Goal: Communication & Community: Answer question/provide support

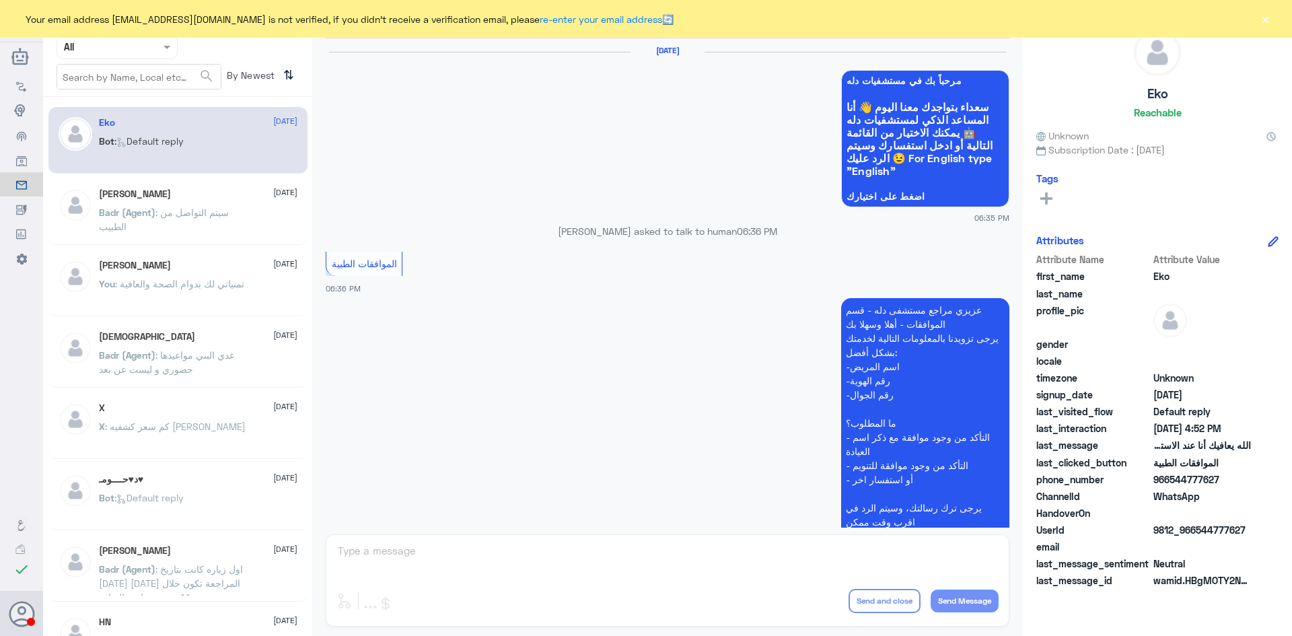
scroll to position [1285, 0]
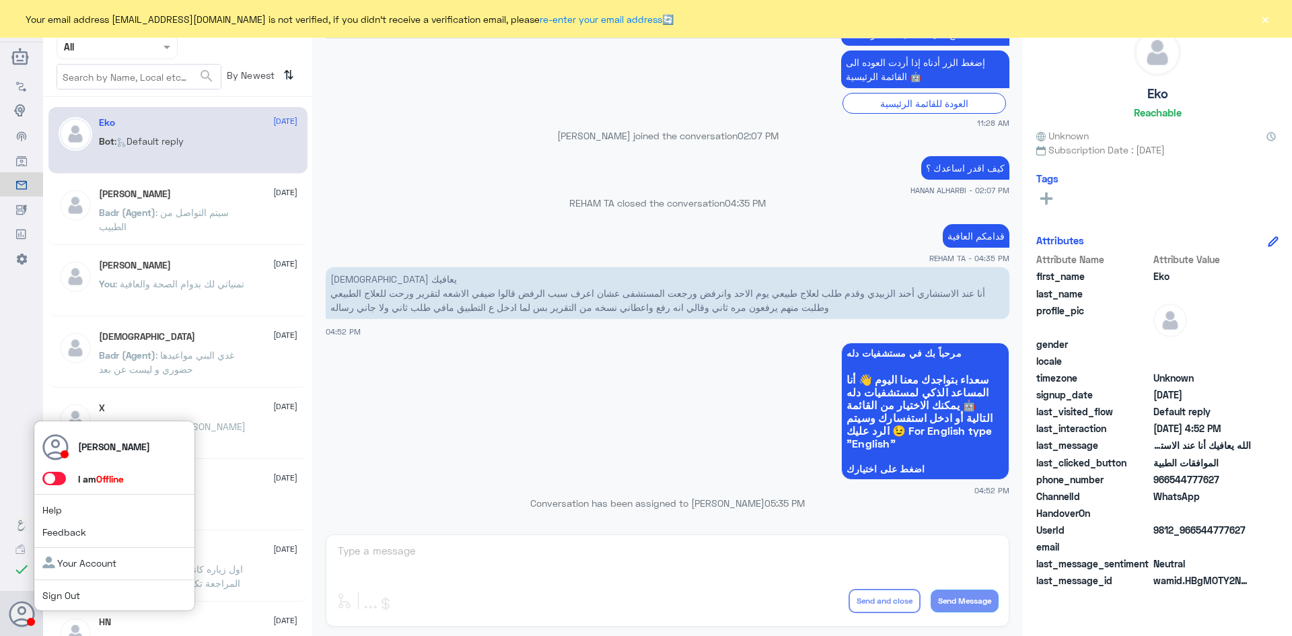
click at [59, 480] on span at bounding box center [54, 478] width 24 height 13
click at [0, 0] on input "checkbox" at bounding box center [0, 0] width 0 height 0
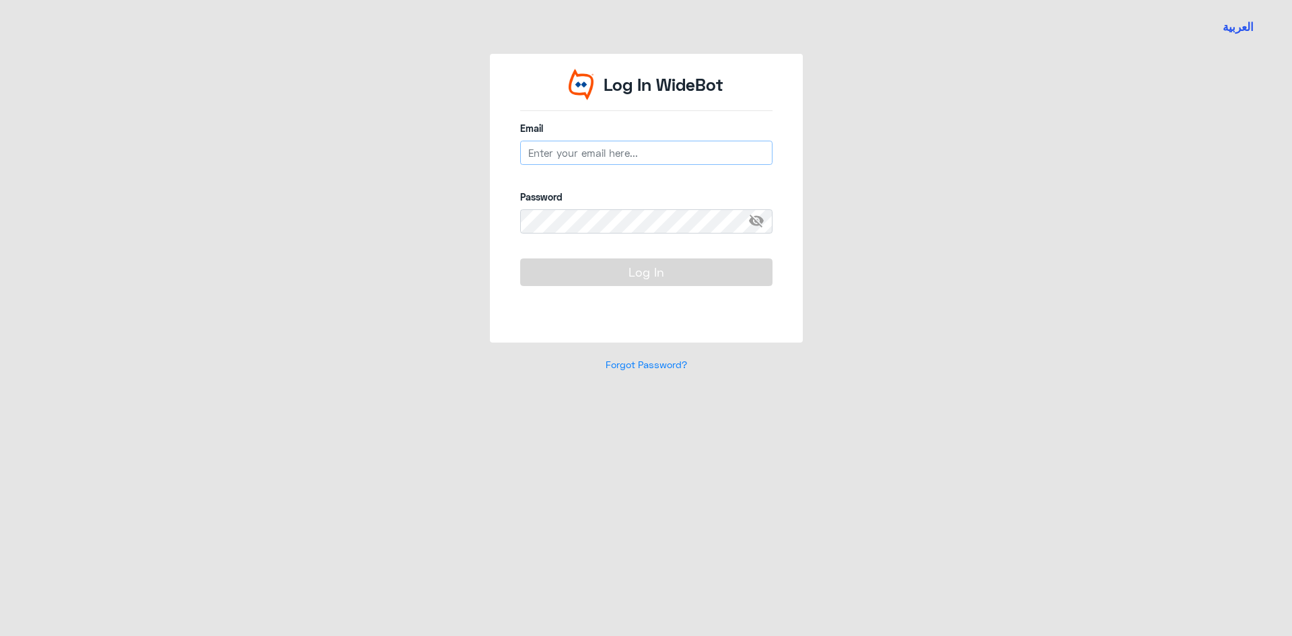
type input "[EMAIL_ADDRESS][DOMAIN_NAME]"
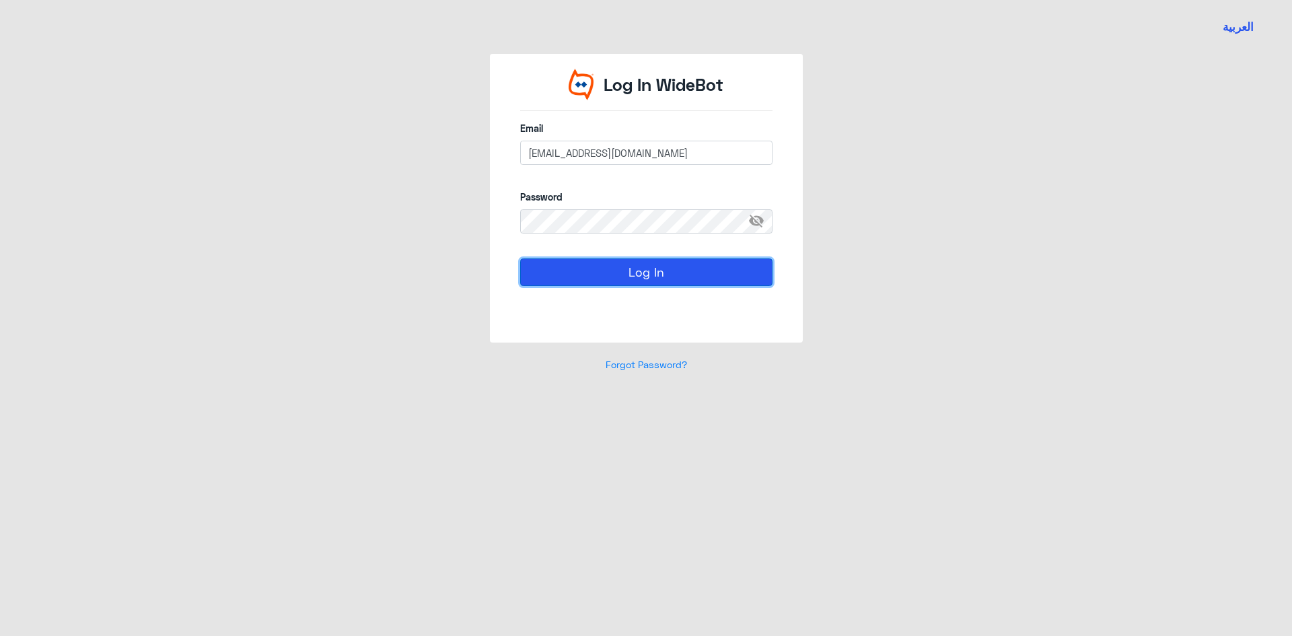
click at [687, 263] on button "Log In" at bounding box center [646, 271] width 252 height 27
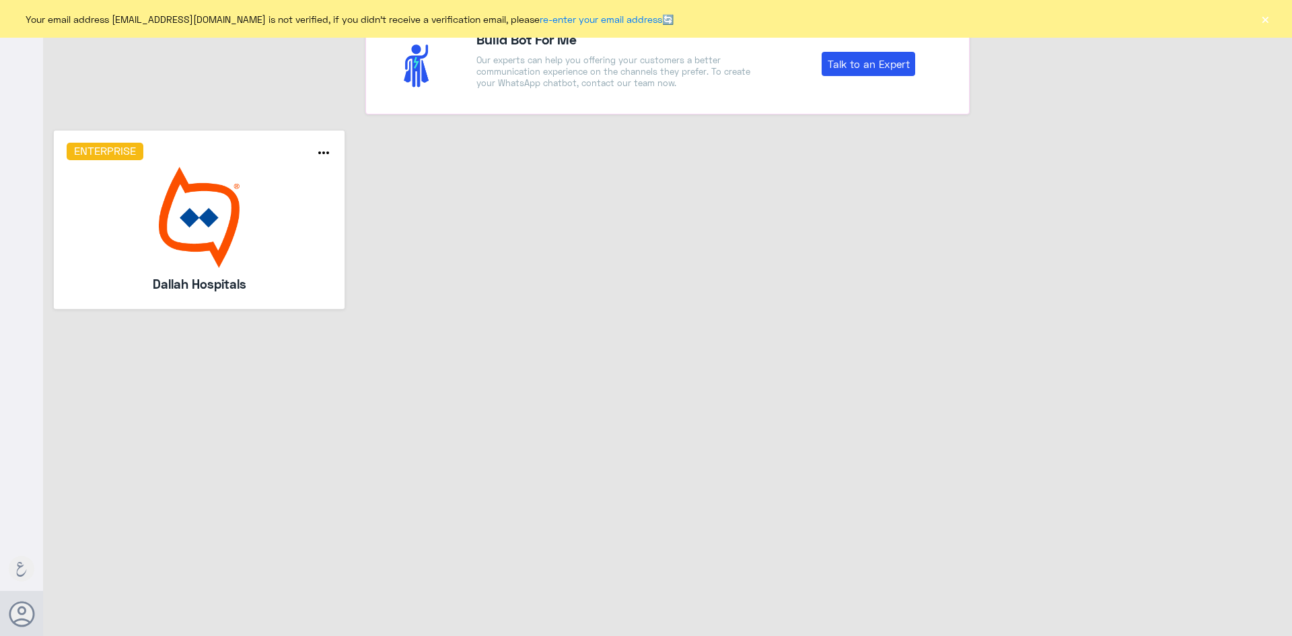
click at [255, 239] on img at bounding box center [200, 217] width 266 height 101
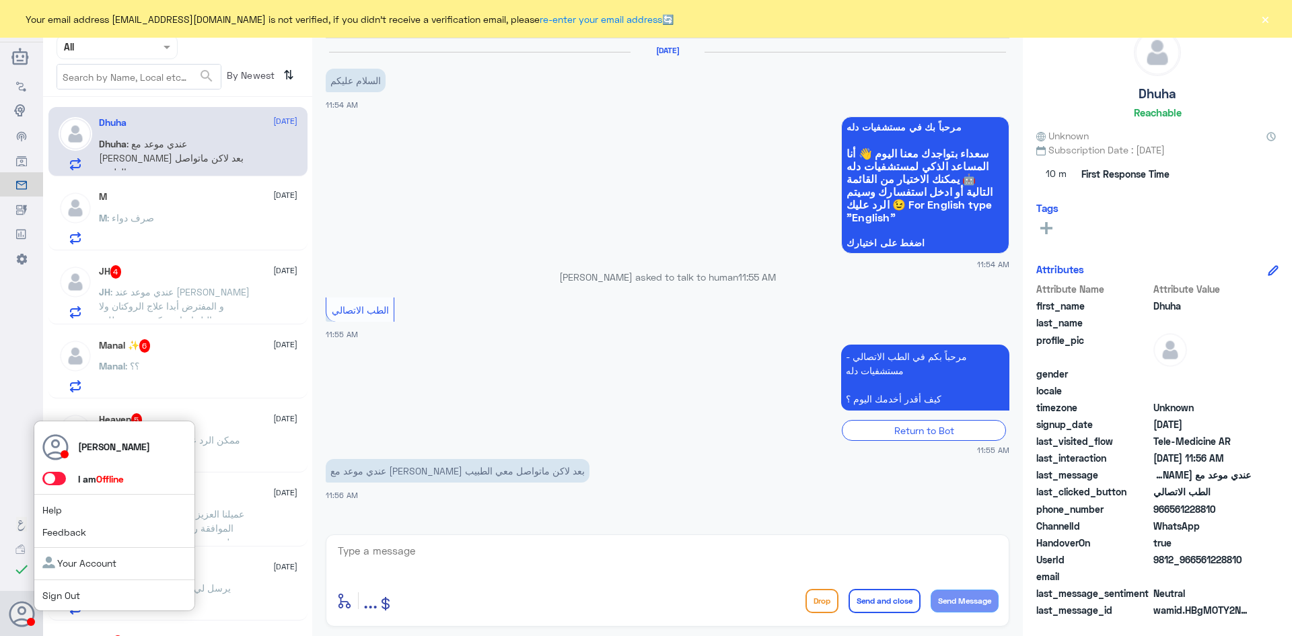
click at [64, 480] on span at bounding box center [54, 478] width 24 height 13
click at [0, 0] on input "checkbox" at bounding box center [0, 0] width 0 height 0
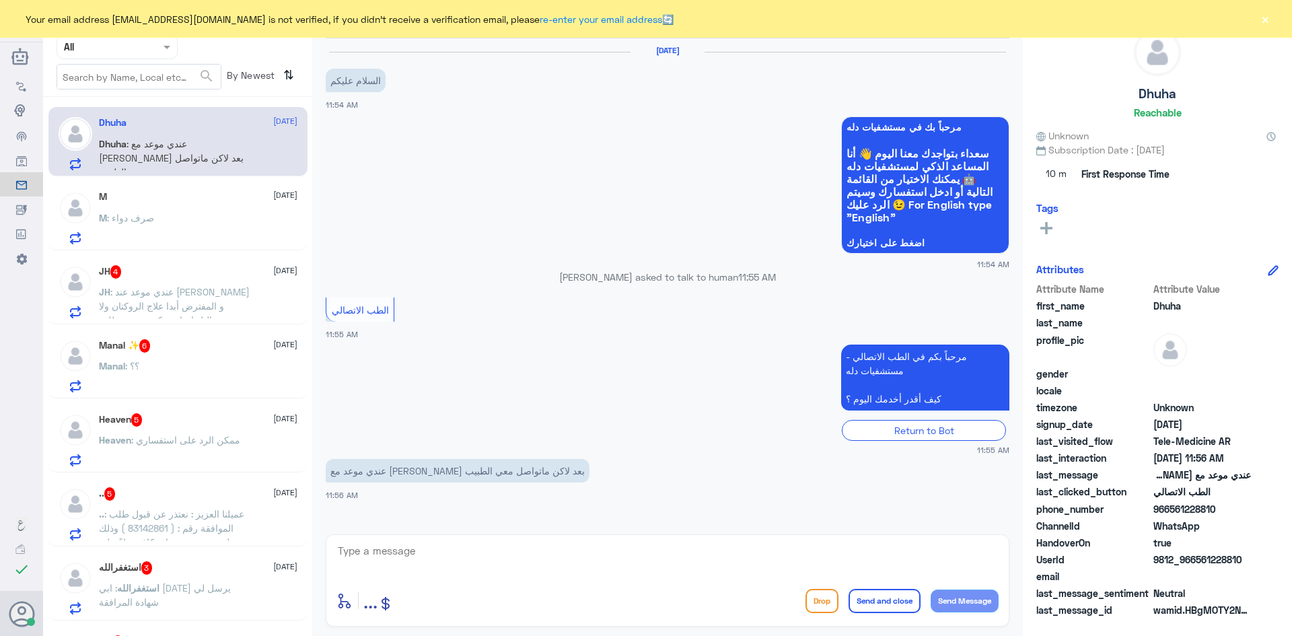
click at [182, 219] on div "M : صرف دواء" at bounding box center [198, 229] width 198 height 30
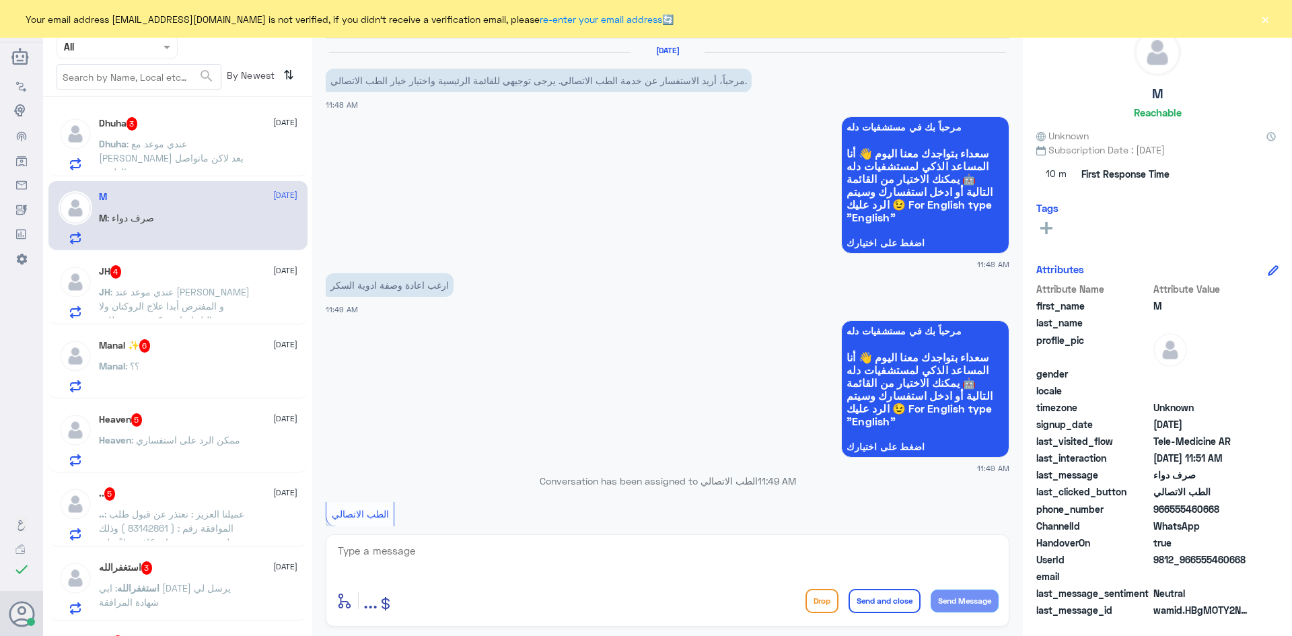
scroll to position [231, 0]
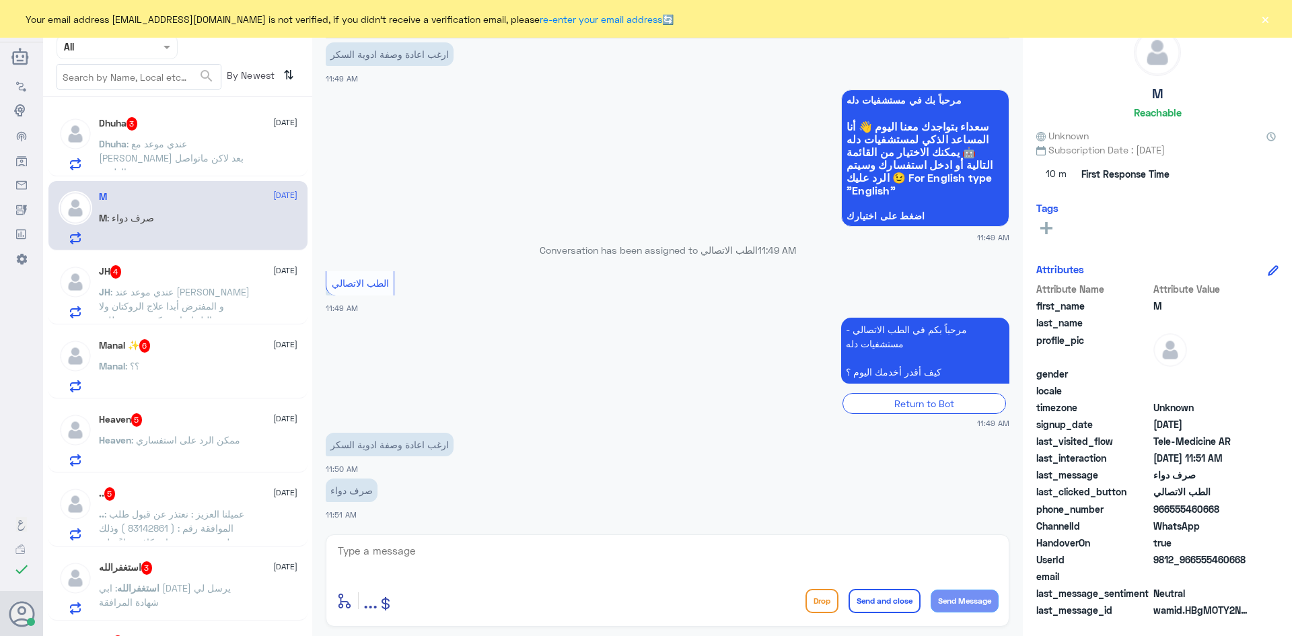
click at [441, 549] on textarea at bounding box center [667, 558] width 662 height 33
paste textarea "مرحبا معك [PERSON_NAME] من الطب الاتصالي"
type textarea "مرحبا معك [PERSON_NAME] من الطب الاتصالي"
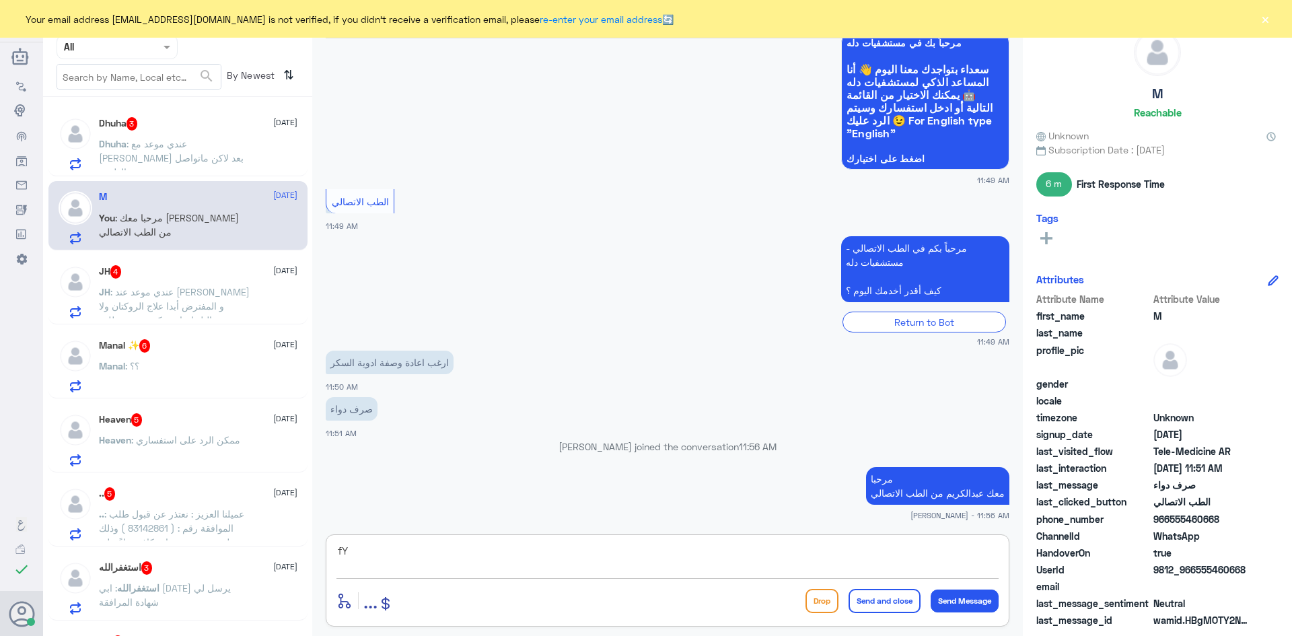
type textarea "f"
type textarea "بإمكانك الاستفادة من خدمة الاستشارة الفورية عن طريق التطبيق لإعادة صرف الأدوية"
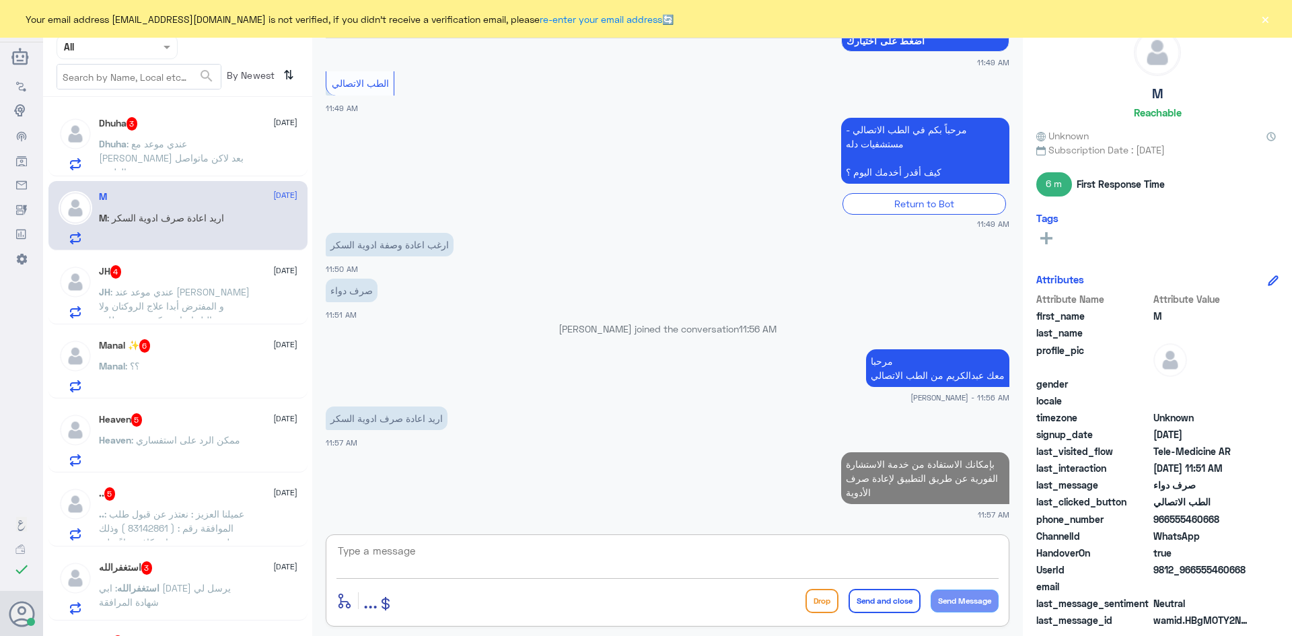
click at [192, 270] on div "JH 4 17 August" at bounding box center [198, 271] width 198 height 13
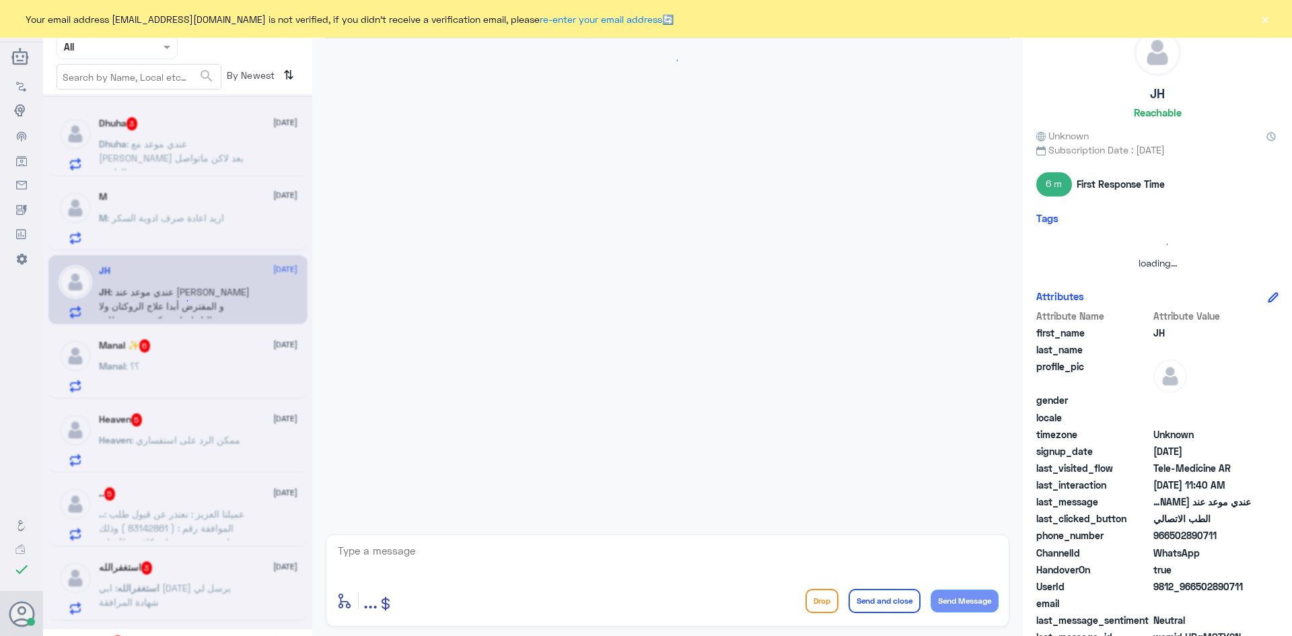
scroll to position [41, 0]
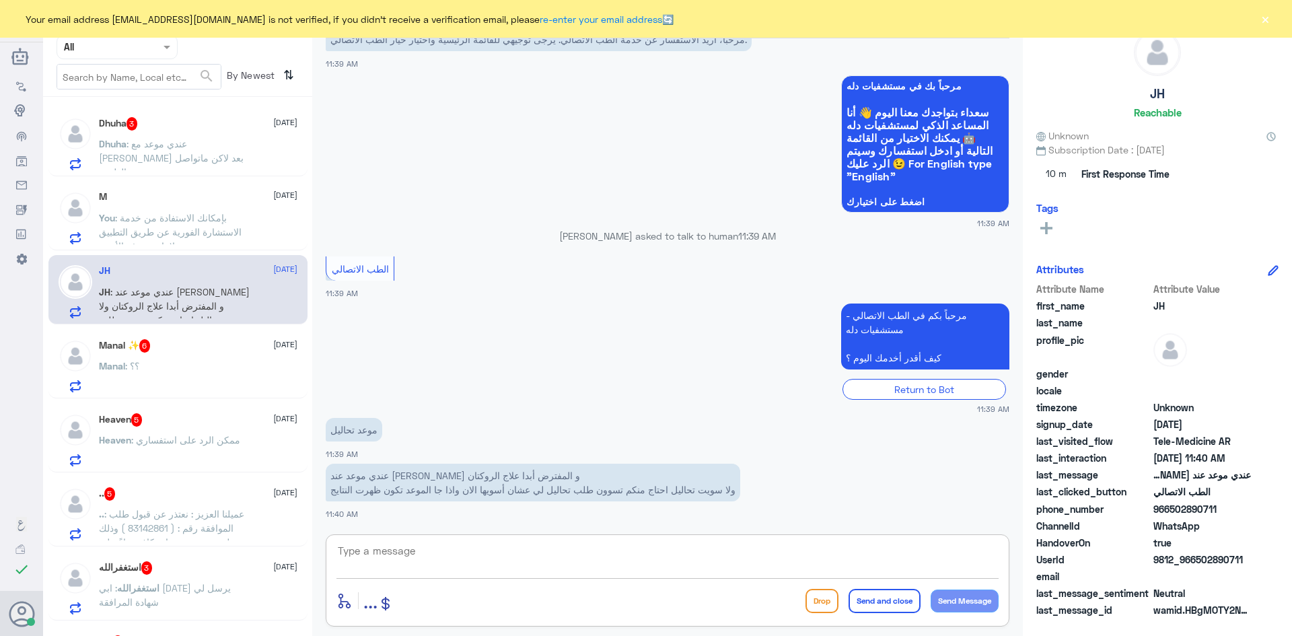
click at [486, 544] on textarea at bounding box center [667, 558] width 662 height 33
paste textarea "مرحبا معك [PERSON_NAME] من الطب الاتصالي"
type textarea "مرحبا معك [PERSON_NAME] من الطب الاتصالي"
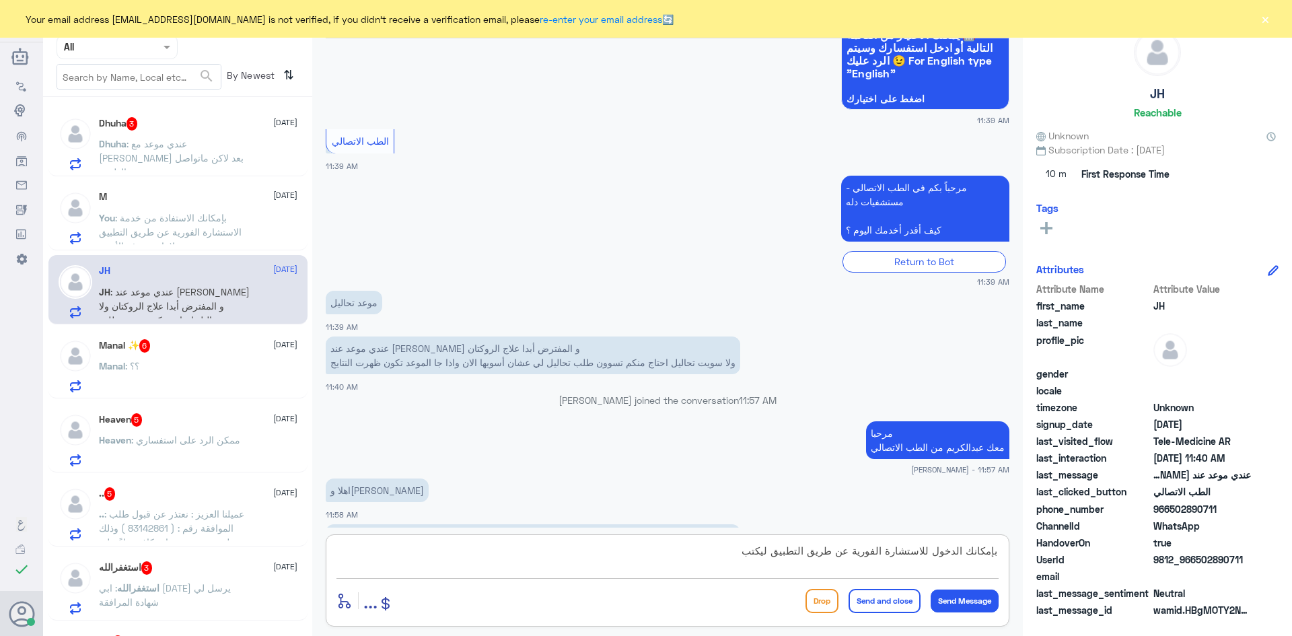
scroll to position [205, 0]
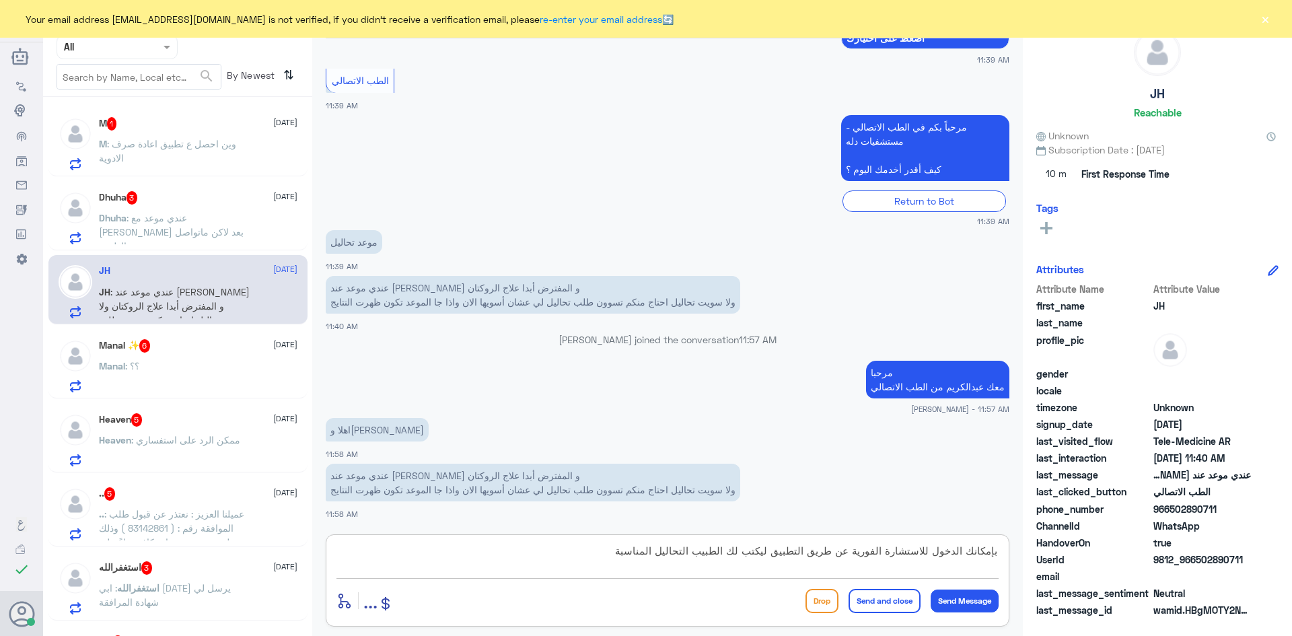
type textarea "بإمكانك الدخول للاستشارة الفورية عن طريق التطبيق ليكتب لك الطبيب التحاليل المنا…"
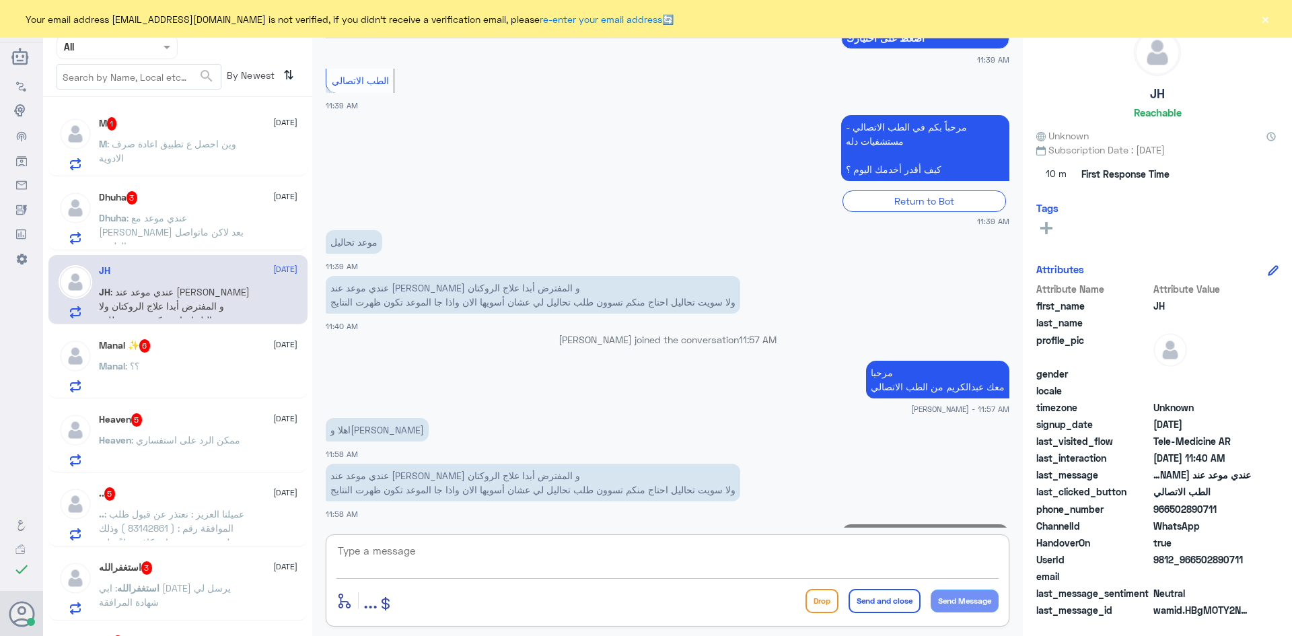
scroll to position [276, 0]
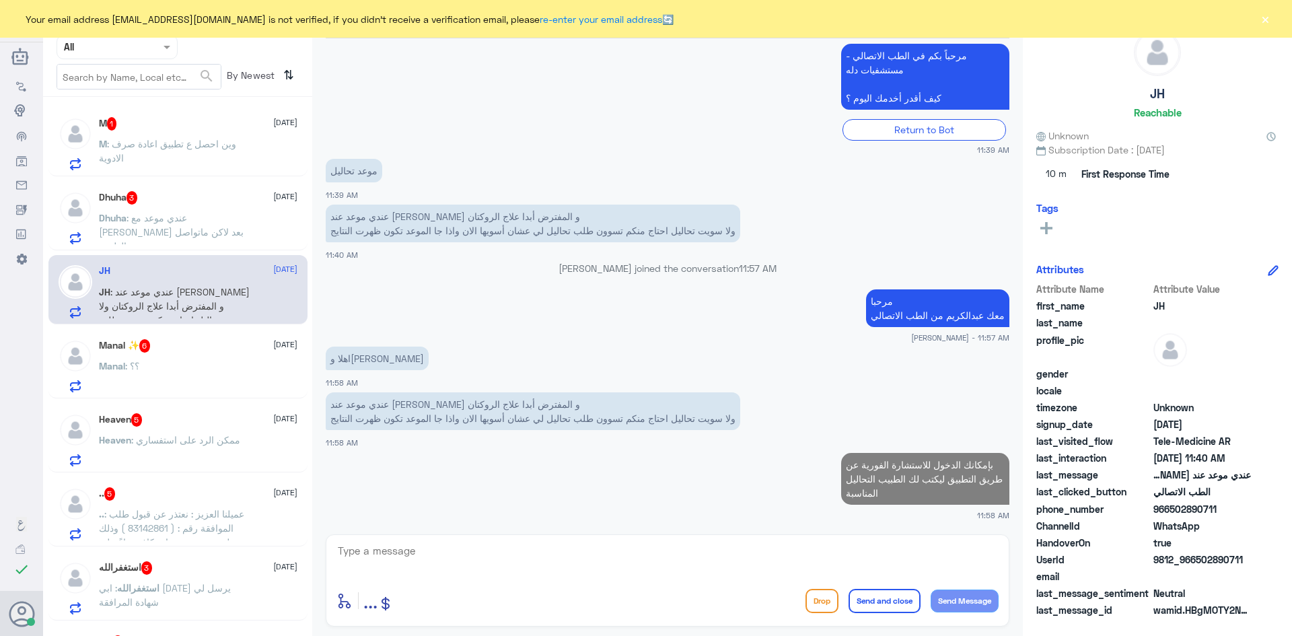
click at [205, 350] on div "Manal ✨ 6 17 August" at bounding box center [198, 345] width 198 height 13
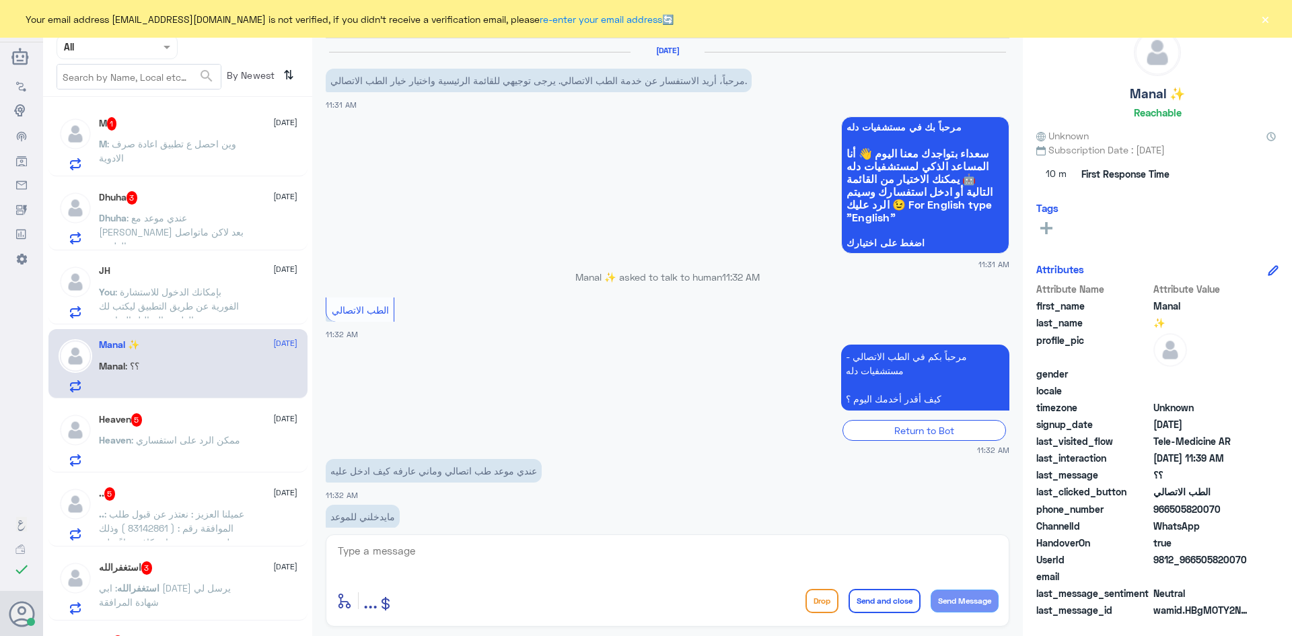
scroll to position [119, 0]
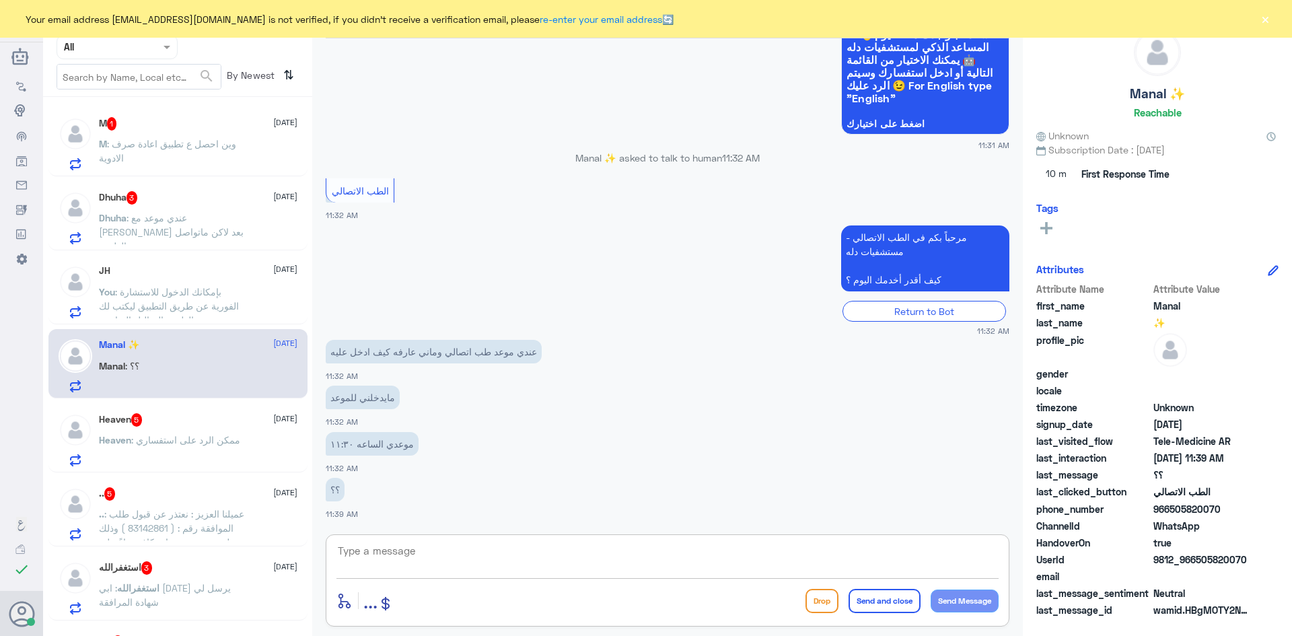
click at [513, 556] on textarea at bounding box center [667, 558] width 662 height 33
paste textarea "مرحبا معك [PERSON_NAME] من الطب الاتصالي"
type textarea "مرحبا معك [PERSON_NAME] من الطب الاتصالي"
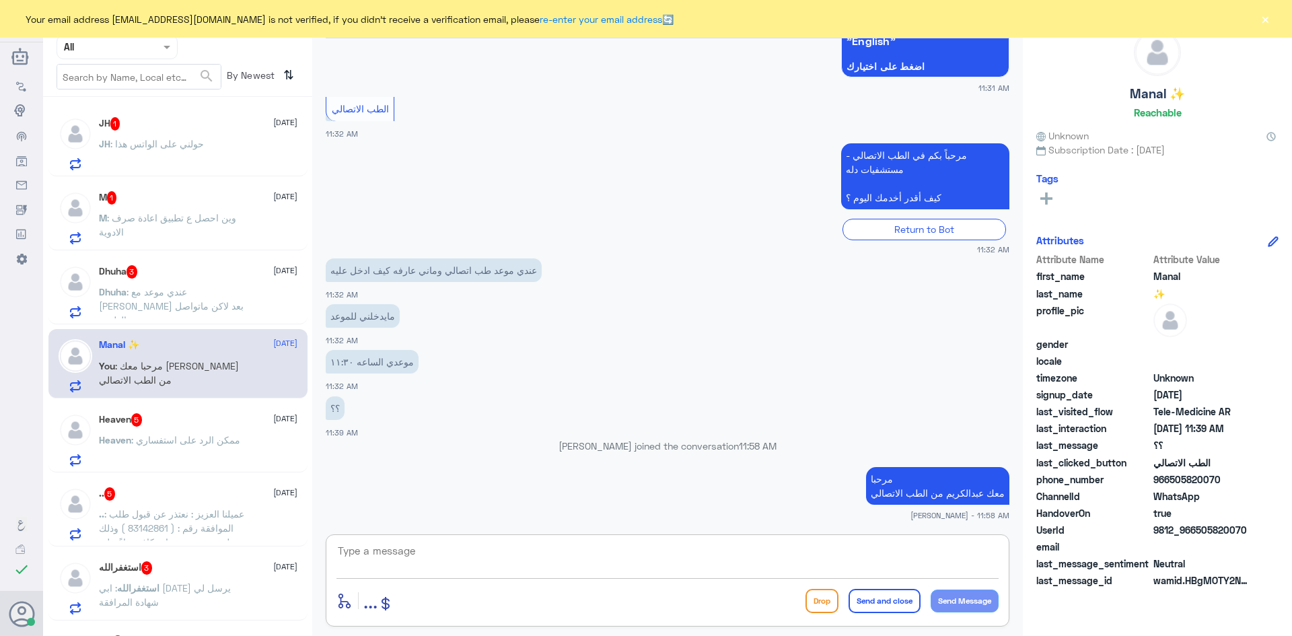
click at [654, 547] on textarea at bounding box center [667, 558] width 662 height 33
type textarea "هل تواصل معك الطبيب ؟"
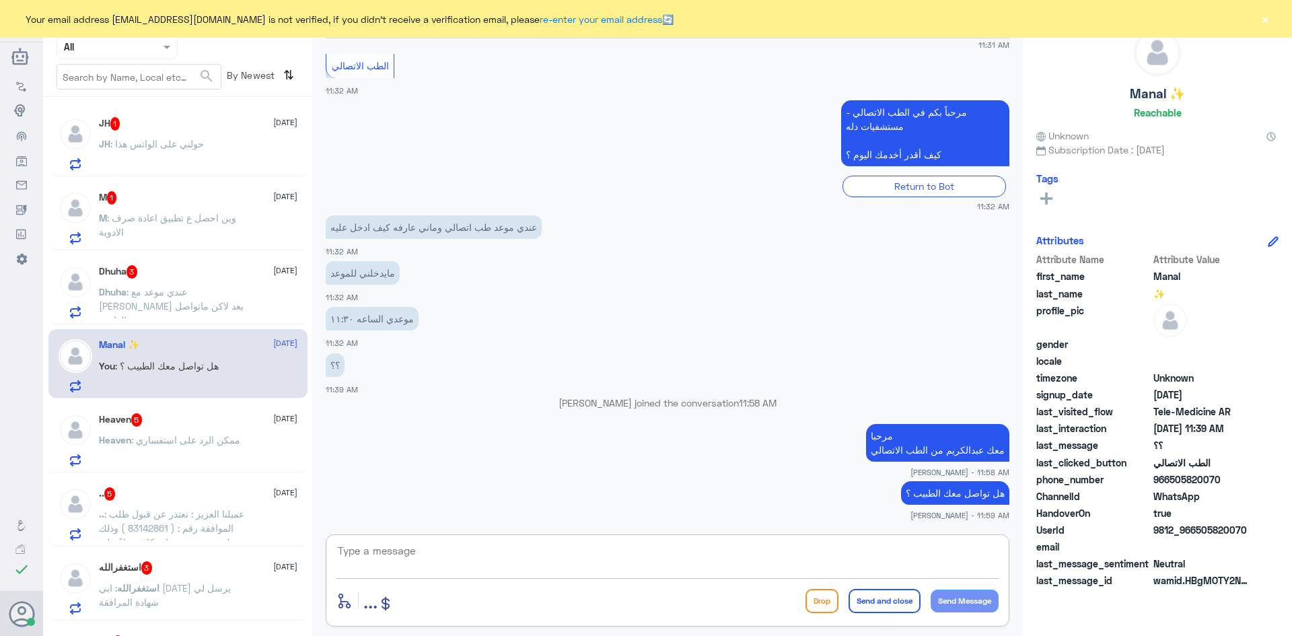
click at [207, 144] on div "JH : حولني على الواتس هذا" at bounding box center [198, 155] width 198 height 30
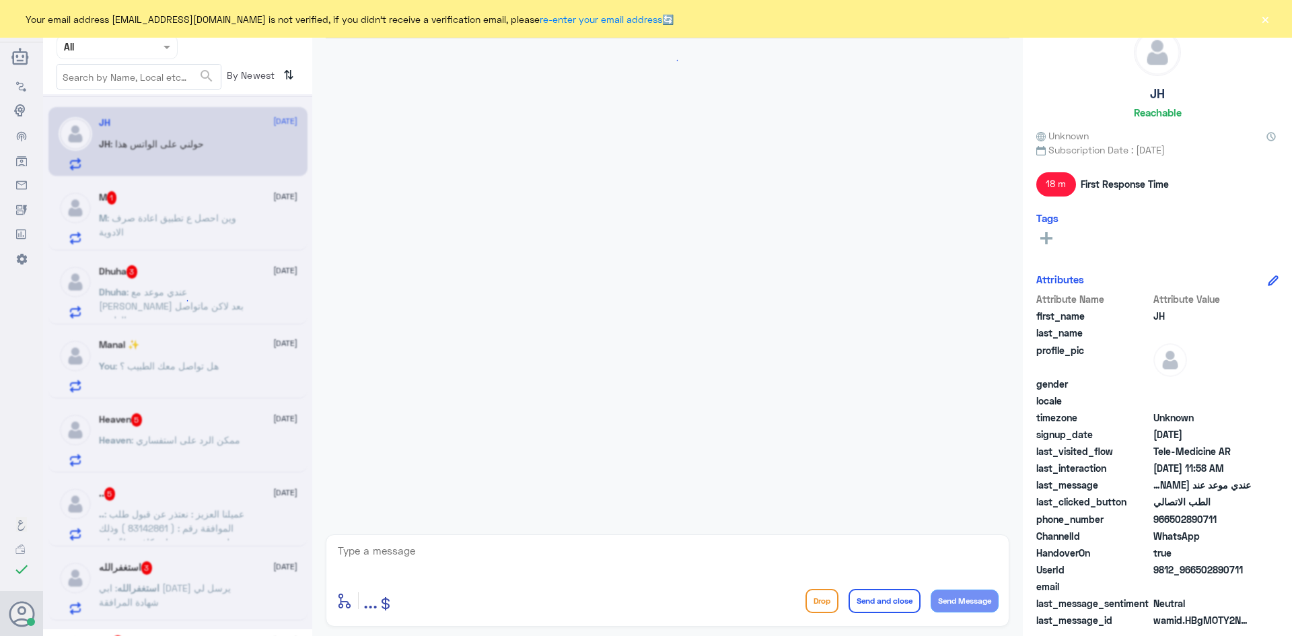
scroll to position [346, 0]
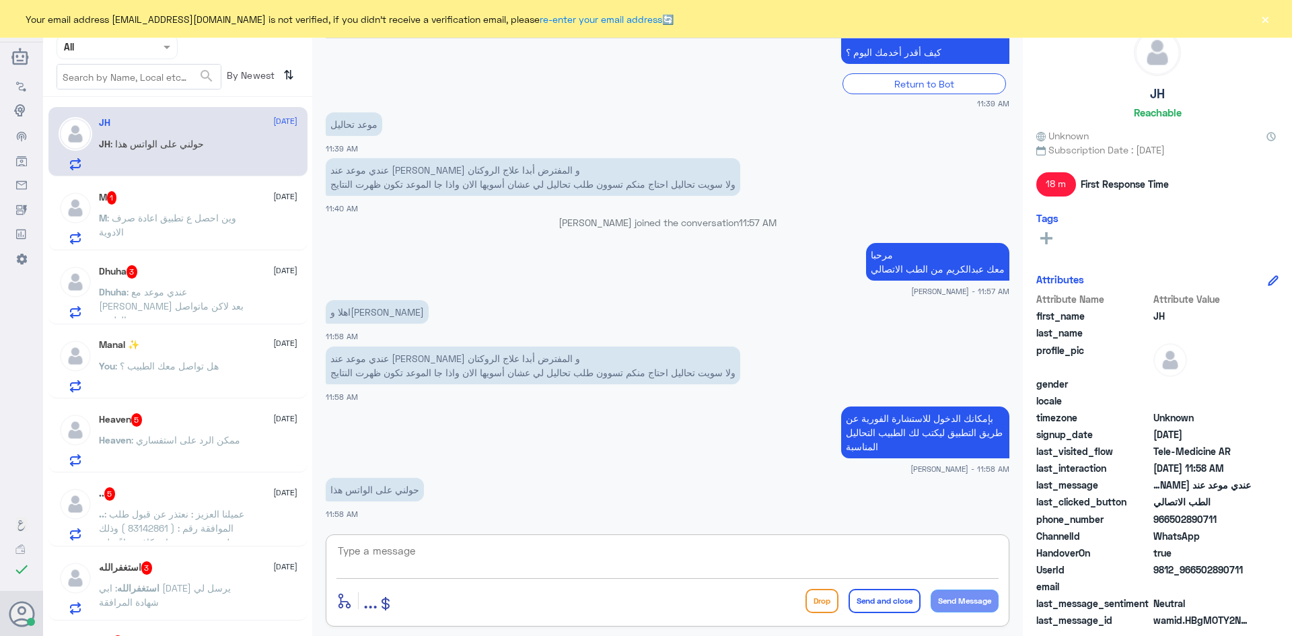
click at [480, 554] on textarea at bounding box center [667, 558] width 662 height 33
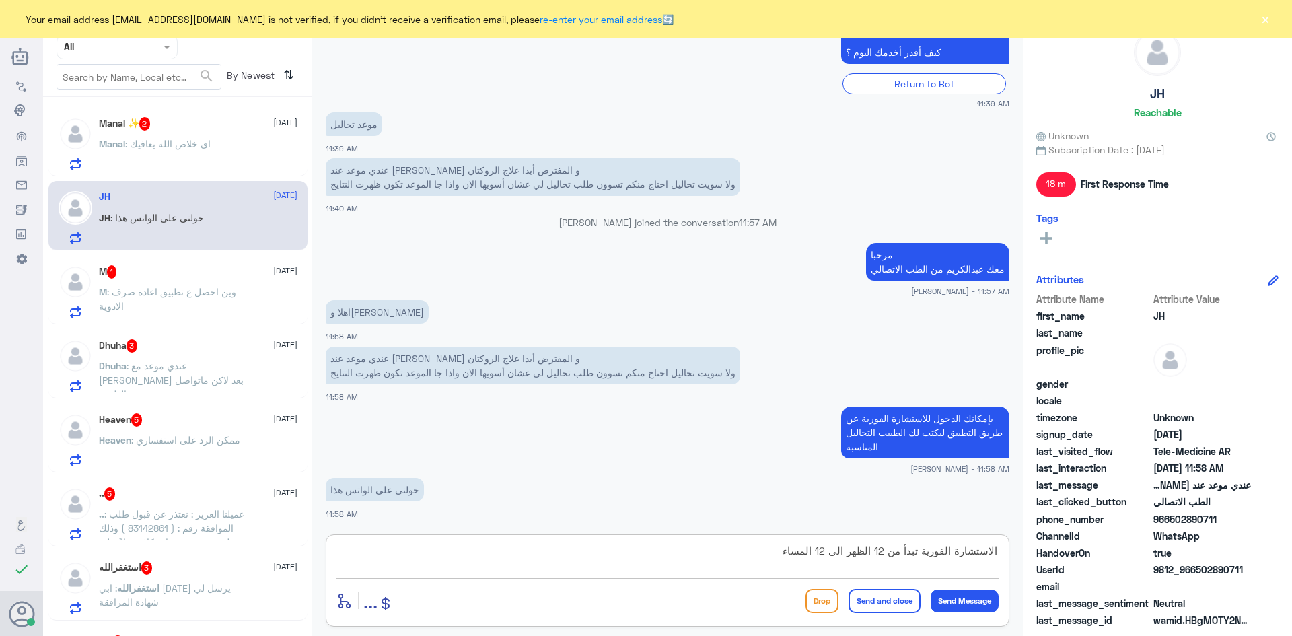
type textarea "الاستشارة الفورية تبدأ من 12 الظهر الى 12 المساء"
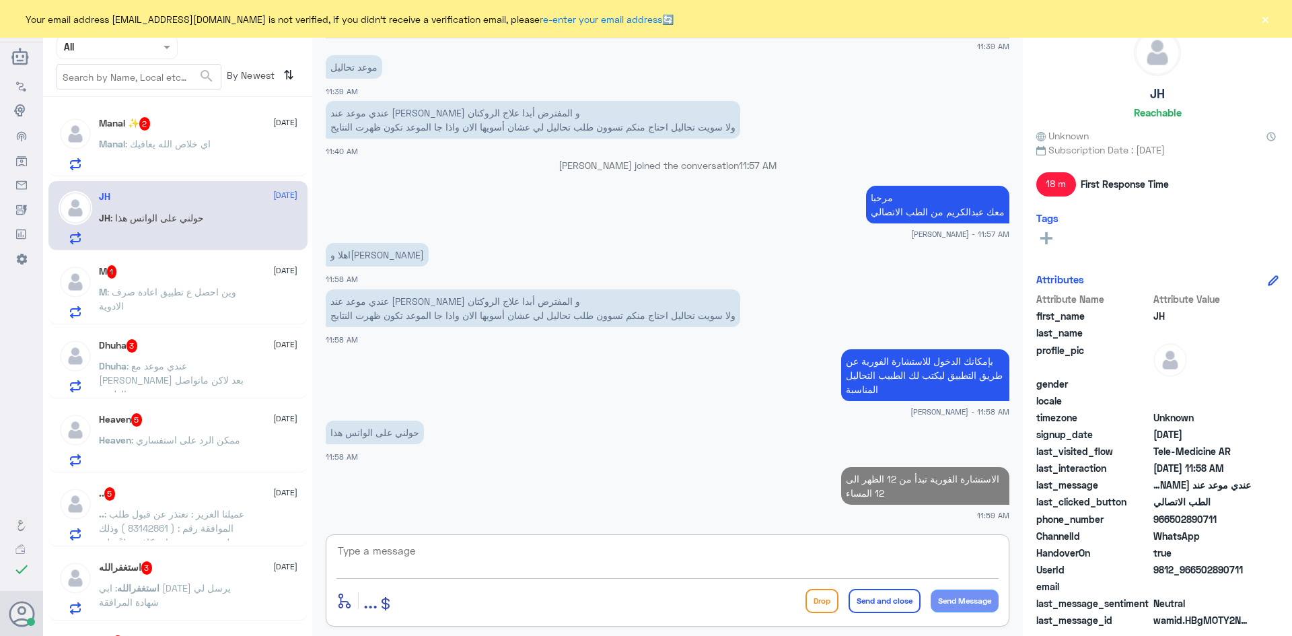
click at [226, 145] on div "Manal : اي خلاص الله يعافيك" at bounding box center [198, 155] width 198 height 30
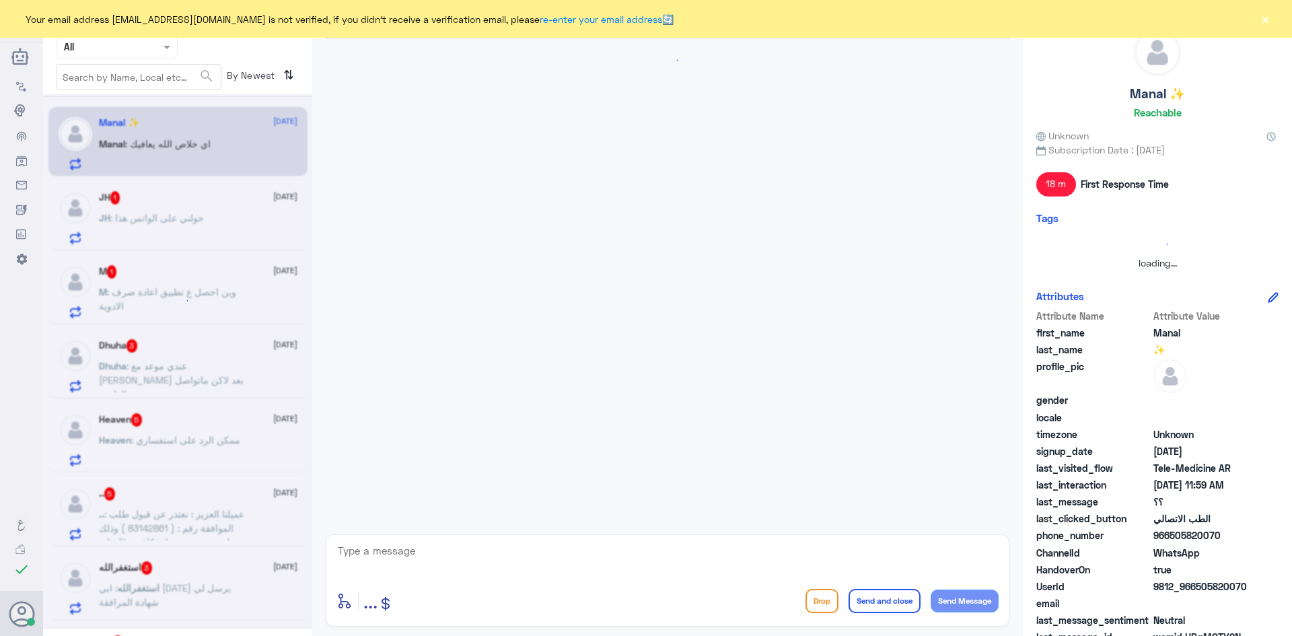
scroll to position [336, 0]
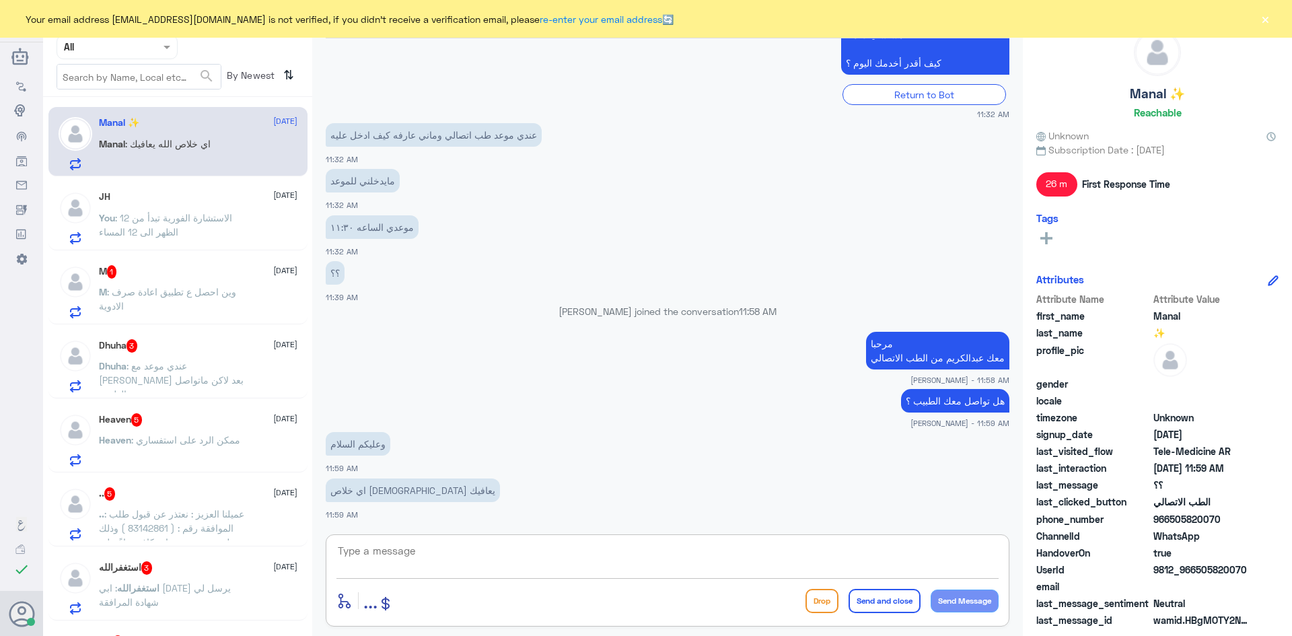
click at [480, 553] on textarea at bounding box center [667, 558] width 662 height 33
type textarea "تمنياتنا لك بدوام الصحة والعافية"
click at [889, 606] on button "Send and close" at bounding box center [884, 601] width 72 height 24
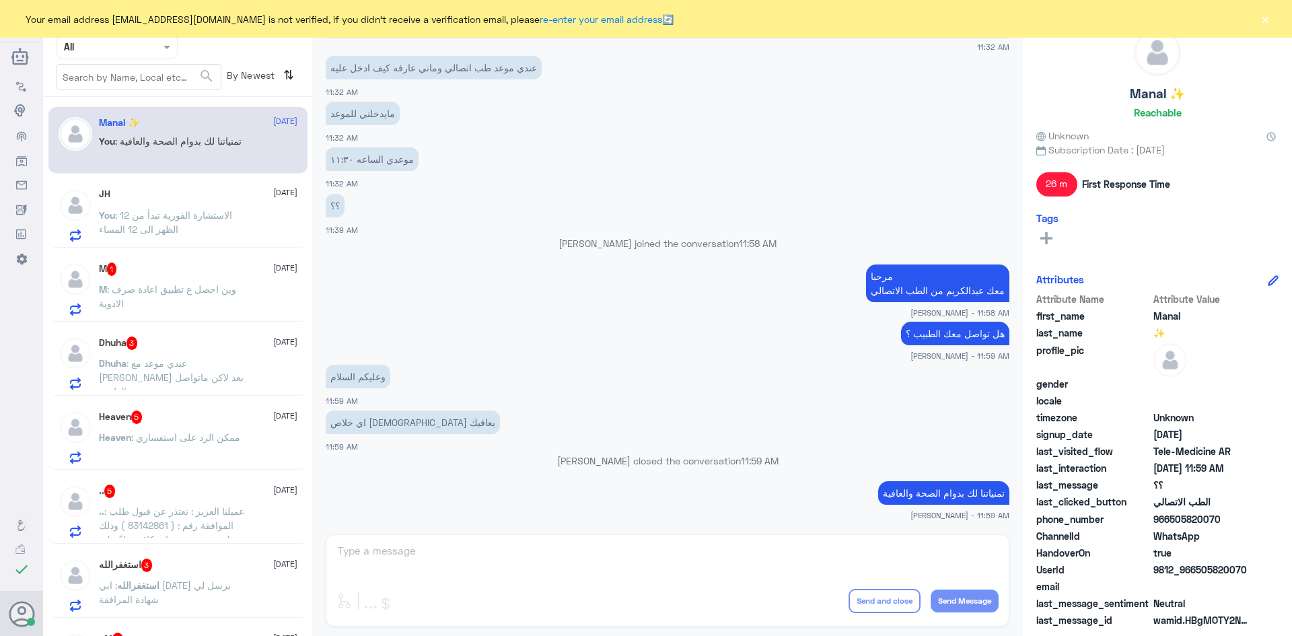
click at [233, 285] on p "M : وين احصل ع تطبيق اعادة صرف الادوية" at bounding box center [174, 299] width 151 height 34
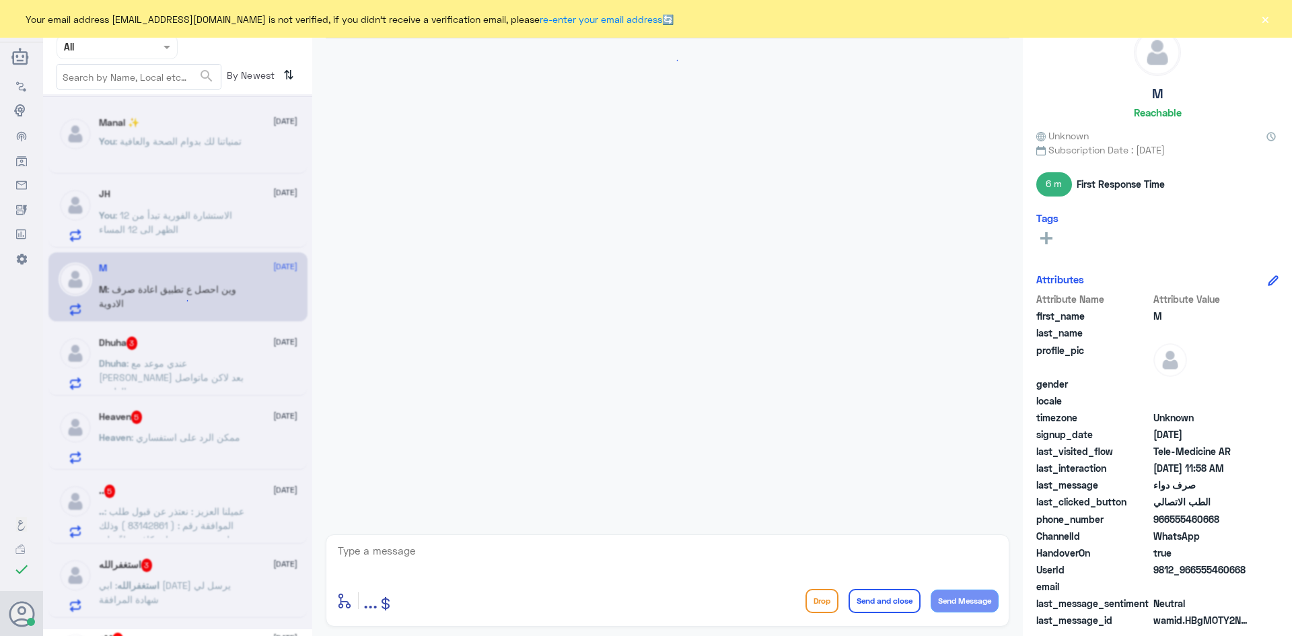
scroll to position [476, 0]
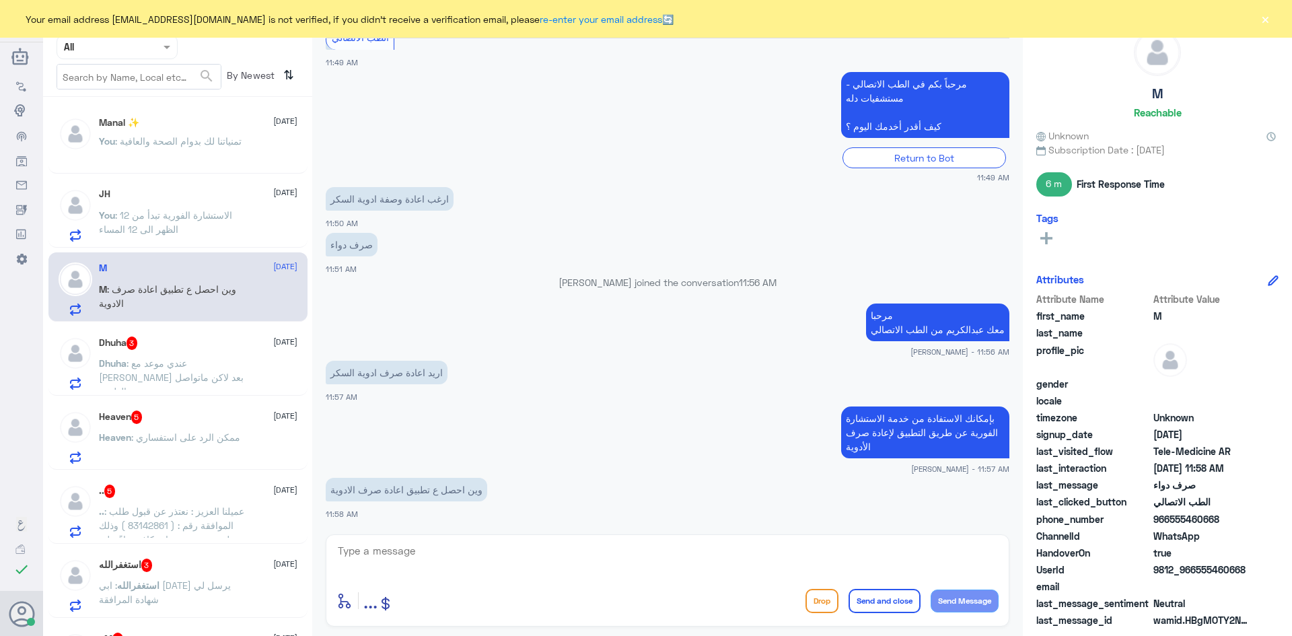
click at [537, 560] on textarea at bounding box center [667, 558] width 662 height 33
type textarea "تطبيق مستشفى دلة"
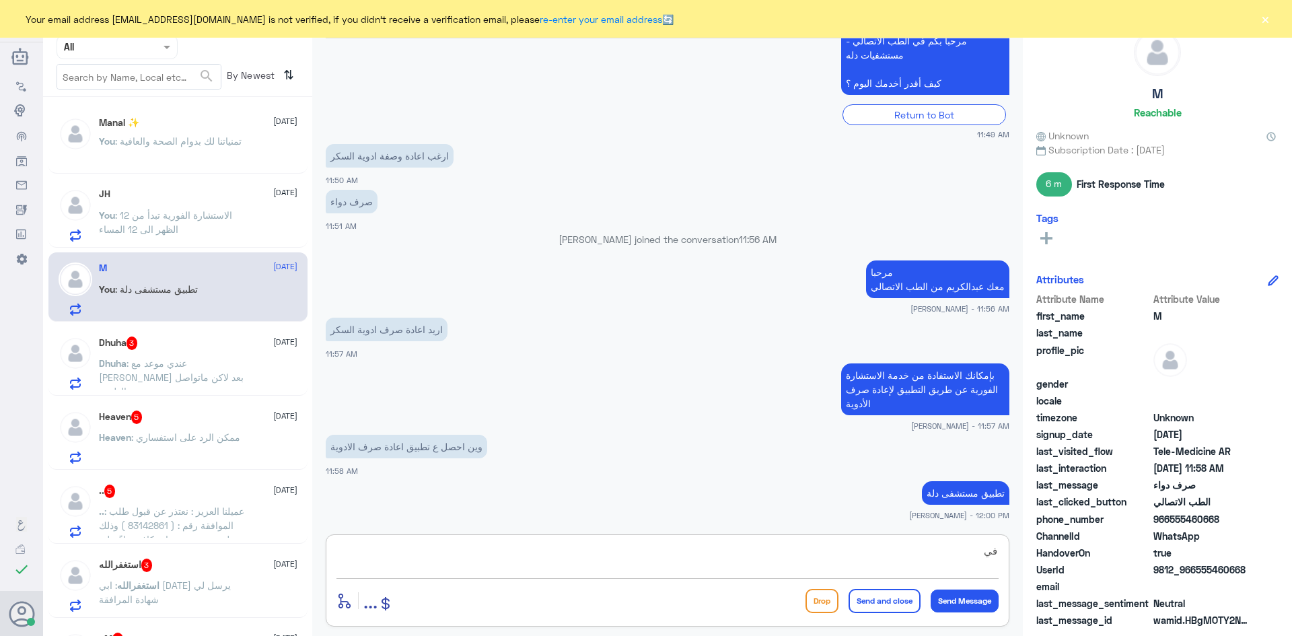
type textarea "ف"
type textarea "اذا سجلت دخول تبين معك الاستشارة الفورية في اسفل الشاشة"
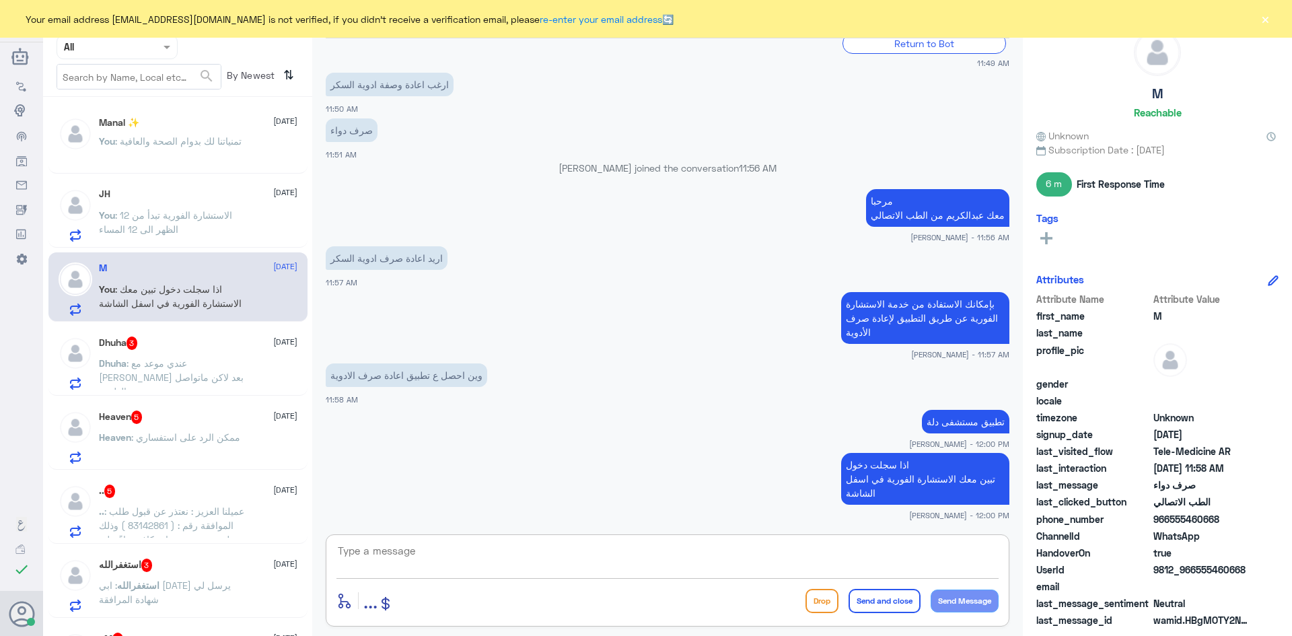
click at [252, 338] on div "Dhuha 3 17 August" at bounding box center [198, 342] width 198 height 13
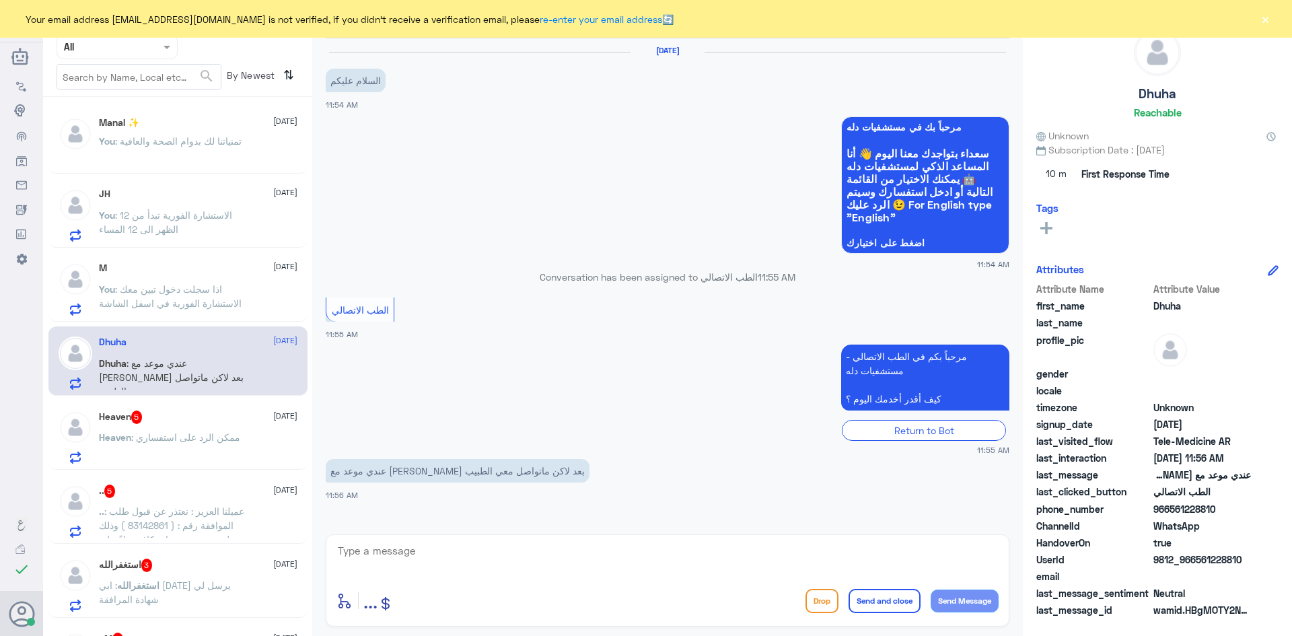
click at [583, 556] on textarea at bounding box center [667, 558] width 662 height 33
paste textarea "مرحبا معك عبدالكريم من الطب الاتصالي"
type textarea "مرحبا معك عبدالكريم من الطب الاتصالي"
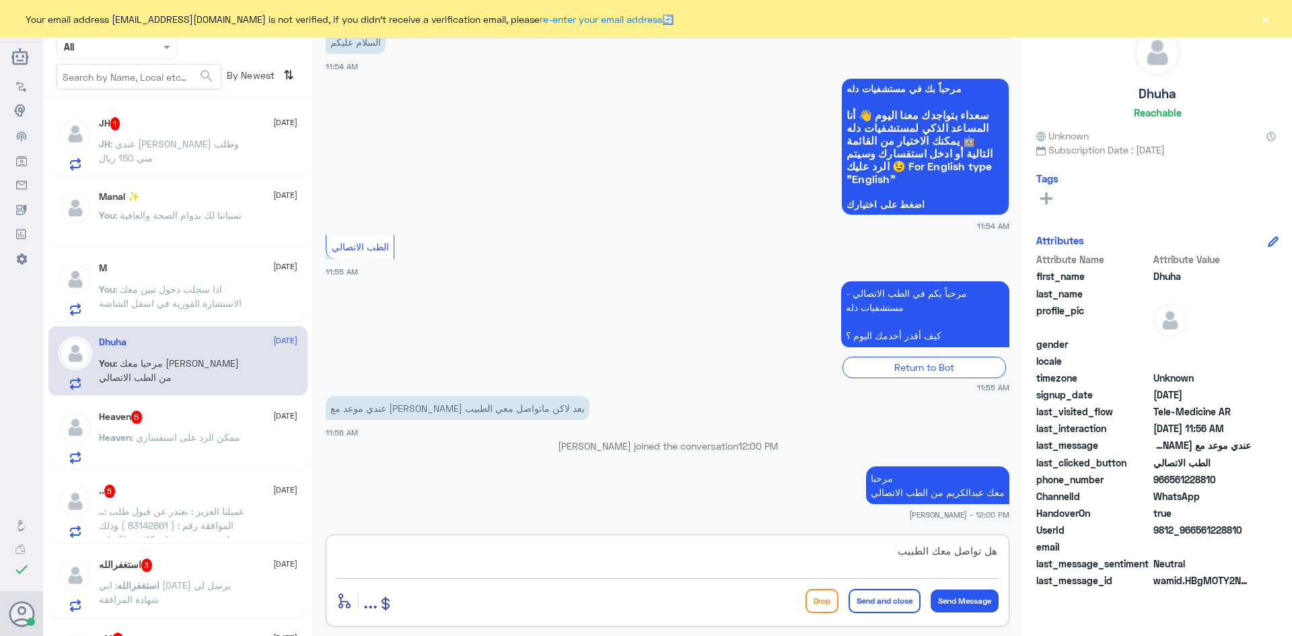
type textarea "هل تواصل معك الطبيب ؟"
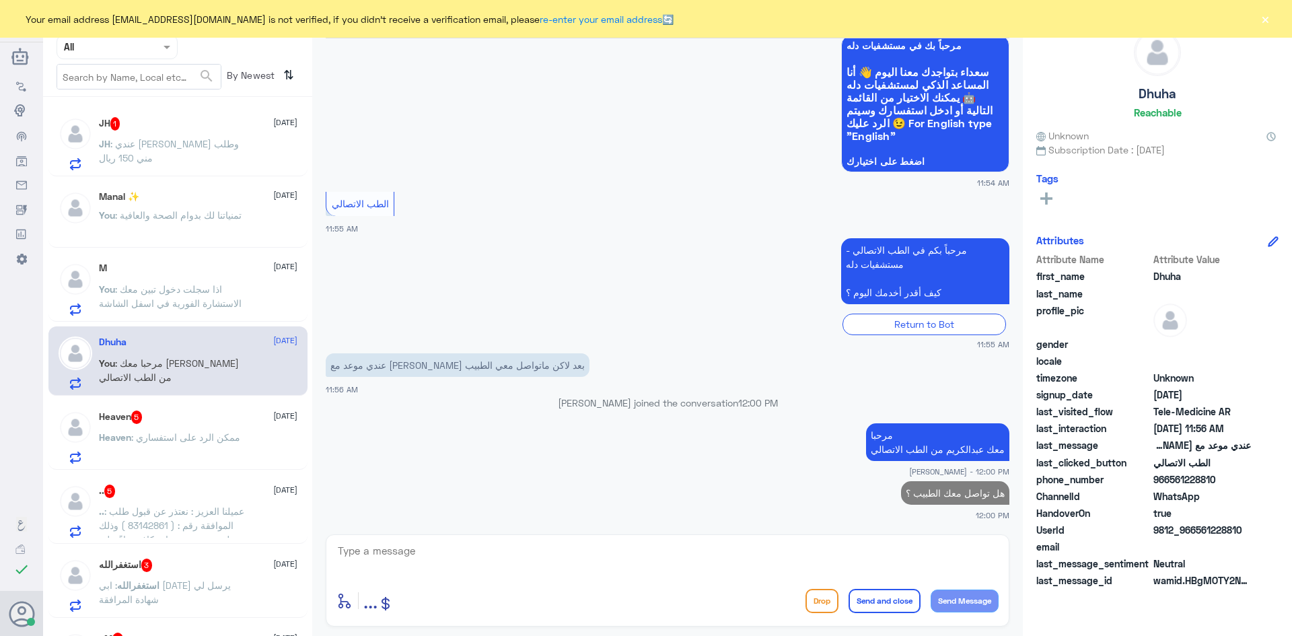
click at [215, 417] on div "Heaven 5 17 August" at bounding box center [198, 416] width 198 height 13
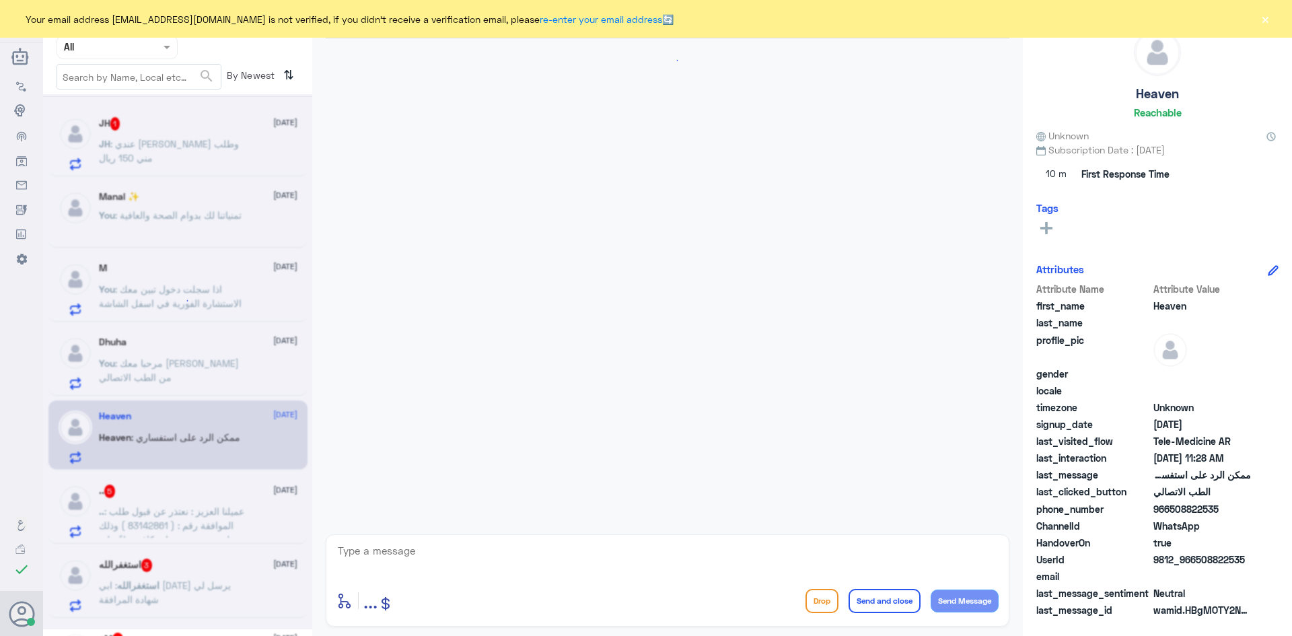
scroll to position [315, 0]
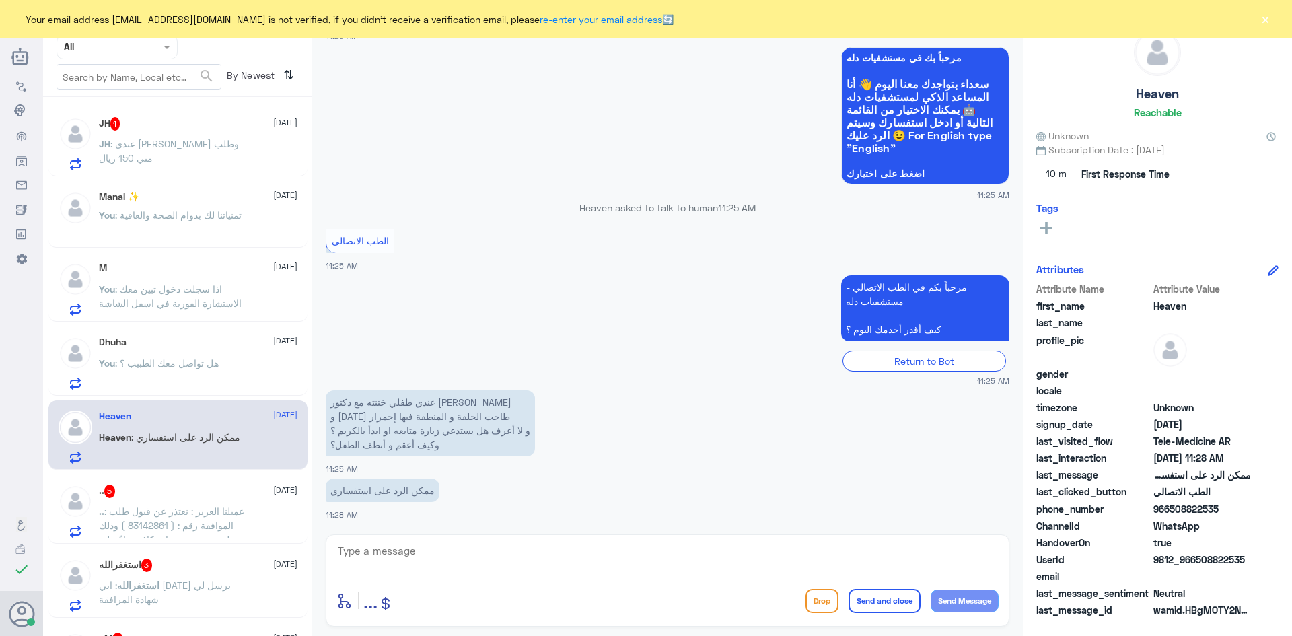
click at [498, 558] on textarea at bounding box center [667, 558] width 662 height 33
paste textarea "مرحبا معك عبدالكريم من الطب الاتصالي"
type textarea "مرحبا معك عبدالكريم من الطب الاتصالي"
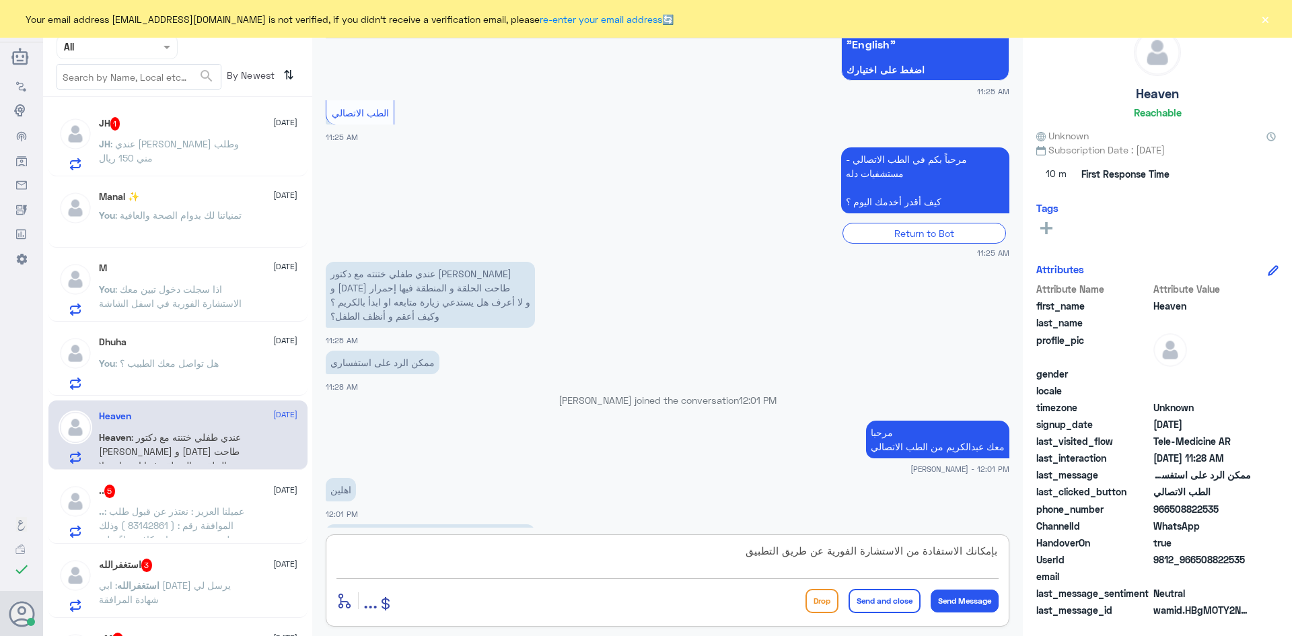
scroll to position [507, 0]
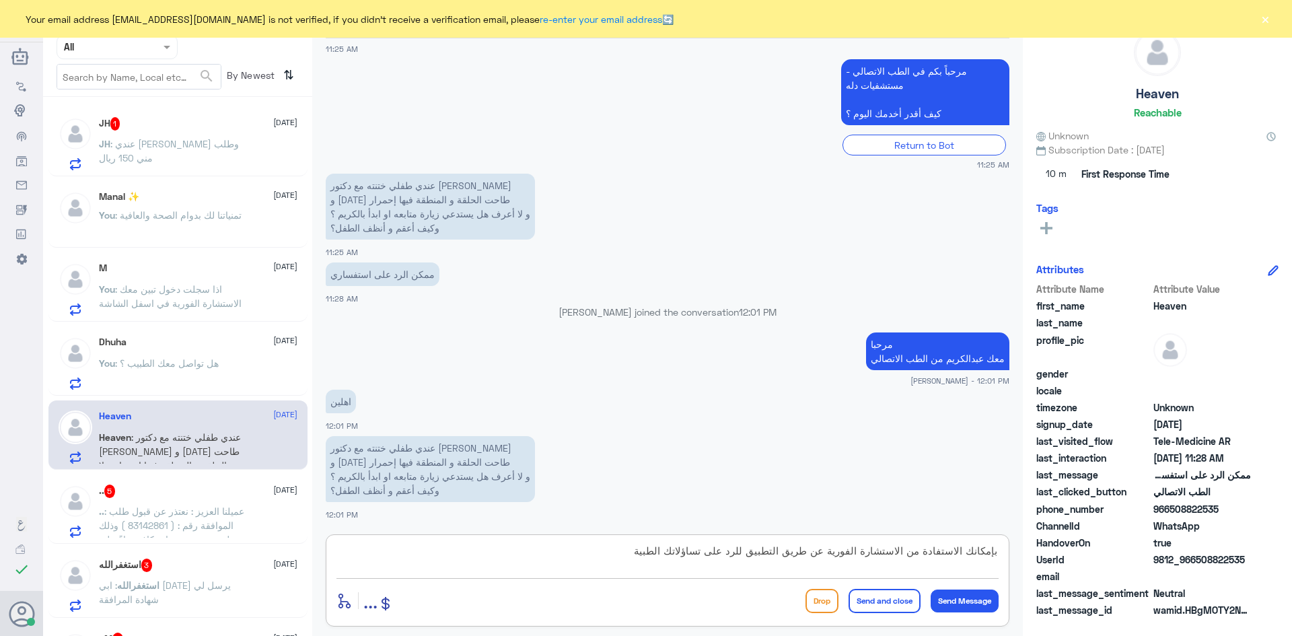
type textarea "بإمكانك الاستفادة من الاستشارة الفورية عن طريق التطبيق للرد على تساؤلاتك الطبية"
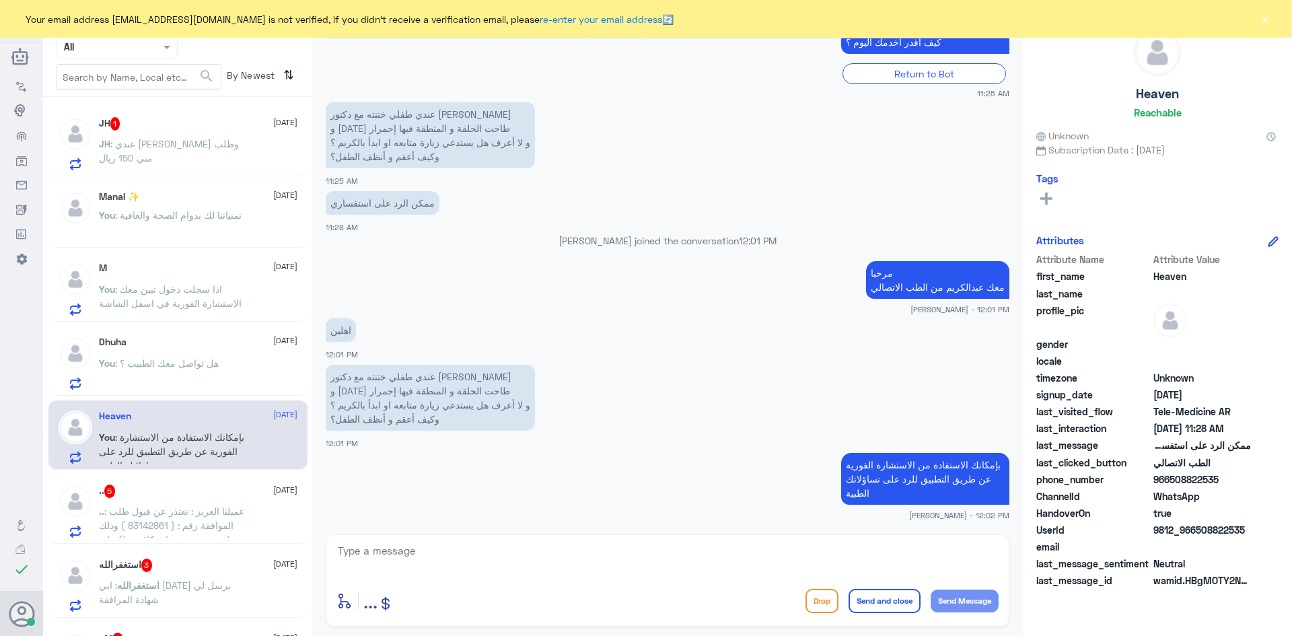
click at [227, 505] on p ".. : عميلنا العزيز : نعتذر عن قبول طلب الموافقة رقم : ( 83142861 ) وذلك لعدم وج…" at bounding box center [174, 521] width 151 height 34
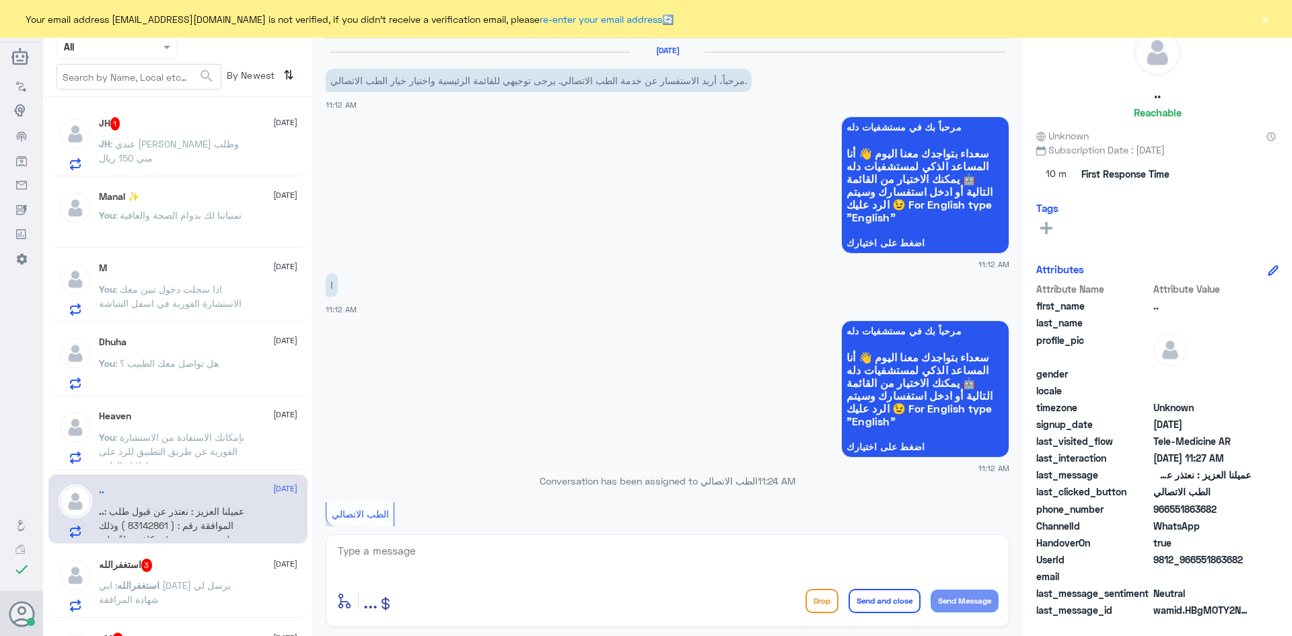
scroll to position [287, 0]
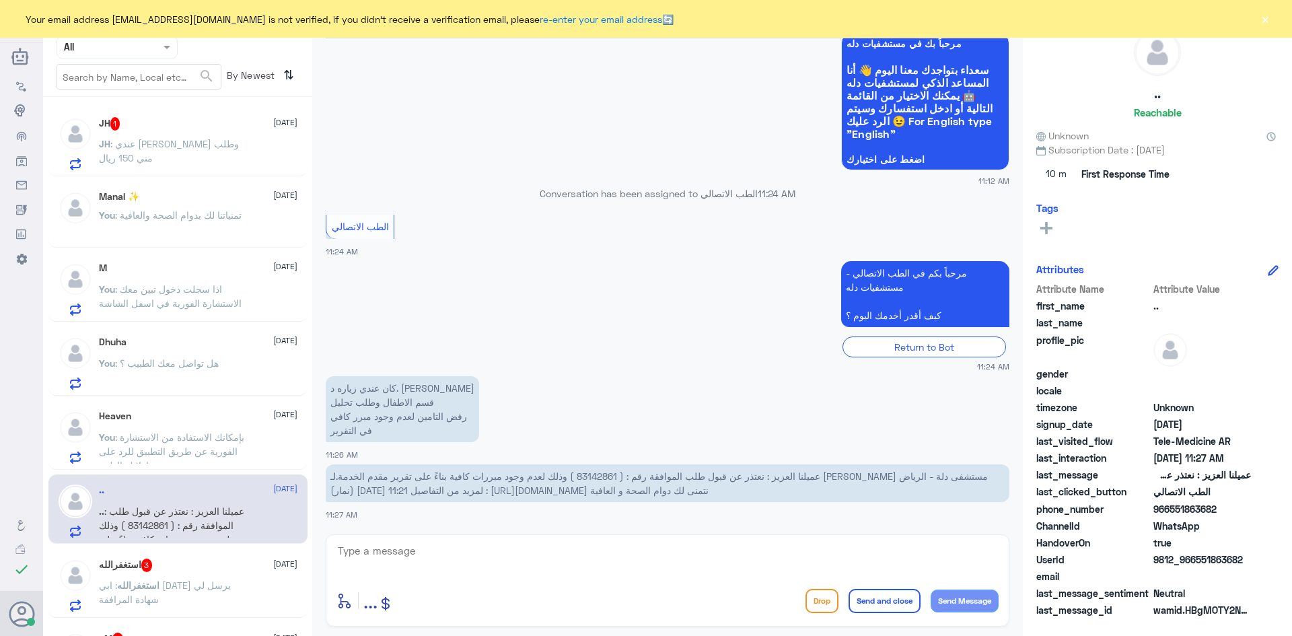
click at [220, 128] on div "JH 1 17 August" at bounding box center [198, 123] width 198 height 13
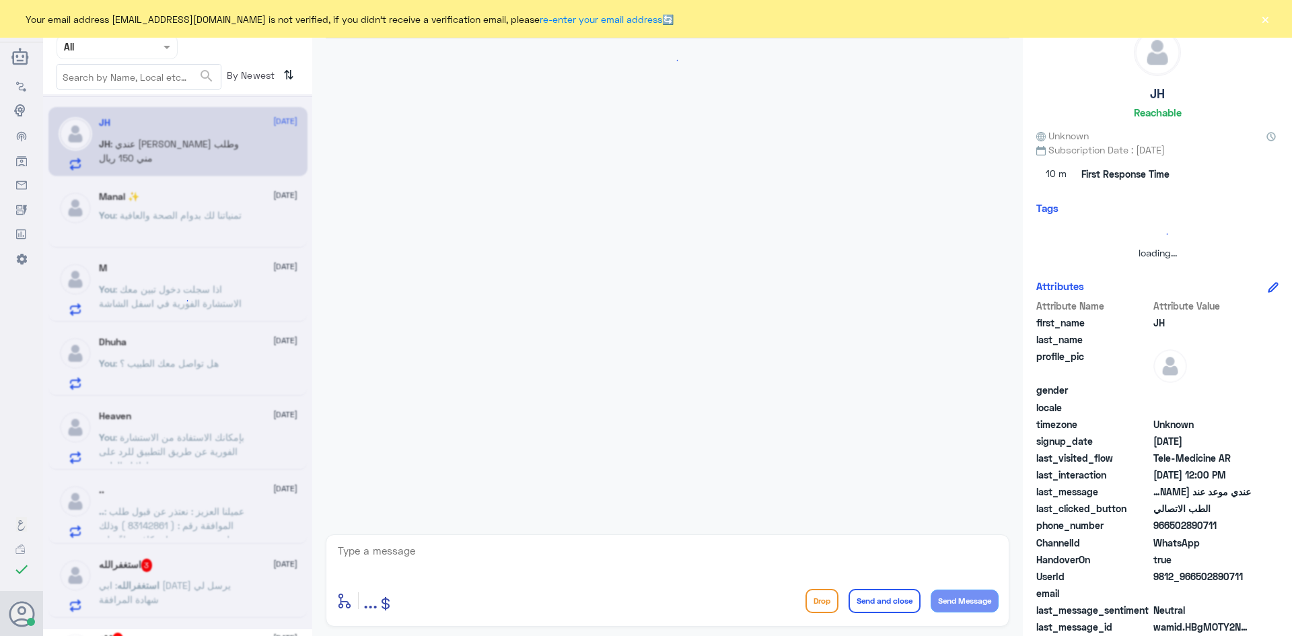
scroll to position [449, 0]
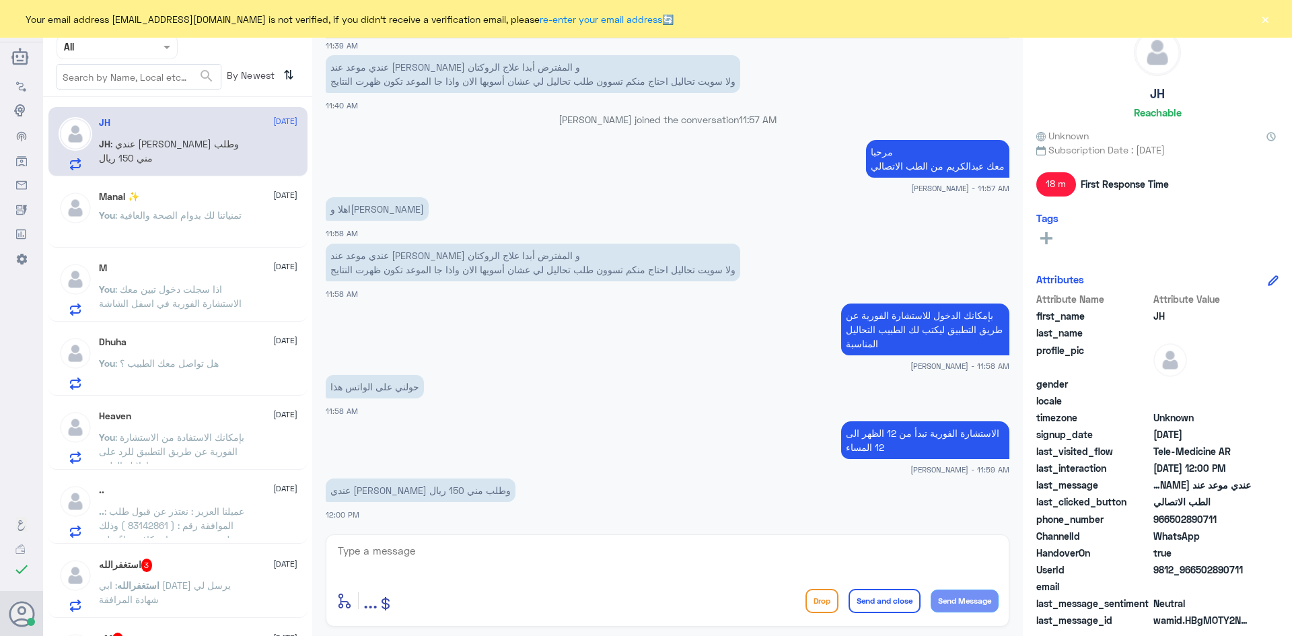
click at [458, 560] on textarea at bounding box center [667, 558] width 662 height 33
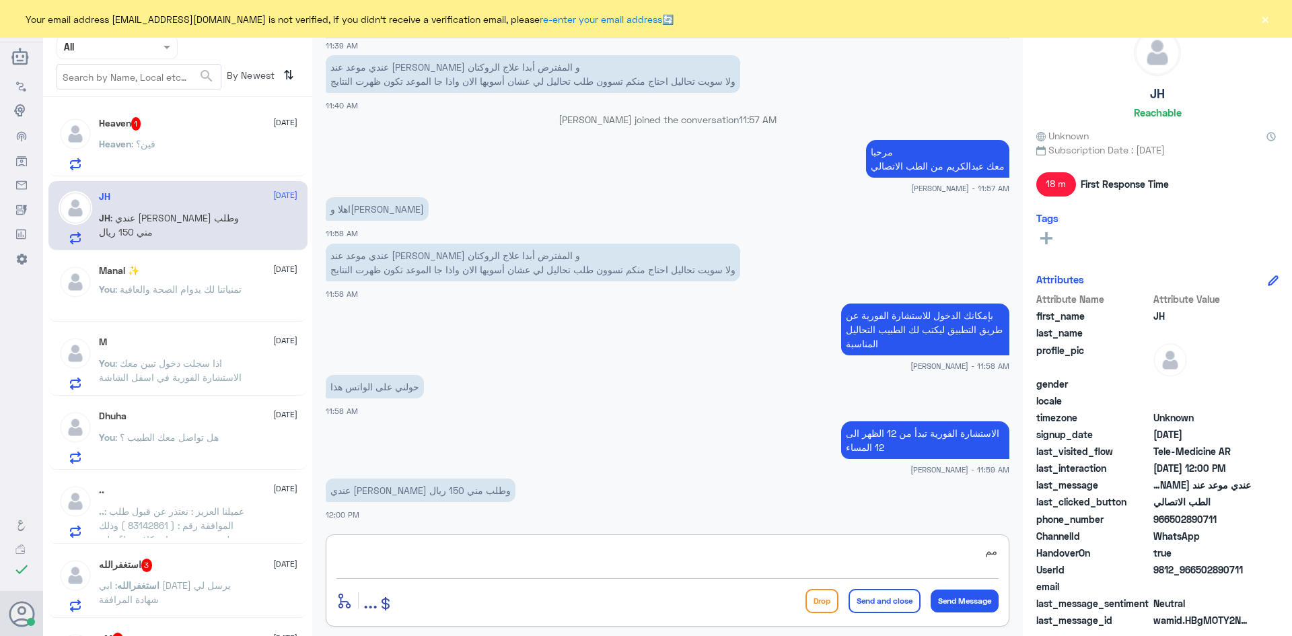
type textarea "م"
type textarea "احتاج رقم الملف او الهوية"
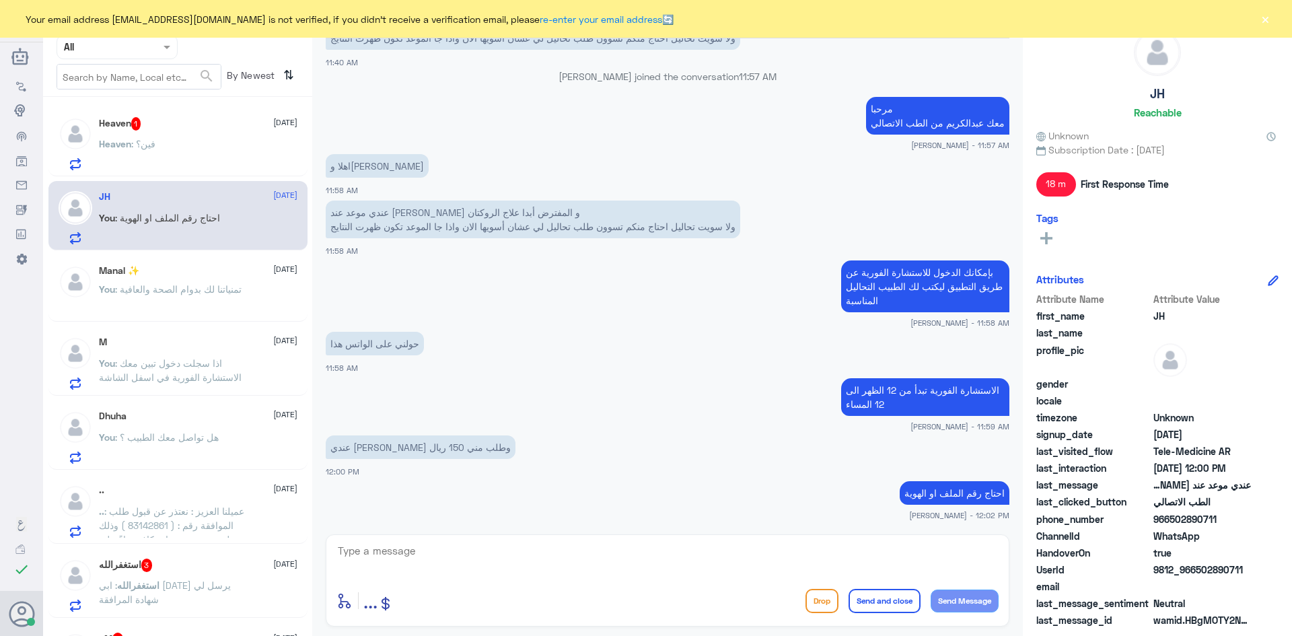
drag, startPoint x: 1242, startPoint y: 568, endPoint x: 1196, endPoint y: 568, distance: 46.4
click at [1196, 568] on span "9812_966502890711" at bounding box center [1202, 569] width 98 height 14
copy span "502890711"
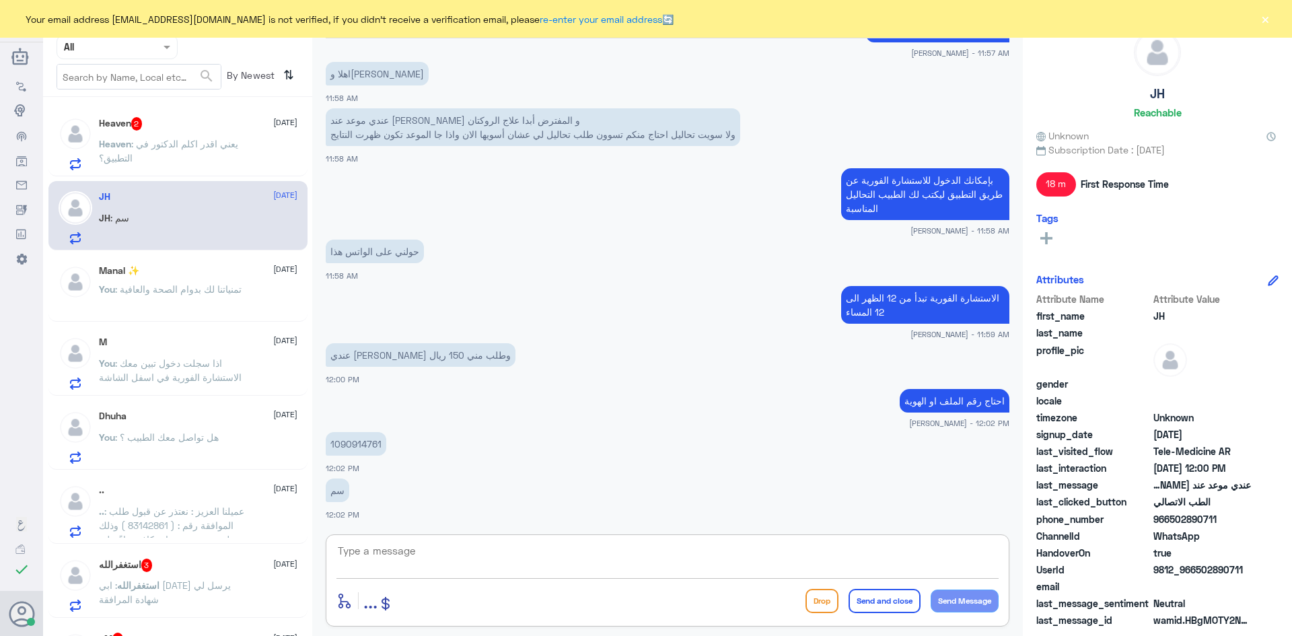
click at [642, 557] on textarea at bounding box center [667, 558] width 662 height 33
type textarea "سم الله عدوك"
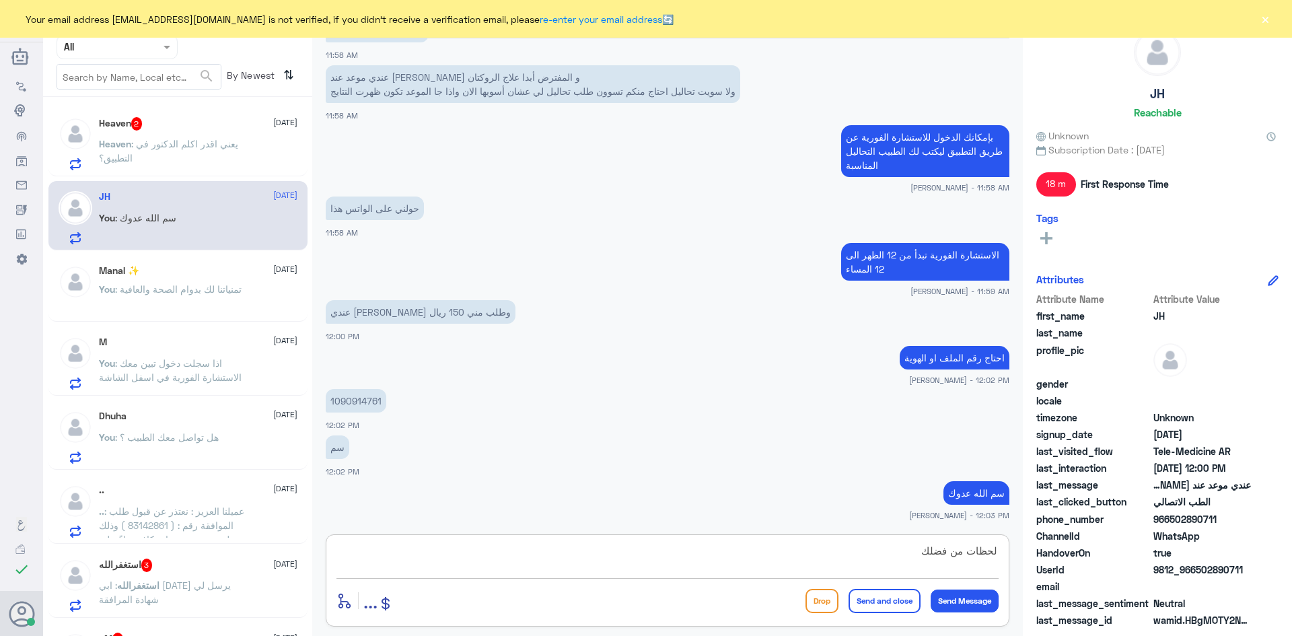
type textarea "لحظات من فضلك"
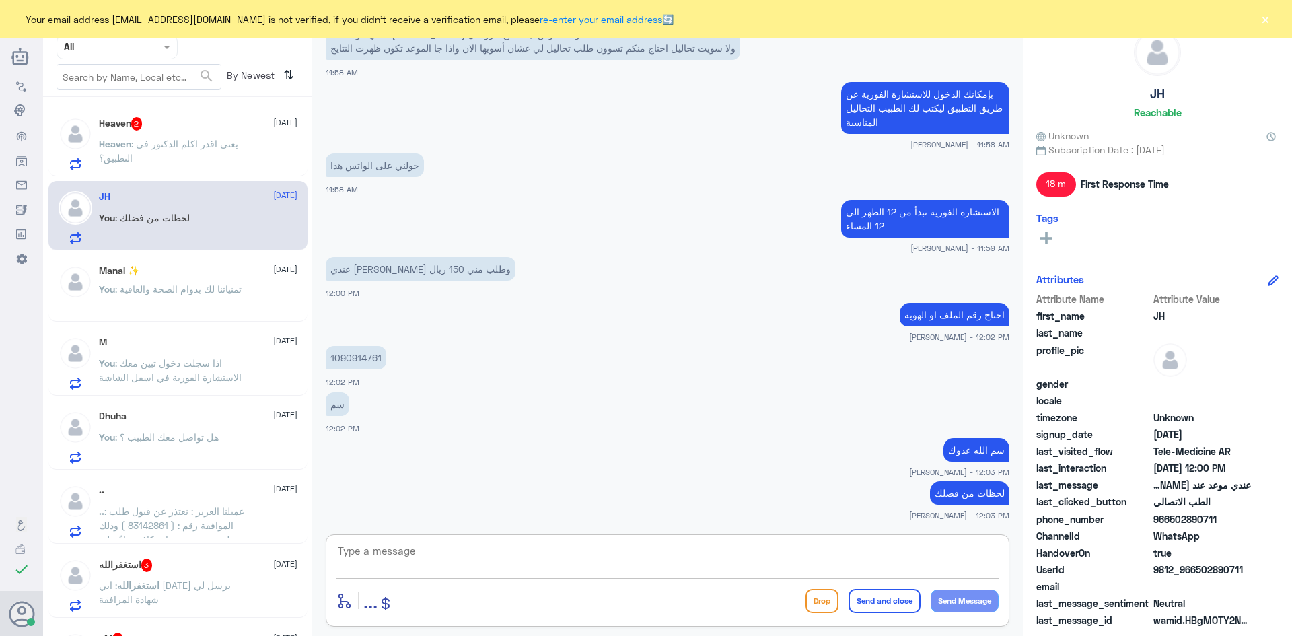
click at [873, 546] on textarea at bounding box center [667, 558] width 662 height 33
type textarea "تم تحديث تأمينك"
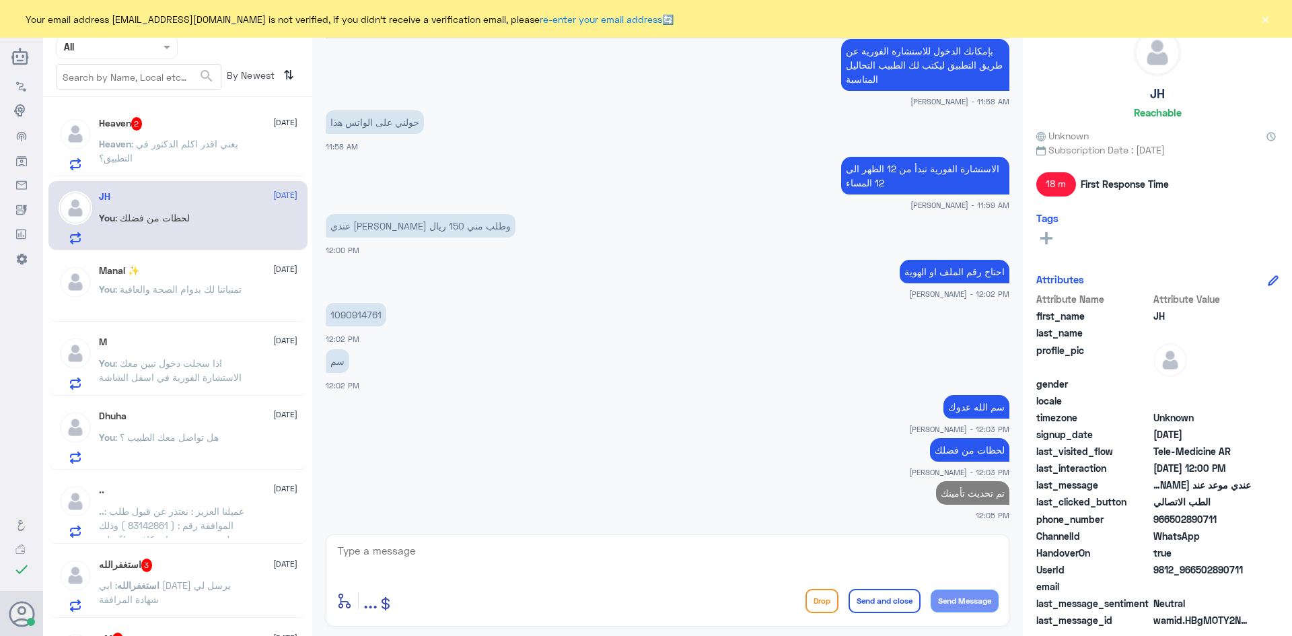
click at [215, 141] on span ": يعني اقدر اكلم الدكتور في التطبيق؟" at bounding box center [168, 151] width 139 height 26
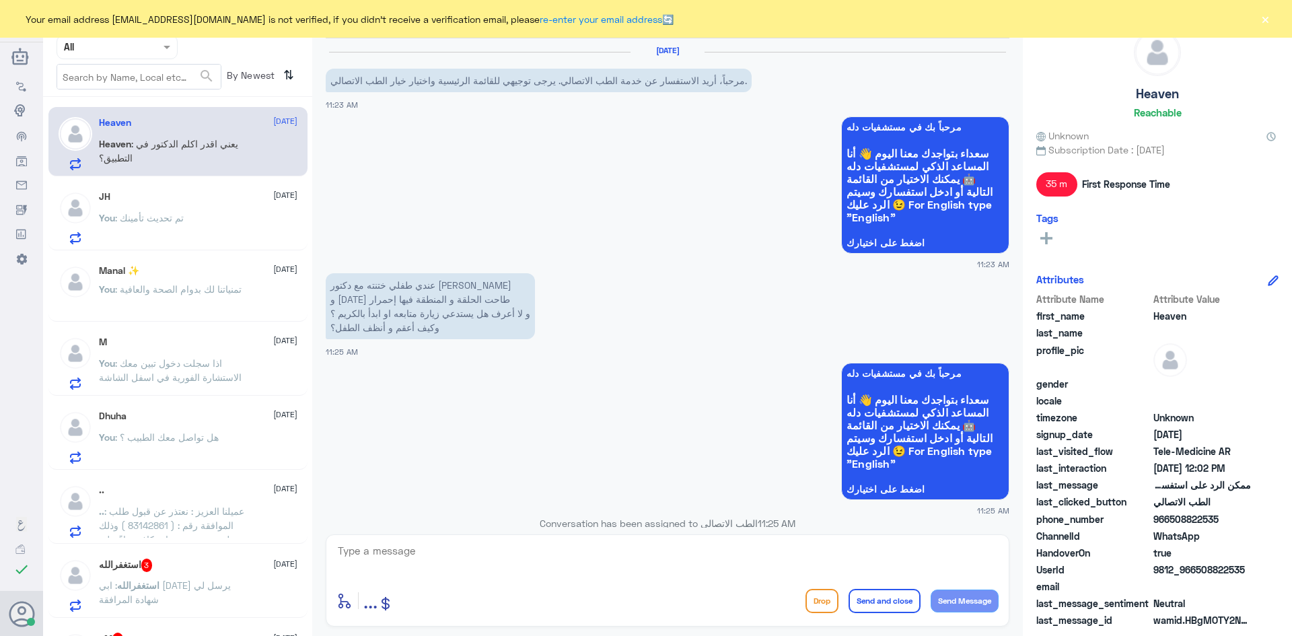
scroll to position [695, 0]
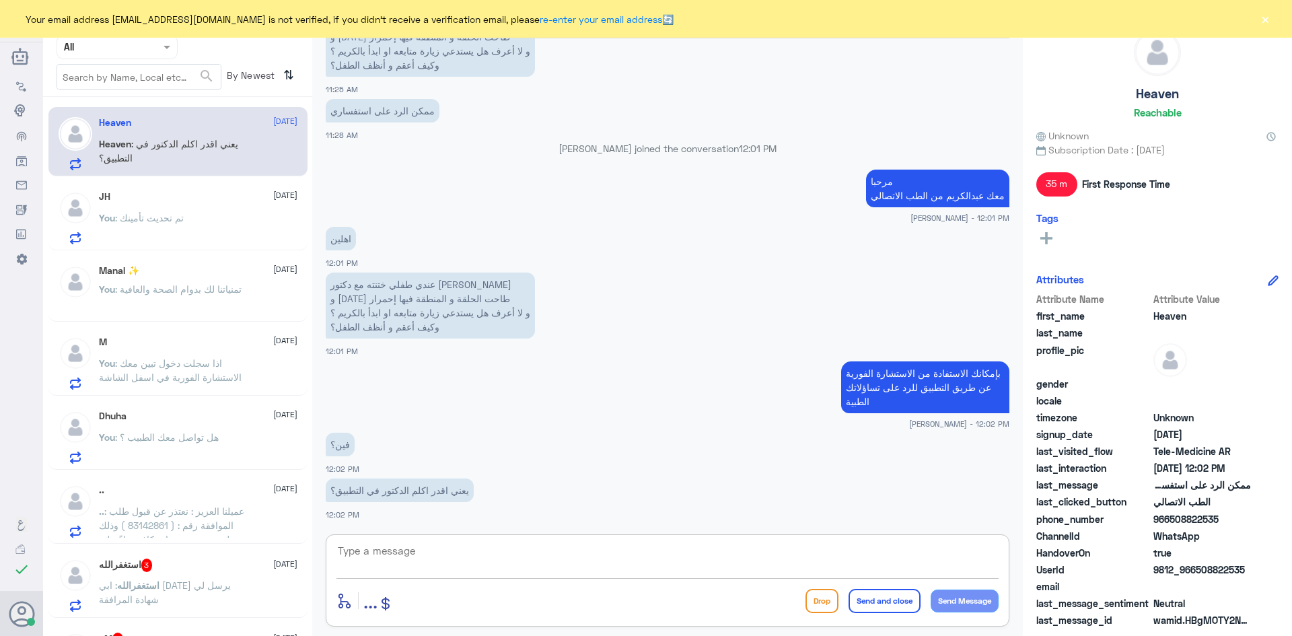
click at [466, 558] on textarea at bounding box center [667, 558] width 662 height 33
type textarea "اي نعم"
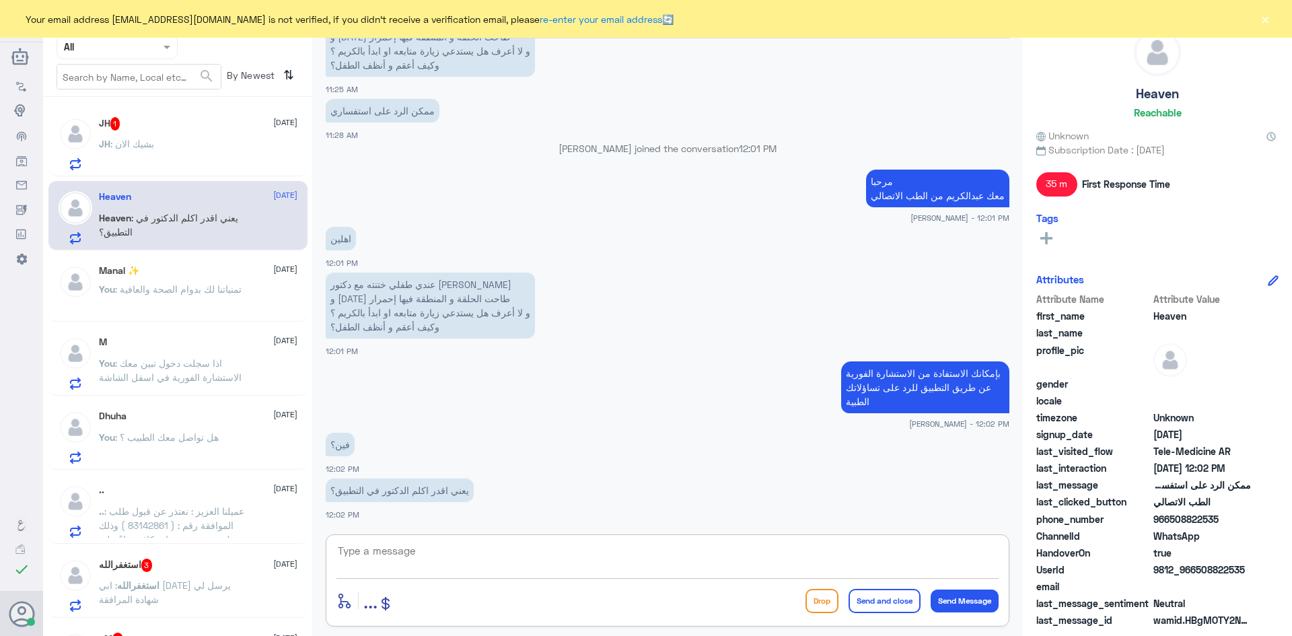
scroll to position [739, 0]
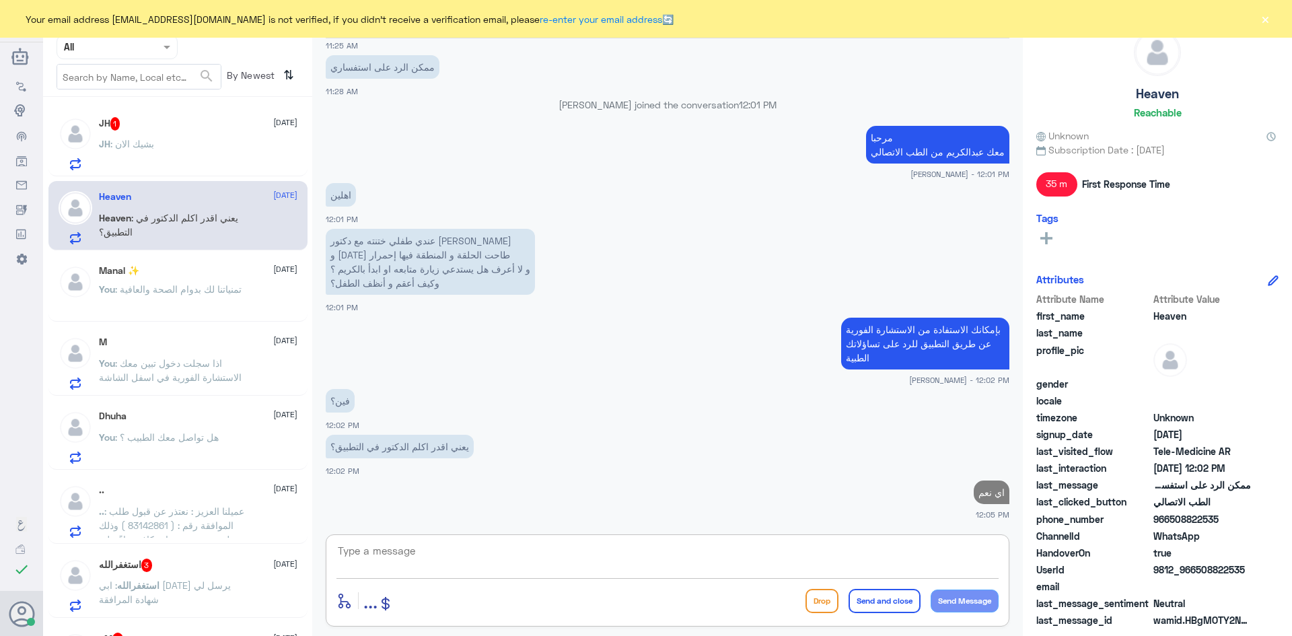
click at [237, 139] on div "JH 1 17 August JH : بشيك الان" at bounding box center [198, 143] width 198 height 53
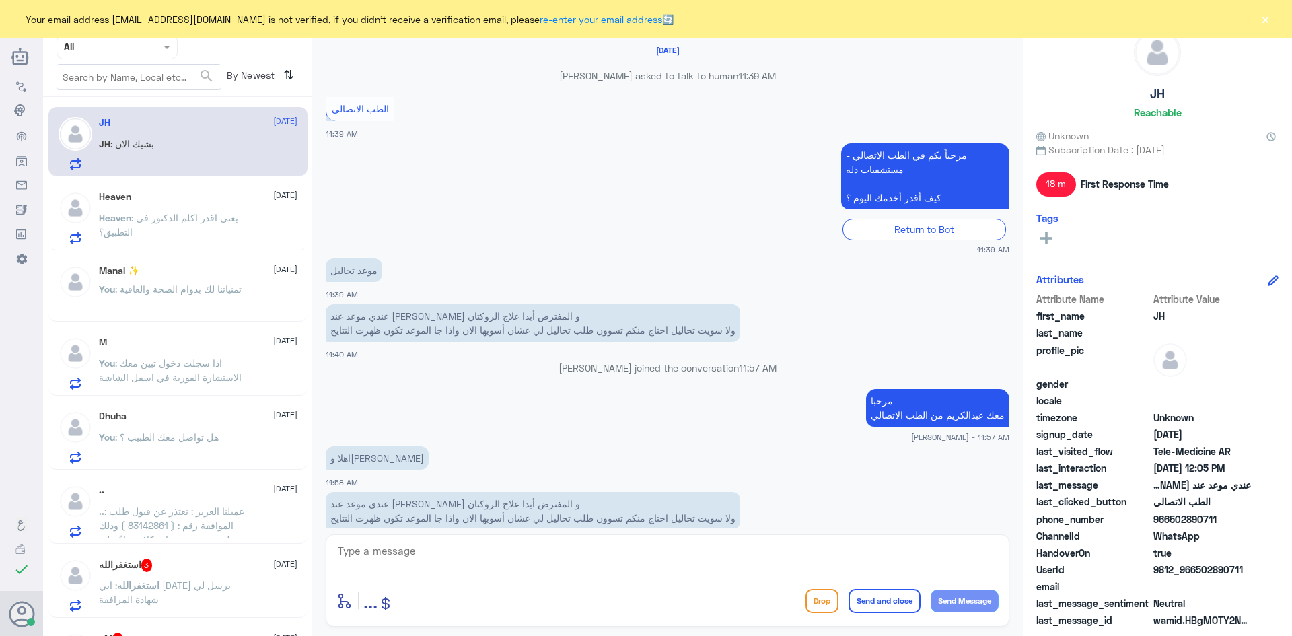
scroll to position [559, 0]
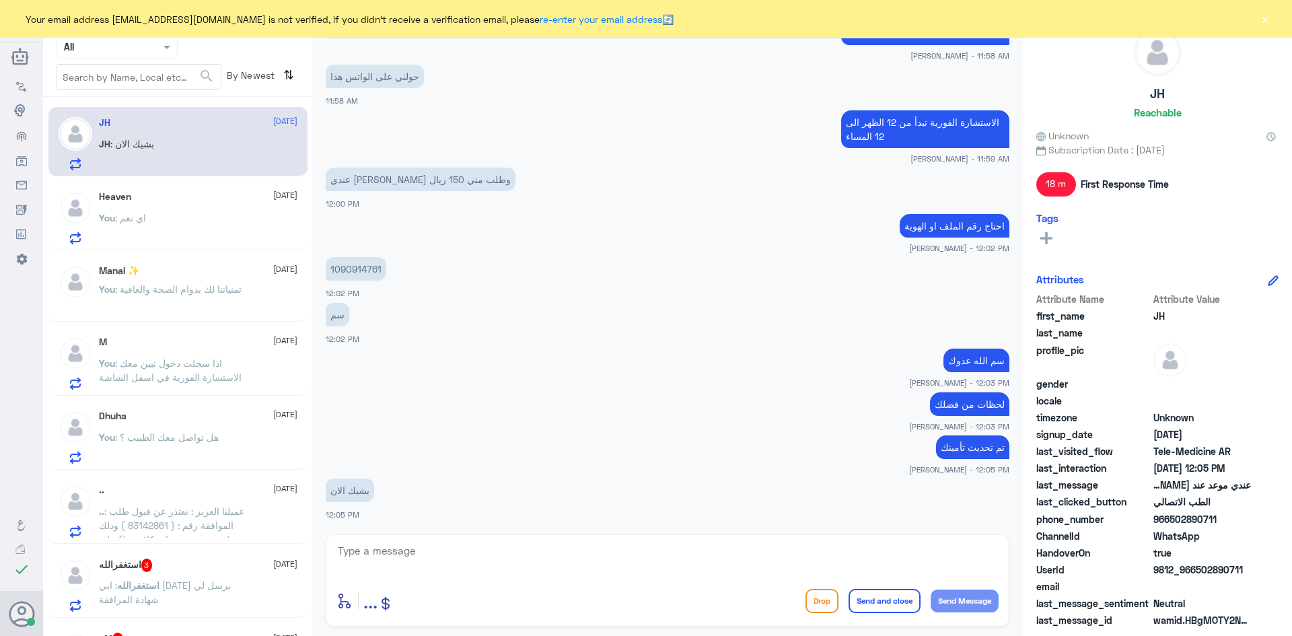
click at [516, 558] on textarea at bounding box center [667, 558] width 662 height 33
click at [233, 227] on div "You : اي نعم" at bounding box center [198, 229] width 198 height 30
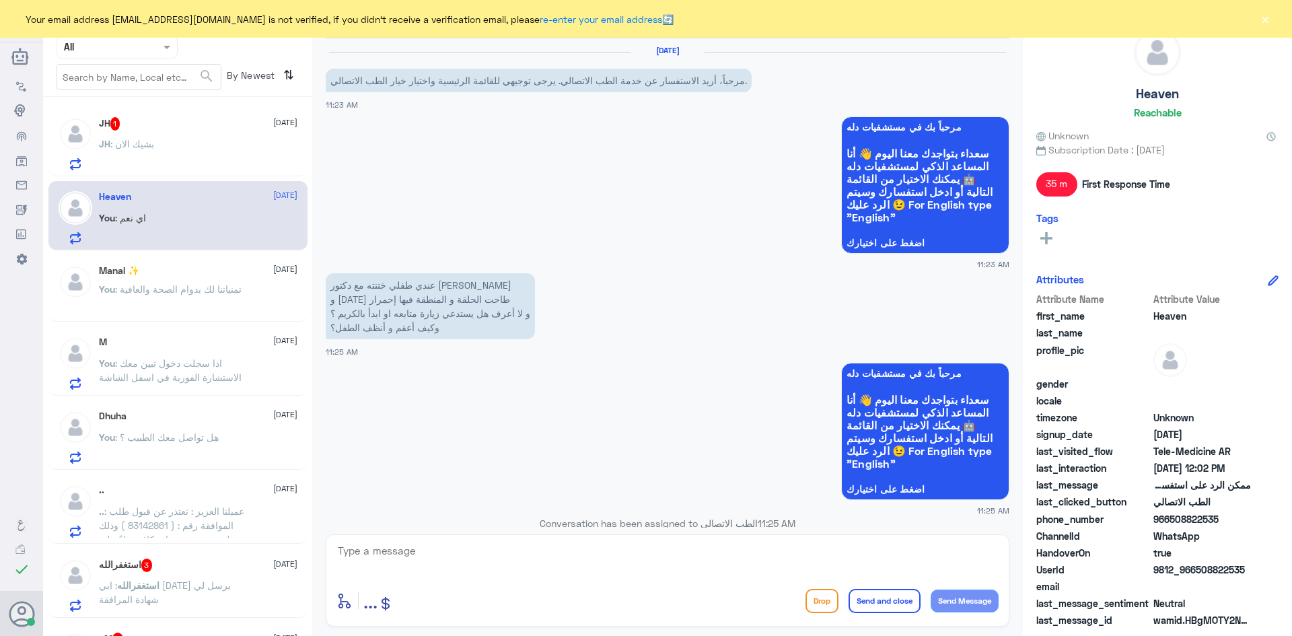
scroll to position [739, 0]
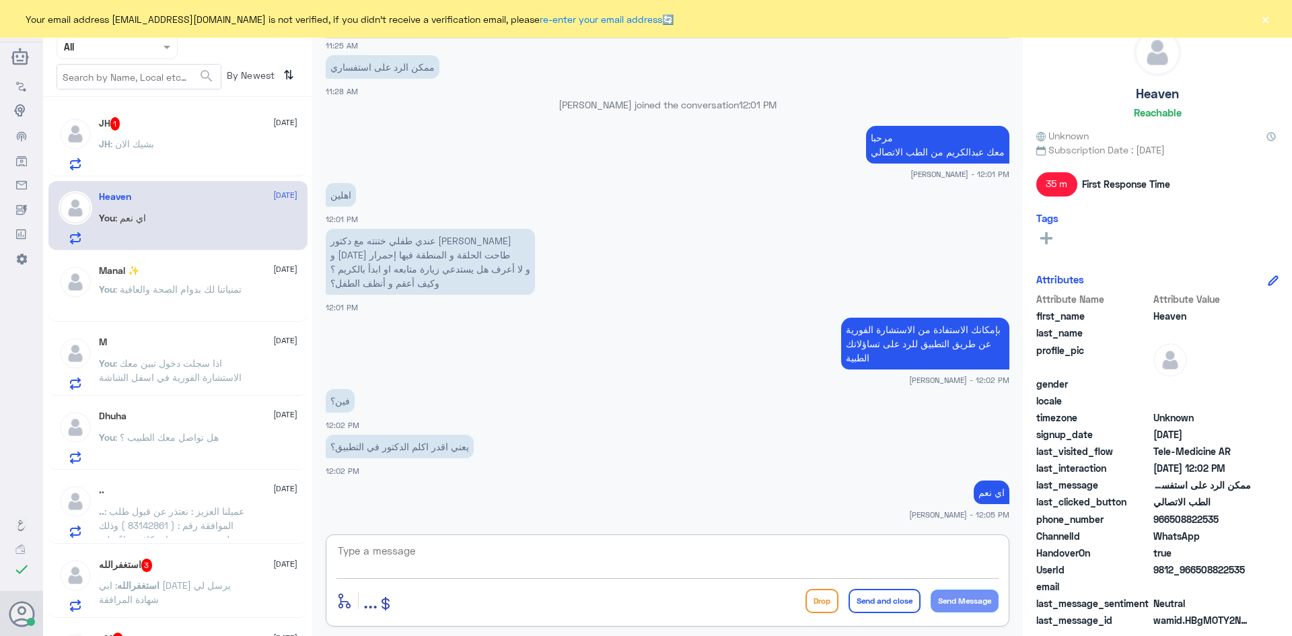
click at [473, 550] on textarea at bounding box center [667, 558] width 662 height 33
type textarea "من خلال الاستشارة الفورية"
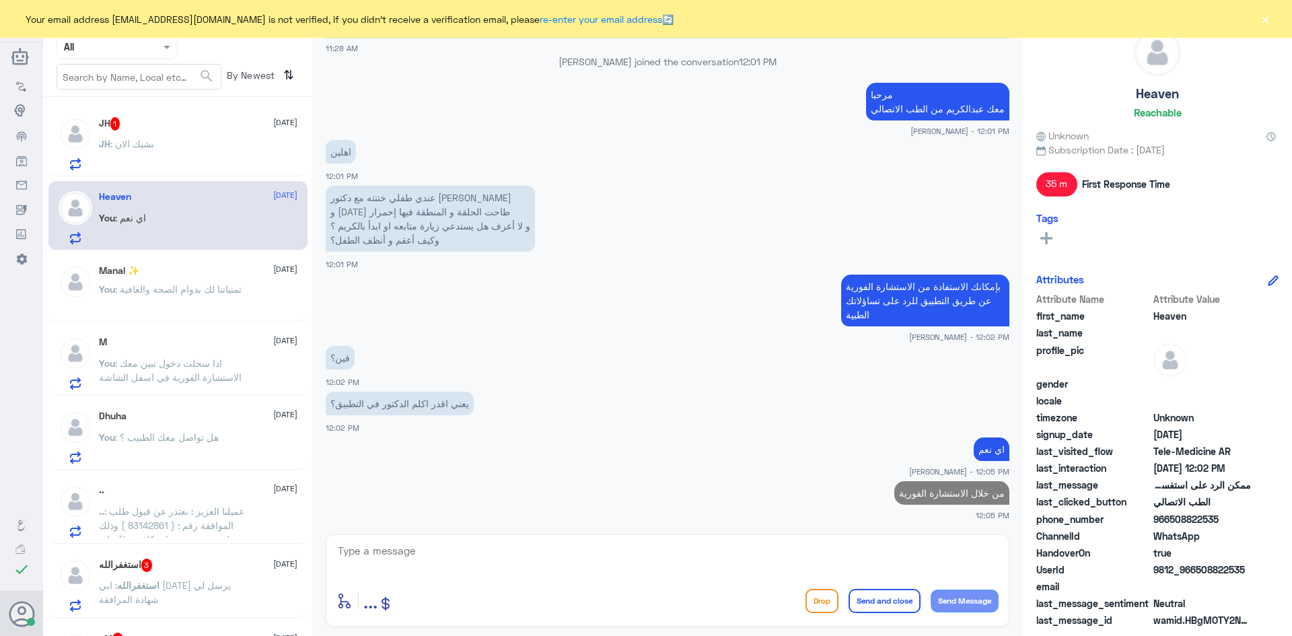
click at [191, 155] on div "JH : بشيك الان" at bounding box center [198, 155] width 198 height 30
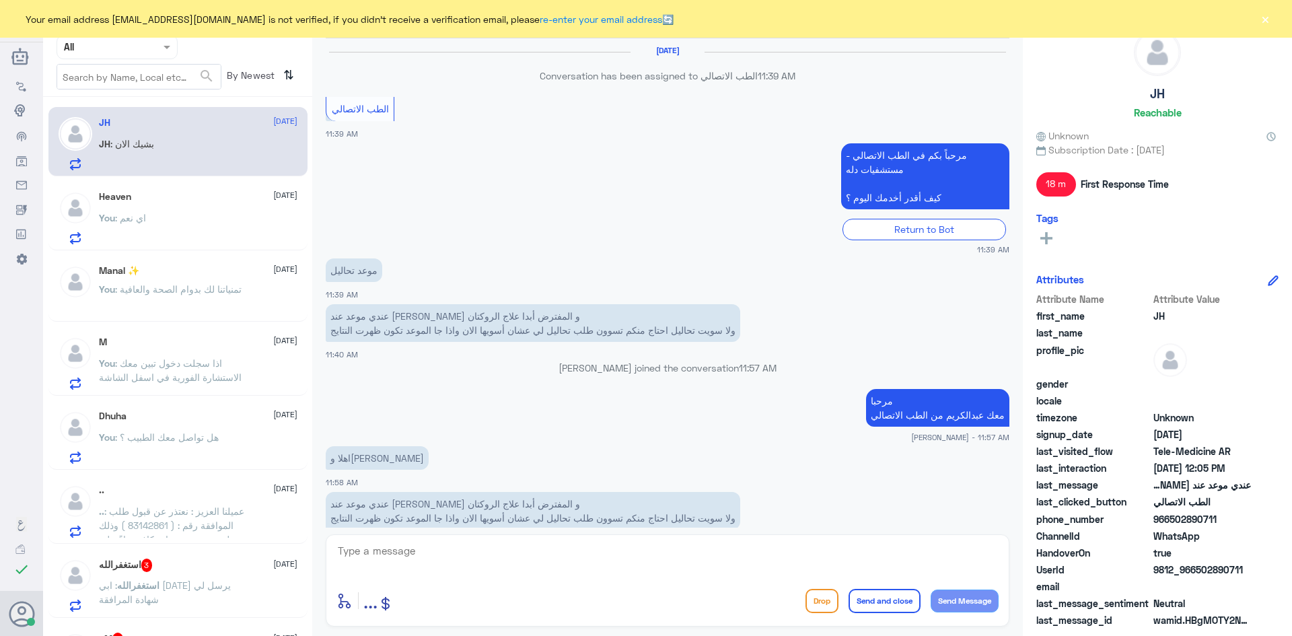
scroll to position [559, 0]
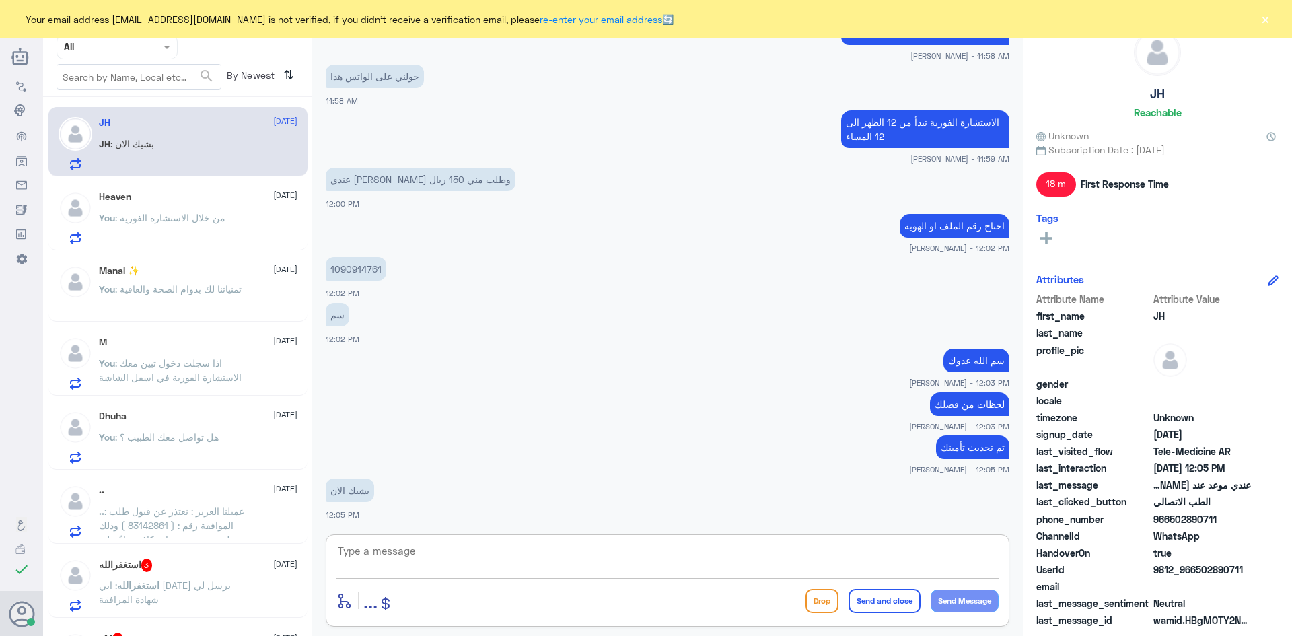
click at [528, 558] on textarea at bounding box center [667, 558] width 662 height 33
click at [198, 570] on div "استغفرالله 3 17 August" at bounding box center [198, 564] width 198 height 13
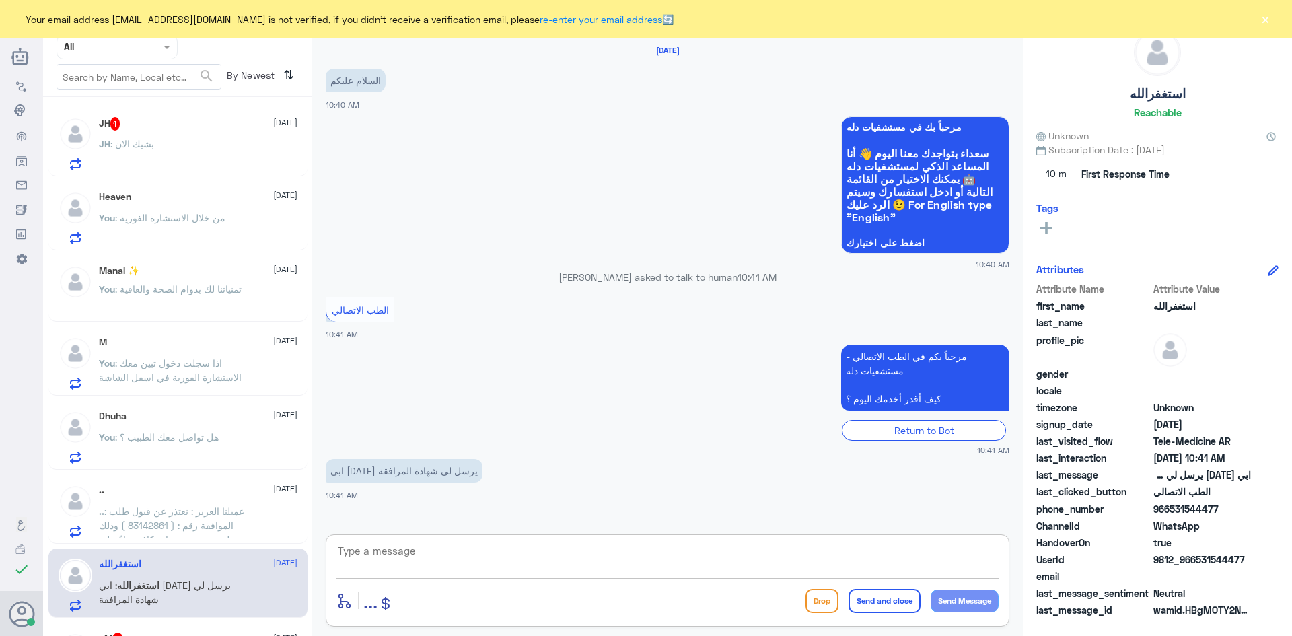
click at [447, 550] on textarea at bounding box center [667, 558] width 662 height 33
click at [190, 149] on div "JH : يعطيك الف عافيه" at bounding box center [198, 155] width 198 height 30
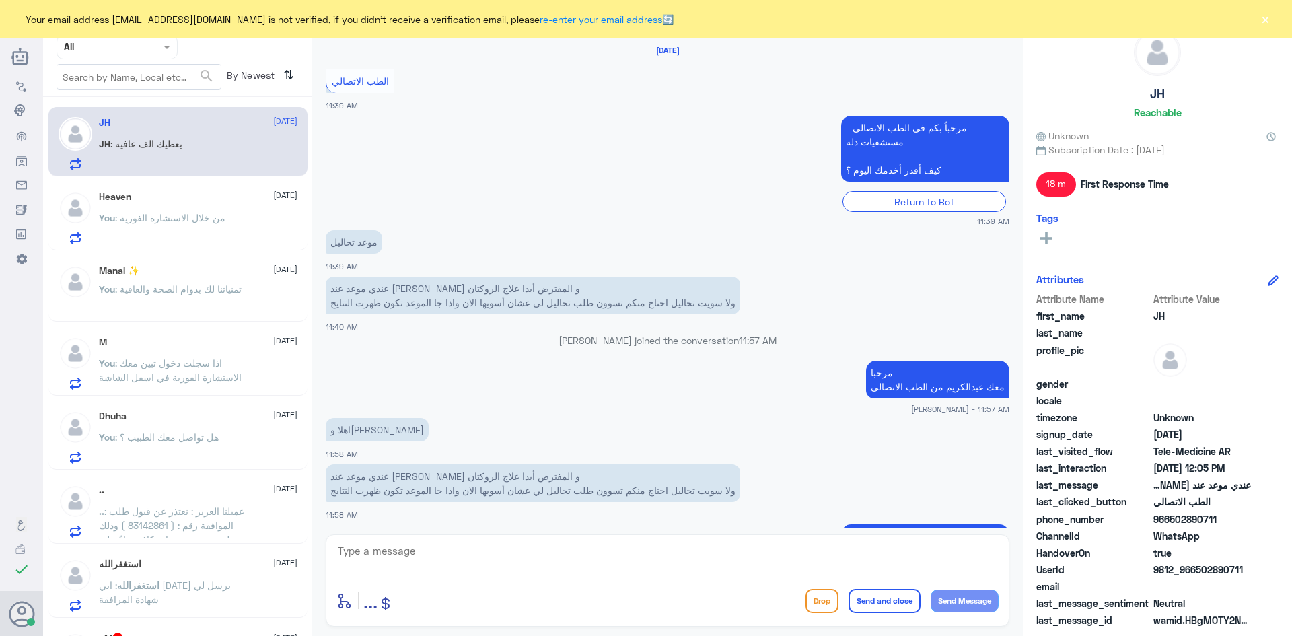
scroll to position [577, 0]
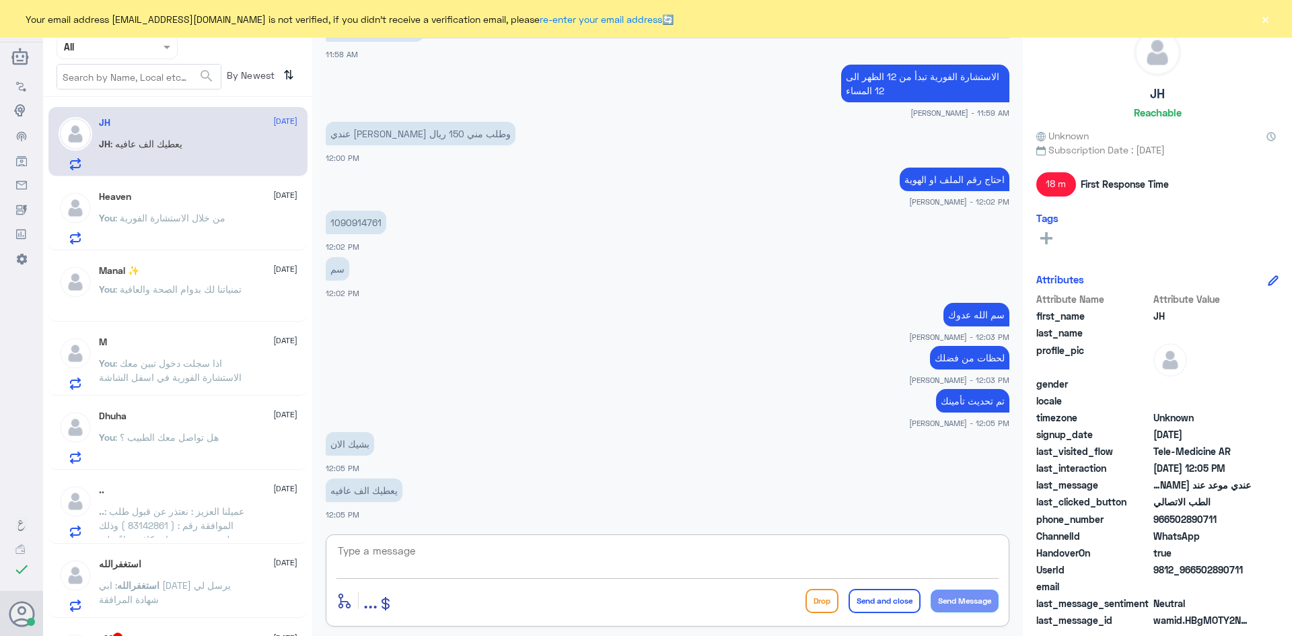
click at [559, 558] on textarea at bounding box center [667, 558] width 662 height 33
type textarea "الله يعافيك وتمنياتنا لك بدوام الصحة والعافية"
click at [891, 609] on button "Send and close" at bounding box center [884, 601] width 72 height 24
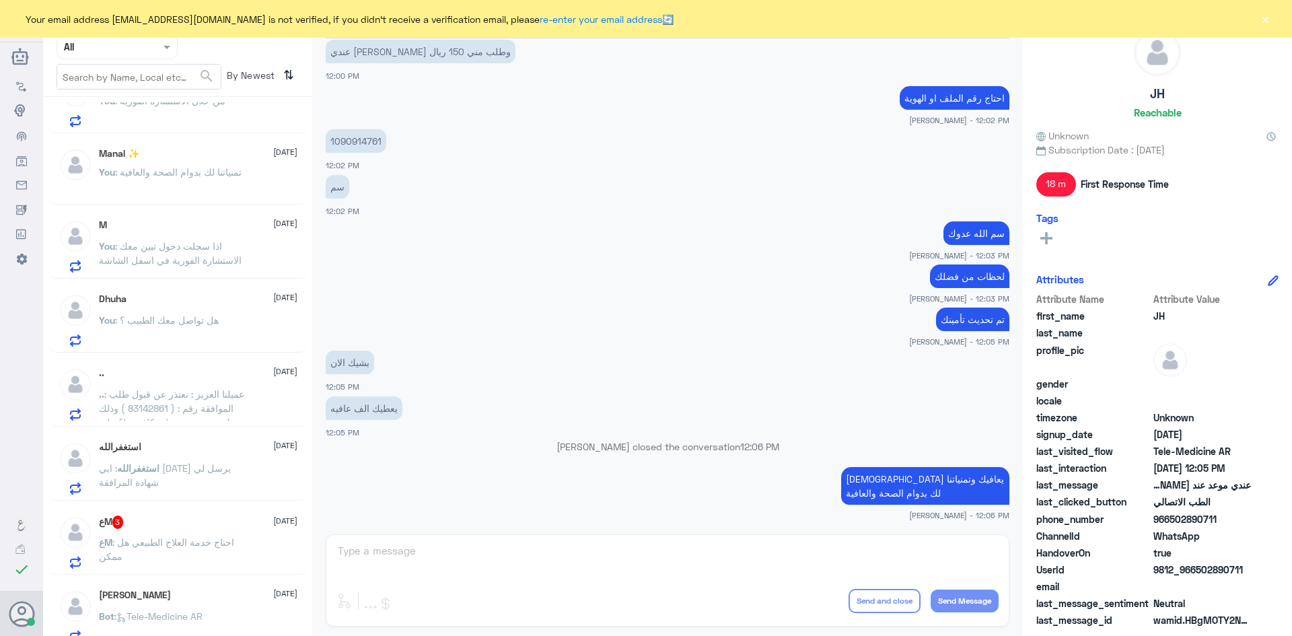
scroll to position [135, 0]
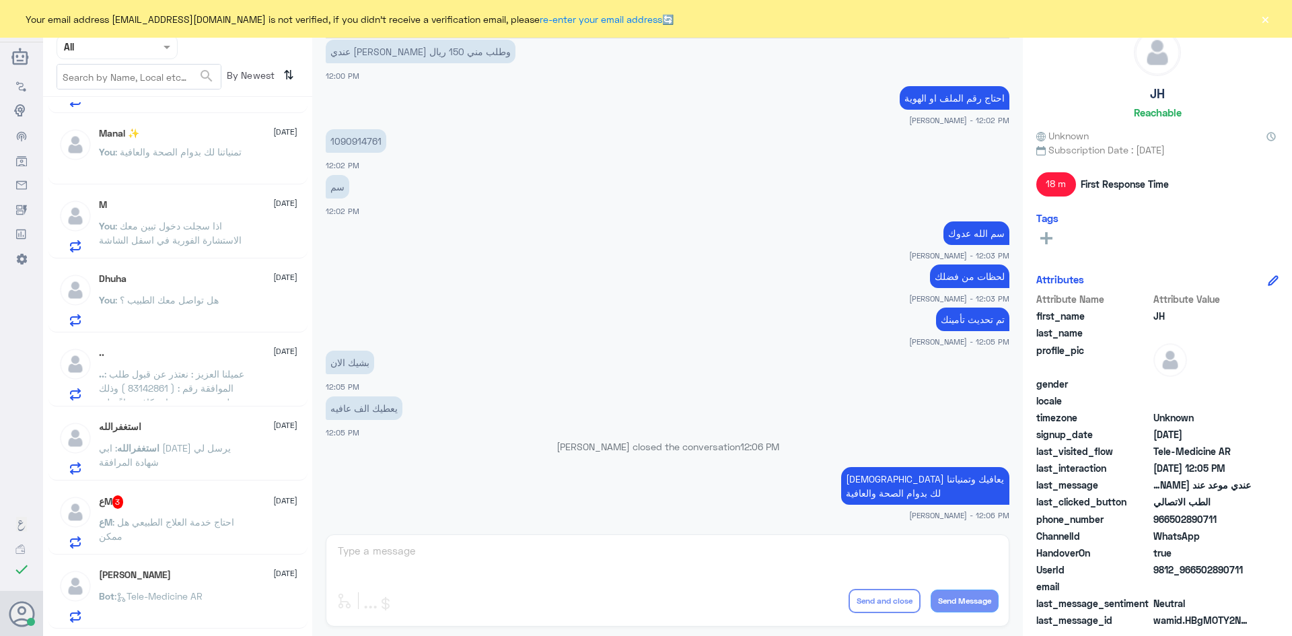
click at [243, 496] on div "عM 3 17 August" at bounding box center [198, 501] width 198 height 13
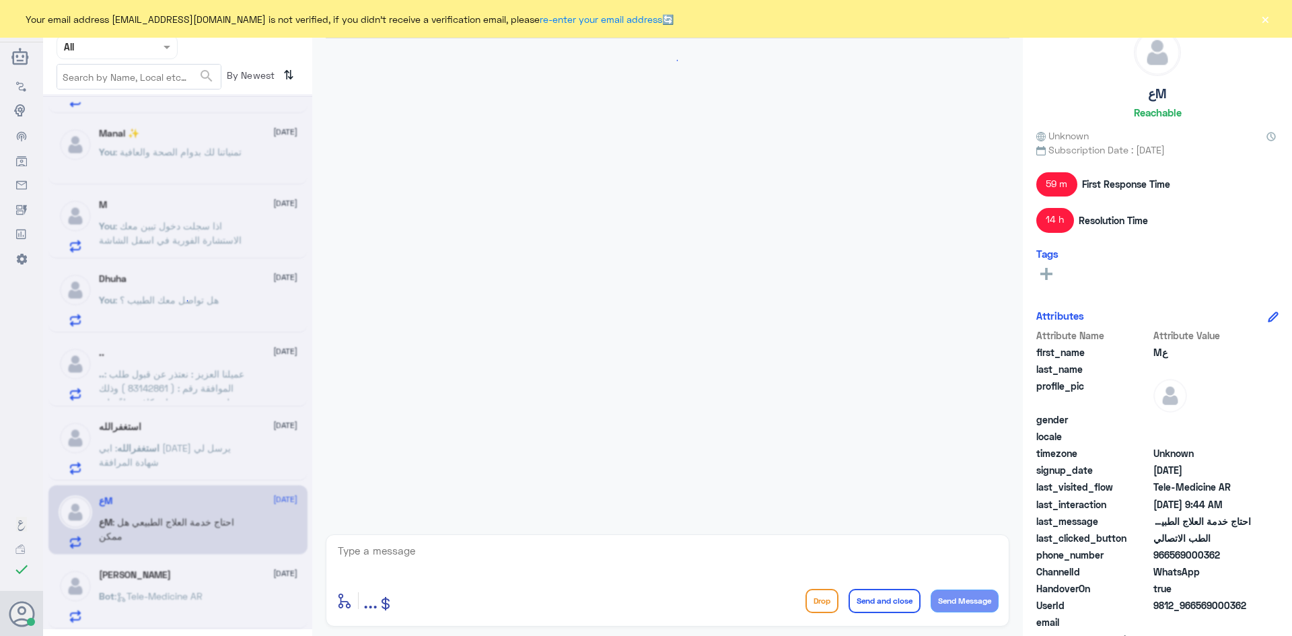
scroll to position [963, 0]
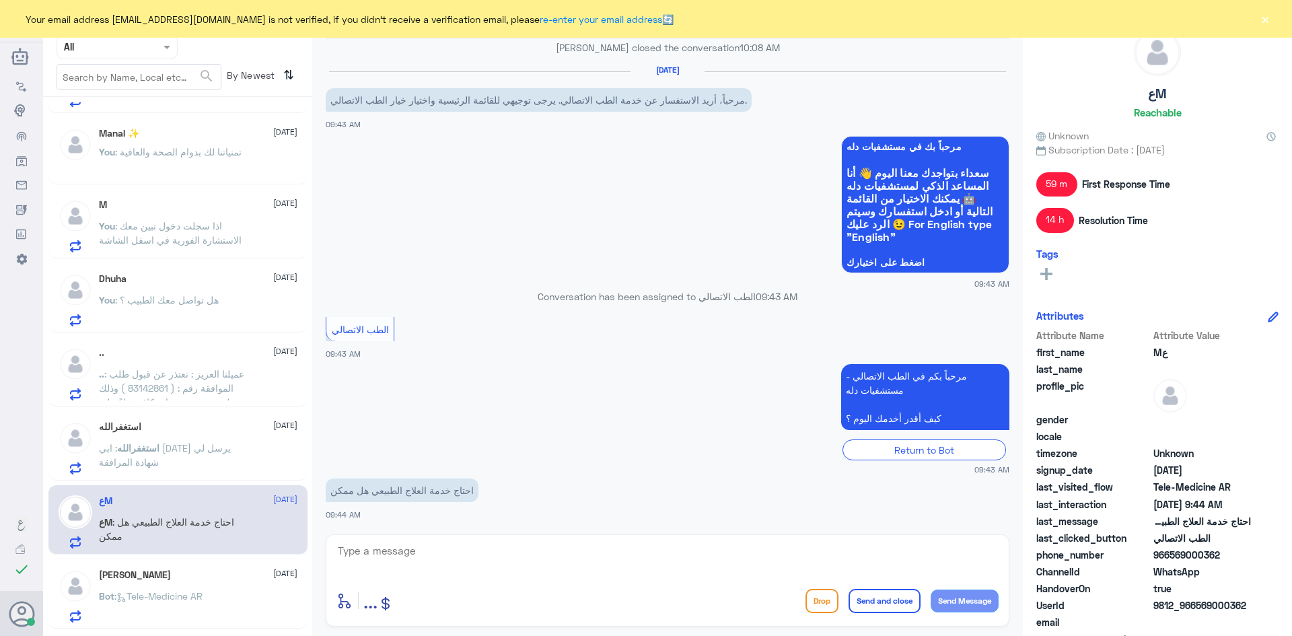
click at [159, 447] on span "استغفرالله" at bounding box center [138, 447] width 42 height 11
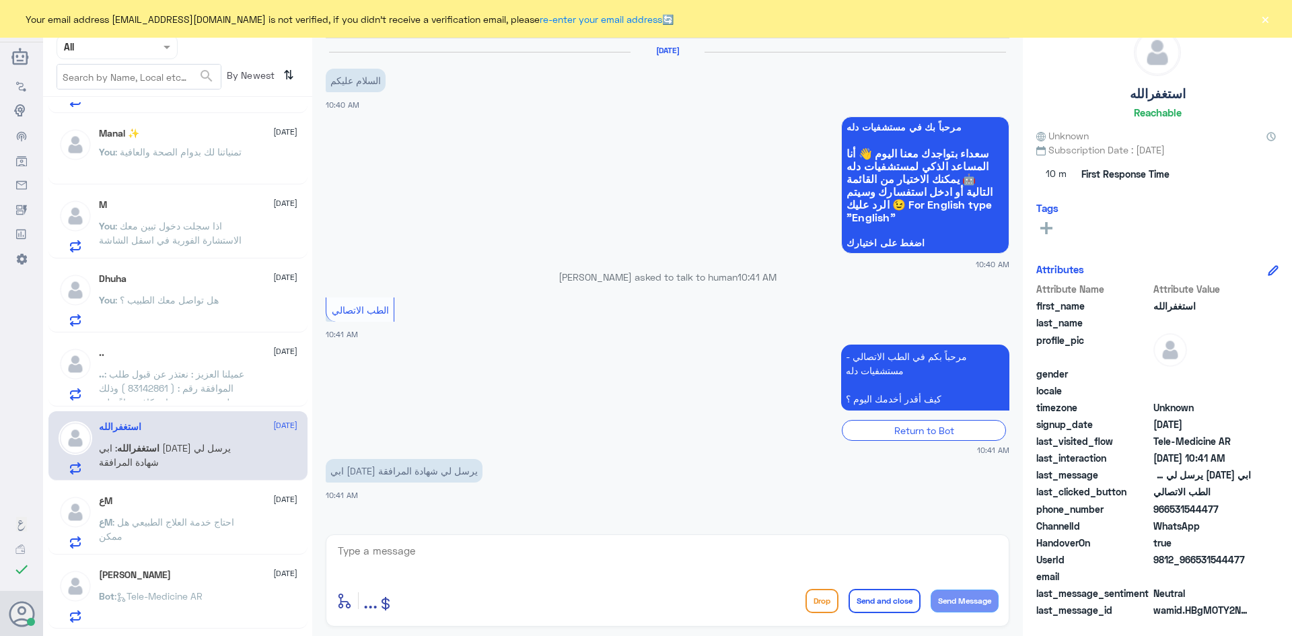
click at [463, 545] on textarea at bounding box center [667, 558] width 662 height 33
paste textarea "مرحبا معك عبدالكريم من الطب الاتصالي"
type textarea "مرحبا معك عبدالكريم من الطب الاتصالي"
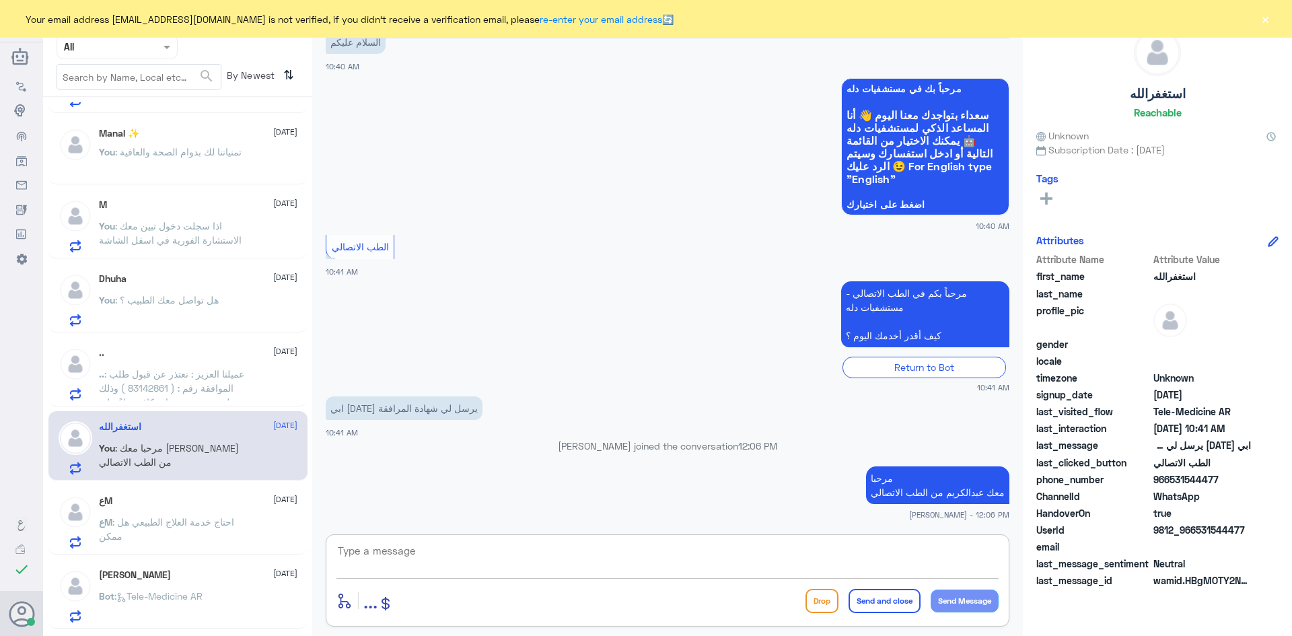
click at [714, 554] on textarea at bounding box center [667, 558] width 662 height 33
paste textarea "بإمكانك التواصل مع قسم التقارير الطبية عن طريق الواتس اب رقم : 0550181732"
type textarea "بإمكانك التواصل مع قسم التقارير الطبية عن طريق الواتس اب رقم : 0550181732"
click at [870, 603] on button "Send and close" at bounding box center [884, 601] width 72 height 24
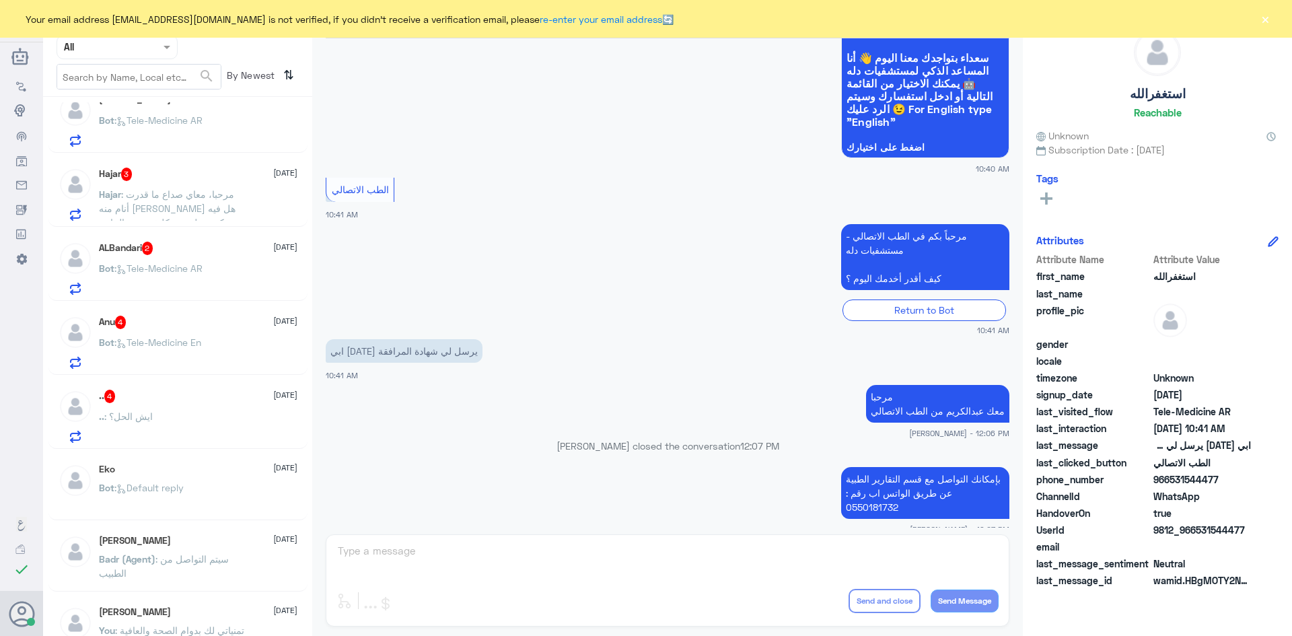
scroll to position [605, 0]
click at [194, 401] on div ".. 4 17 August" at bounding box center [198, 398] width 198 height 13
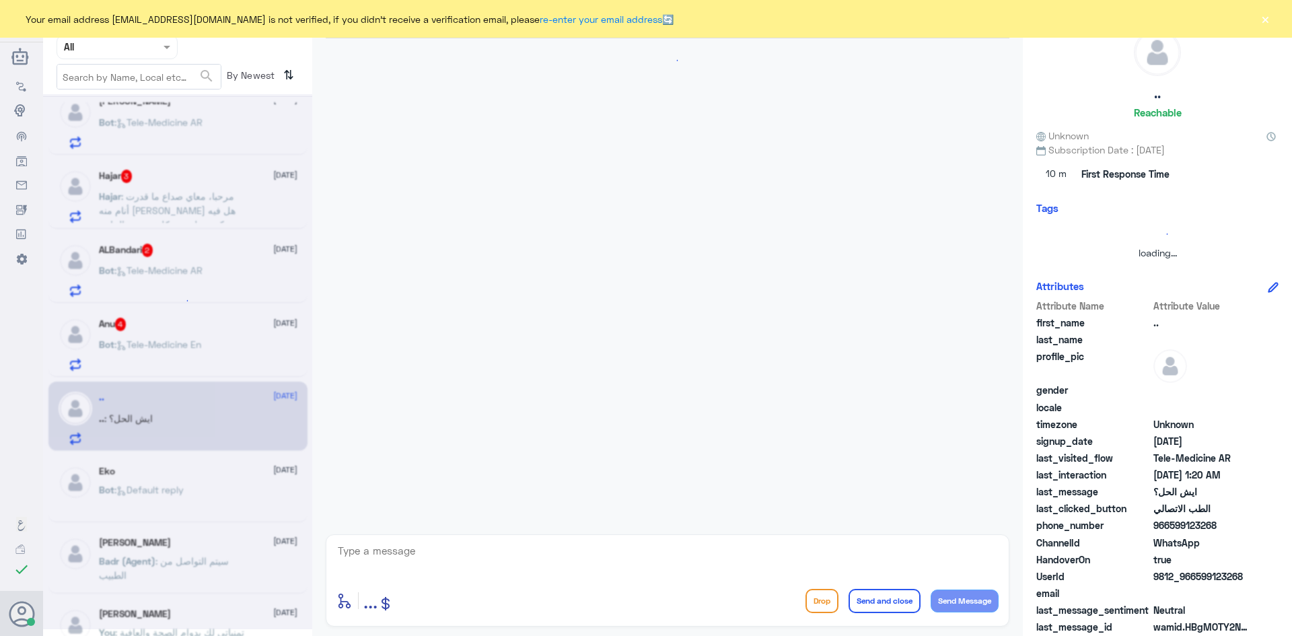
scroll to position [79, 0]
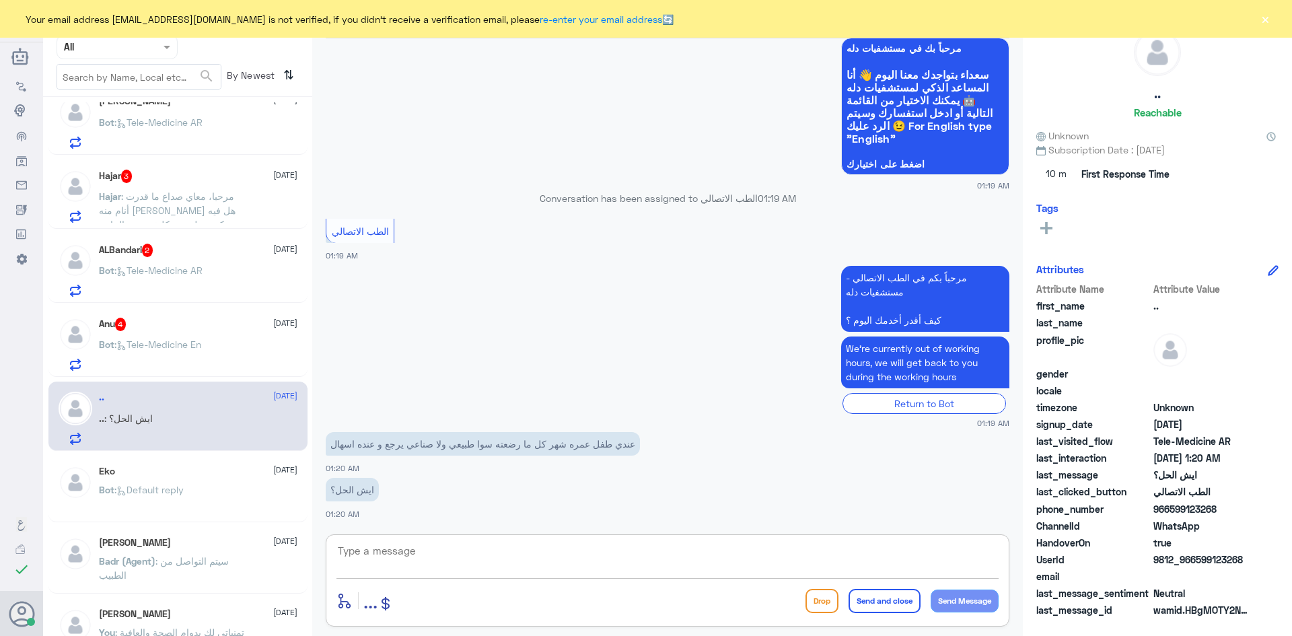
click at [443, 542] on textarea at bounding box center [667, 558] width 662 height 33
paste textarea "مرحبا معك عبدالكريم من الطب الاتصالي"
type textarea "مرحبا معك عبدالكريم من الطب الاتصالي"
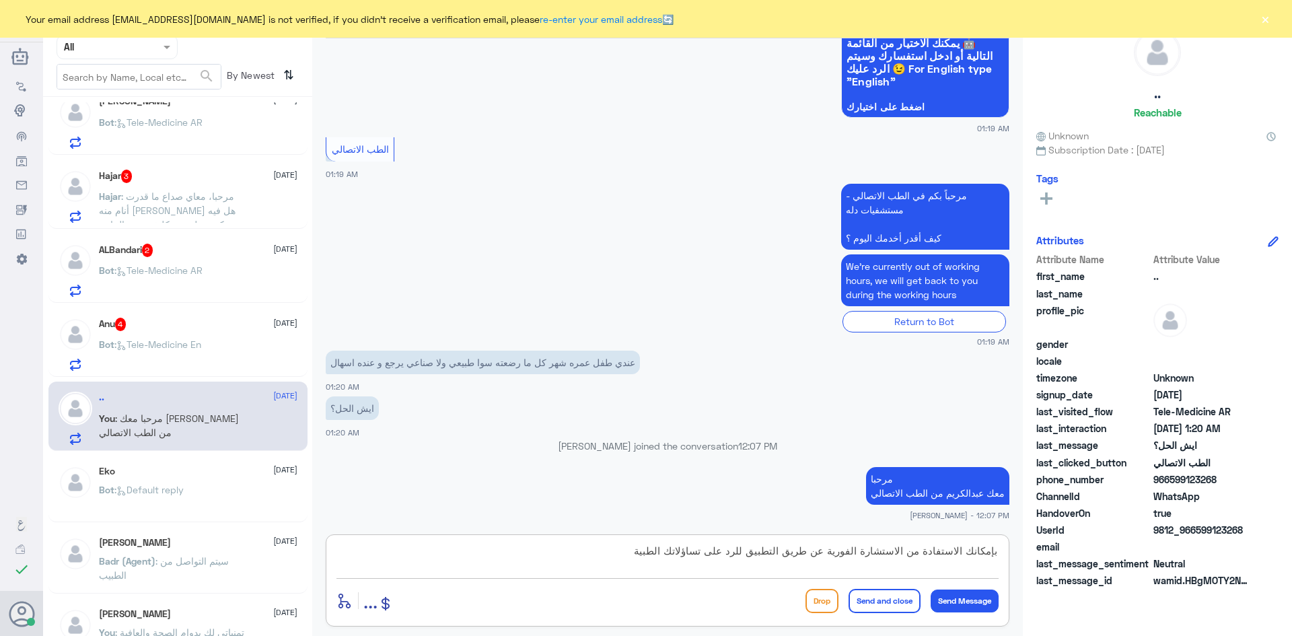
type textarea "بإمكانك الاستفادة من الاستشارة الفورية عن طريق التطبيق للرد على تساؤلاتك الطبية"
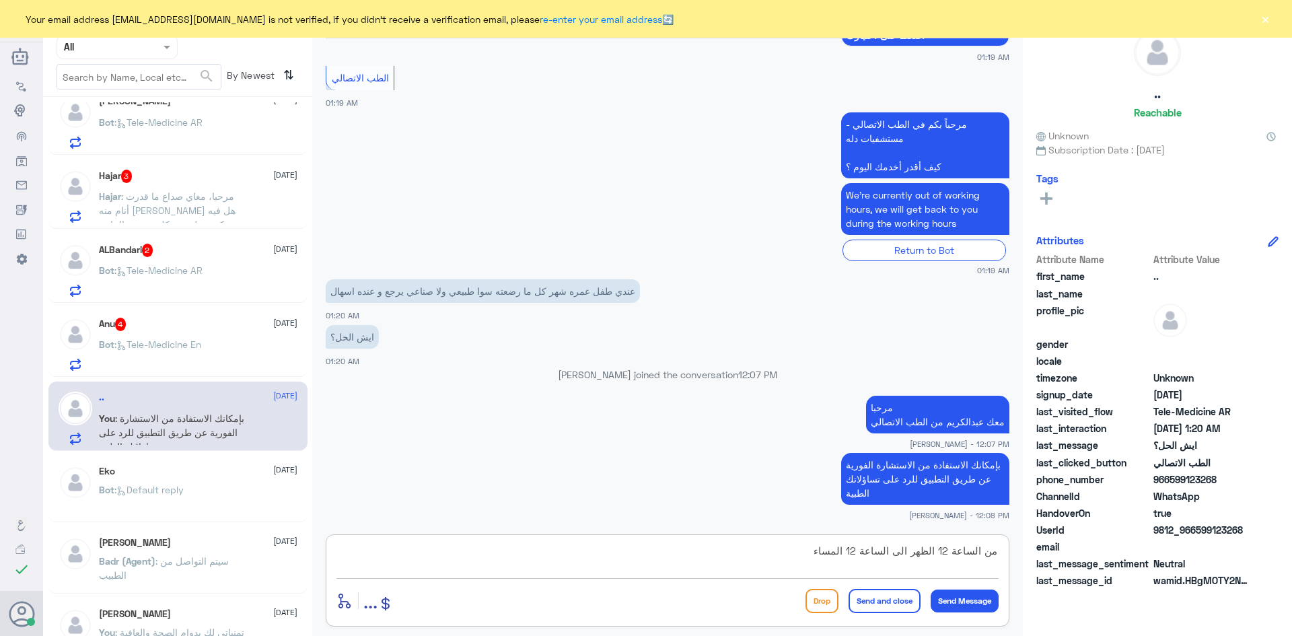
type textarea "من الساعة 12 الظهر الى الساعة 12 المساء"
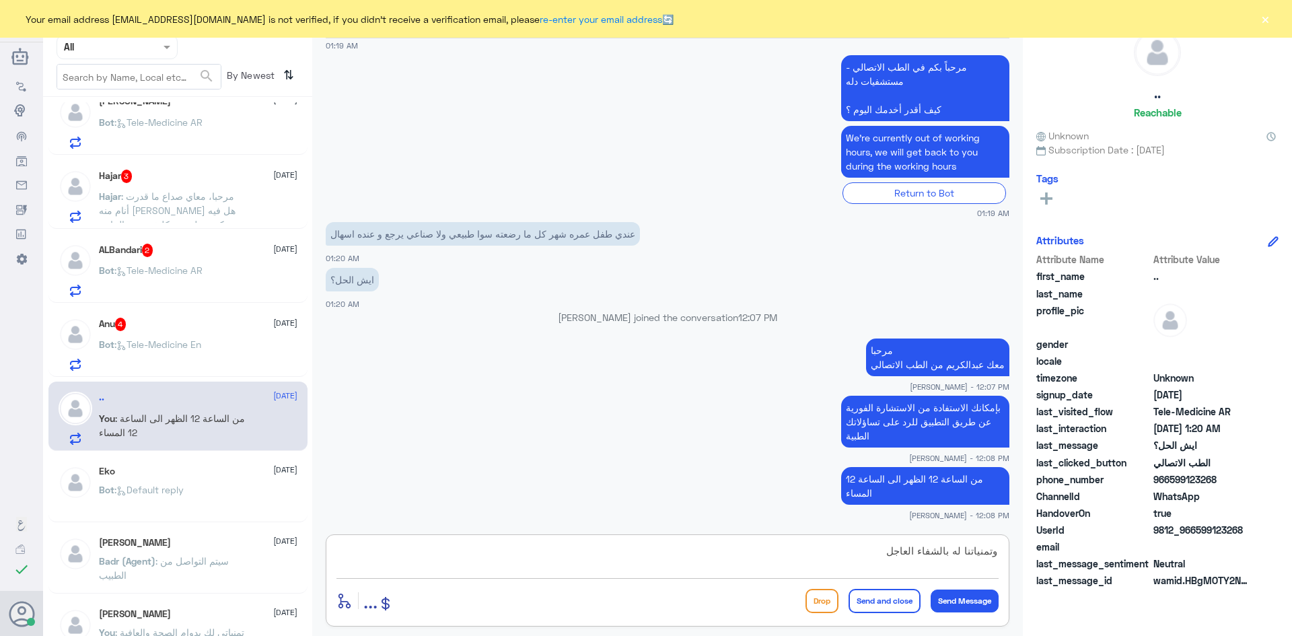
type textarea "وتمنياتنا له بالشفاء العاجل"
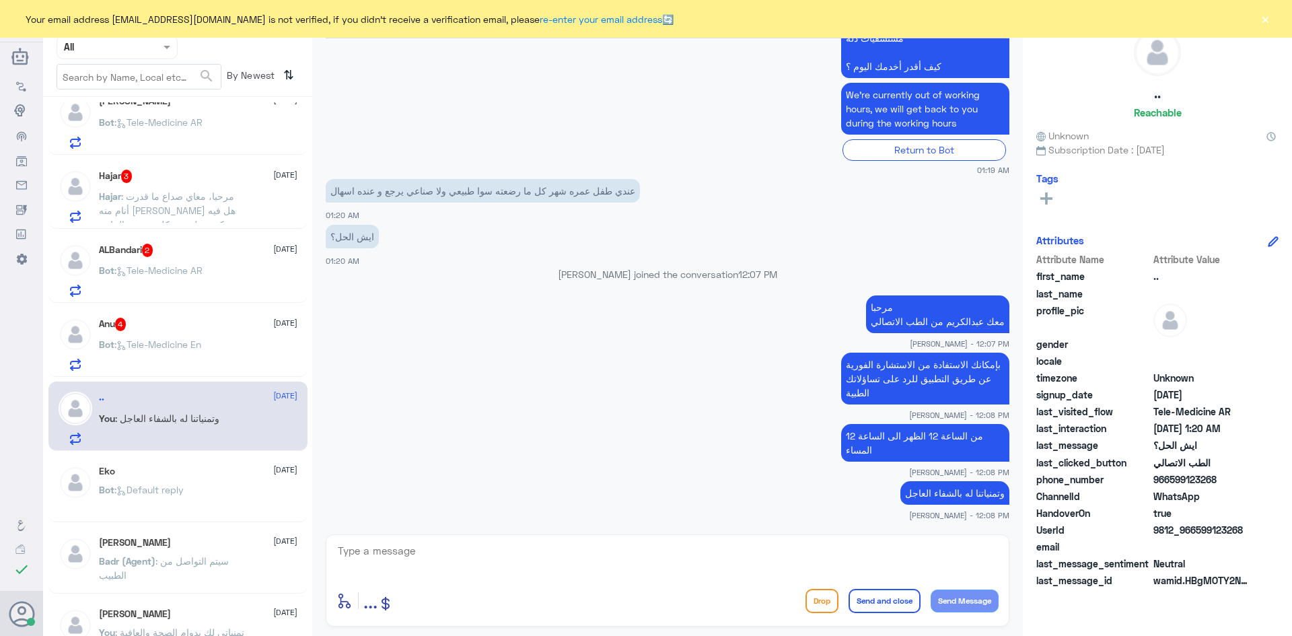
click at [1261, 24] on button "×" at bounding box center [1264, 18] width 13 height 13
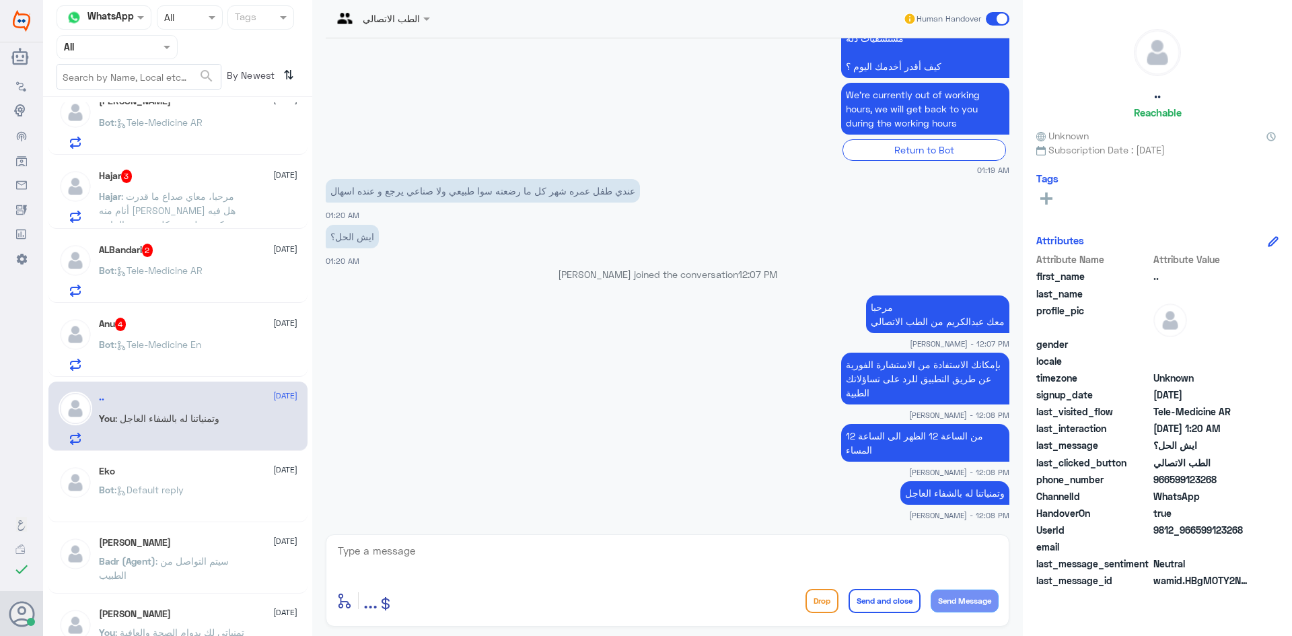
click at [992, 20] on span at bounding box center [998, 18] width 24 height 13
click at [0, 0] on input "checkbox" at bounding box center [0, 0] width 0 height 0
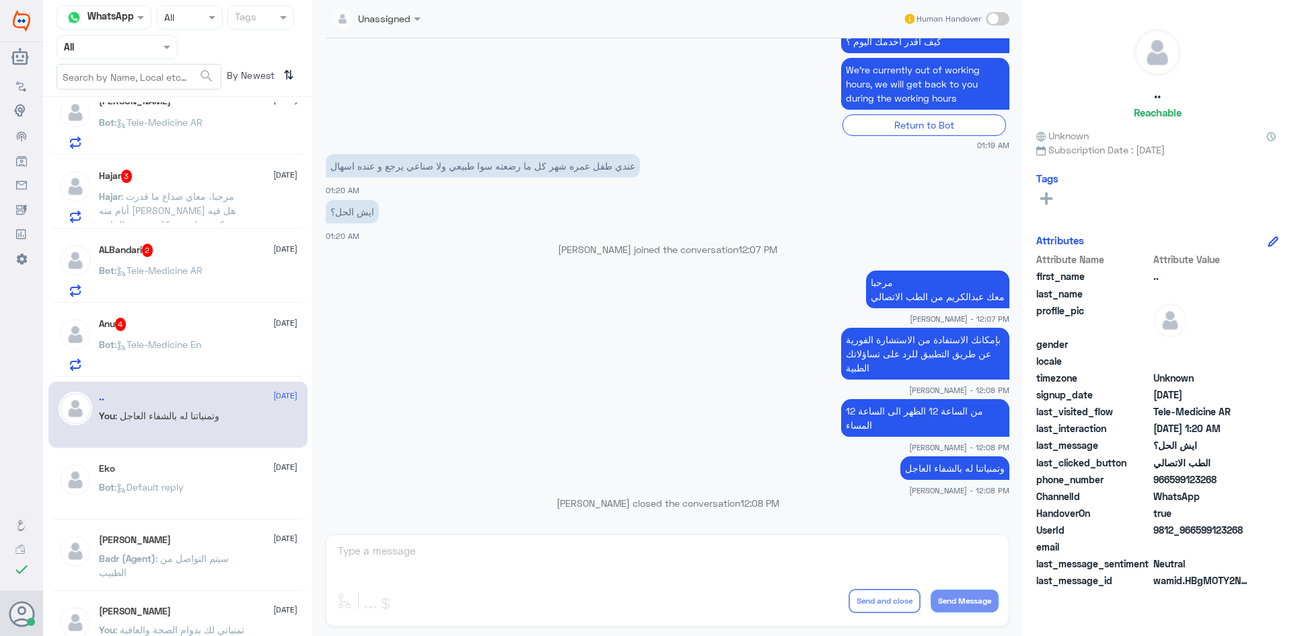
click at [174, 329] on div "Anu 4 17 August" at bounding box center [198, 324] width 198 height 13
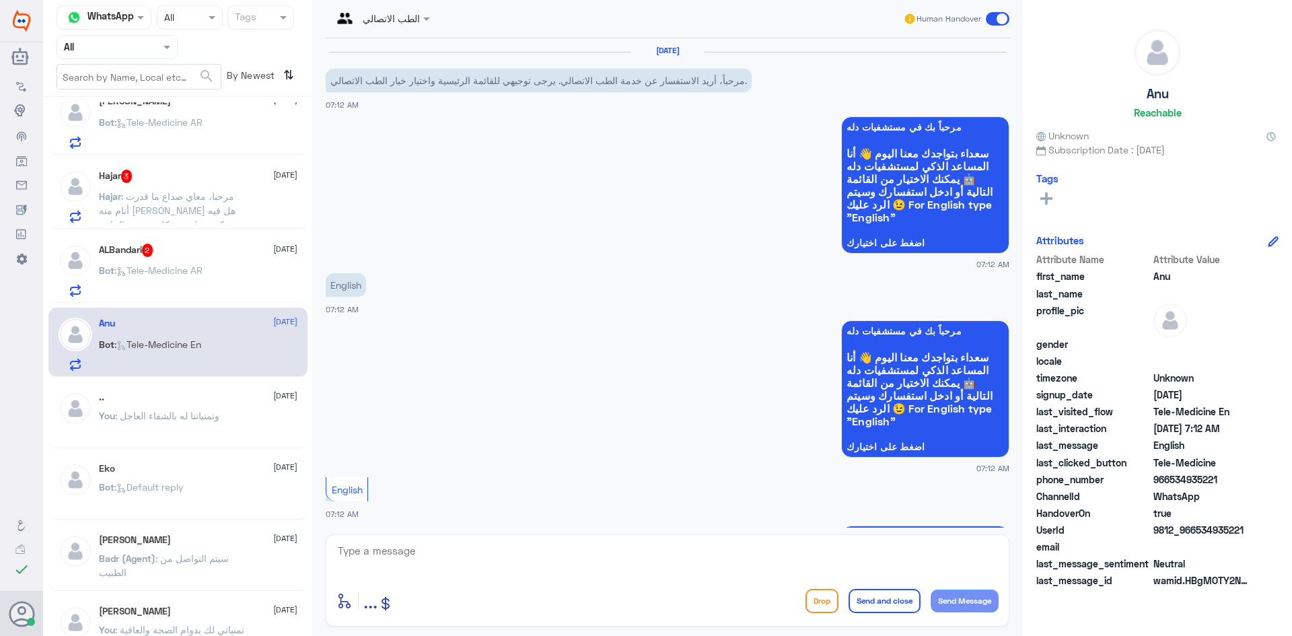
scroll to position [396, 0]
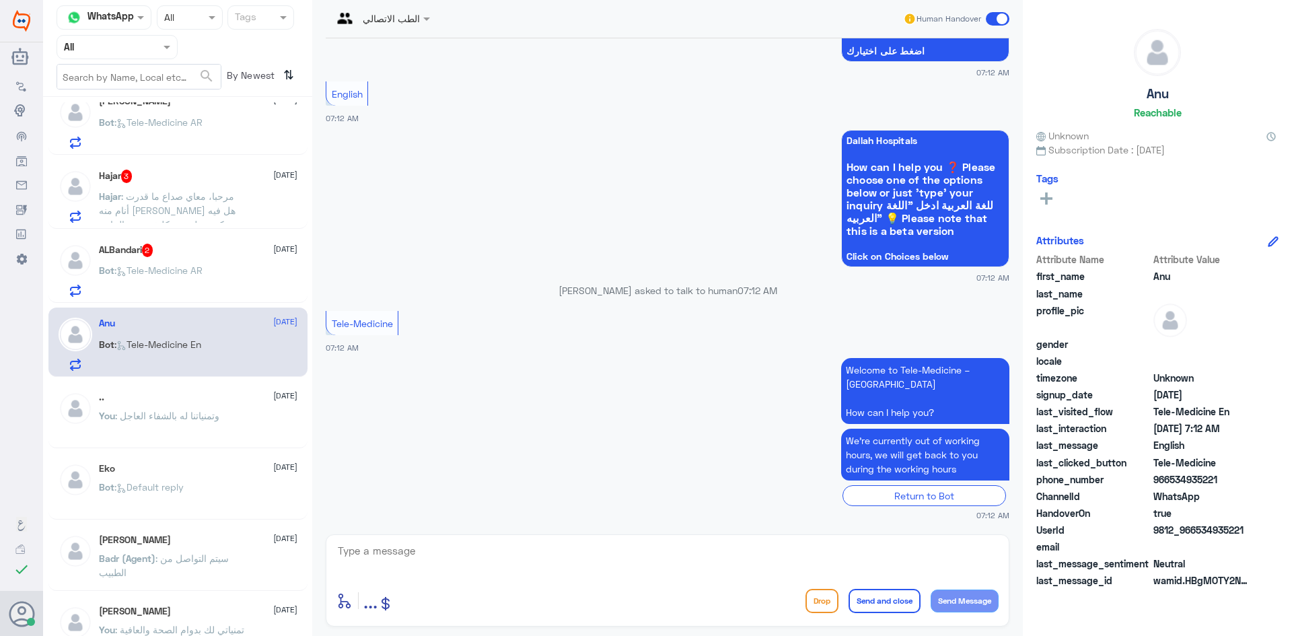
click at [570, 548] on textarea at bounding box center [667, 558] width 662 height 33
click at [989, 15] on span at bounding box center [998, 18] width 24 height 13
click at [0, 0] on input "checkbox" at bounding box center [0, 0] width 0 height 0
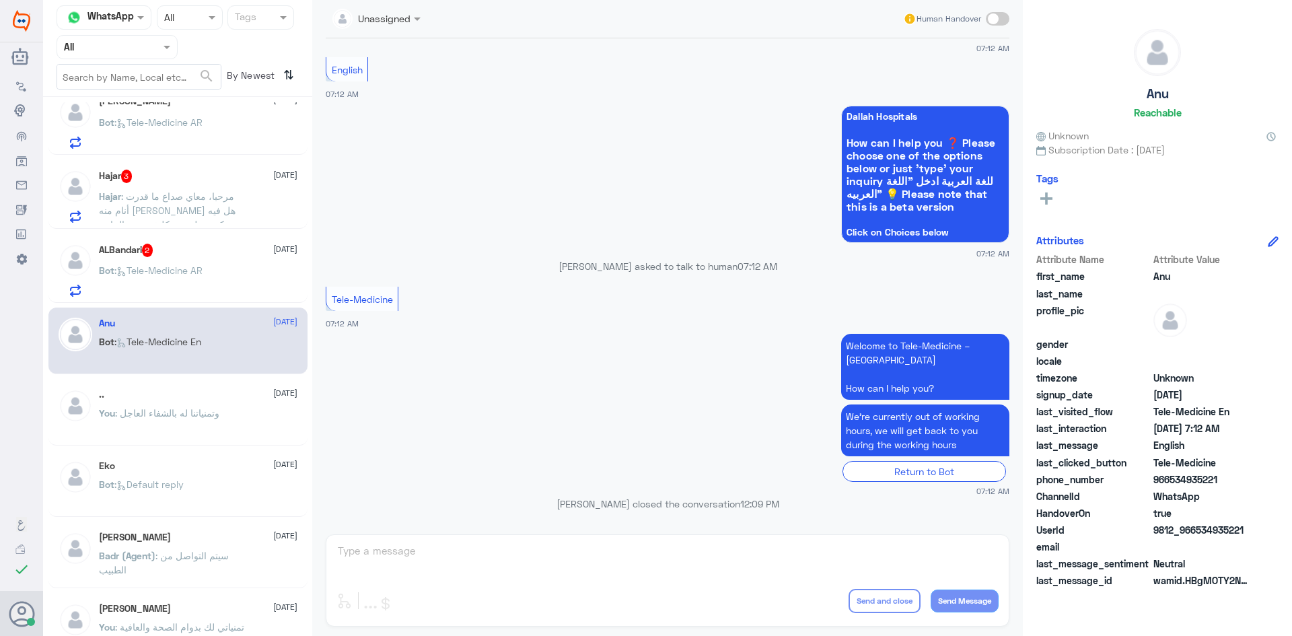
click at [218, 265] on div "ALBandari 2 17 August Bot : Tele-Medicine AR" at bounding box center [198, 270] width 198 height 53
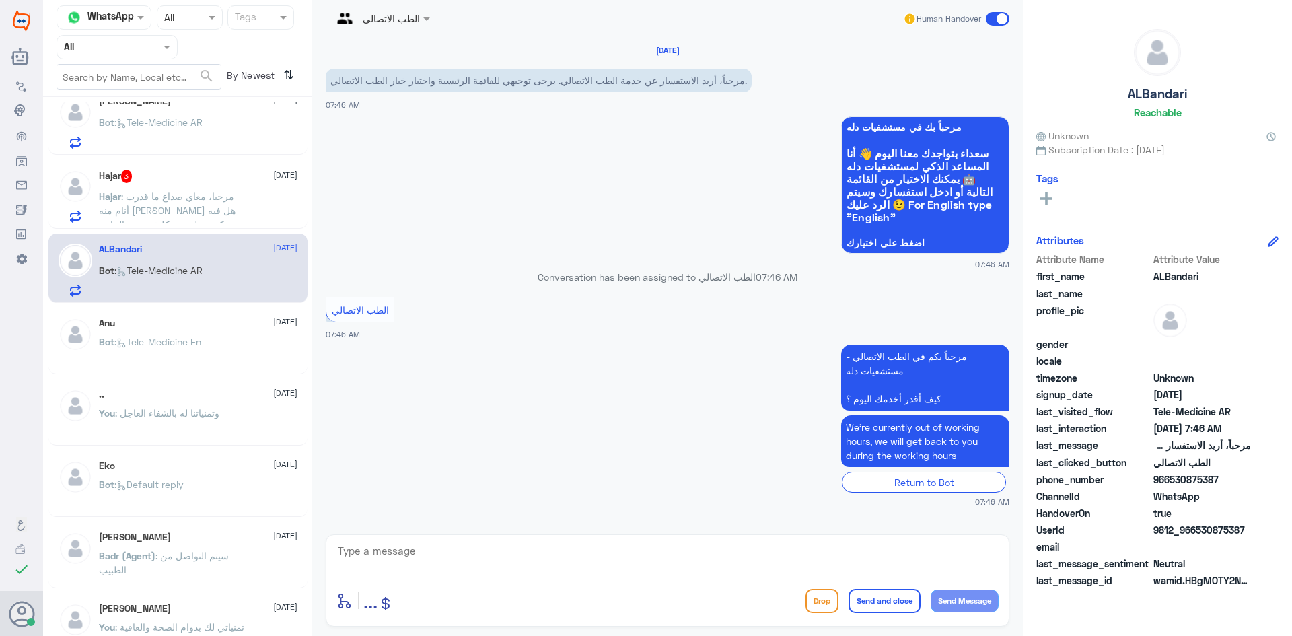
click at [783, 558] on textarea at bounding box center [667, 558] width 662 height 33
click at [996, 19] on span at bounding box center [998, 18] width 24 height 13
click at [0, 0] on input "checkbox" at bounding box center [0, 0] width 0 height 0
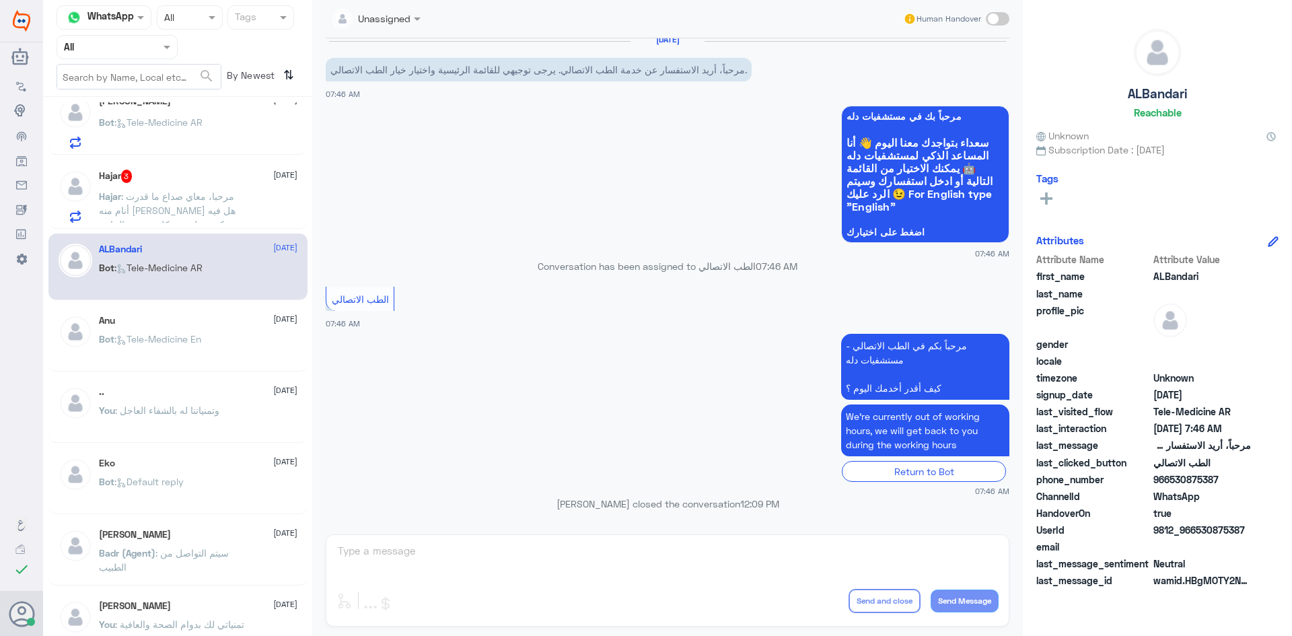
click at [273, 180] on span "17 August" at bounding box center [285, 175] width 24 height 12
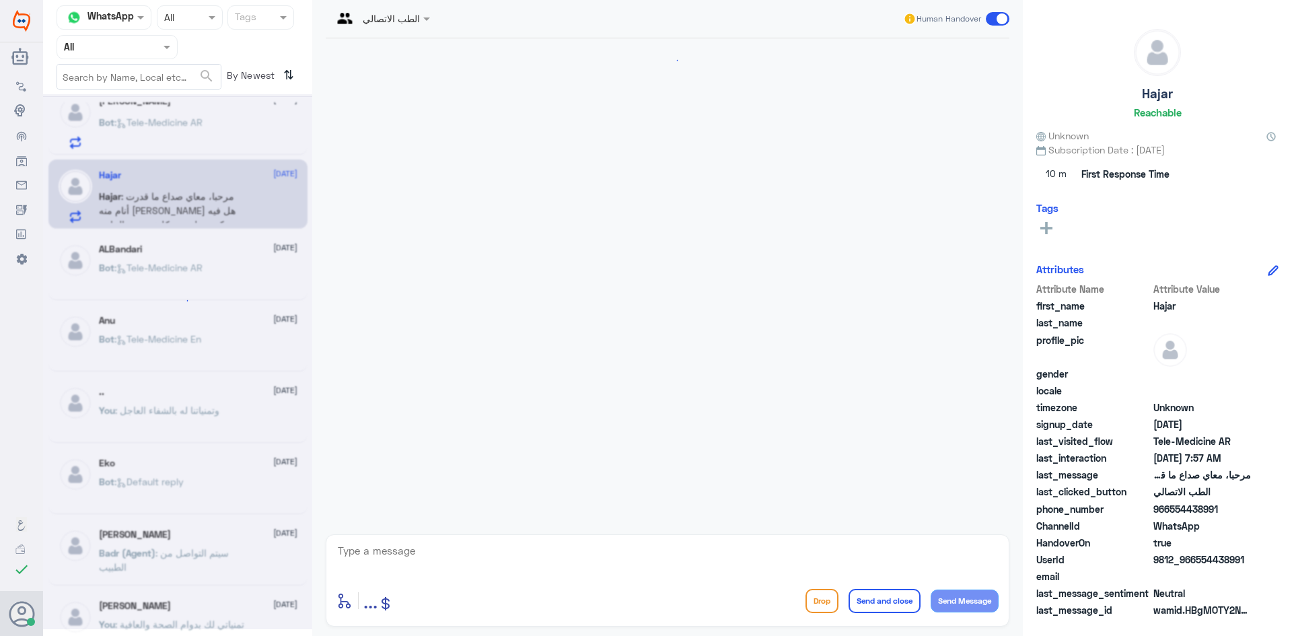
scroll to position [32, 0]
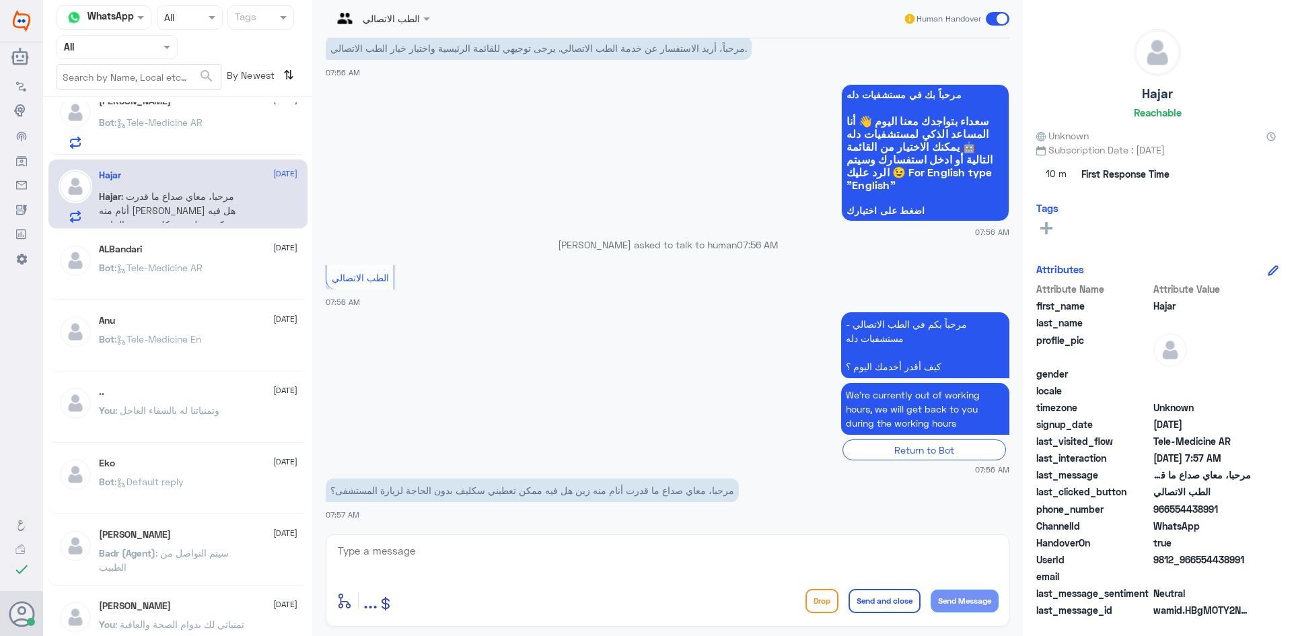
click at [482, 549] on textarea at bounding box center [667, 558] width 662 height 33
paste textarea "مرحبا معك عبدالكريم من الطب الاتصالي"
type textarea "مرحبا معك عبدالكريم من الطب الاتصالي"
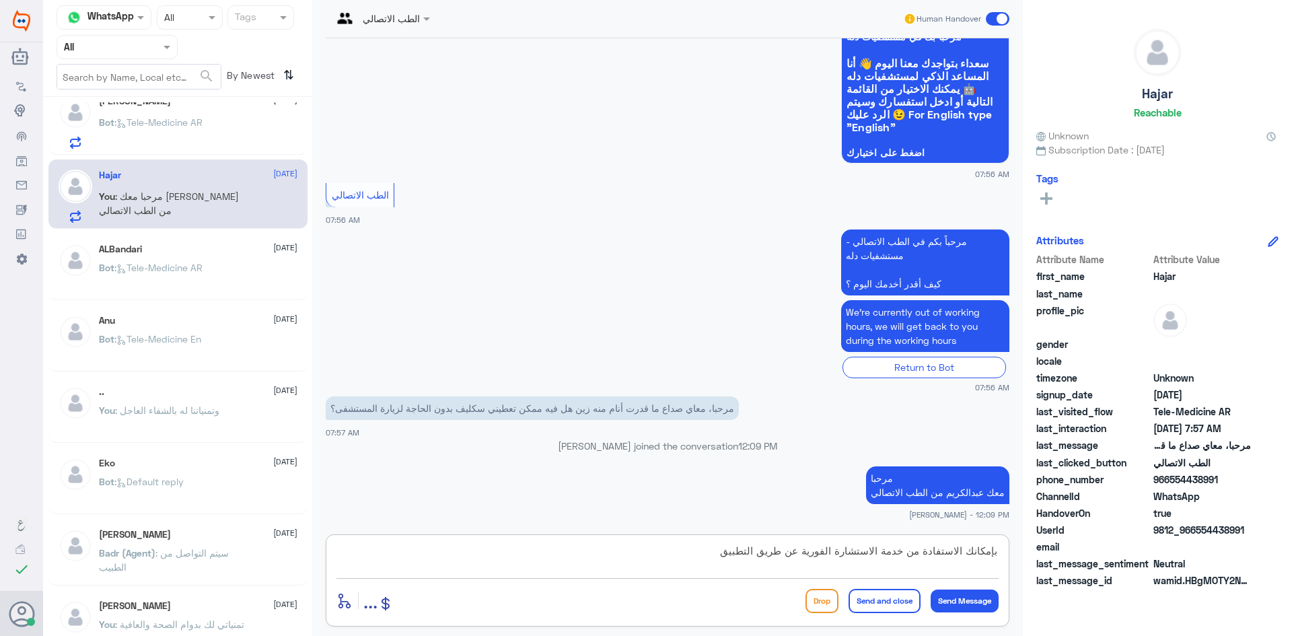
type textarea "بإمكانك الاستفادة من خدمة الاستشارة الفورية عن طريق التطبيق"
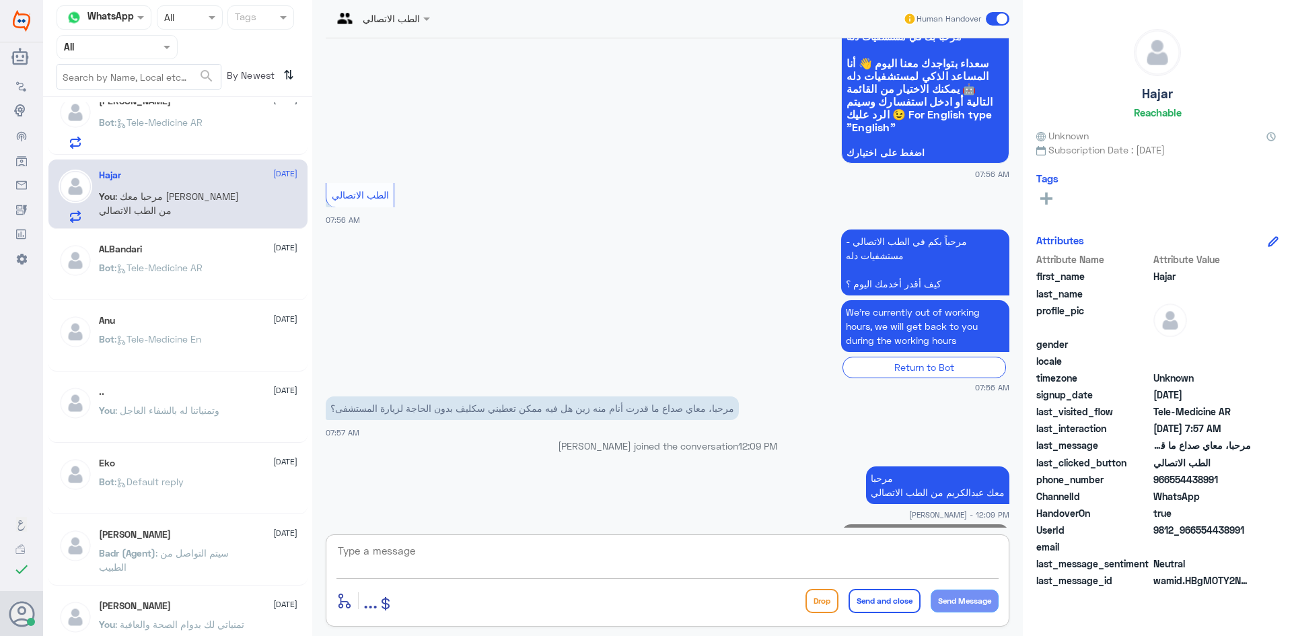
scroll to position [147, 0]
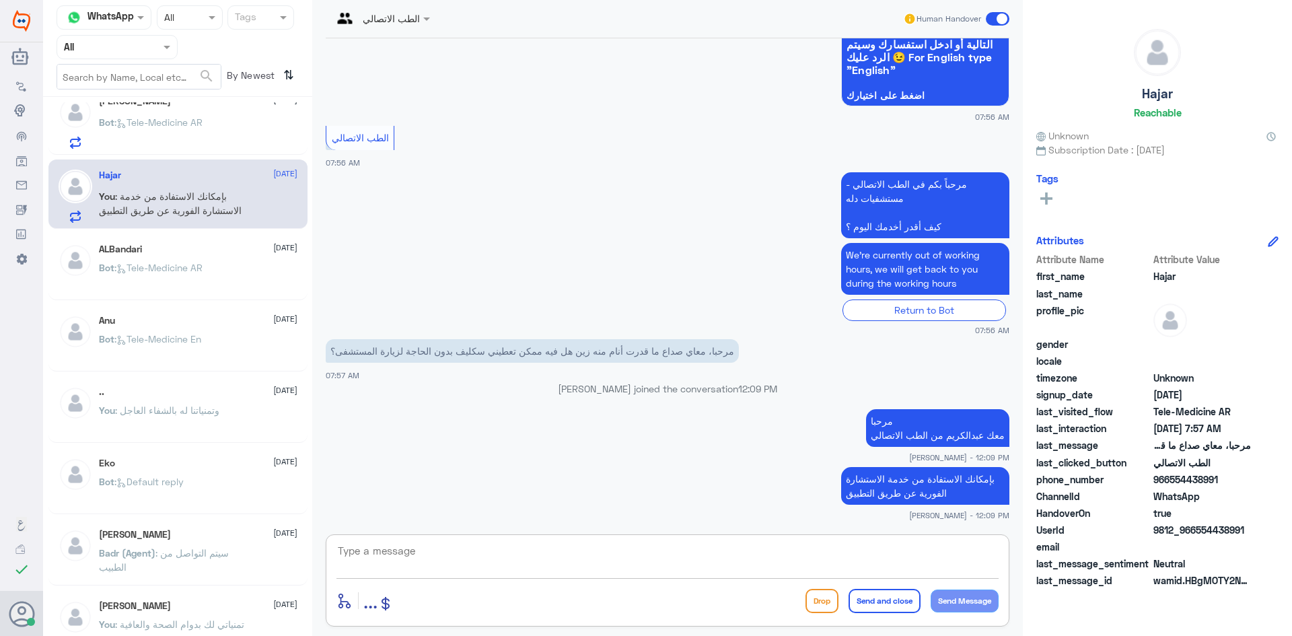
click at [858, 555] on textarea at bounding box center [667, 558] width 662 height 33
type textarea "ليتمكن الطبيب من تشخيص حالتك عن بعد وصرف اللازم"
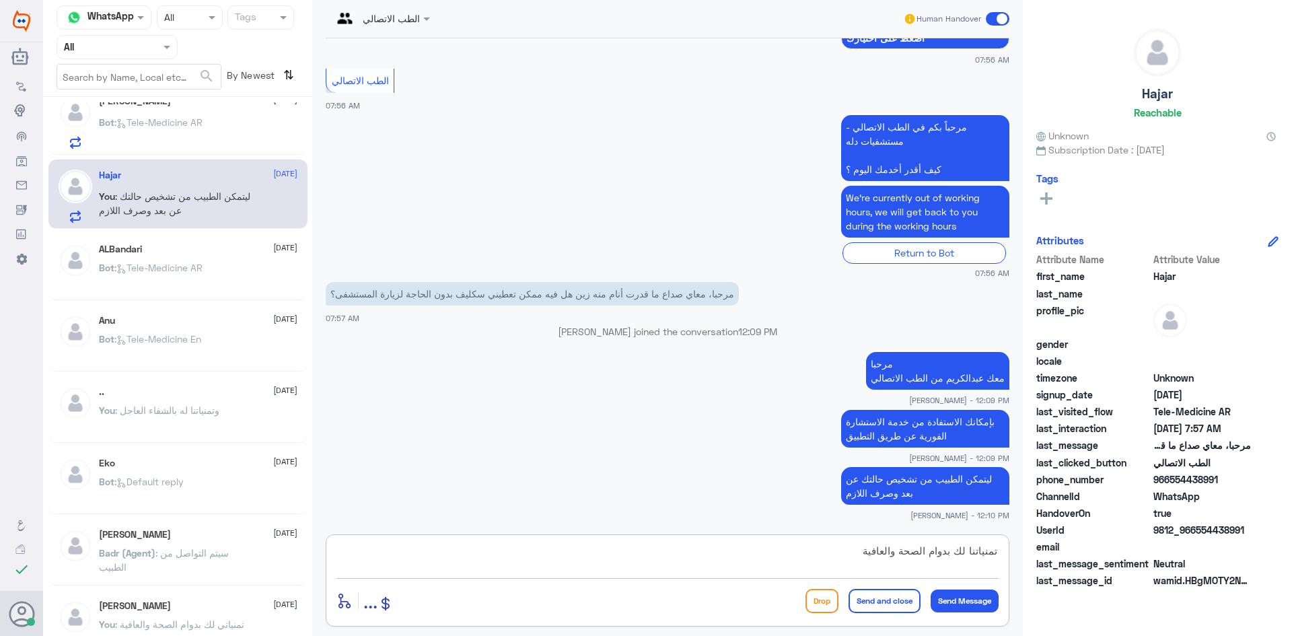
type textarea "تمنياتنا لك بدوام الصحة والعافية"
click at [878, 593] on button "Send and close" at bounding box center [884, 601] width 72 height 24
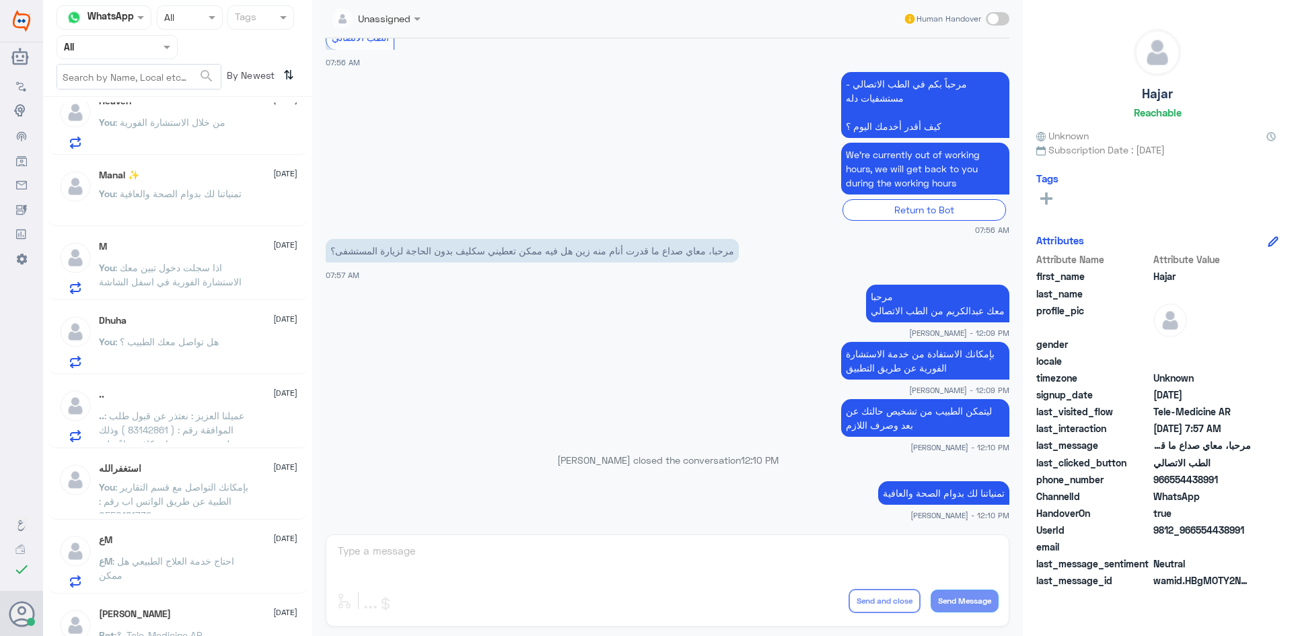
scroll to position [0, 0]
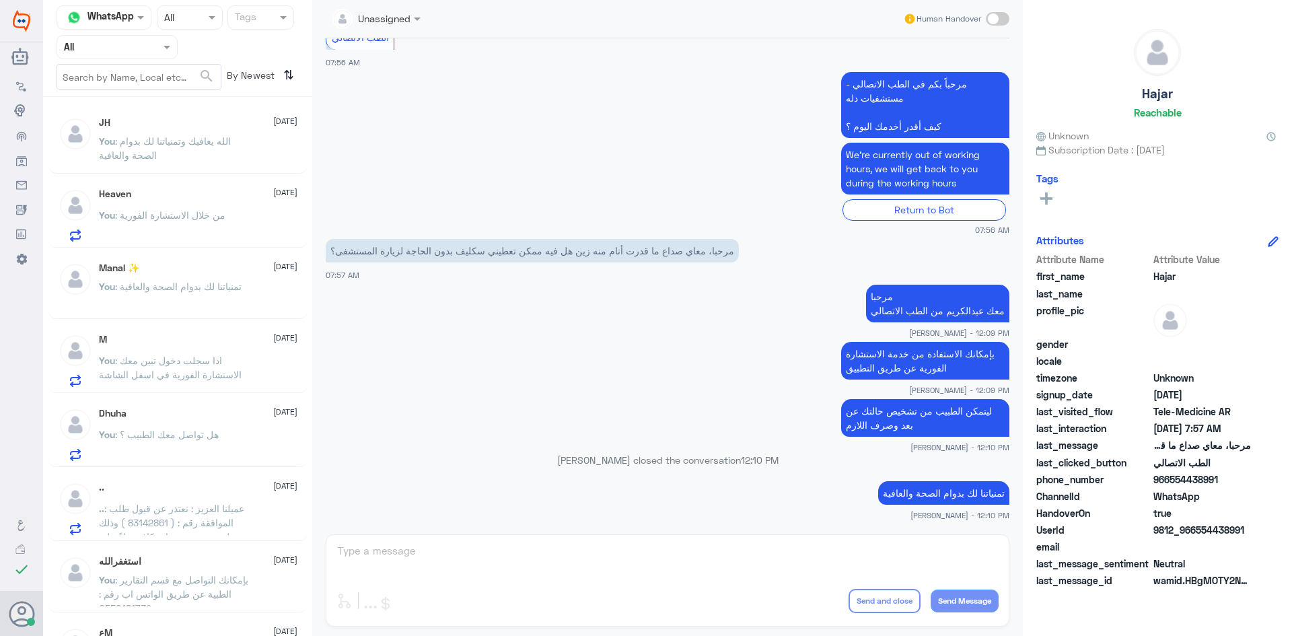
click at [223, 202] on div "Heaven 17 August You : من خلال الاستشارة الفورية" at bounding box center [198, 214] width 198 height 53
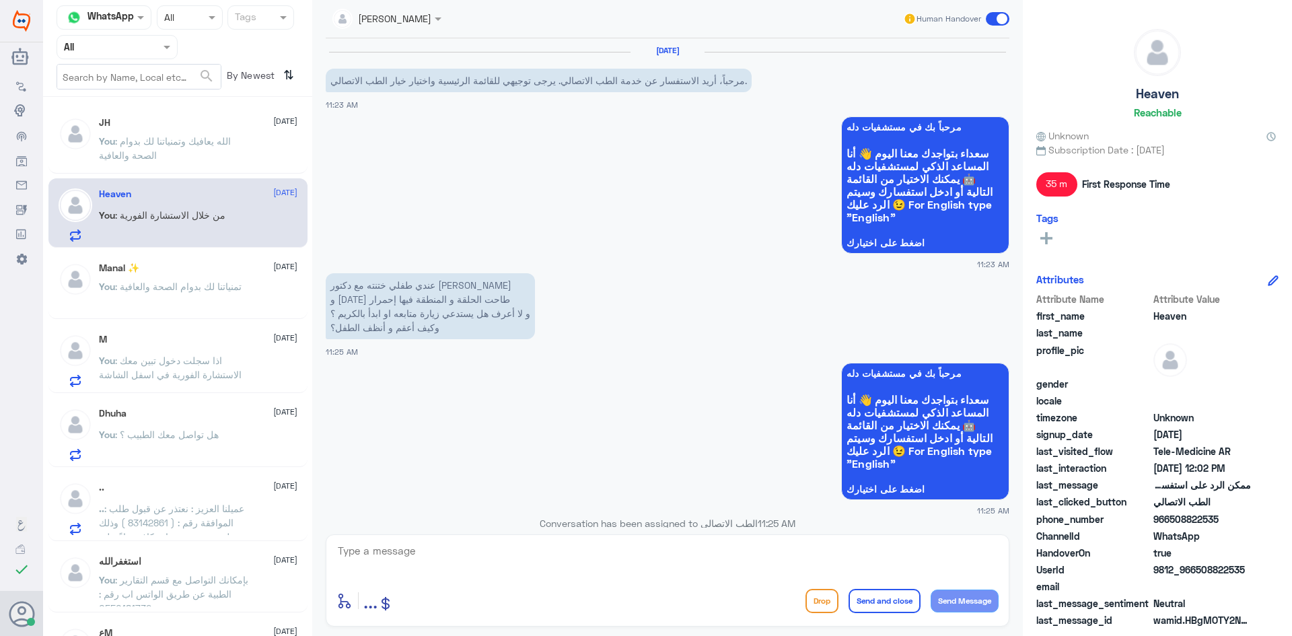
scroll to position [782, 0]
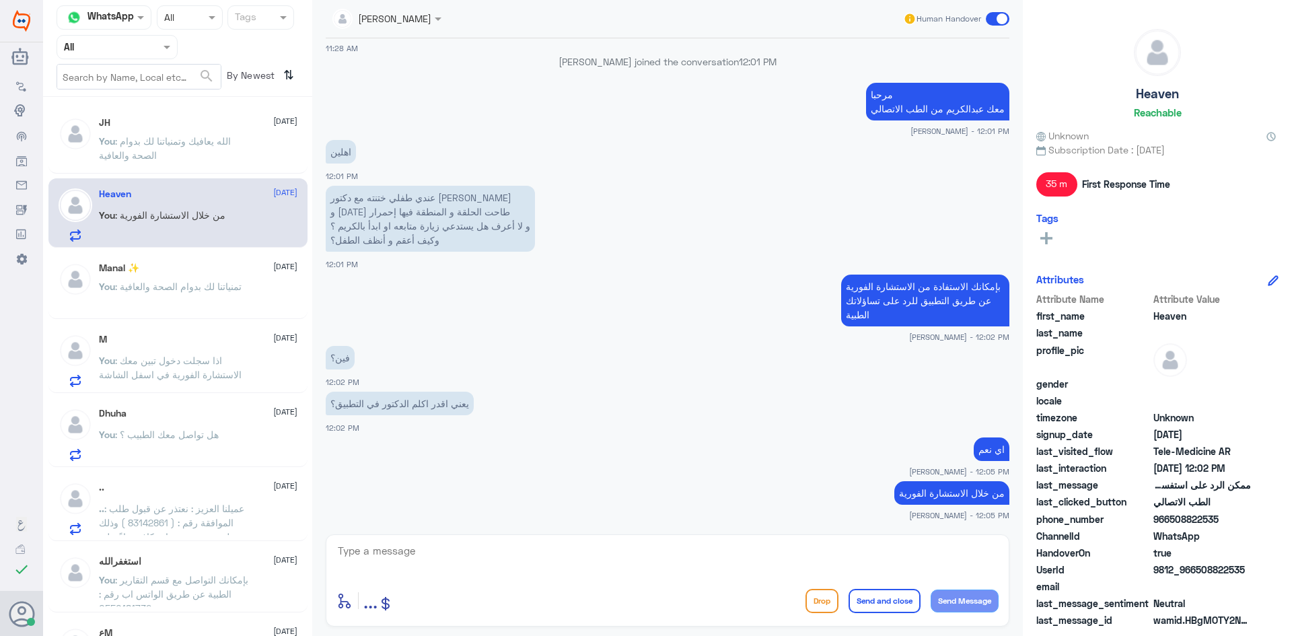
click at [994, 19] on span at bounding box center [998, 18] width 24 height 13
click at [0, 0] on input "checkbox" at bounding box center [0, 0] width 0 height 0
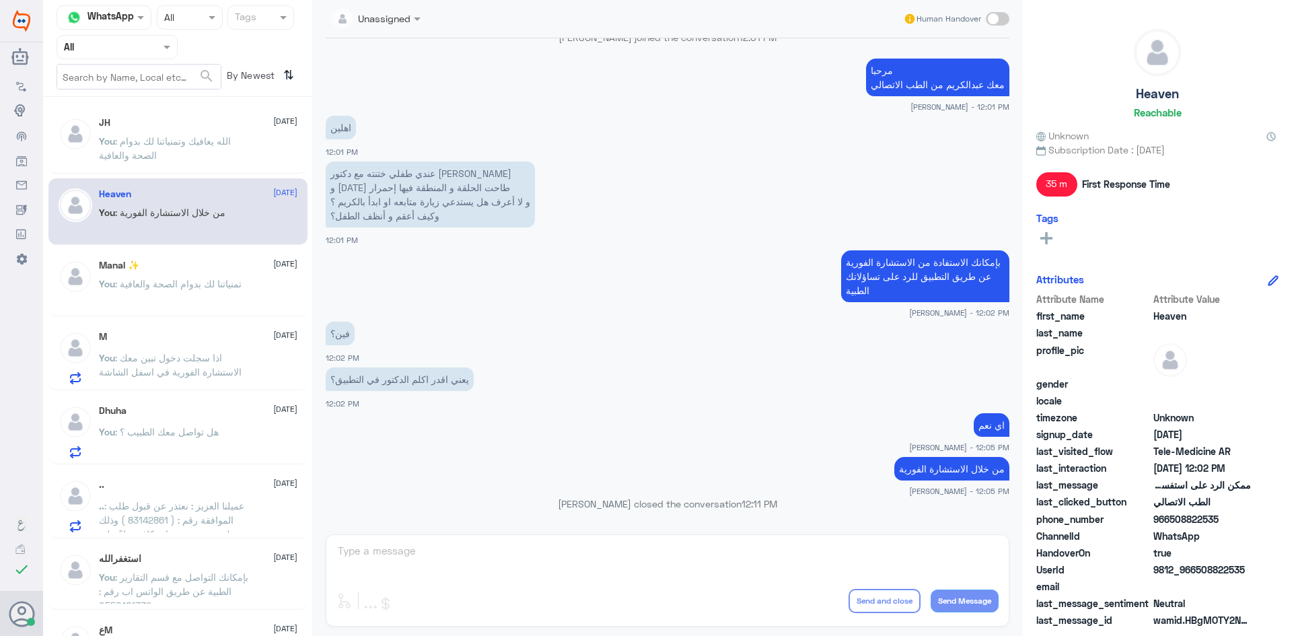
click at [248, 147] on p "You : الله يعافيك وتمنياتنا لك بدوام الصحة والعافية" at bounding box center [174, 151] width 151 height 34
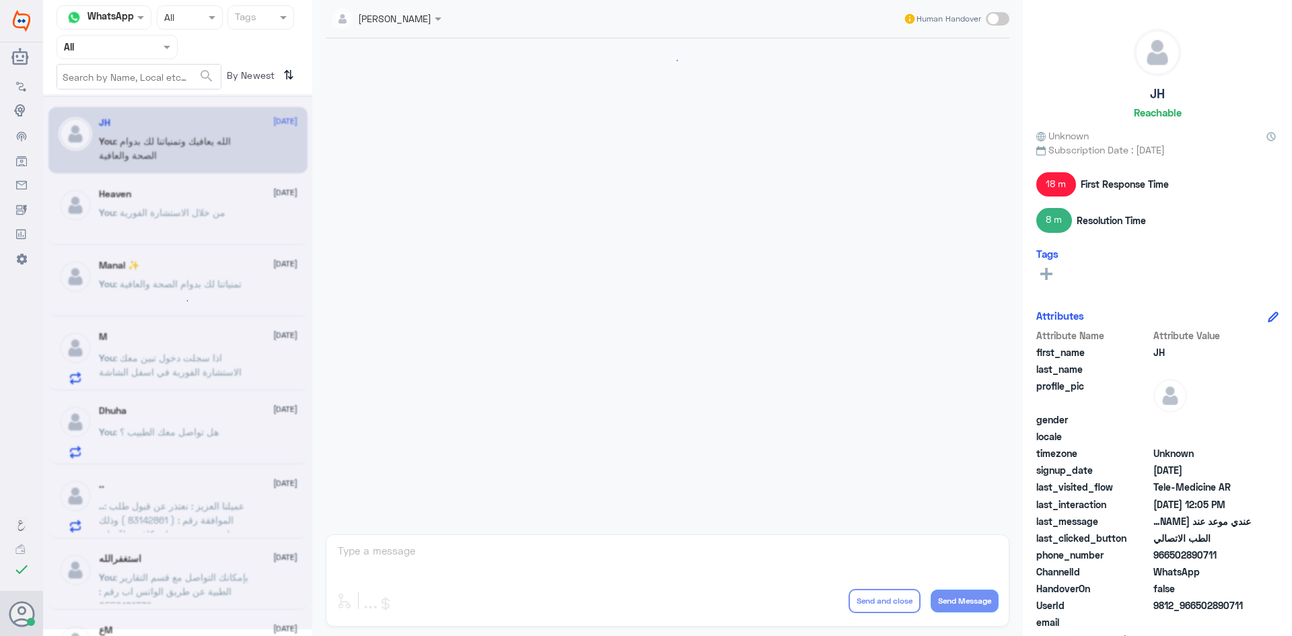
scroll to position [498, 0]
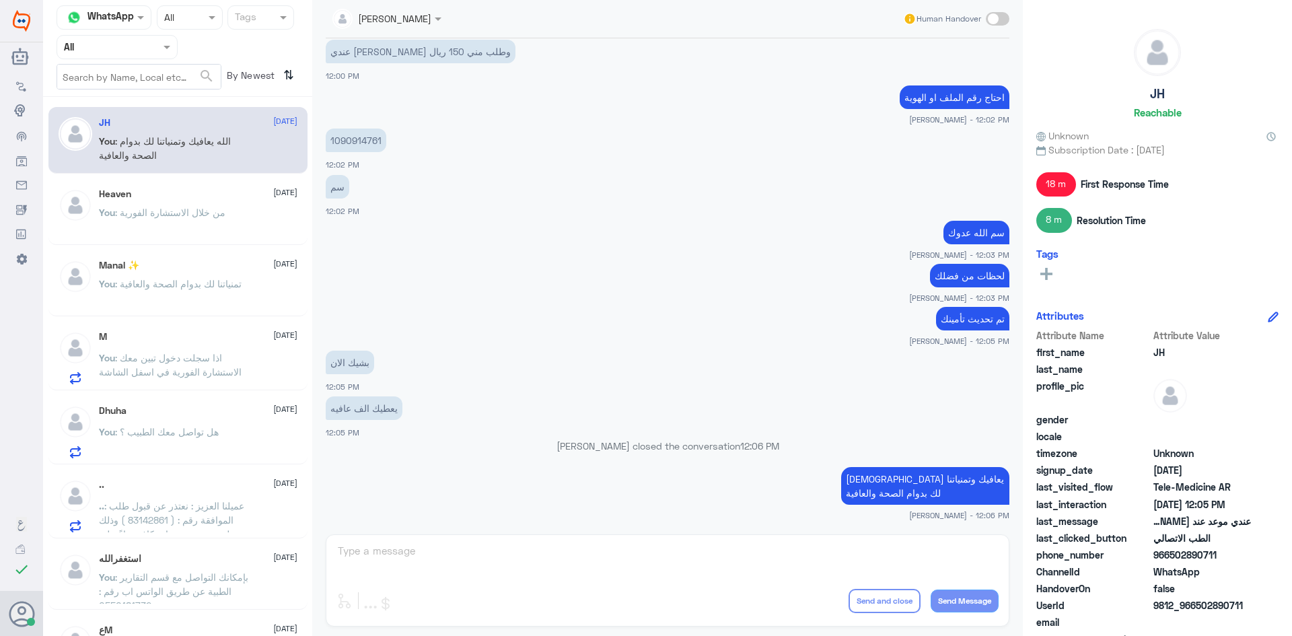
click at [231, 348] on div "M 17 August You : اذا سجلت دخول تبين معك الاستشارة الفورية في اسفل الشاشة" at bounding box center [198, 357] width 198 height 53
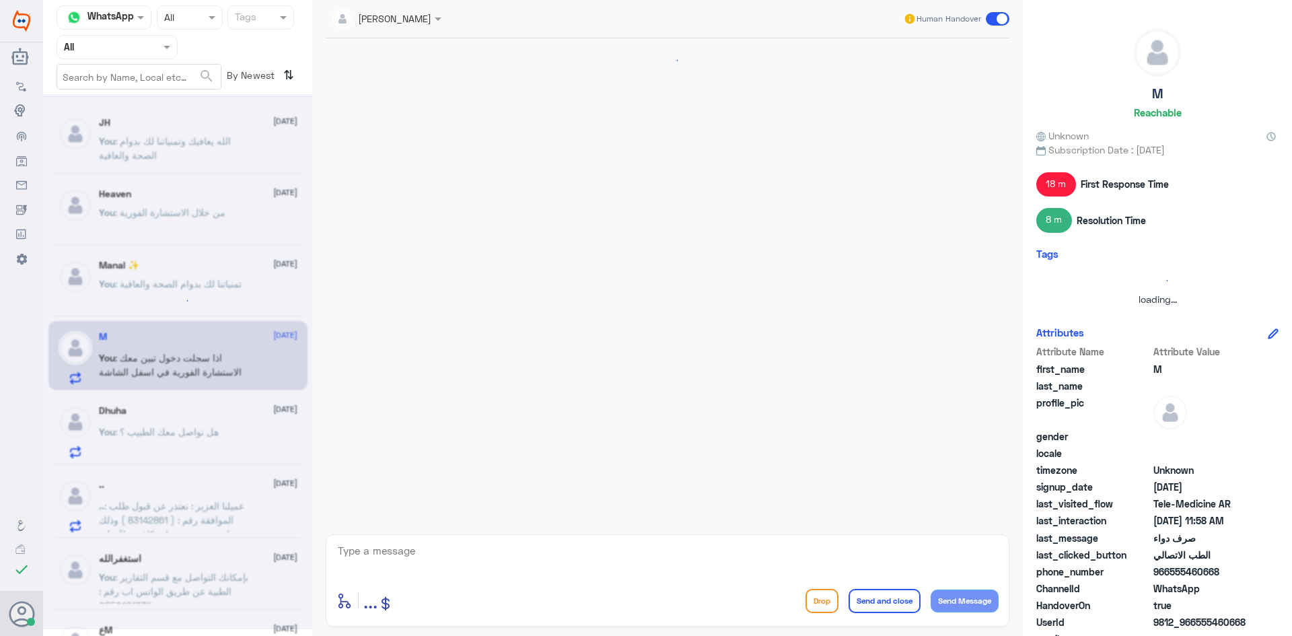
scroll to position [591, 0]
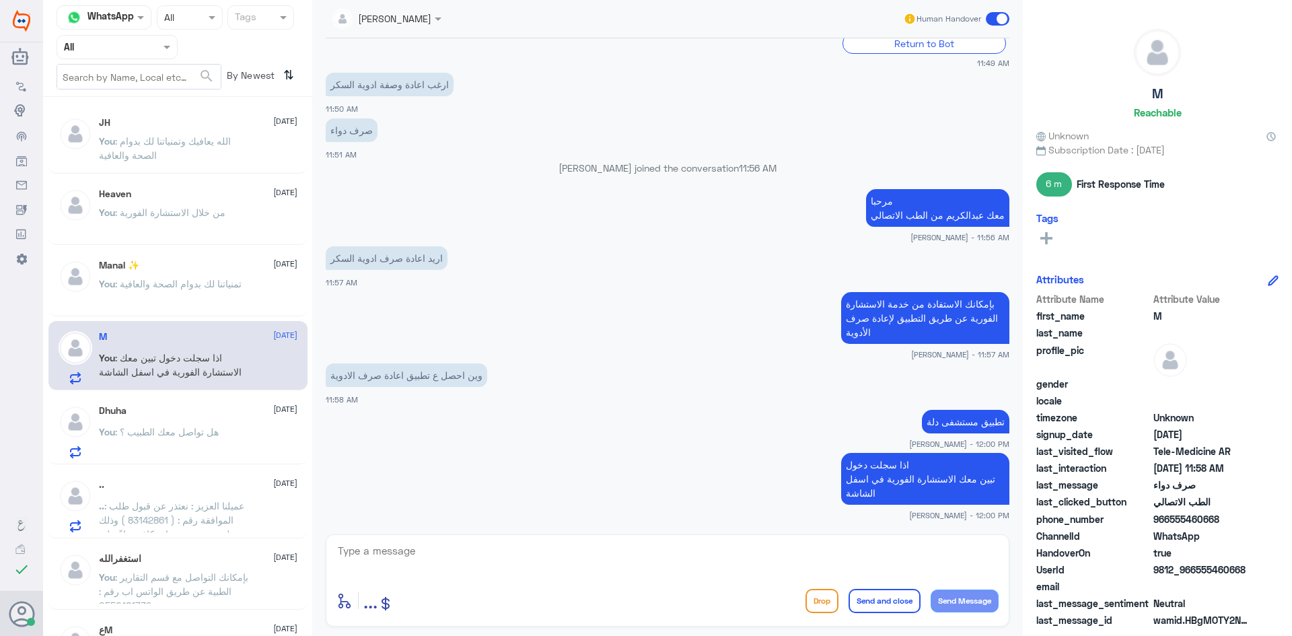
click at [990, 13] on span at bounding box center [998, 18] width 24 height 13
click at [0, 0] on input "checkbox" at bounding box center [0, 0] width 0 height 0
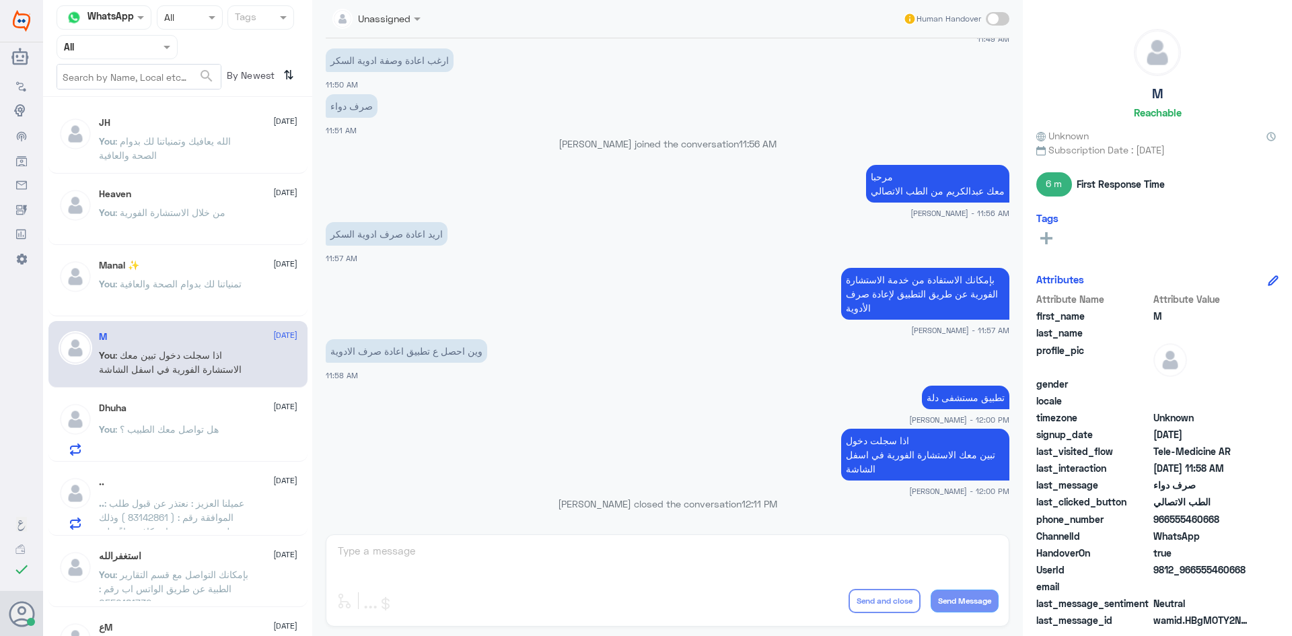
click at [229, 421] on div "Dhuha 17 August You : هل تواصل معك الطبيب ؟" at bounding box center [198, 428] width 198 height 53
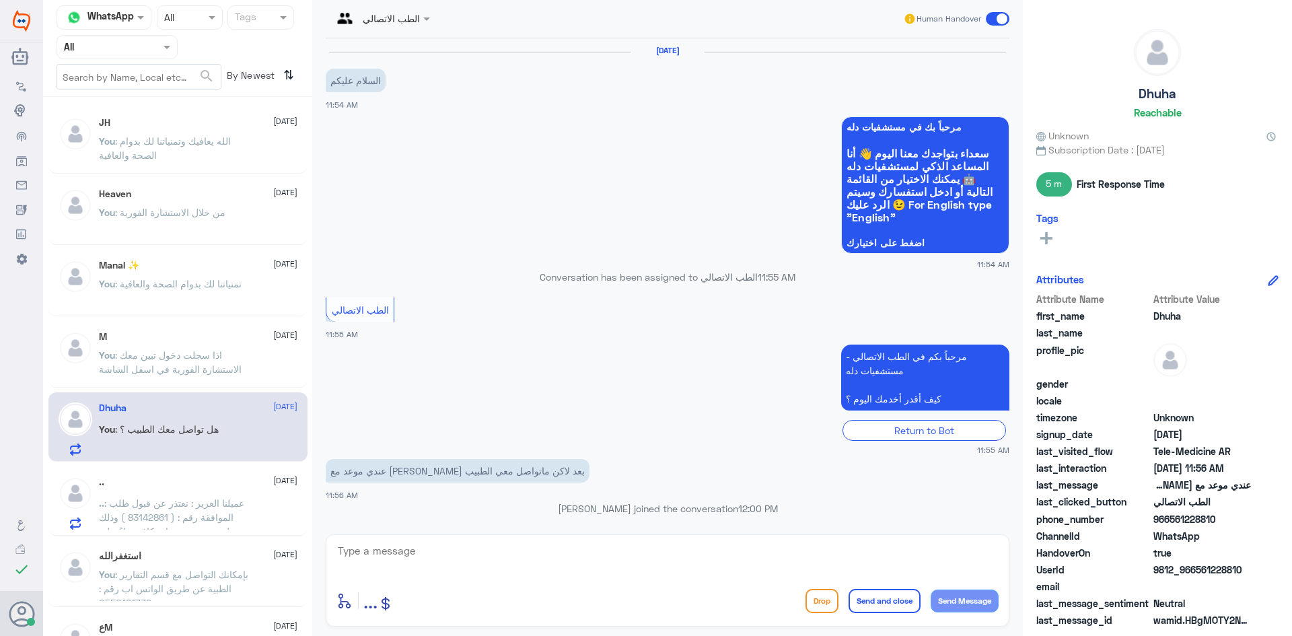
scroll to position [106, 0]
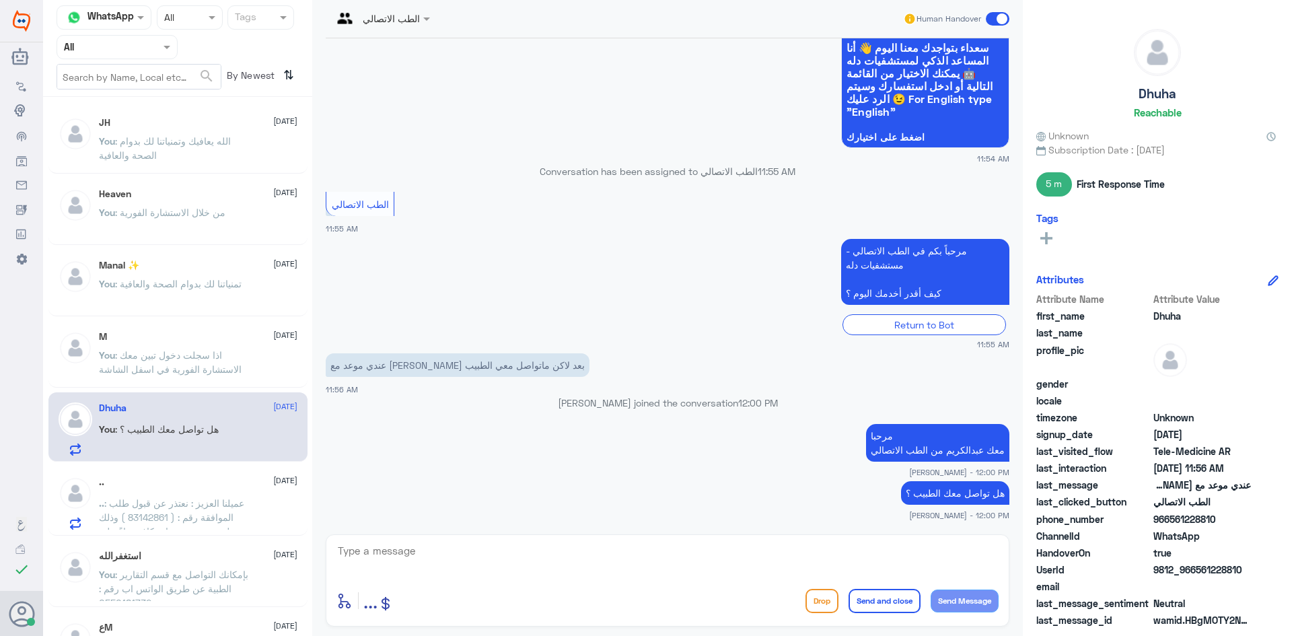
click at [988, 20] on span at bounding box center [998, 18] width 24 height 13
click at [0, 0] on input "checkbox" at bounding box center [0, 0] width 0 height 0
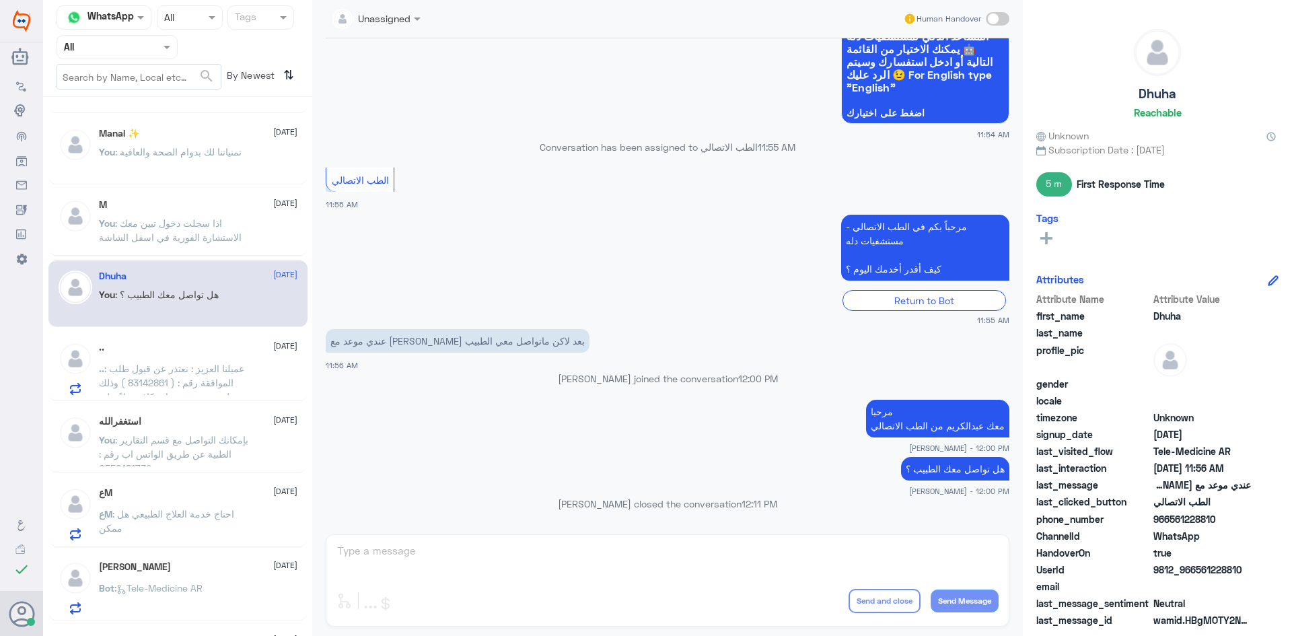
scroll to position [135, 0]
click at [231, 367] on span ": عميلنا العزيز : نعتذر عن قبول طلب الموافقة رقم : ( 83142861 ) وذلك لعدم وجود …" at bounding box center [172, 415] width 147 height 110
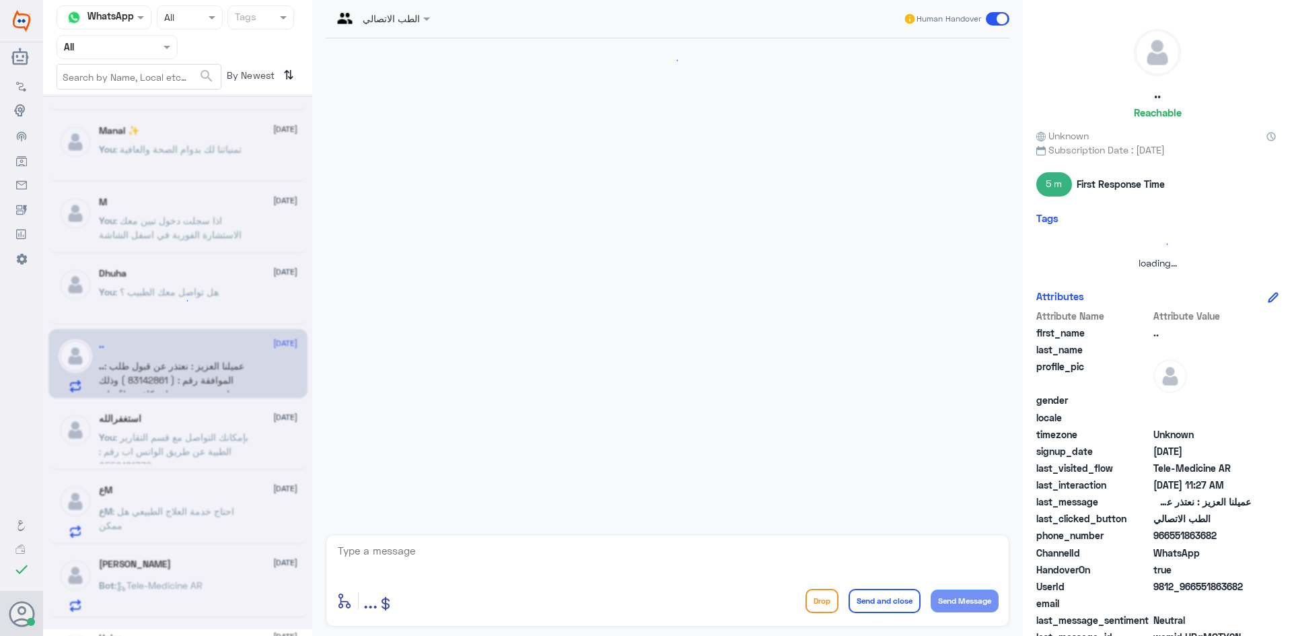
scroll to position [287, 0]
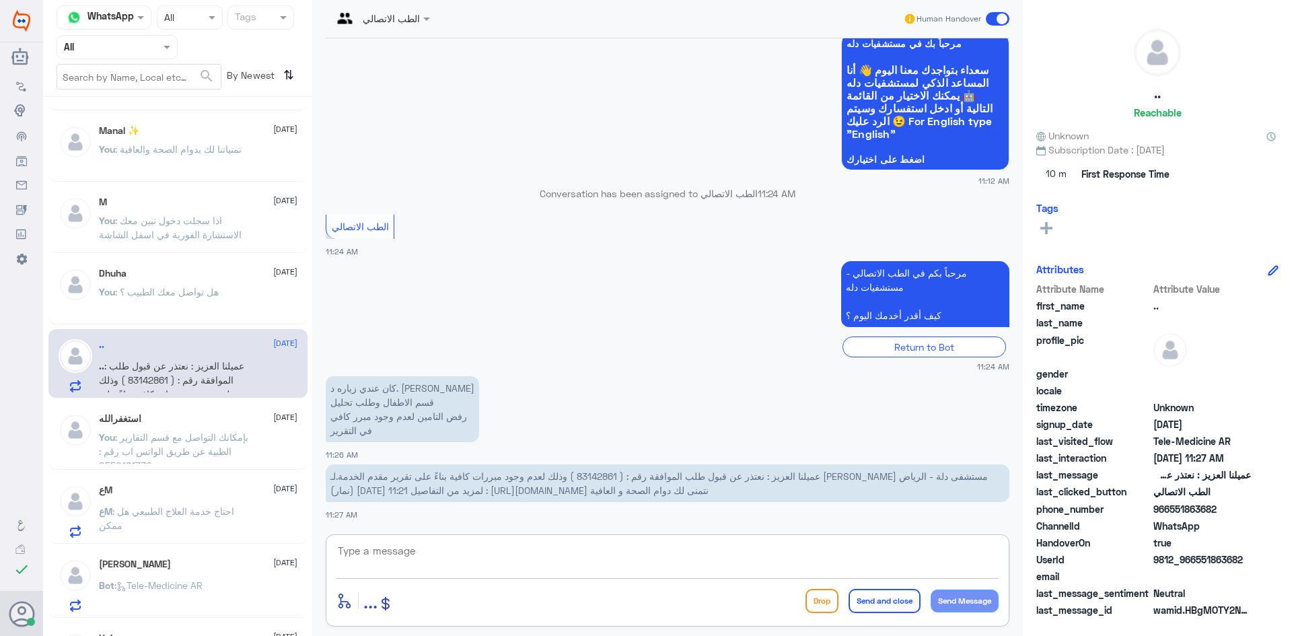
click at [574, 551] on textarea at bounding box center [667, 558] width 662 height 33
paste textarea "مرحبا معك عبدالكريم من الطب الاتصالي"
type textarea "مرحبا معك عبدالكريم من الطب الاتصالي"
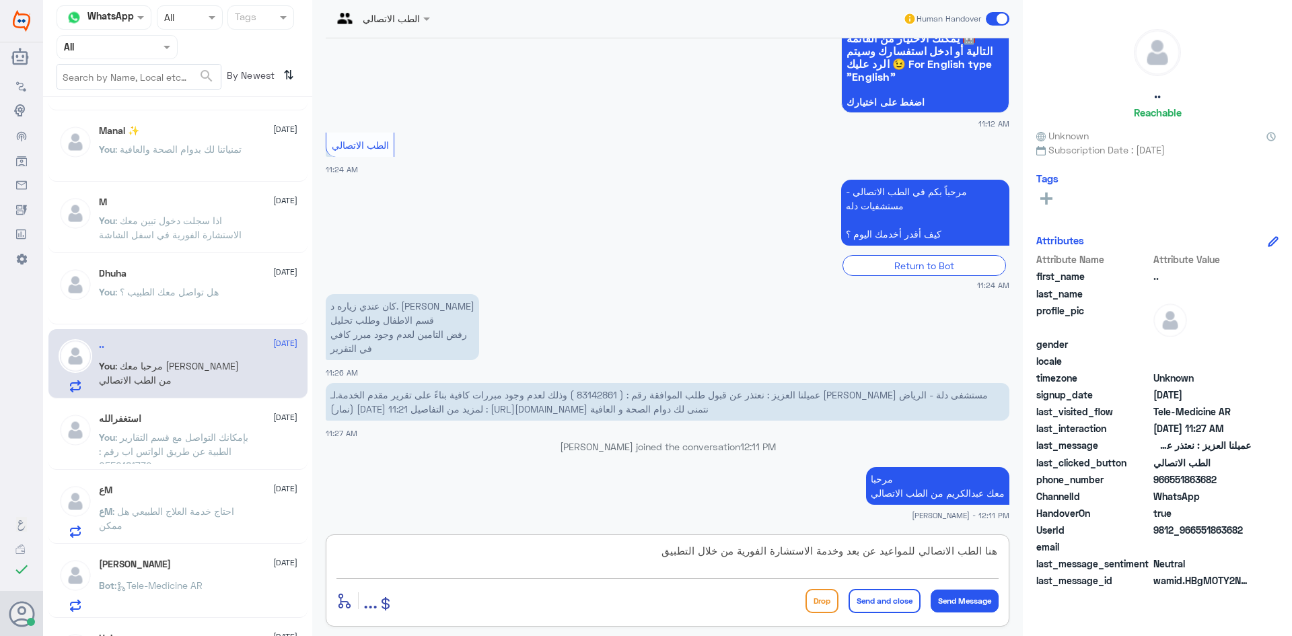
type textarea "هنا الطب الاتصالي للمواعيد عن بعد وخدمة الاستشارة الفورية من خلال التطبيق"
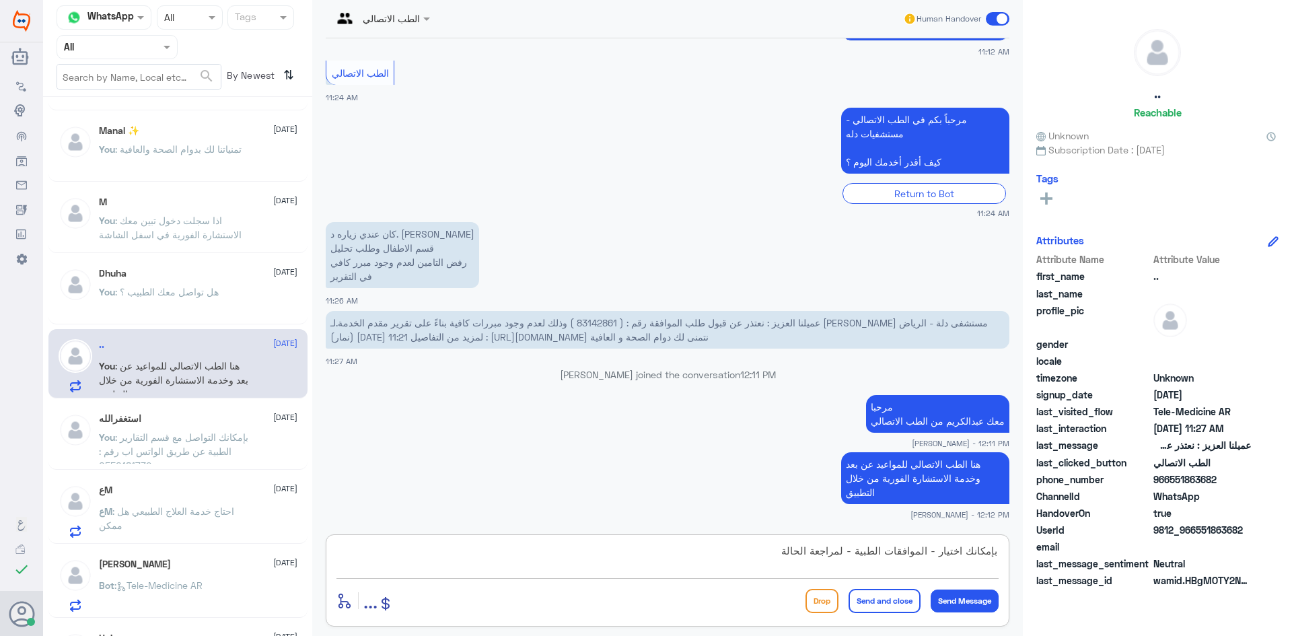
type textarea "بإمكانك اختيار - الموافقات الطبية - لمراجعة الحالة"
click at [875, 597] on button "Send and close" at bounding box center [884, 601] width 72 height 24
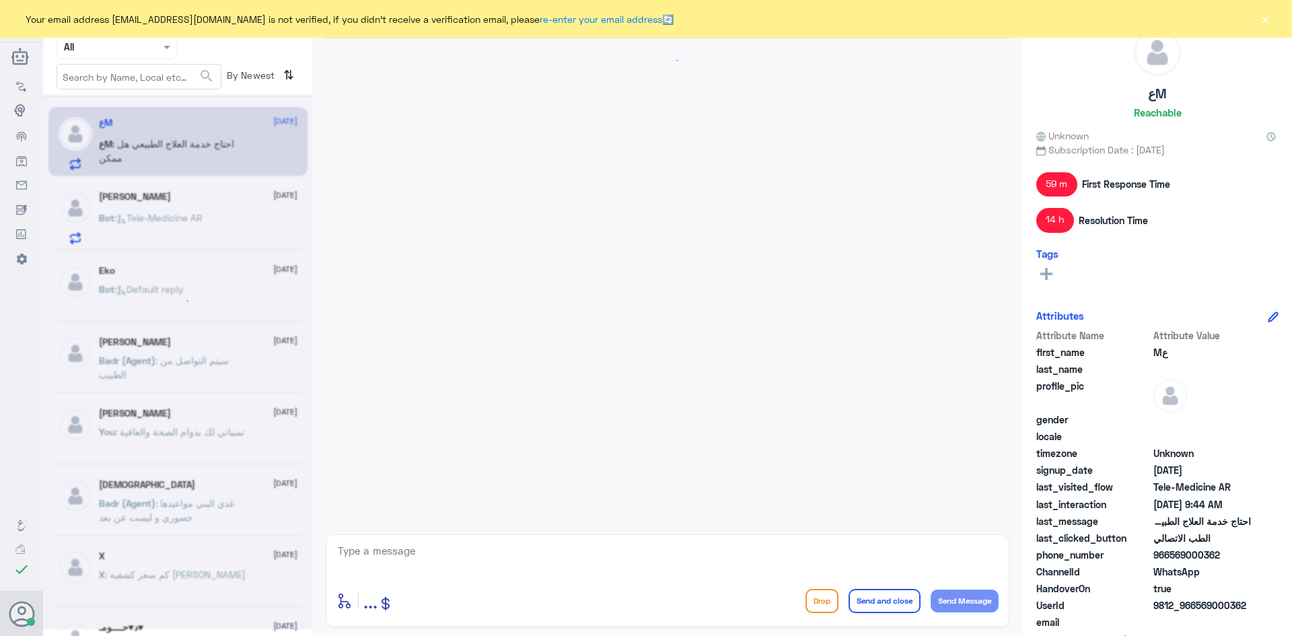
scroll to position [963, 0]
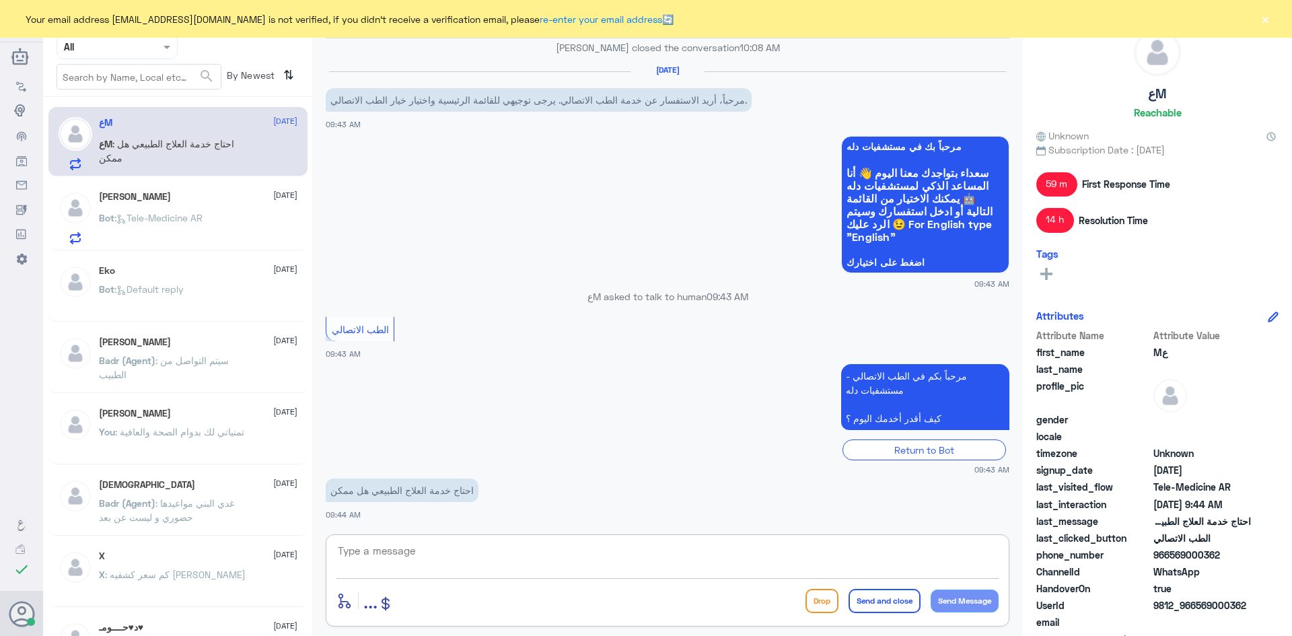
click at [425, 552] on textarea at bounding box center [667, 558] width 662 height 33
paste textarea "مرحبا معك [PERSON_NAME] من الطب الاتصالي"
type textarea "مرحبا معك [PERSON_NAME] من الطب الاتصالي"
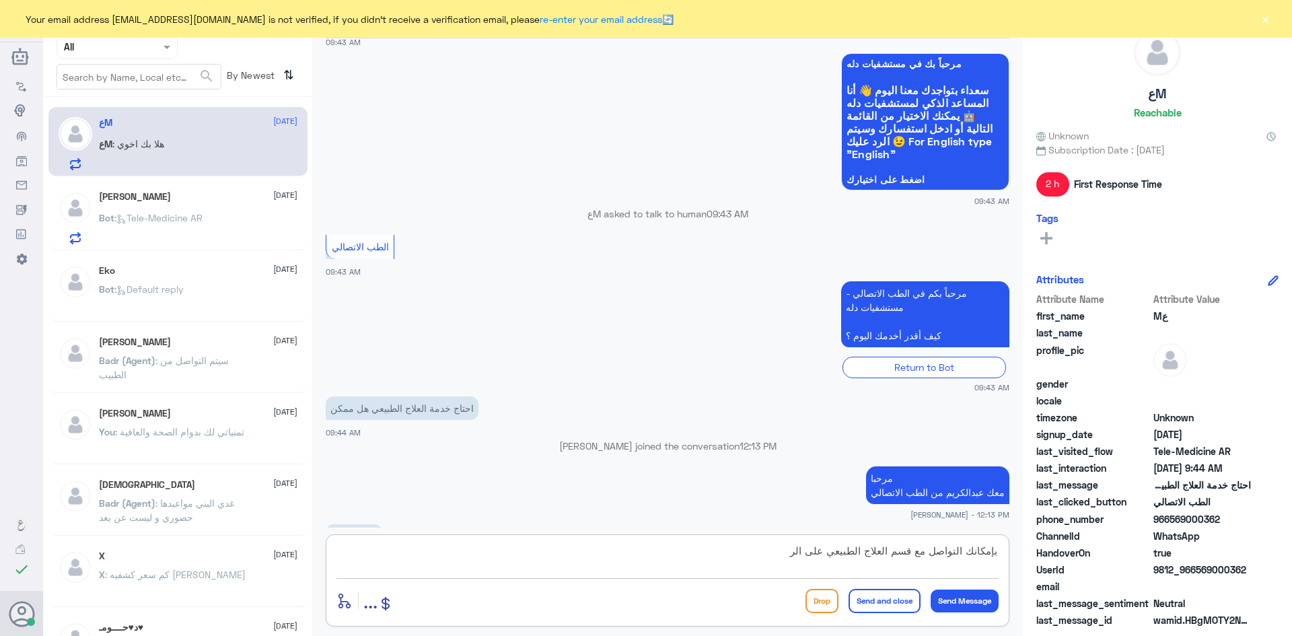
scroll to position [1066, 0]
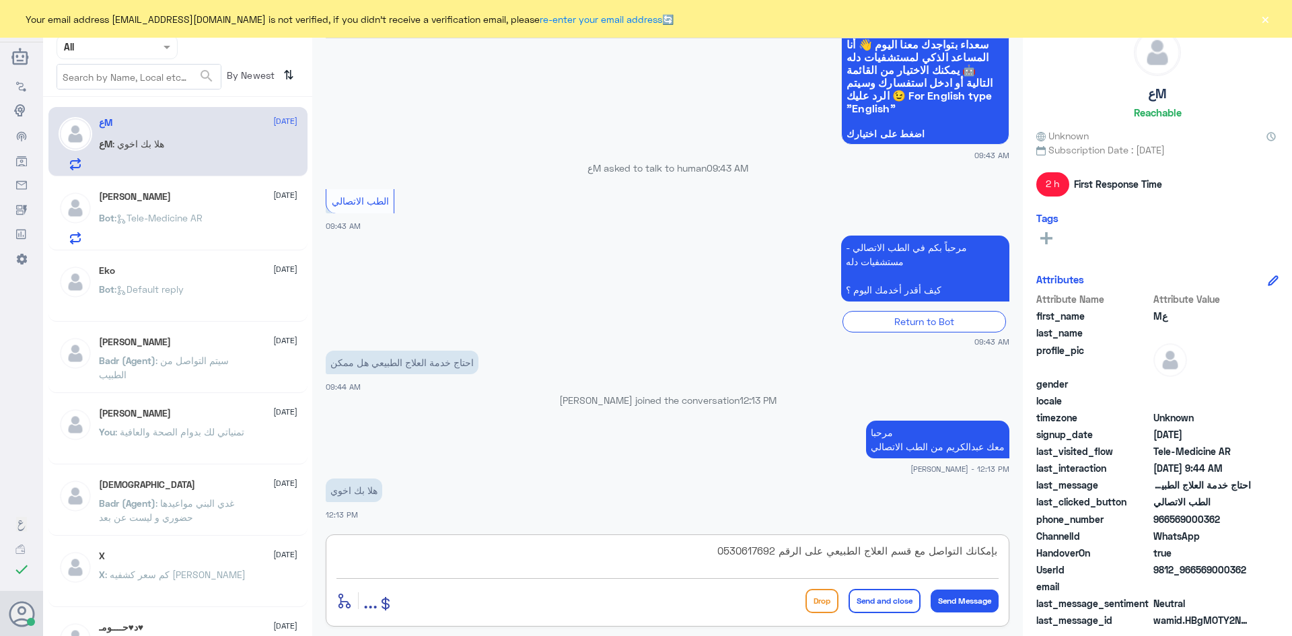
type textarea "بإمكانك التواصل مع قسم العلاج الطبيعي على الرقم 0530617692"
click at [896, 607] on button "Send and close" at bounding box center [884, 601] width 72 height 24
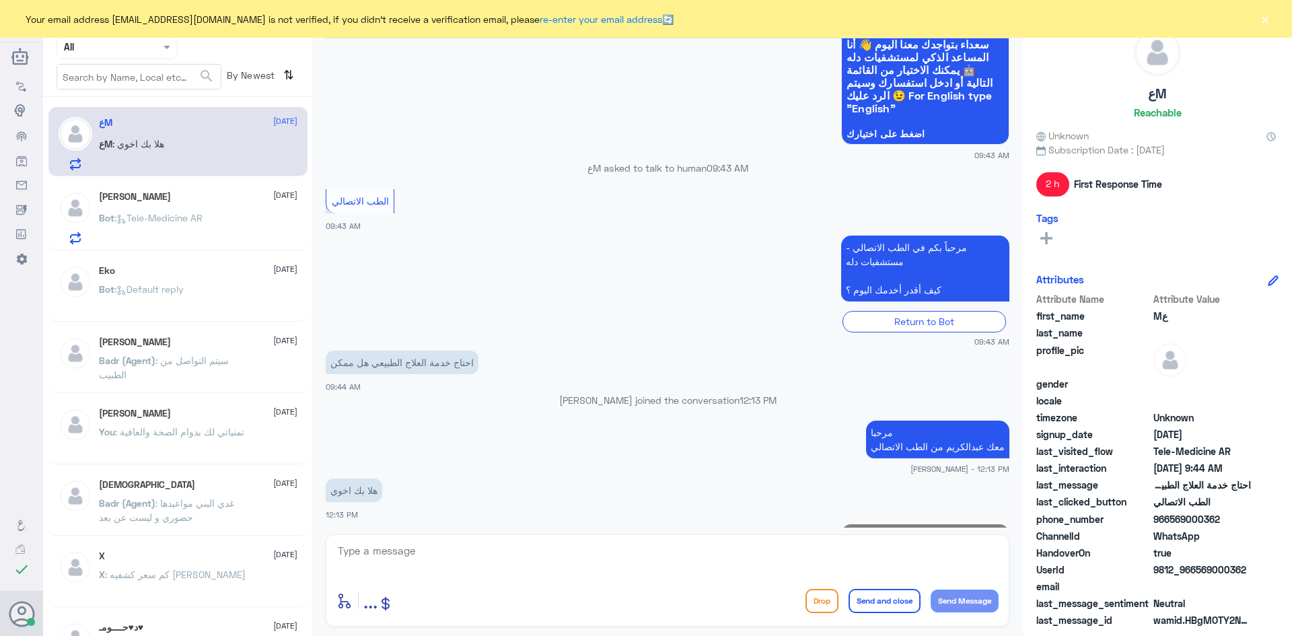
scroll to position [1123, 0]
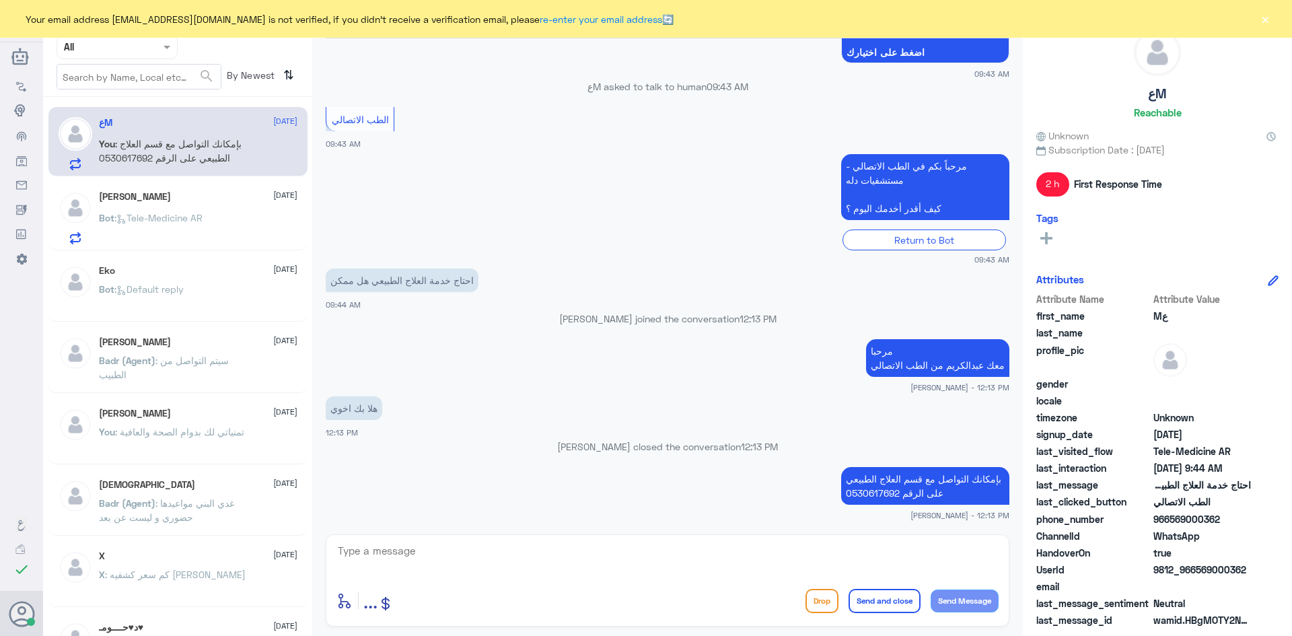
click at [1264, 22] on button "×" at bounding box center [1264, 18] width 13 height 13
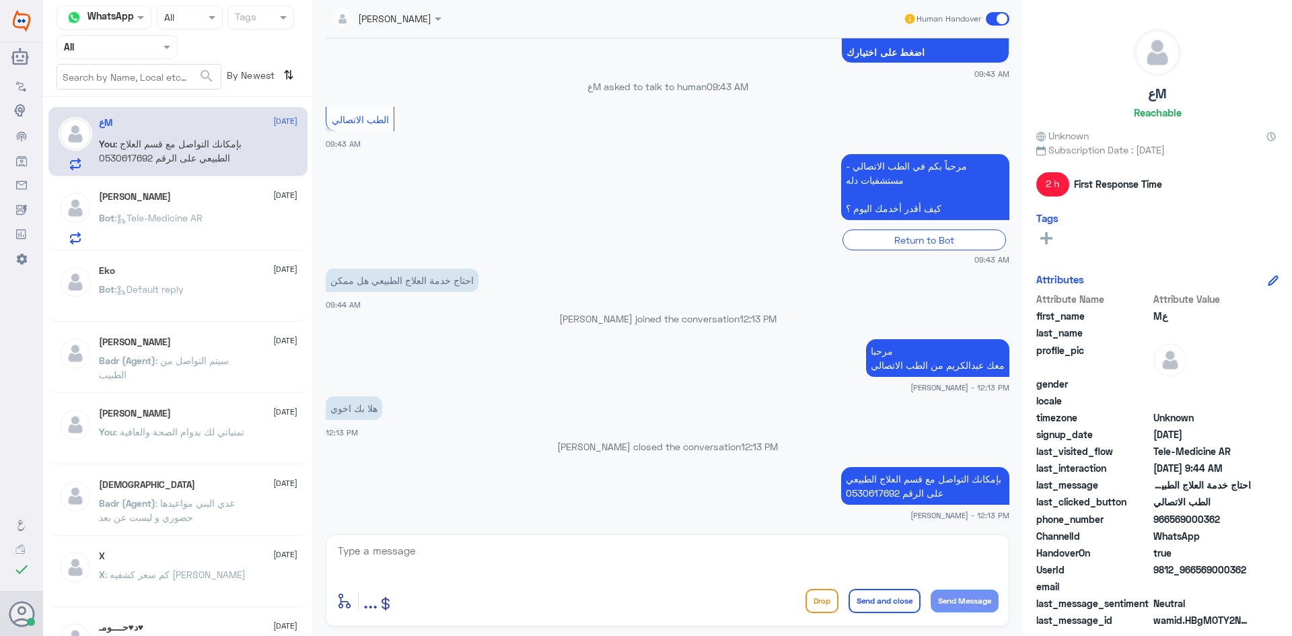
click at [992, 20] on span at bounding box center [998, 18] width 24 height 13
click at [0, 0] on input "checkbox" at bounding box center [0, 0] width 0 height 0
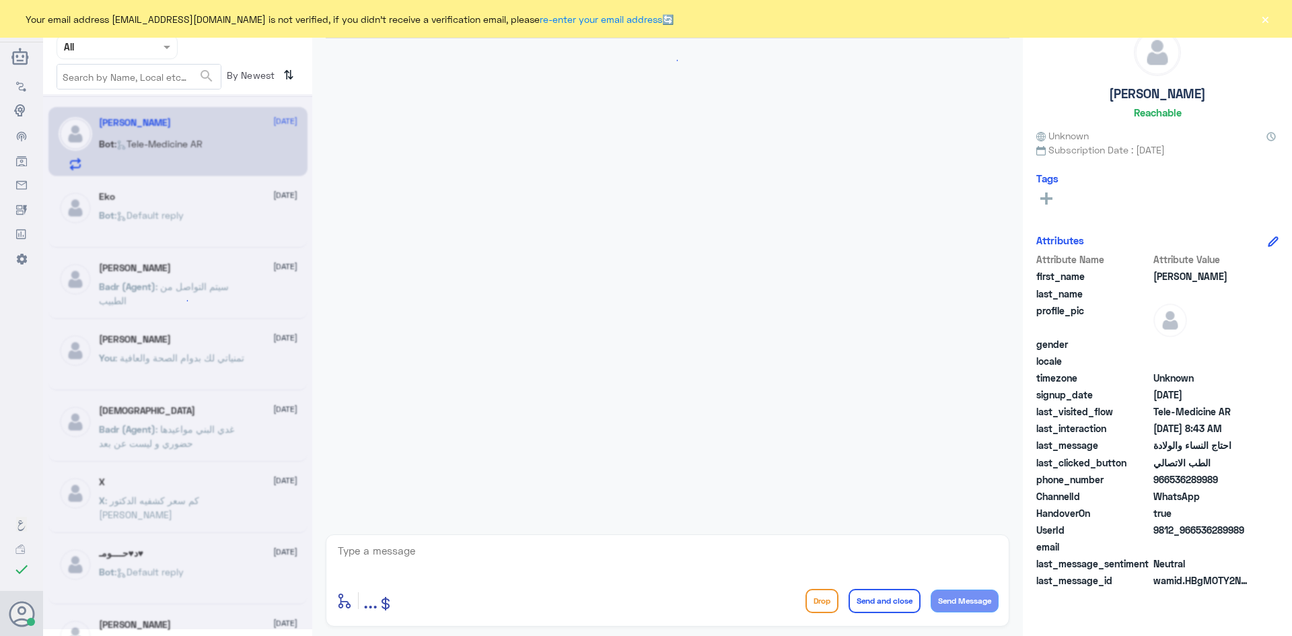
scroll to position [490, 0]
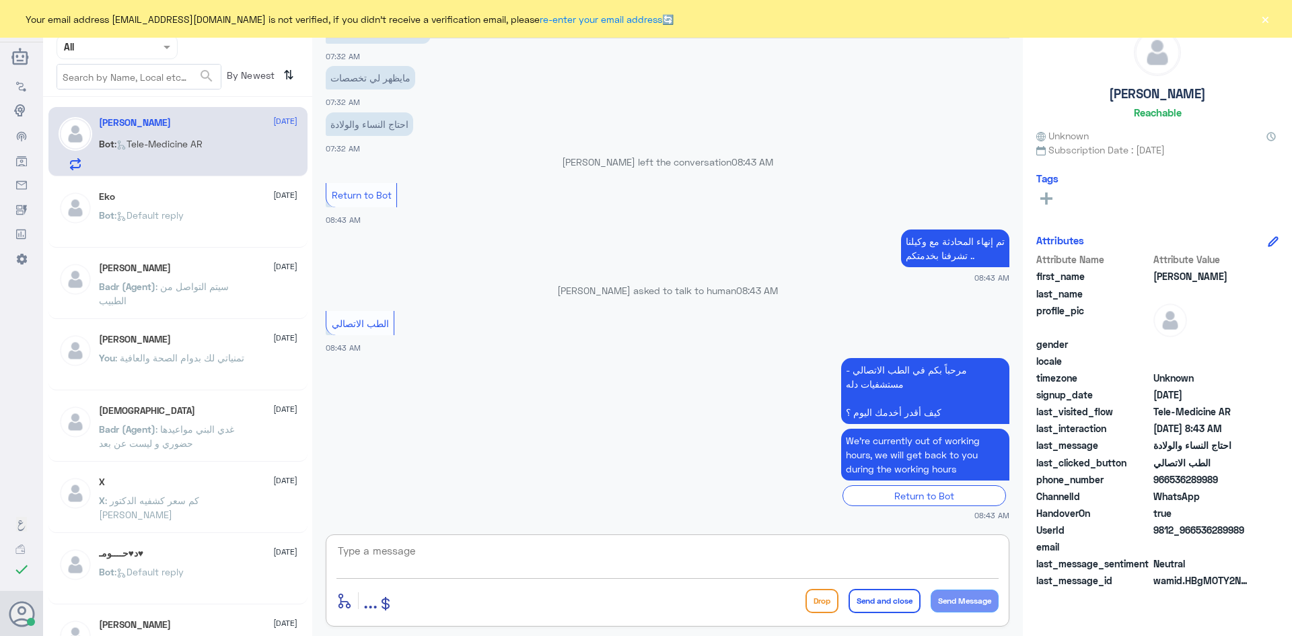
click at [454, 542] on textarea at bounding box center [667, 558] width 662 height 33
click at [1268, 19] on button "×" at bounding box center [1264, 18] width 13 height 13
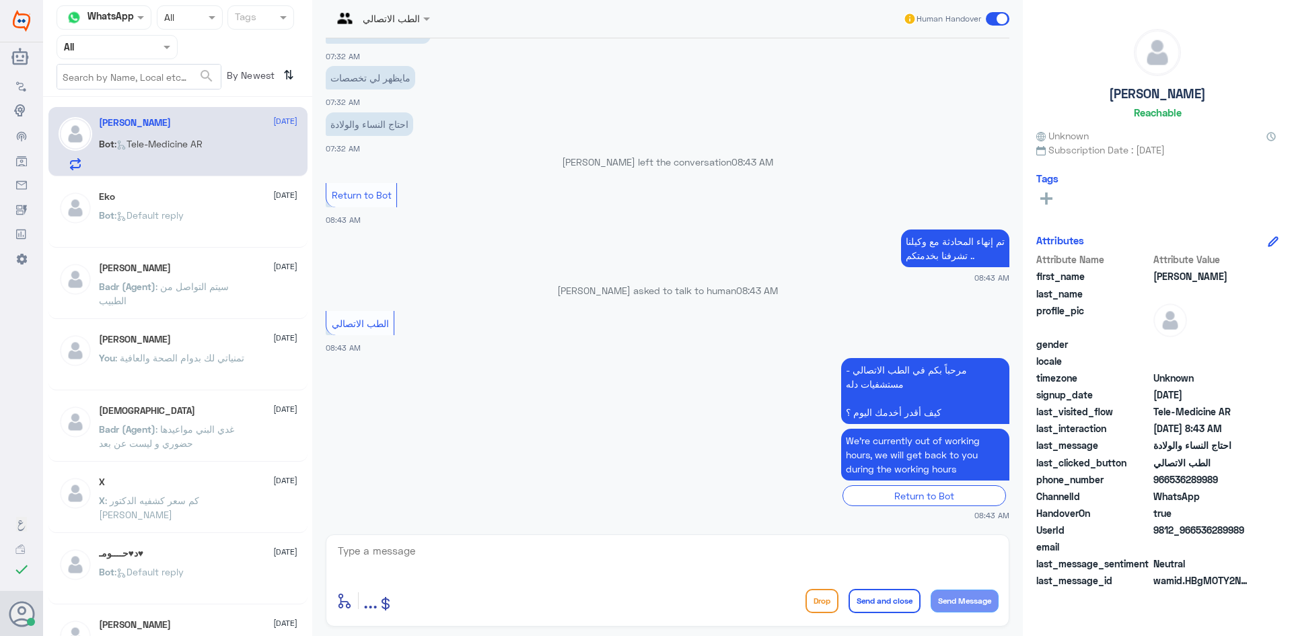
click at [993, 17] on span at bounding box center [998, 18] width 24 height 13
click at [0, 0] on input "checkbox" at bounding box center [0, 0] width 0 height 0
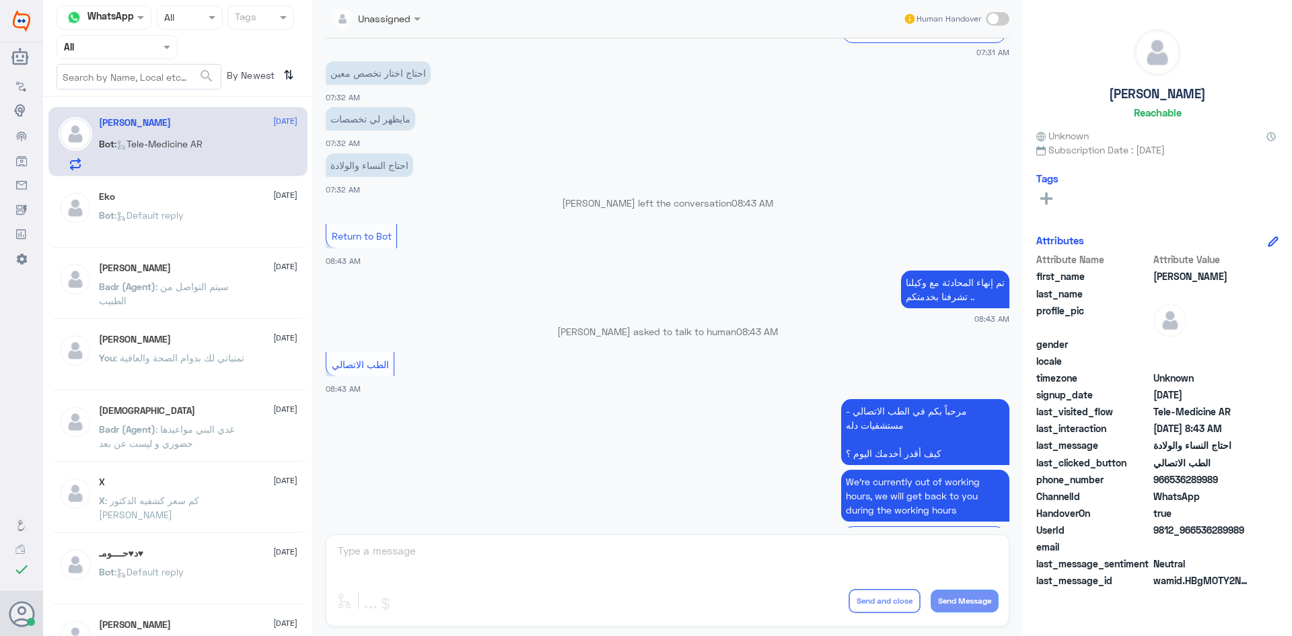
scroll to position [515, 0]
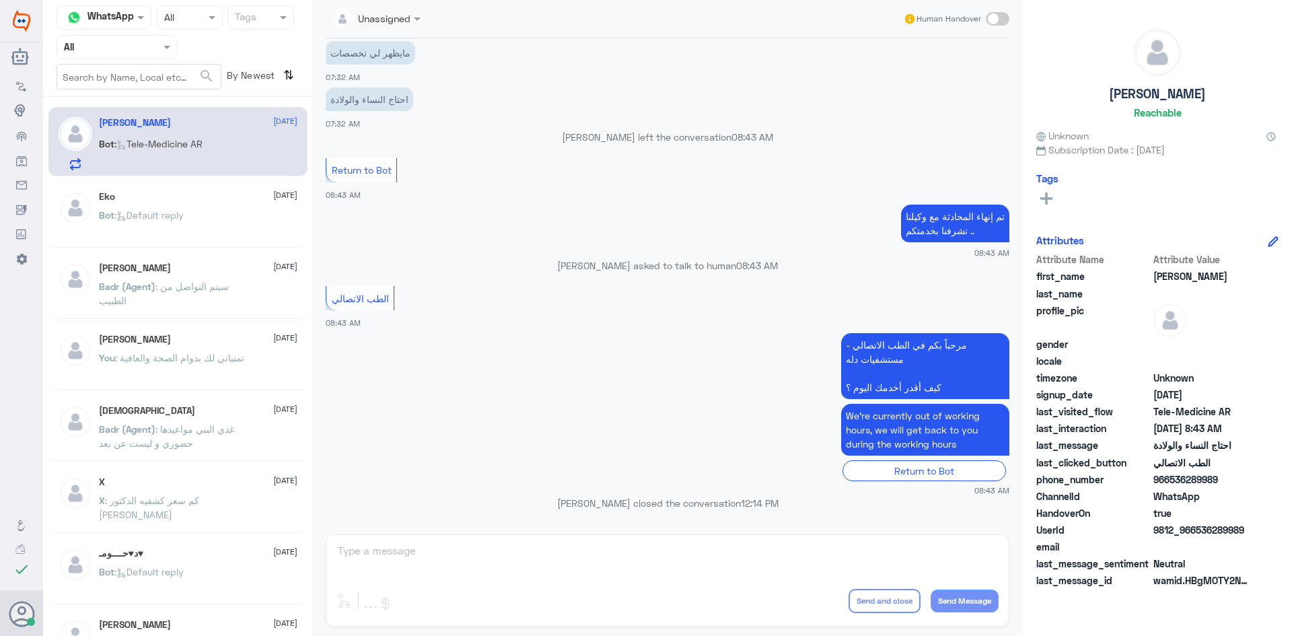
click at [198, 206] on div "Eko 6 August Bot : Default reply" at bounding box center [198, 216] width 198 height 50
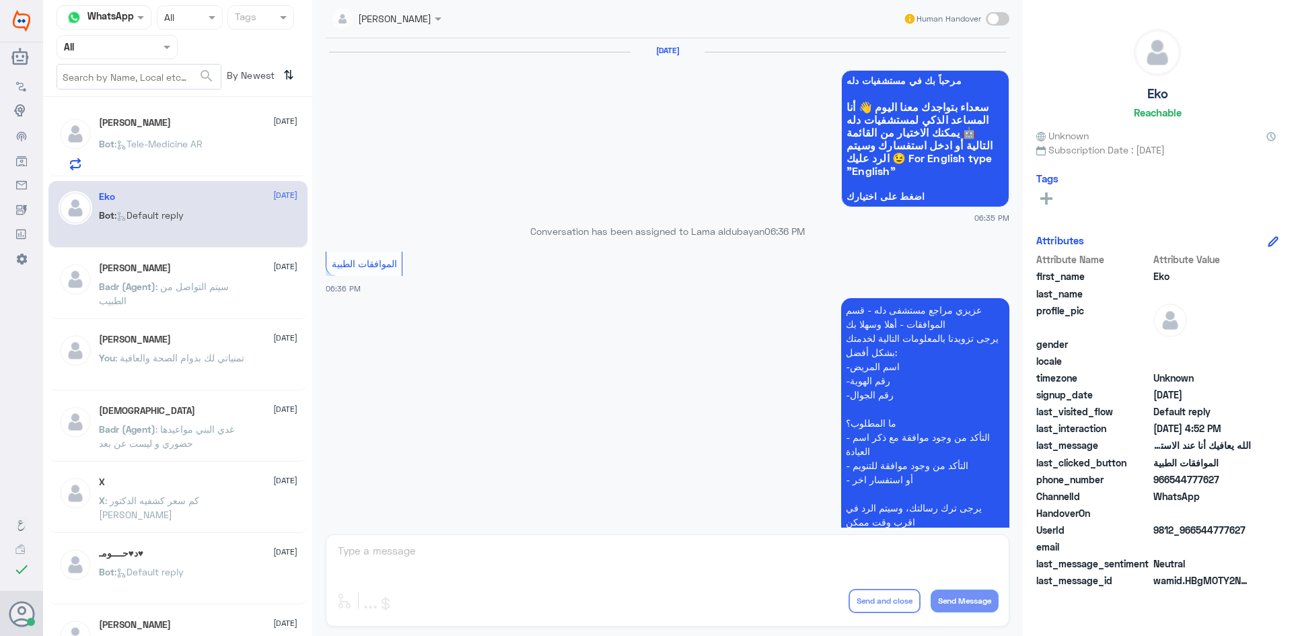
scroll to position [1285, 0]
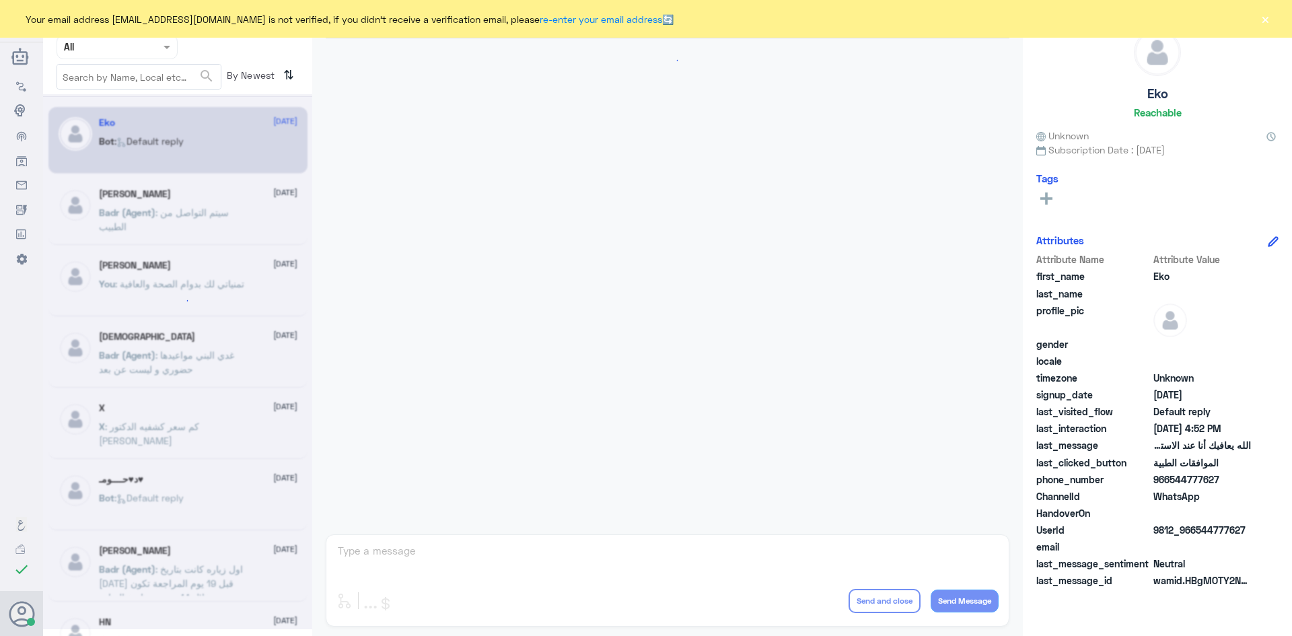
scroll to position [1285, 0]
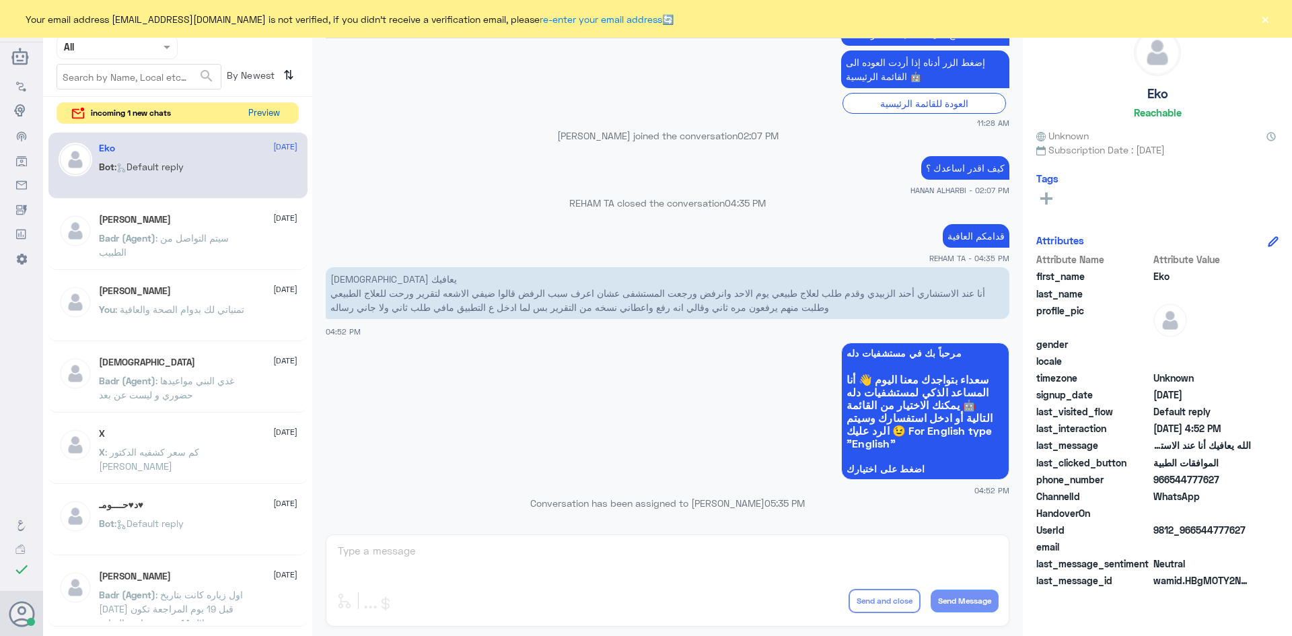
click at [254, 120] on button "Preview" at bounding box center [264, 113] width 42 height 21
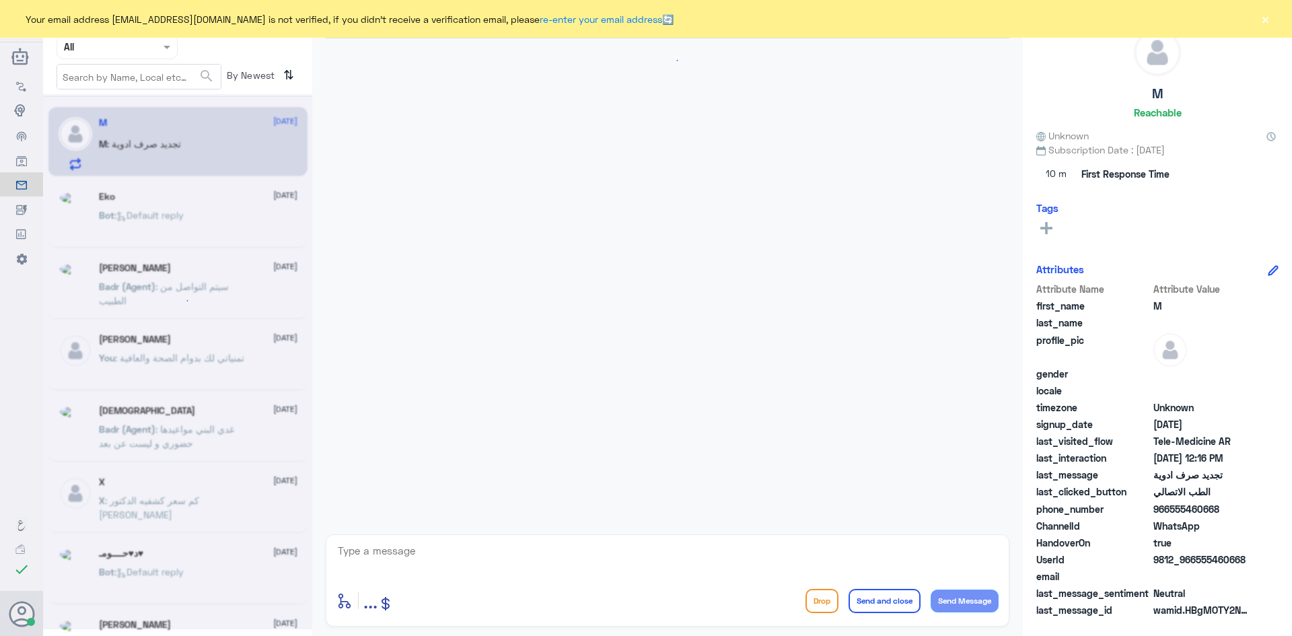
scroll to position [776, 0]
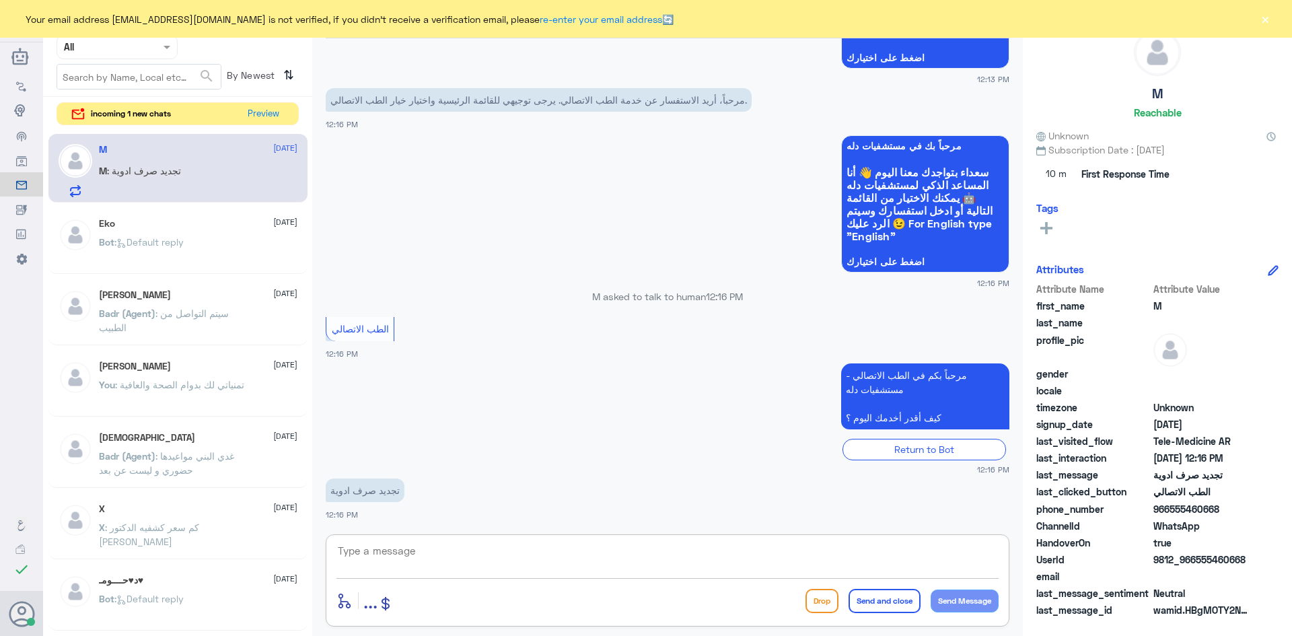
click at [424, 550] on textarea at bounding box center [667, 558] width 662 height 33
paste textarea "مرحبا معك عبدالكريم من الطب الاتصالي"
type textarea "مرحبا معك عبدالكريم من الطب الاتصالي"
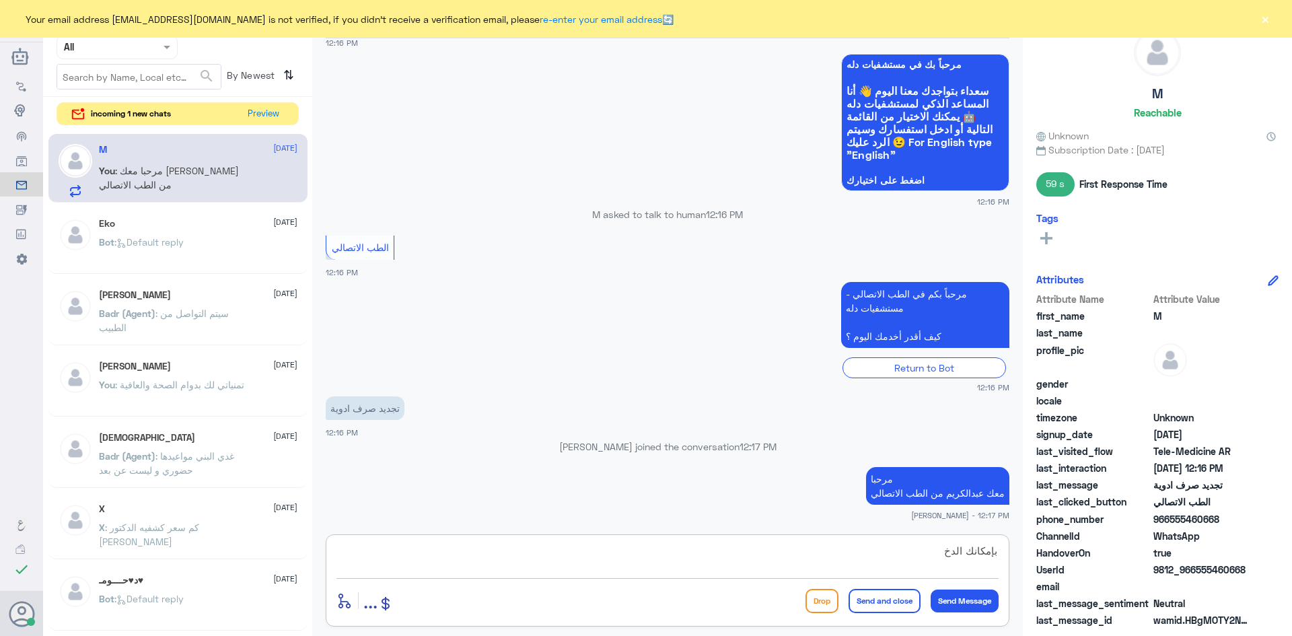
scroll to position [879, 0]
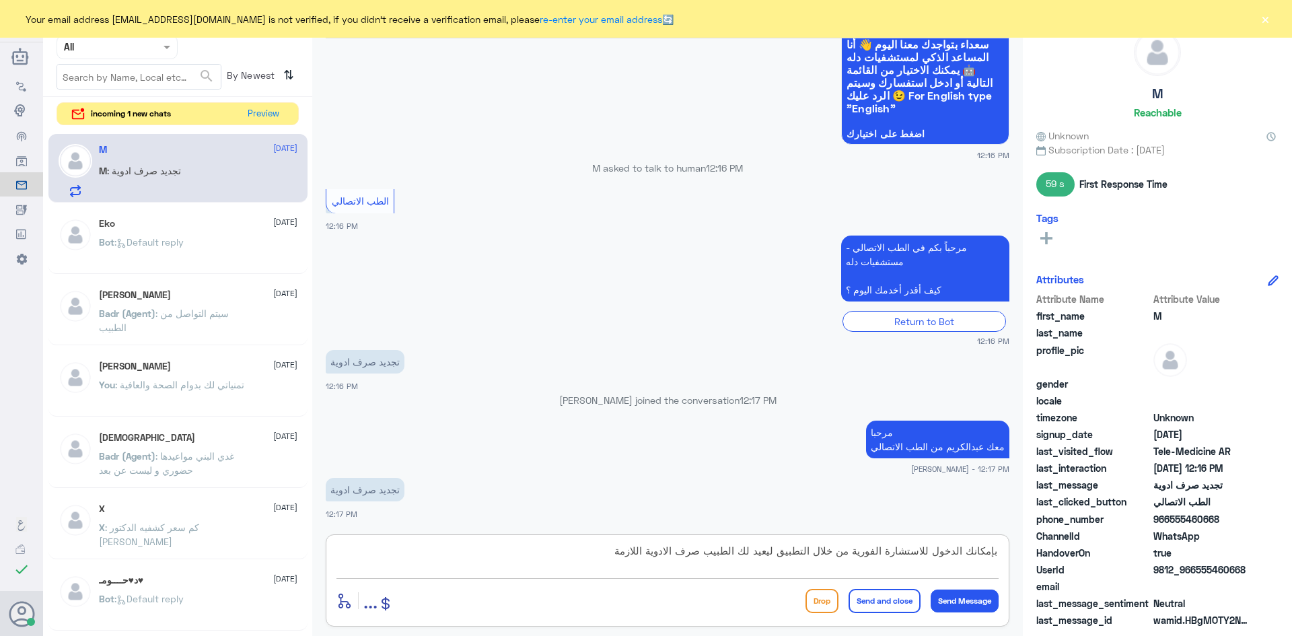
type textarea "بإمكانك الدخول للاستشارة الفورية من خلال التطبيق ليعيد لك الطبيب صرف الادوية ال…"
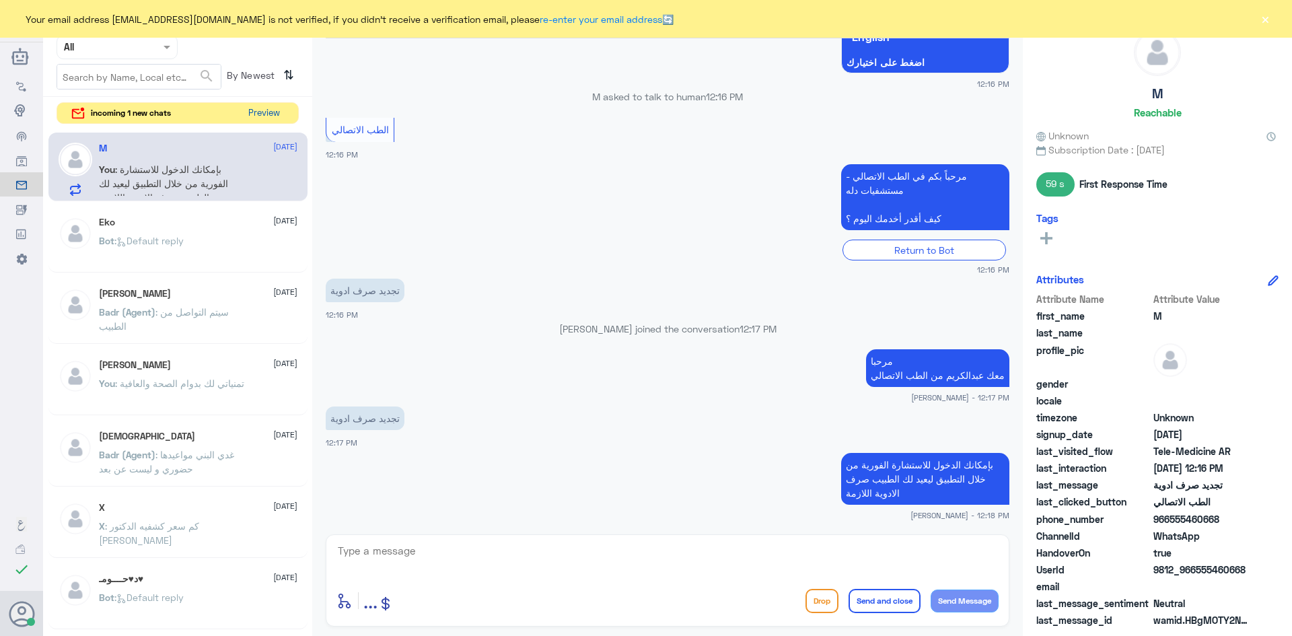
click at [264, 119] on button "Preview" at bounding box center [264, 113] width 42 height 21
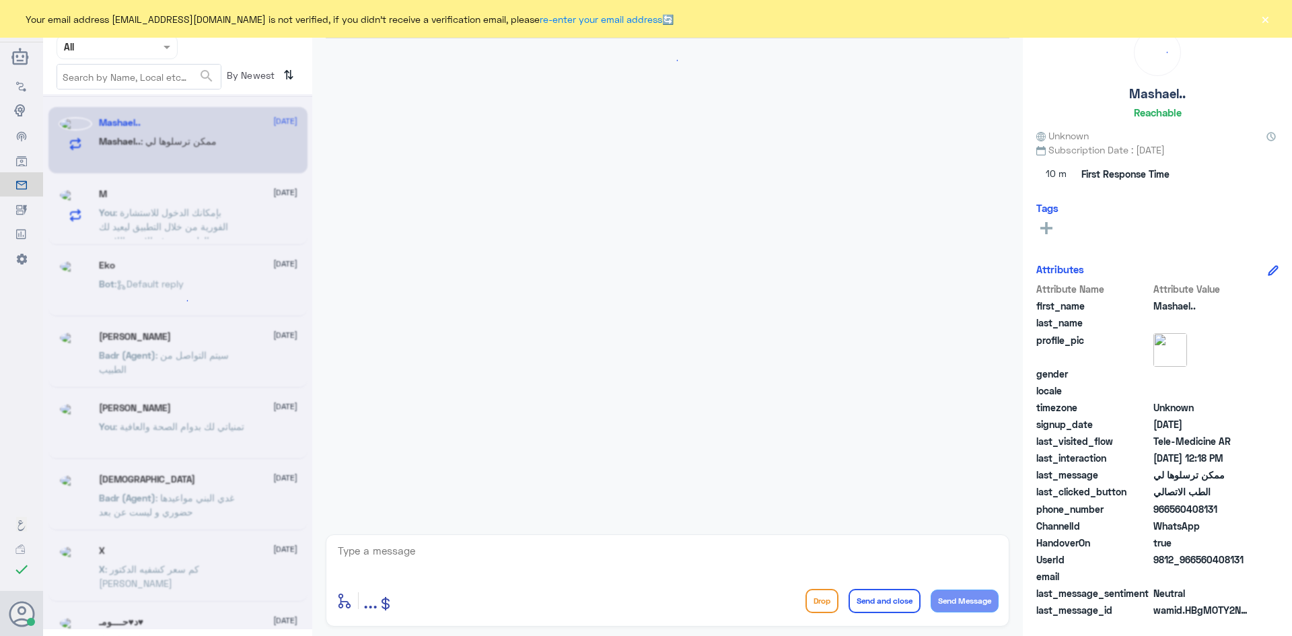
scroll to position [27, 0]
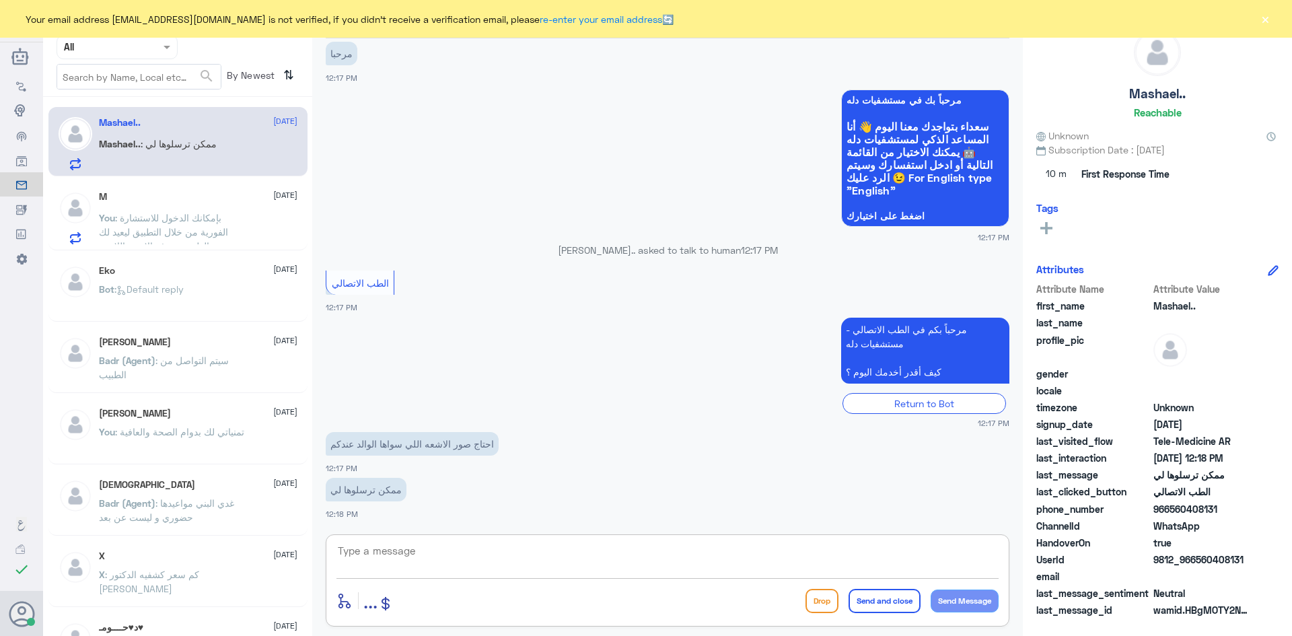
click at [462, 558] on textarea at bounding box center [667, 558] width 662 height 33
paste textarea "مرحبا معك عبدالكريم من الطب الاتصالي"
type textarea "مرحبا معك عبدالكريم من الطب الاتصالي"
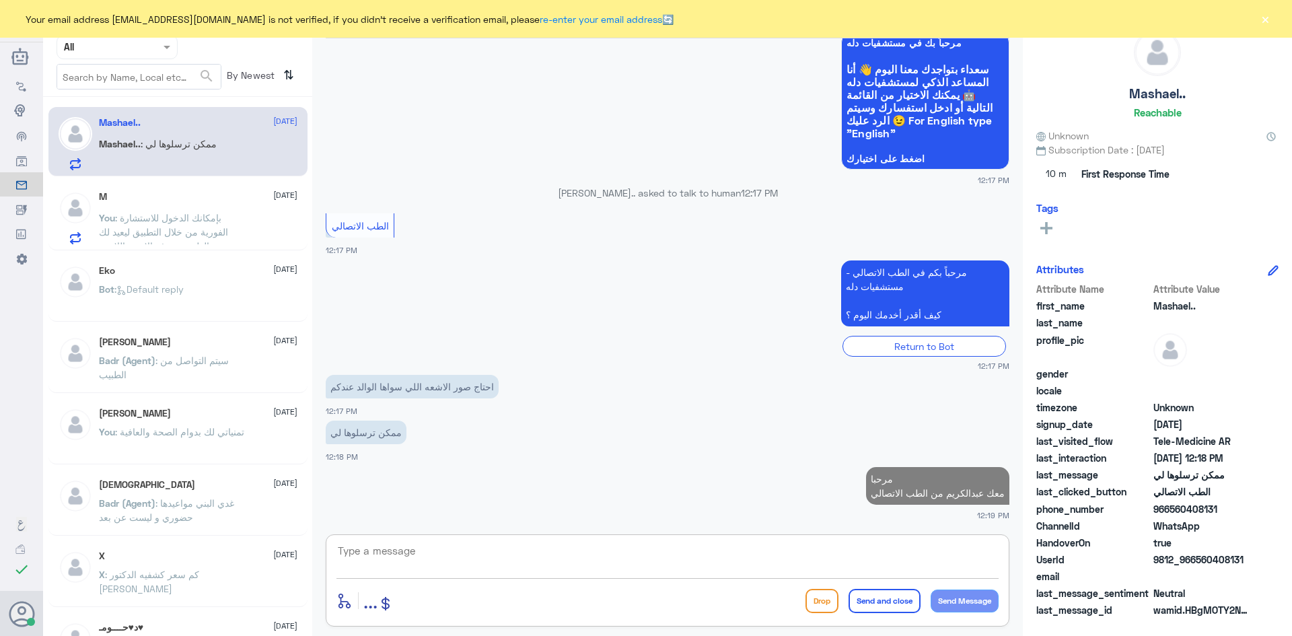
type textarea "ص"
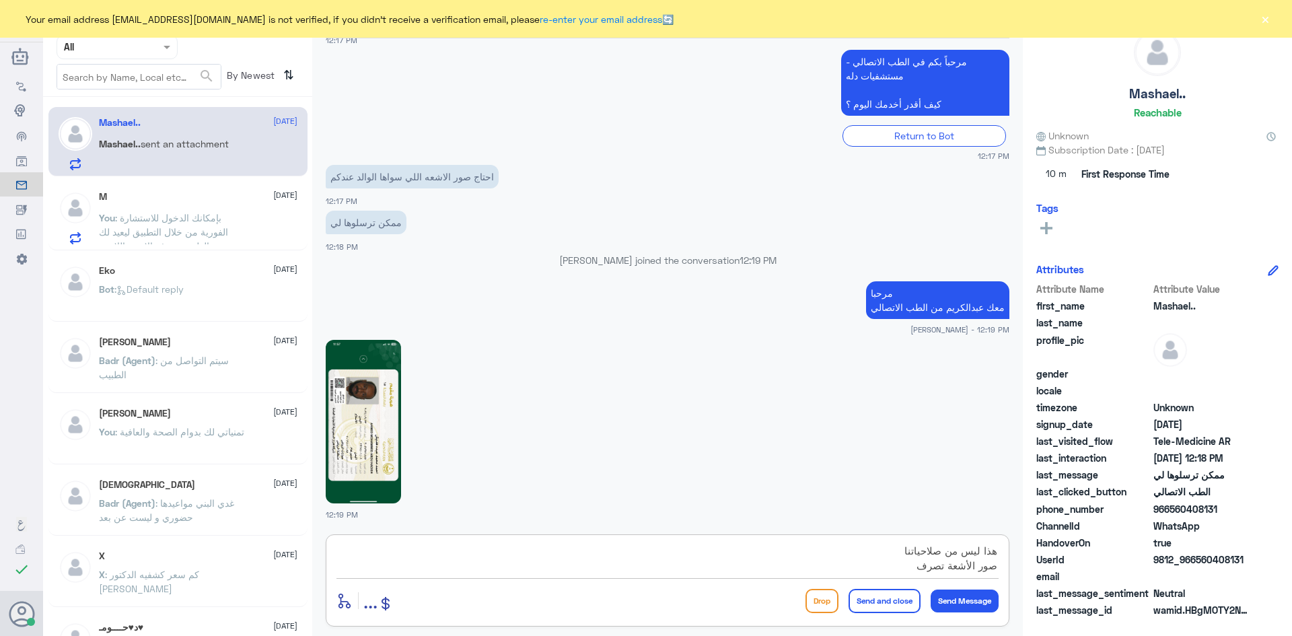
scroll to position [316, 0]
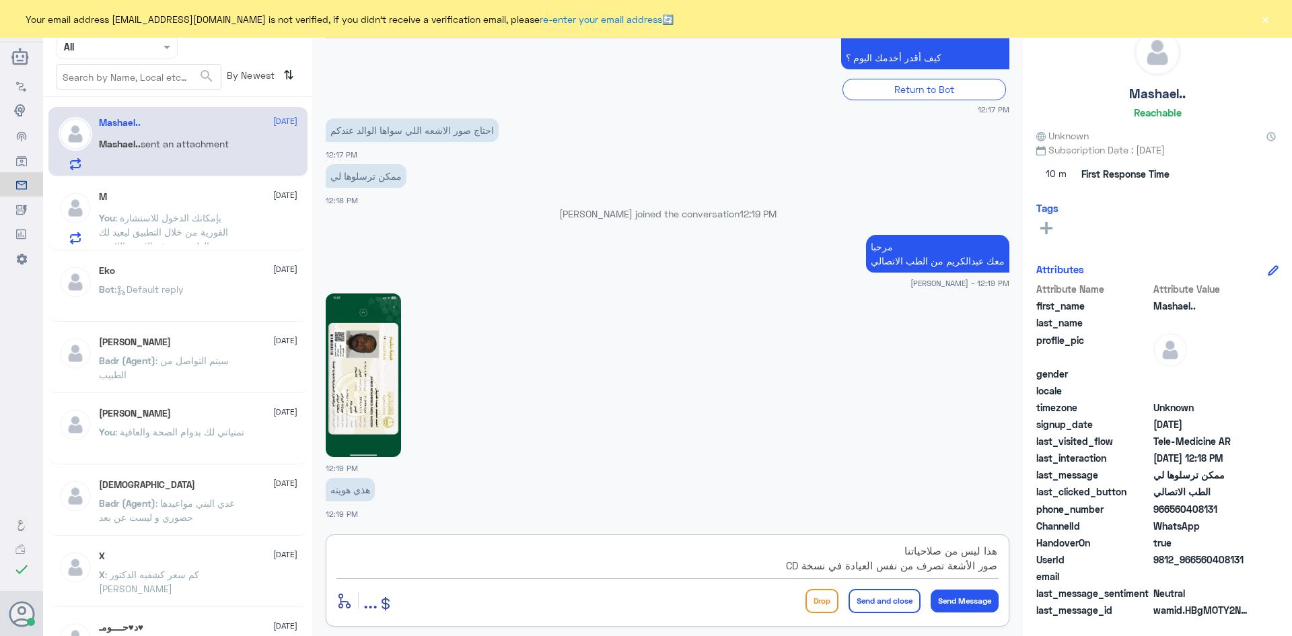
type textarea "هذا ليس من صلاحياتنا صور الأشعة تصرف من نفس العيادة في نسخة CD"
click at [930, 353] on div at bounding box center [667, 374] width 683 height 165
click at [969, 595] on button "Send Message" at bounding box center [964, 600] width 68 height 23
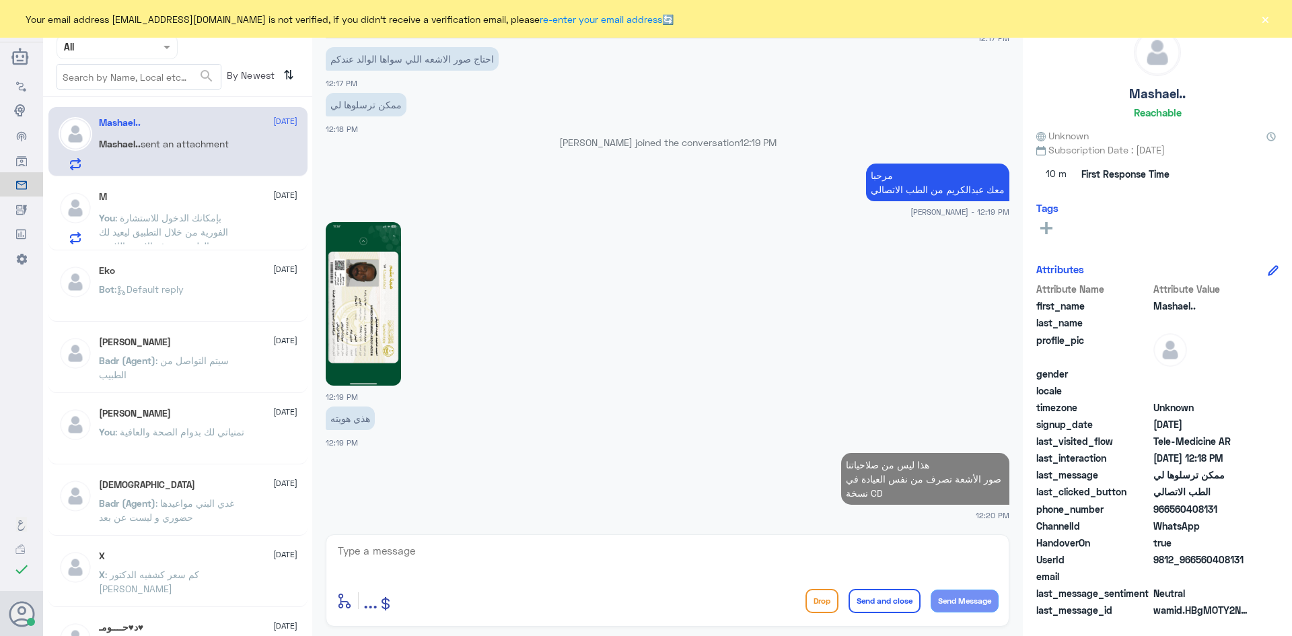
click at [184, 200] on div "M 17 August" at bounding box center [198, 196] width 198 height 11
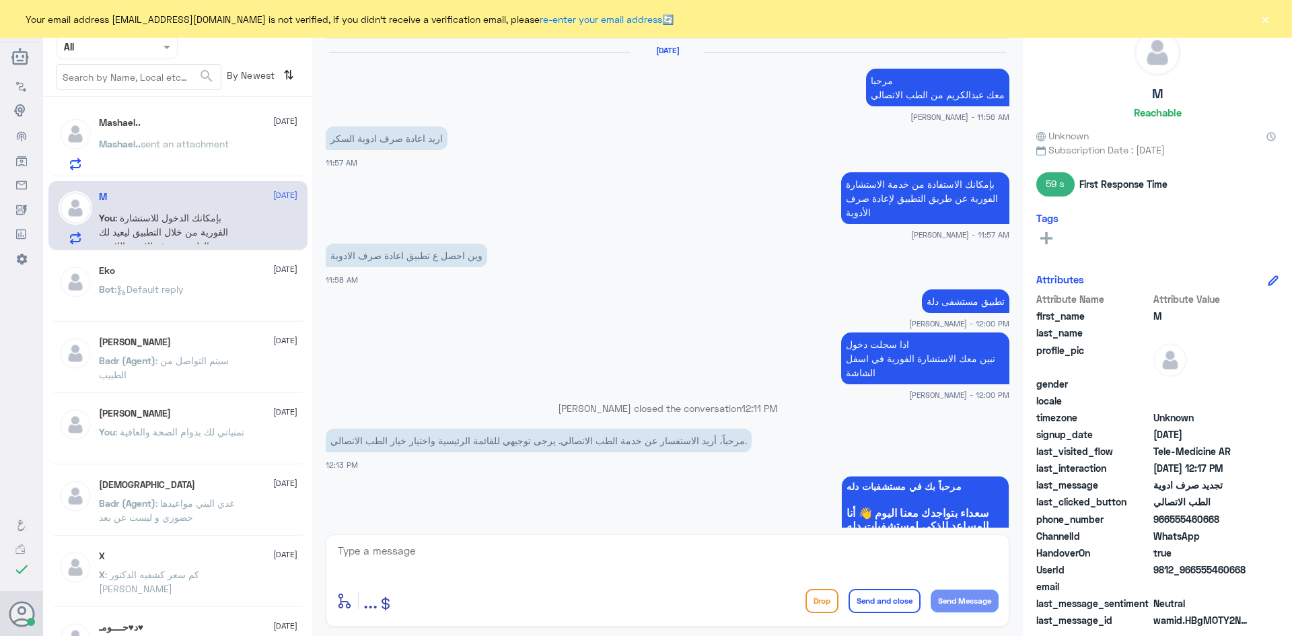
scroll to position [744, 0]
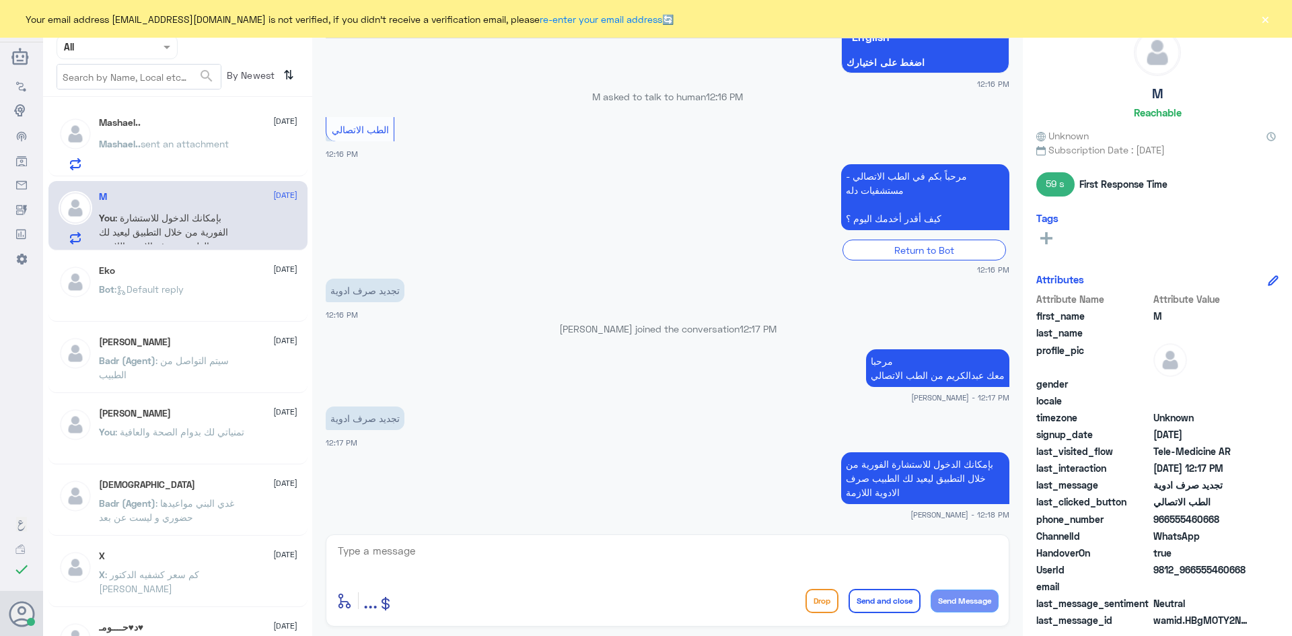
click at [1270, 22] on button "×" at bounding box center [1264, 18] width 13 height 13
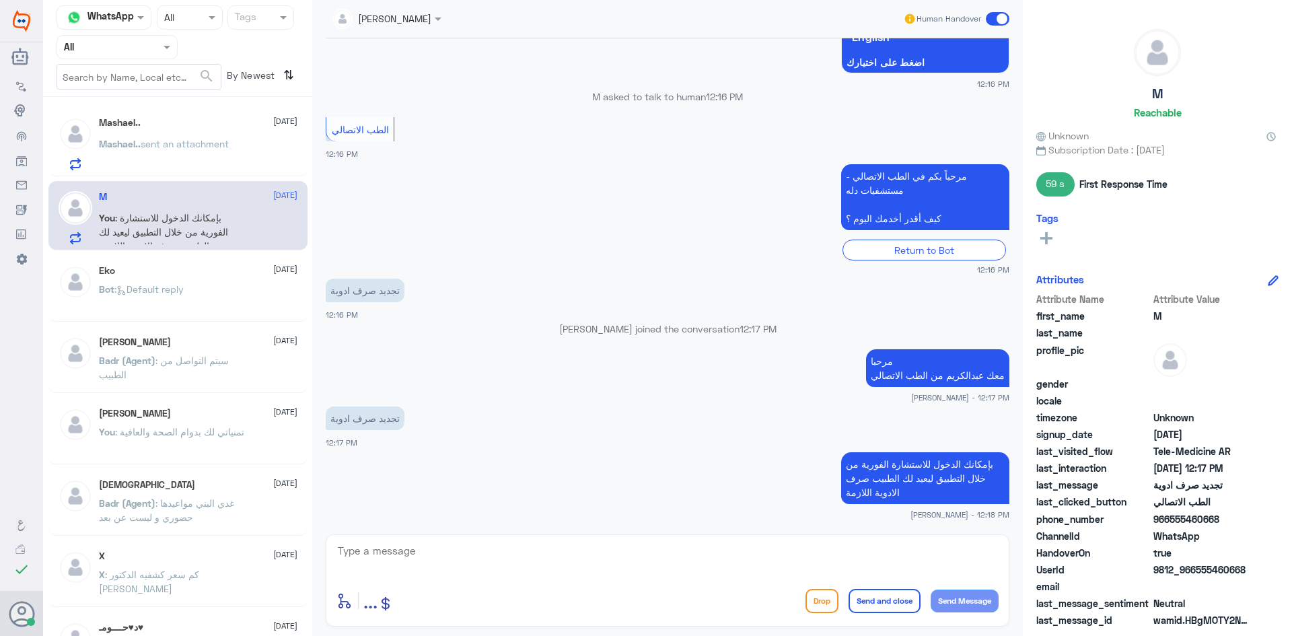
click at [184, 133] on div "Mashael.. 17 August Mashael.. sent an attachment" at bounding box center [198, 143] width 198 height 53
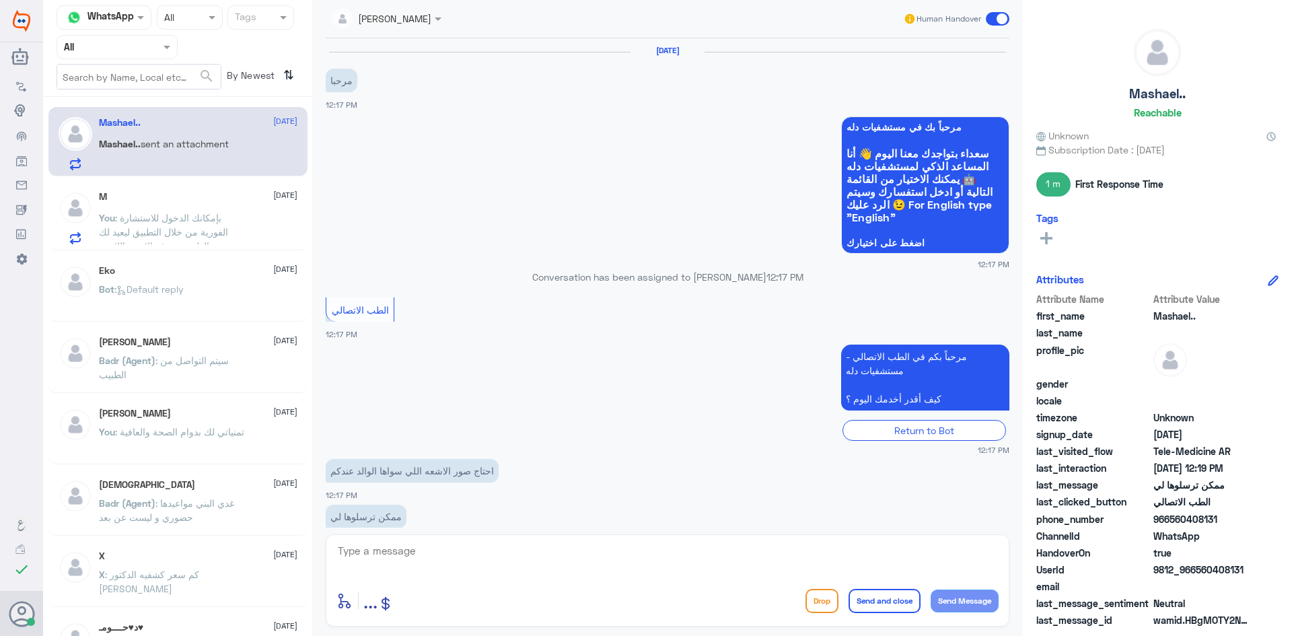
scroll to position [412, 0]
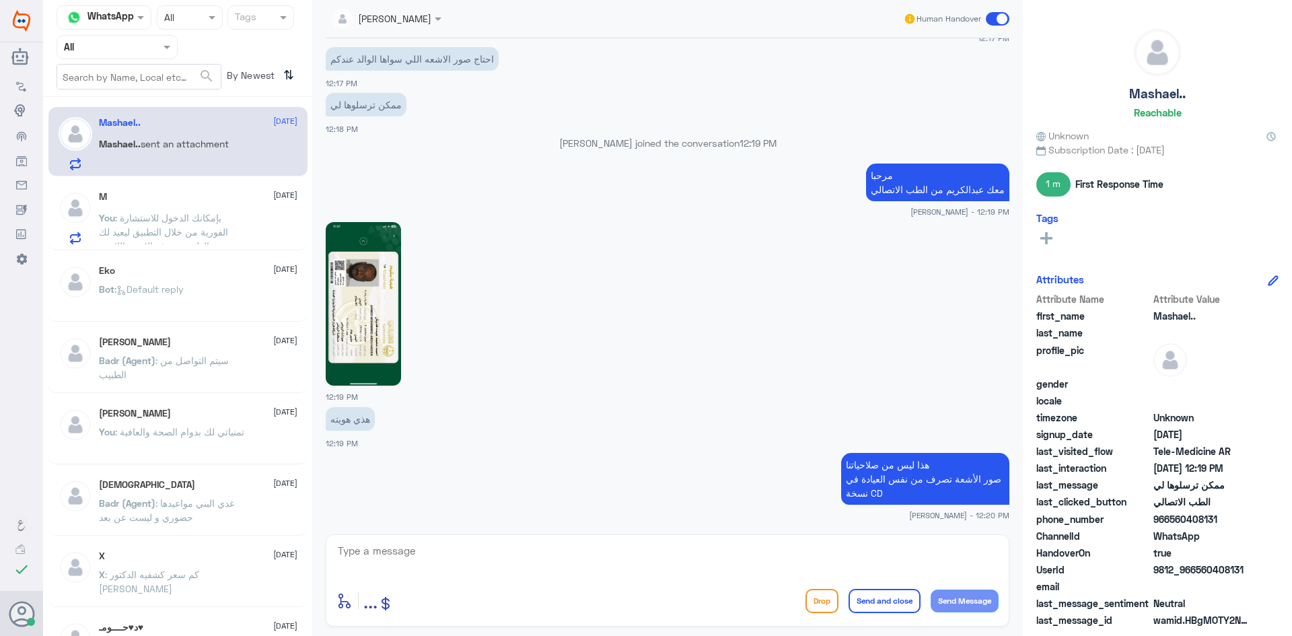
click at [993, 16] on span at bounding box center [998, 18] width 24 height 13
click at [0, 0] on input "checkbox" at bounding box center [0, 0] width 0 height 0
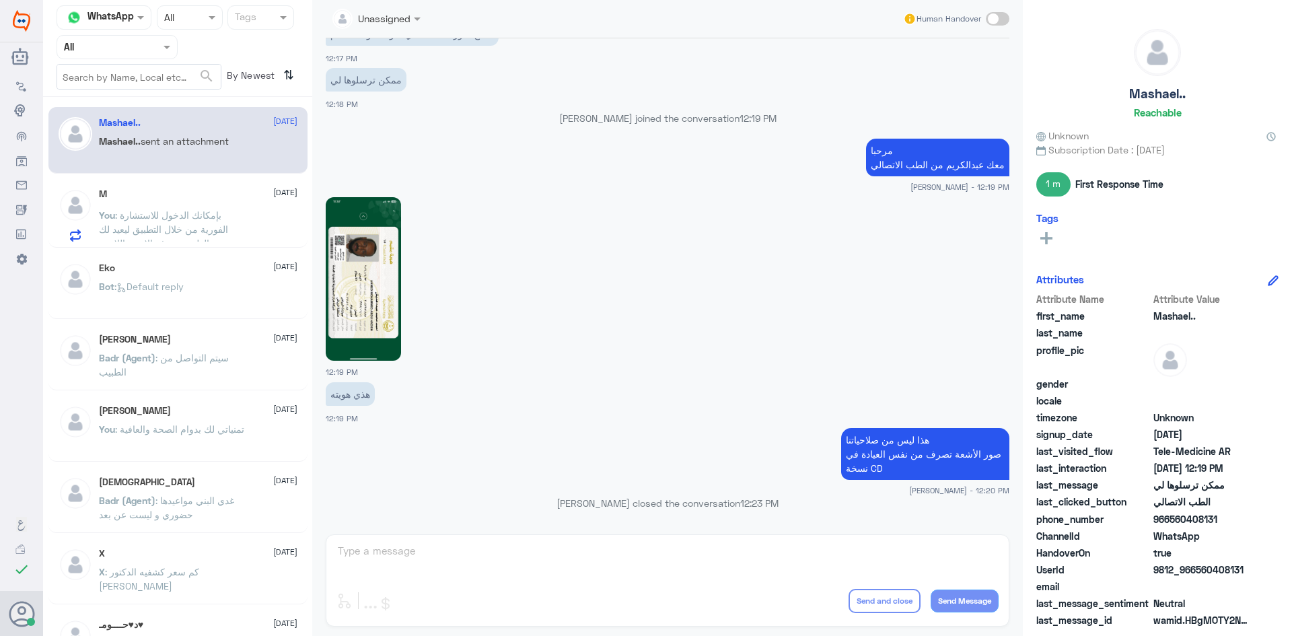
click at [170, 191] on div "M 17 August" at bounding box center [198, 193] width 198 height 11
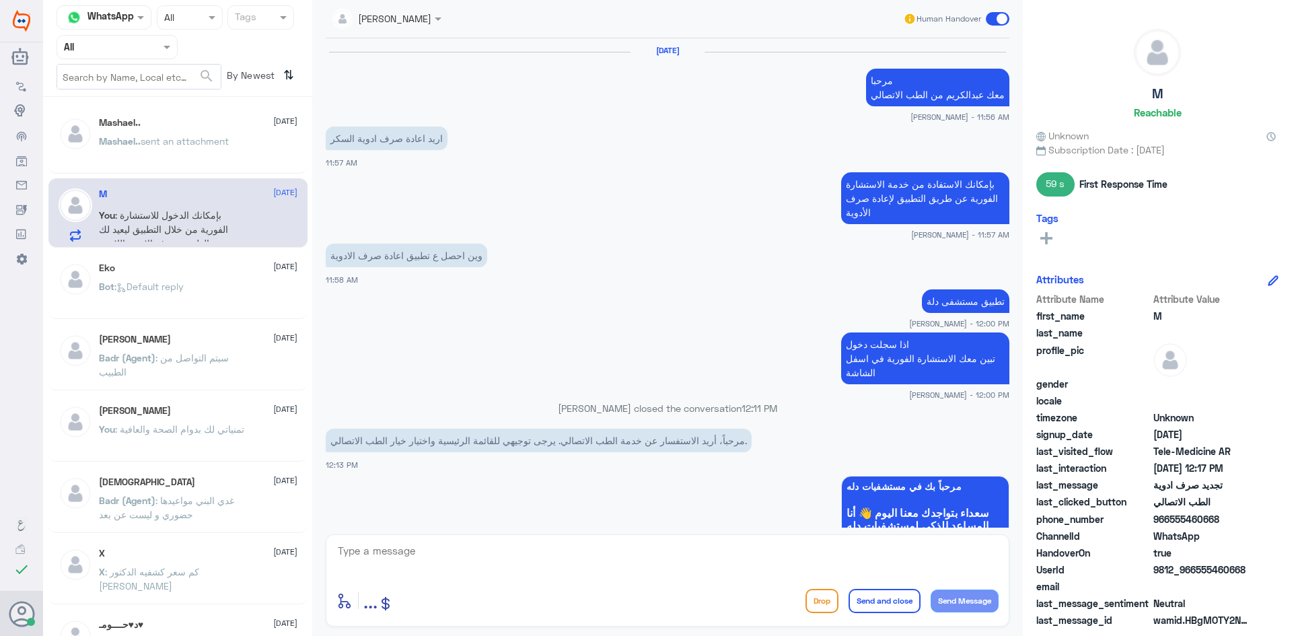
scroll to position [744, 0]
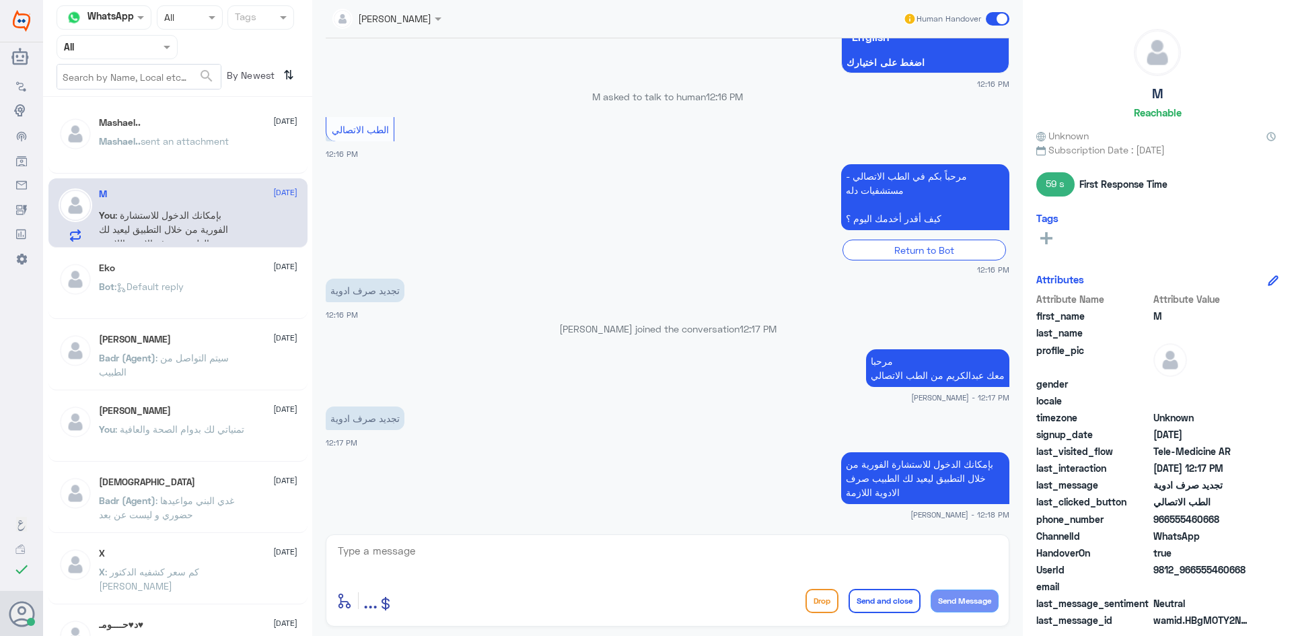
click at [994, 16] on span at bounding box center [998, 18] width 24 height 13
click at [0, 0] on input "checkbox" at bounding box center [0, 0] width 0 height 0
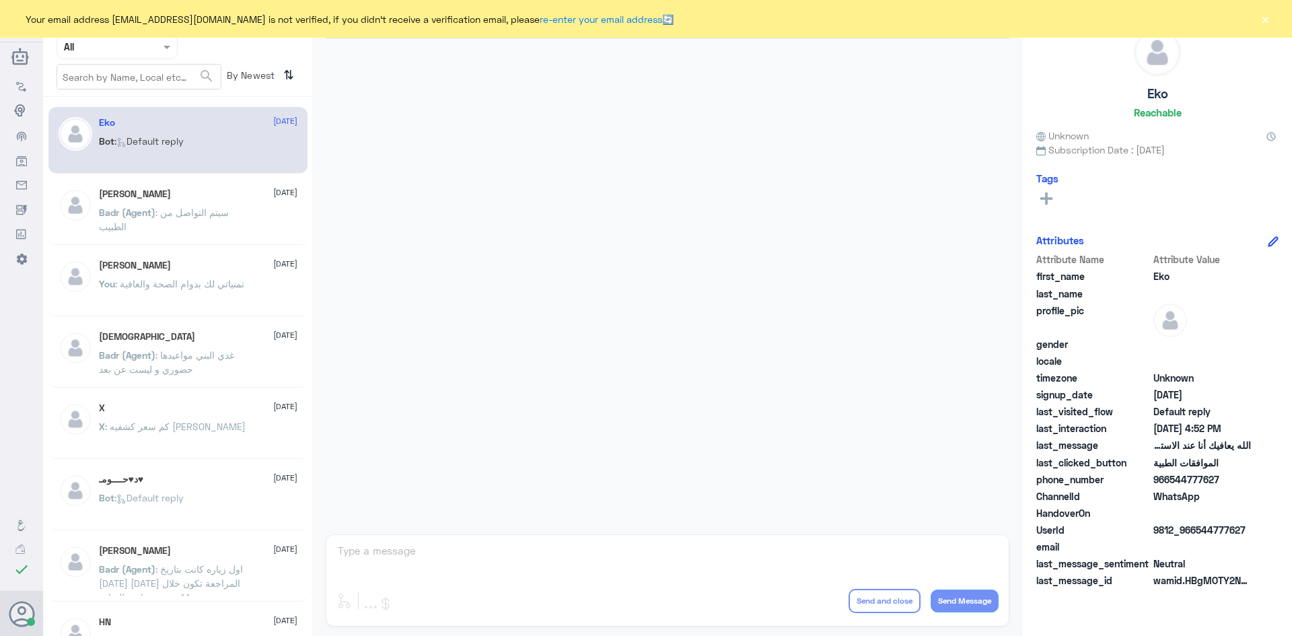
click at [1271, 18] on div "Your email address [EMAIL_ADDRESS][DOMAIN_NAME] is not verified, if you didn't …" at bounding box center [646, 19] width 1292 height 38
click at [1268, 21] on button "×" at bounding box center [1264, 18] width 13 height 13
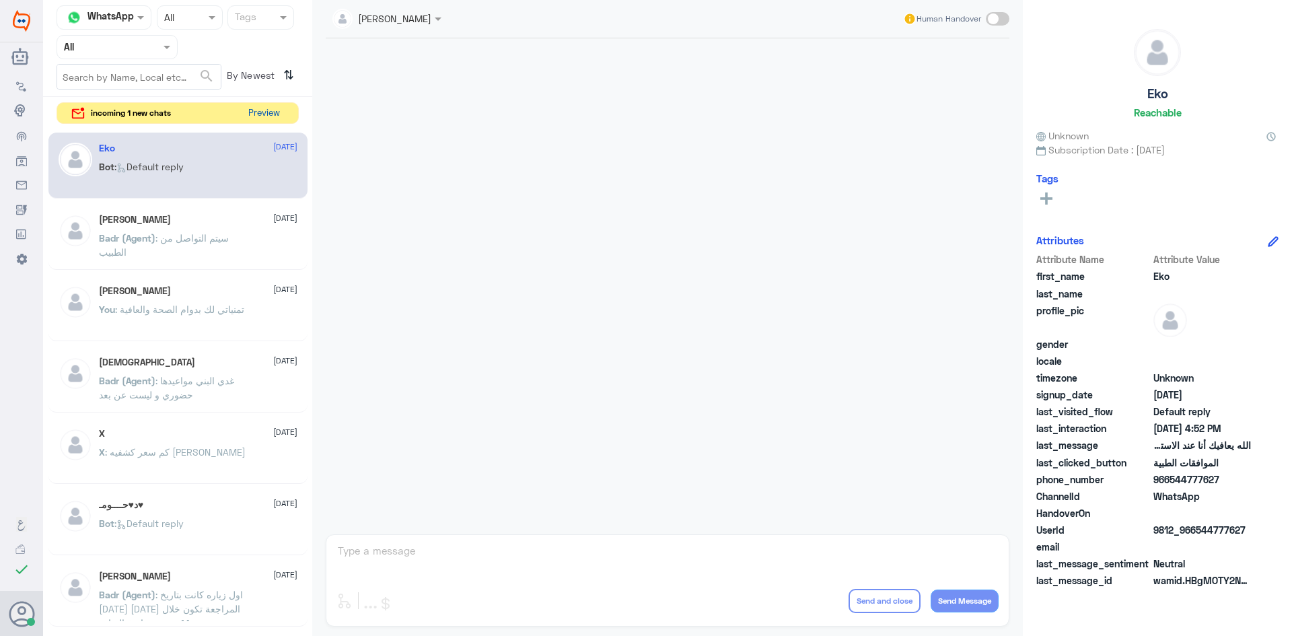
click at [262, 119] on button "Preview" at bounding box center [264, 113] width 42 height 21
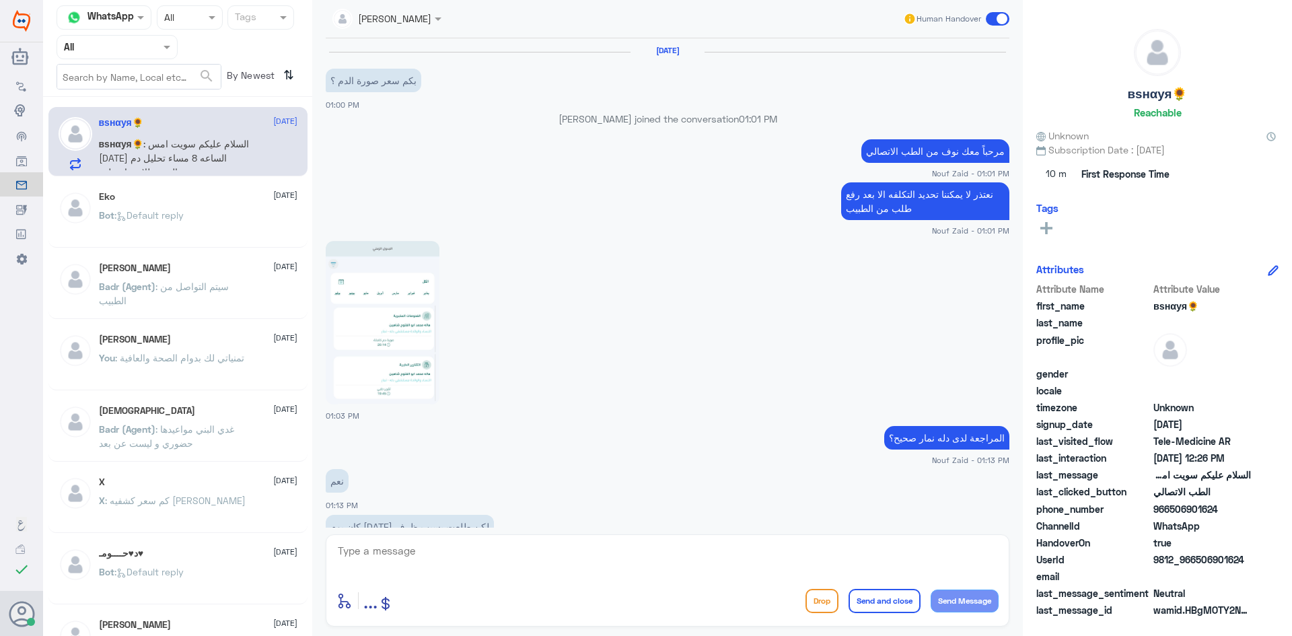
scroll to position [881, 0]
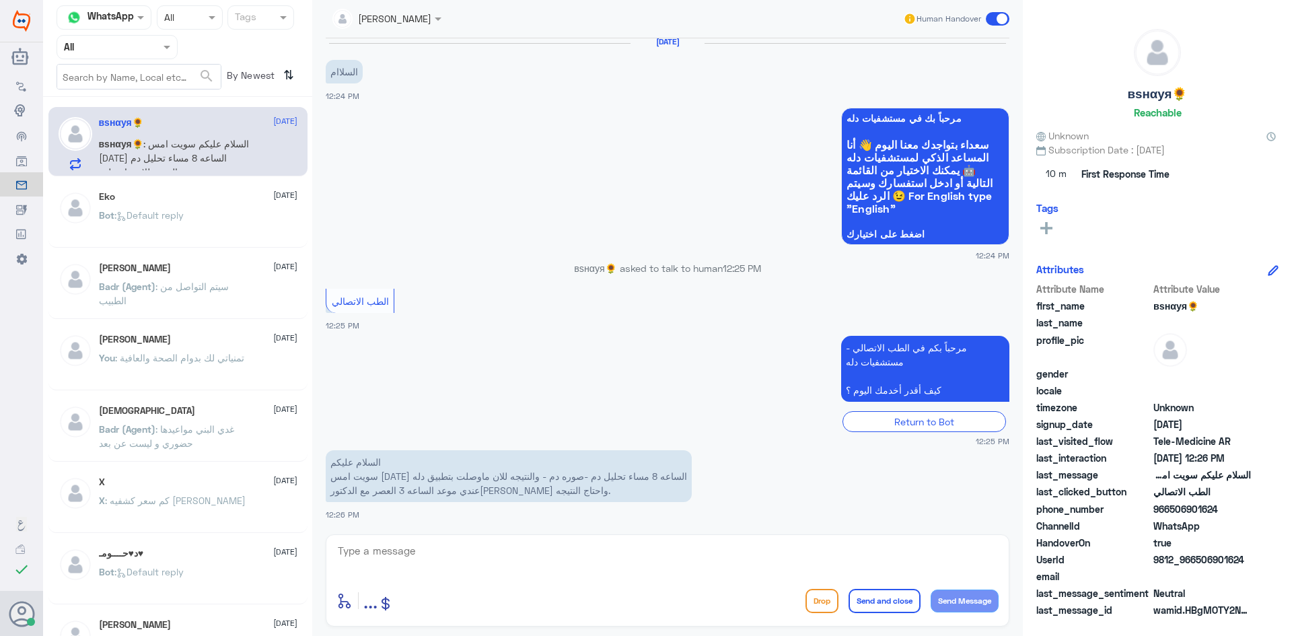
click at [458, 552] on textarea at bounding box center [667, 558] width 662 height 33
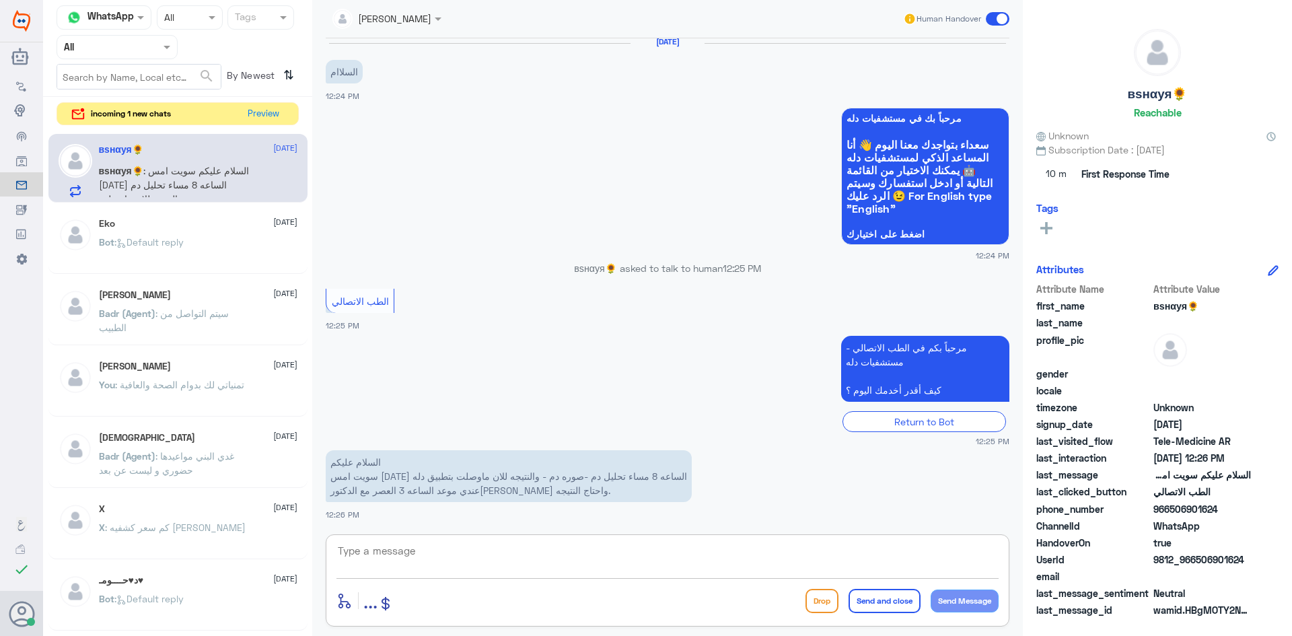
paste textarea "مرحبا معك [PERSON_NAME] من الطب الاتصالي"
type textarea "مرحبا معك [PERSON_NAME] من الطب الاتصالي"
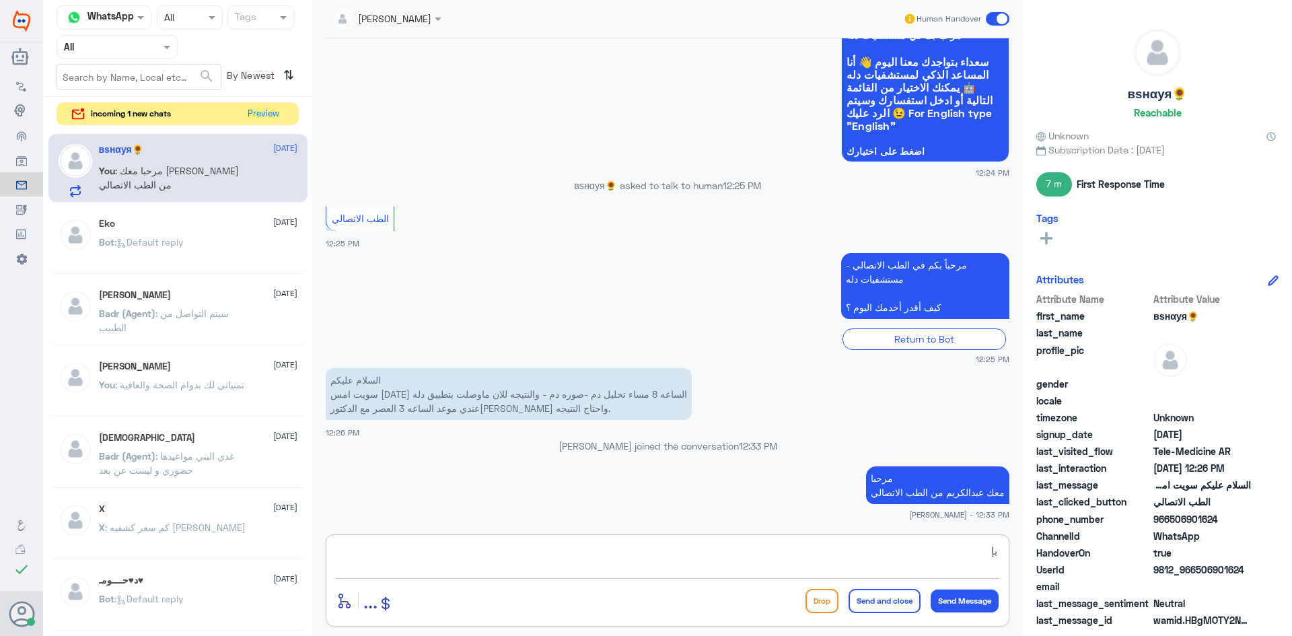
type textarea "ب"
type textarea "ل"
type textarea "ممكن تزوديني برقم الملف او رقم الهوية"
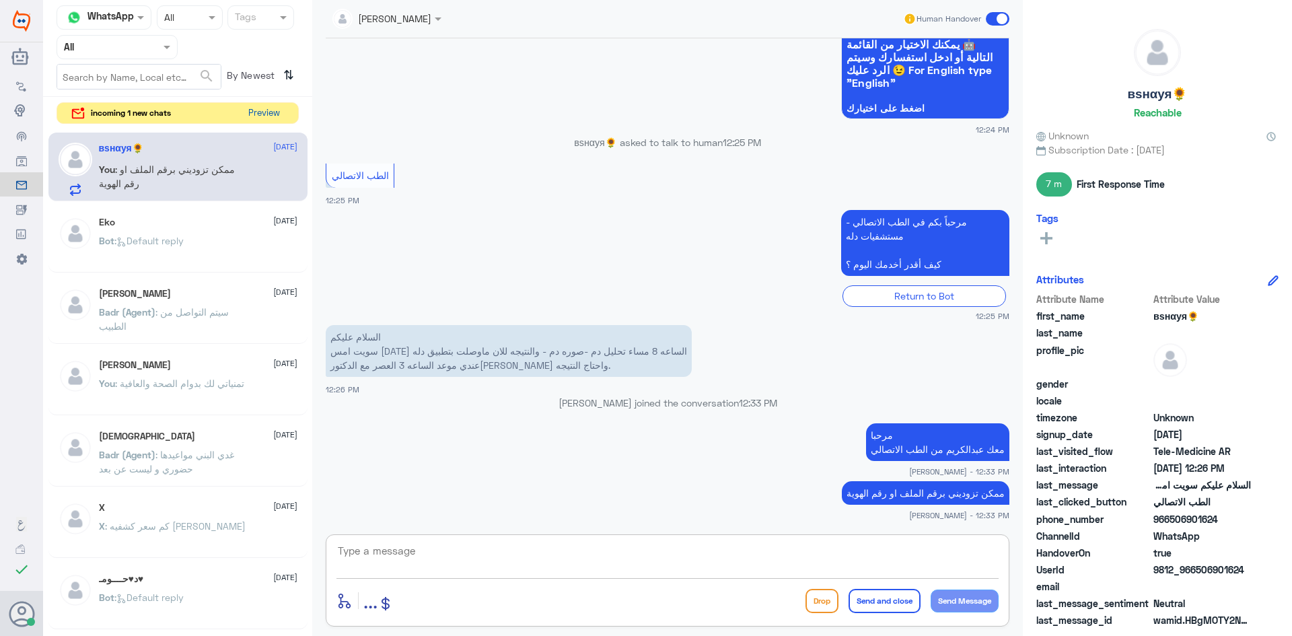
click at [271, 113] on button "Preview" at bounding box center [264, 113] width 42 height 21
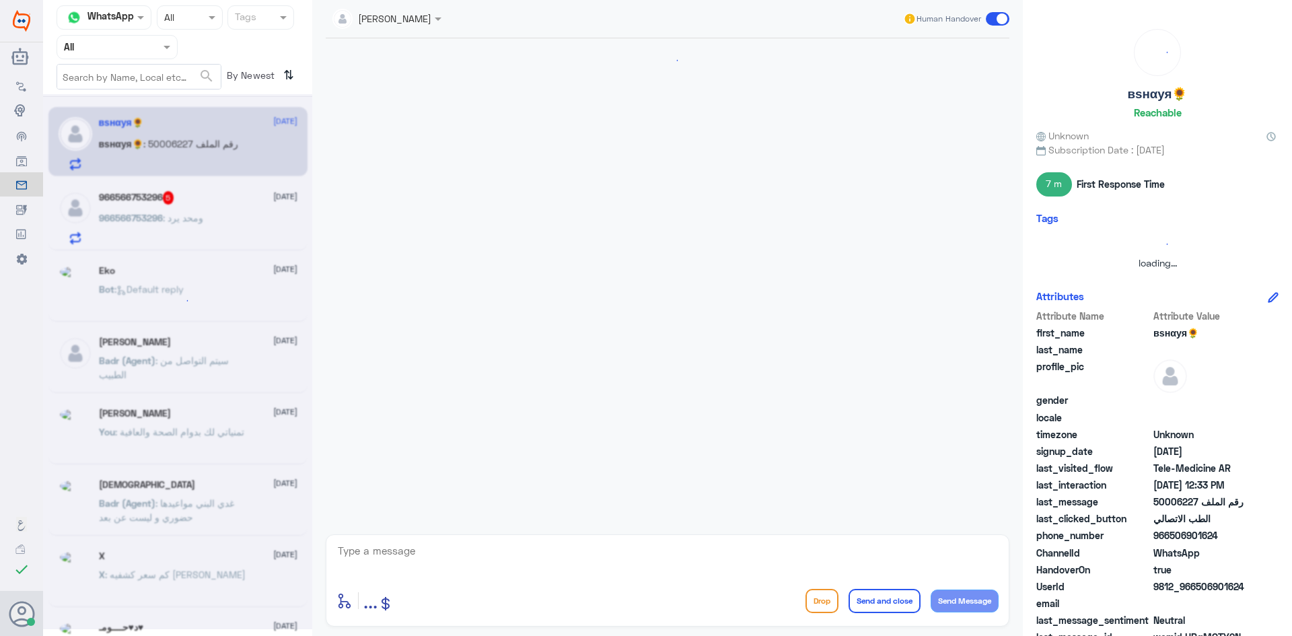
scroll to position [909, 0]
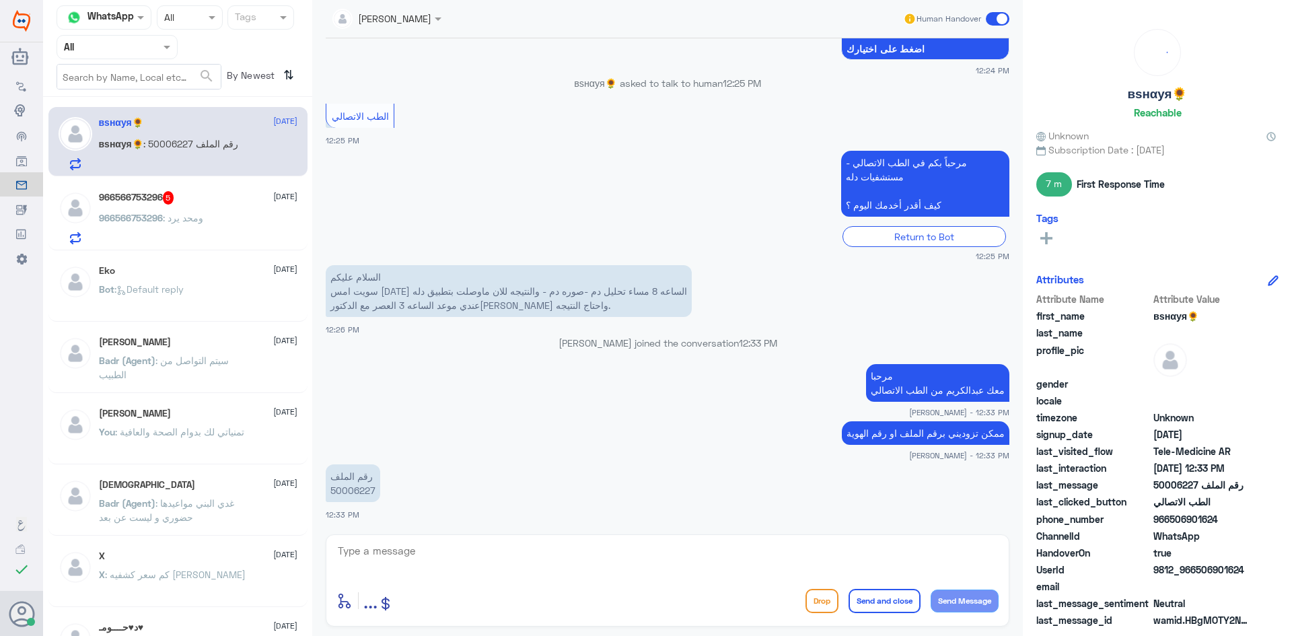
click at [439, 544] on textarea at bounding box center [667, 558] width 662 height 33
drag, startPoint x: 373, startPoint y: 489, endPoint x: 324, endPoint y: 490, distance: 49.1
click at [324, 490] on div "16 Aug 2025 01:03 PM المراجعة لدى دله نمار صحيح؟ Nouf Zaid - 01:13 PM نعم 01:13…" at bounding box center [667, 282] width 697 height 489
copy p "50006227"
click at [459, 548] on textarea at bounding box center [667, 558] width 662 height 33
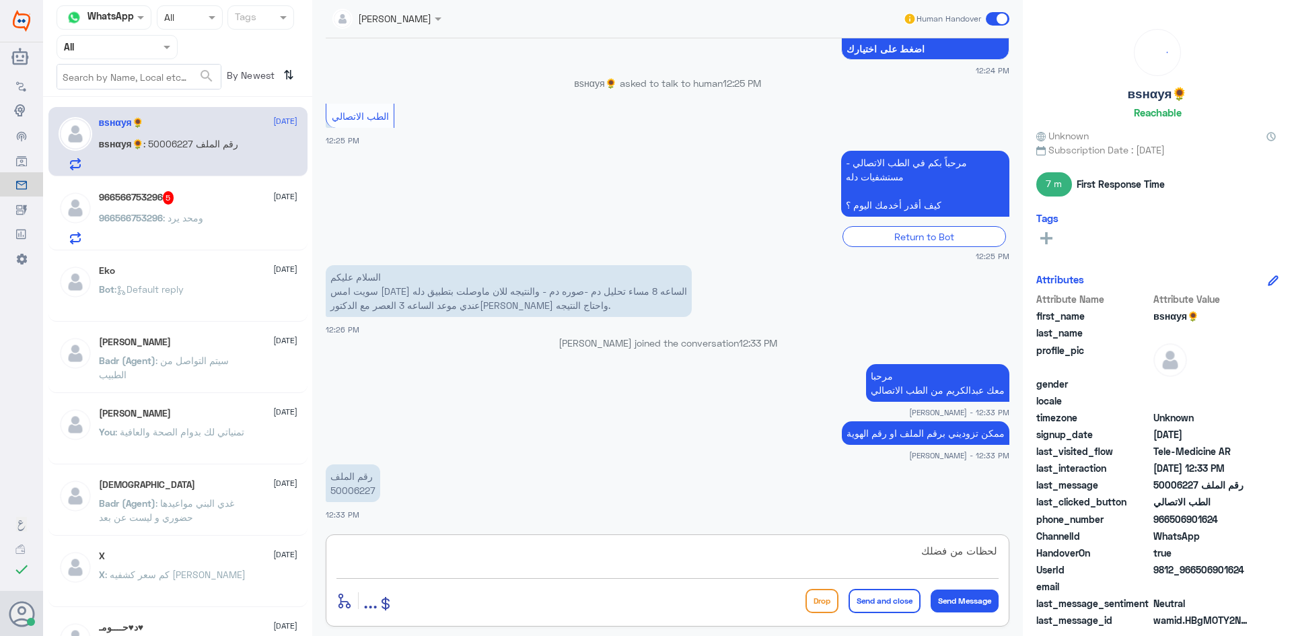
type textarea "لحظات من فضلك"
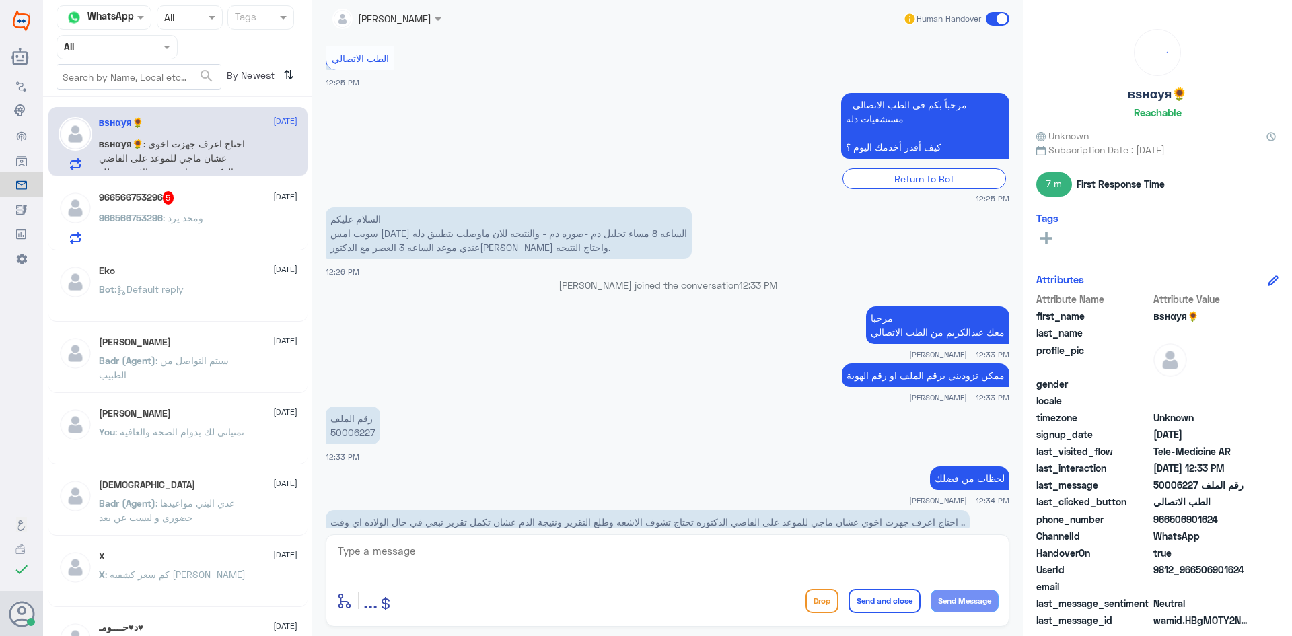
scroll to position [999, 0]
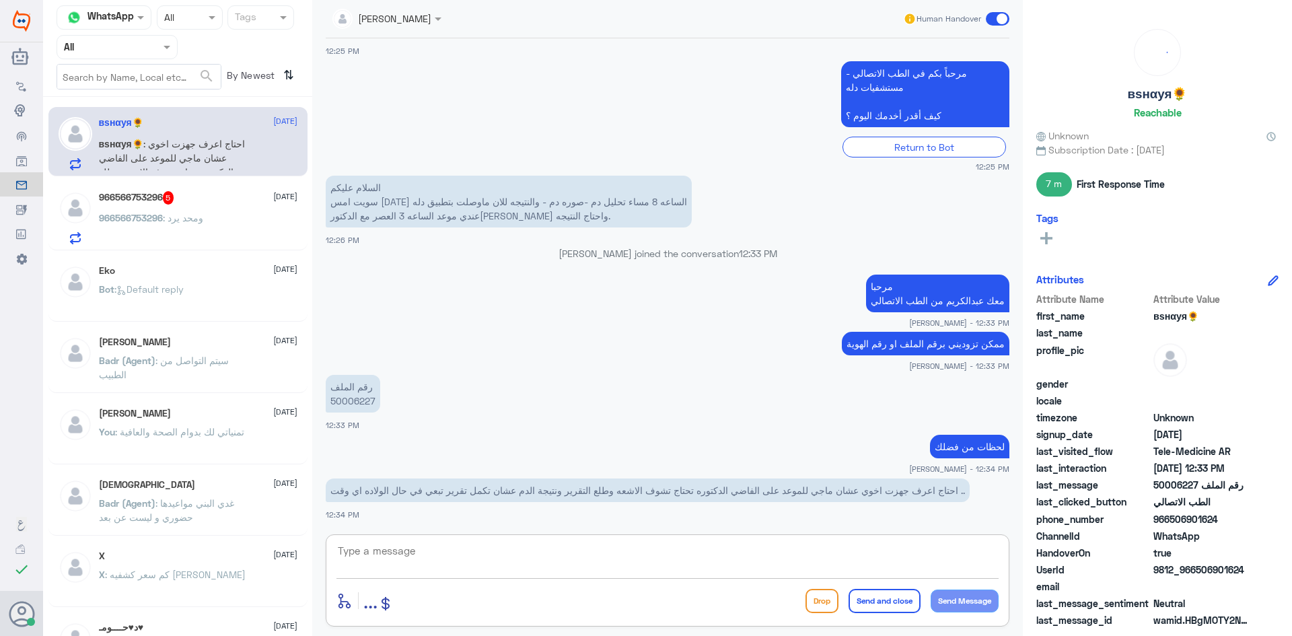
click at [794, 549] on textarea at bounding box center [667, 558] width 662 height 33
type textarea "مو مبين معي في الملف انها ظهرت النتيجة"
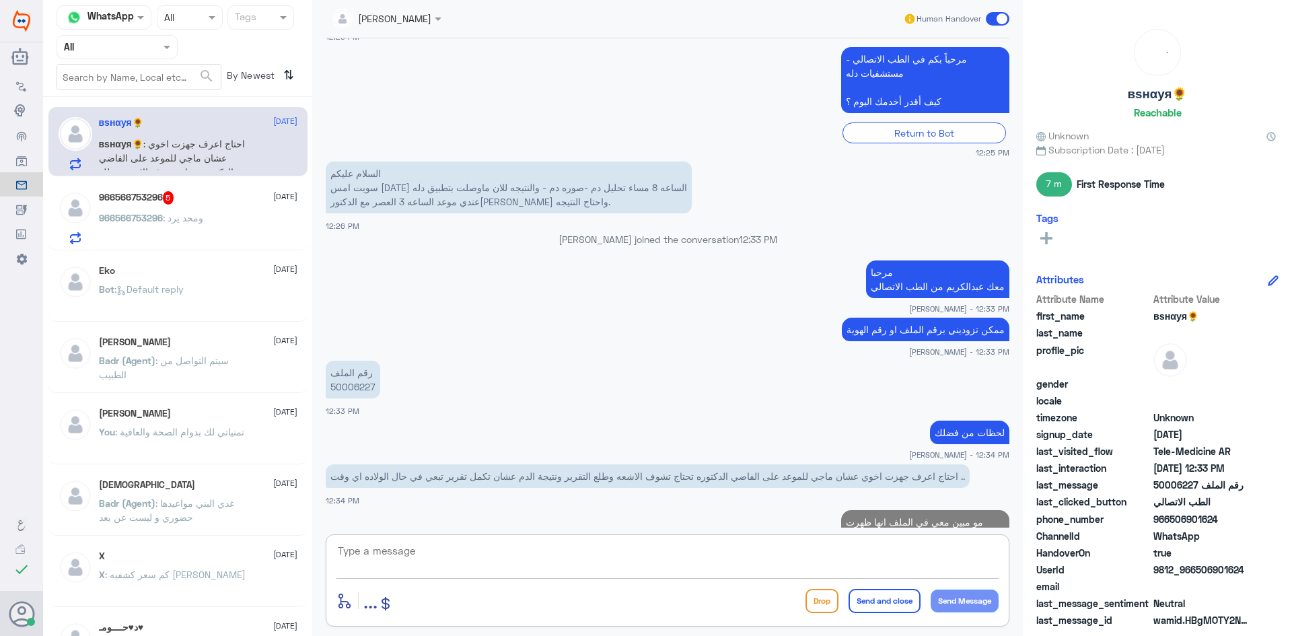
scroll to position [1056, 0]
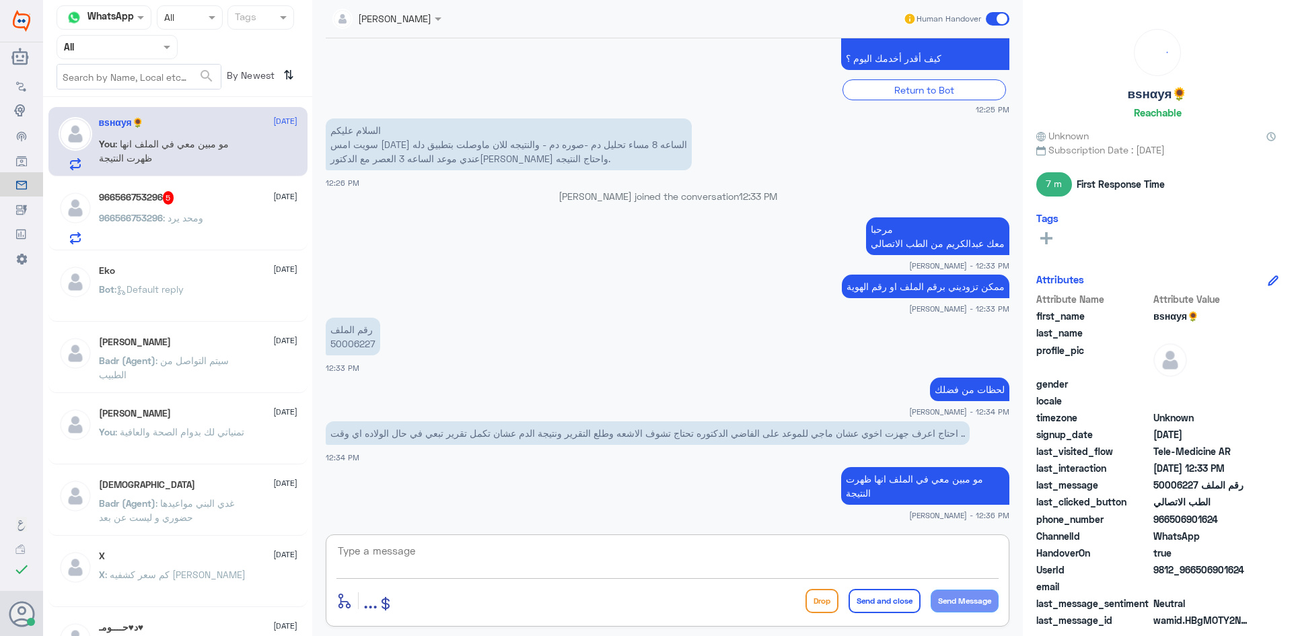
click at [202, 204] on div "966566753296 5 17 August" at bounding box center [198, 197] width 198 height 13
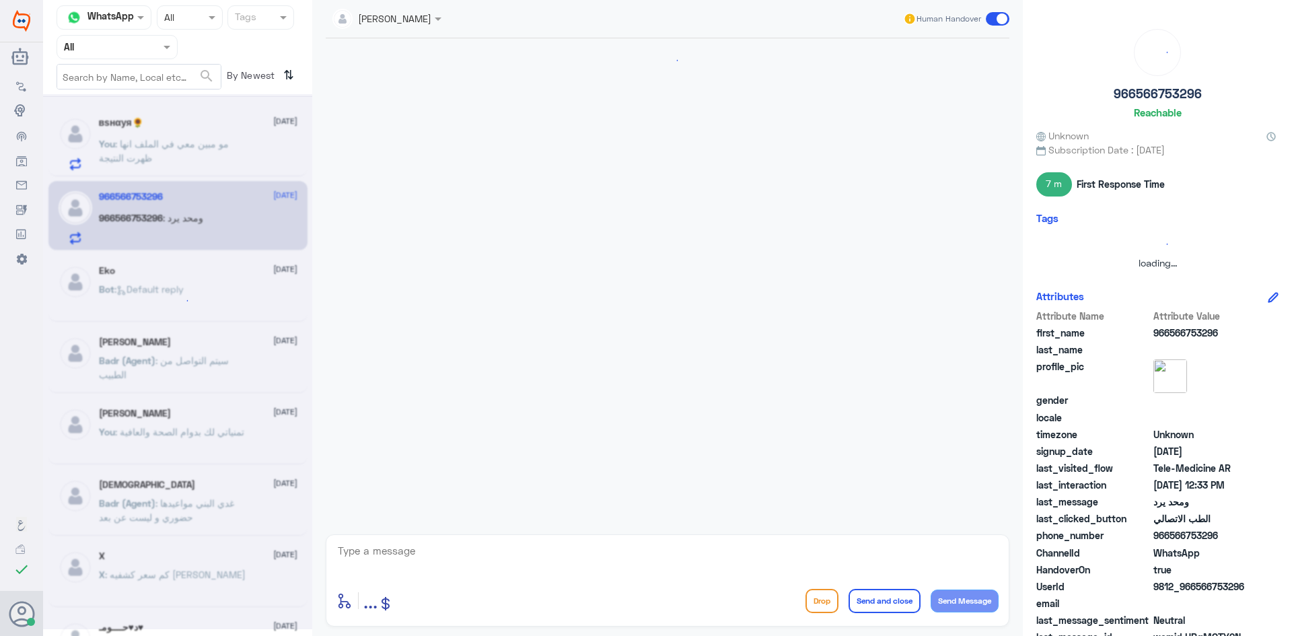
scroll to position [804, 0]
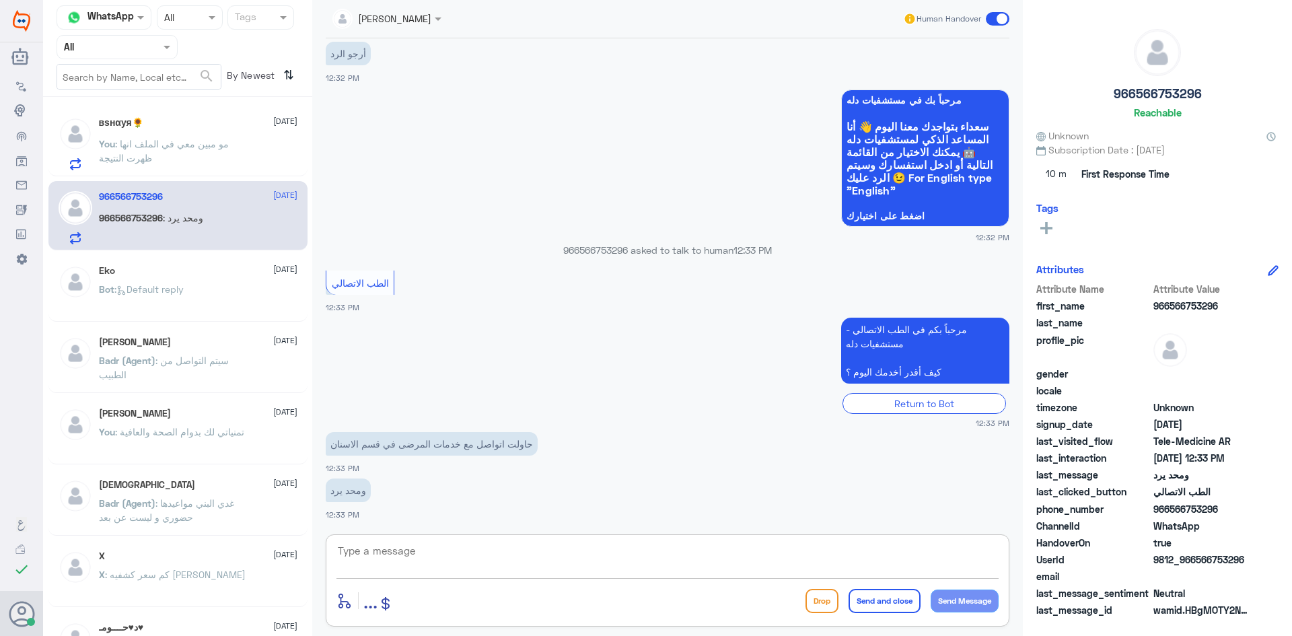
click at [470, 553] on textarea at bounding box center [667, 558] width 662 height 33
paste textarea "مرحبا معك [PERSON_NAME] من الطب الاتصالي"
type textarea "مرحبا معك [PERSON_NAME] من الطب الاتصالي"
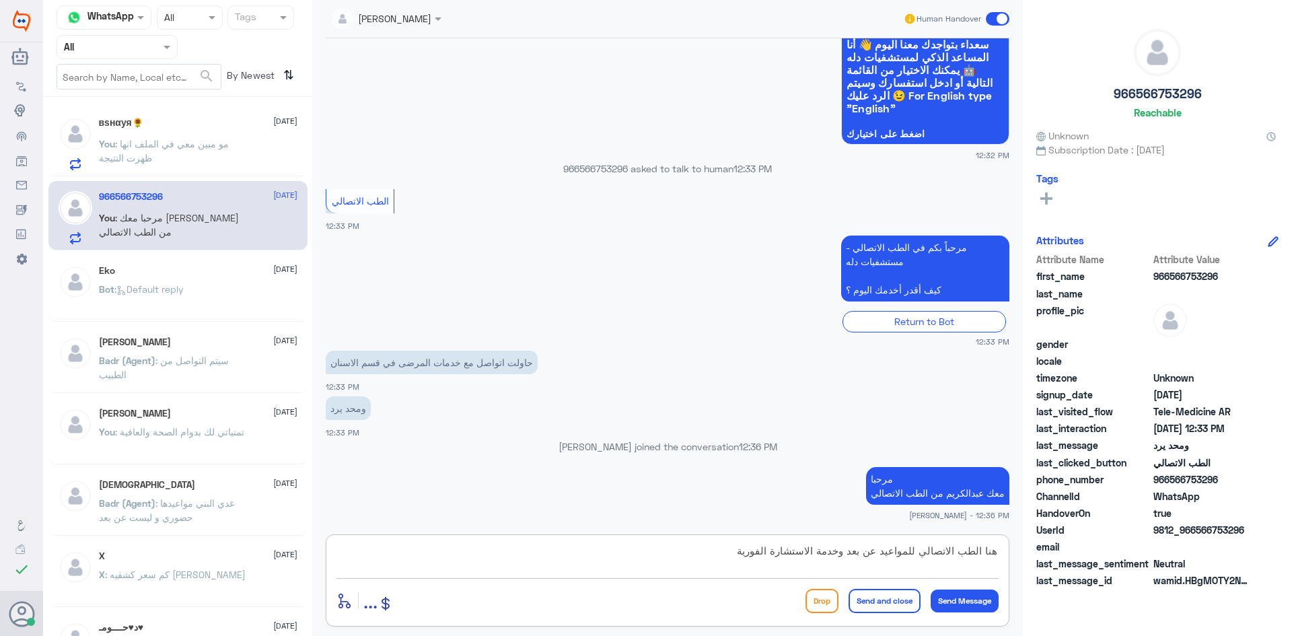
type textarea "هنا الطب الاتصالي للمواعيد عن بعد وخدمة الاستشارة الفورية"
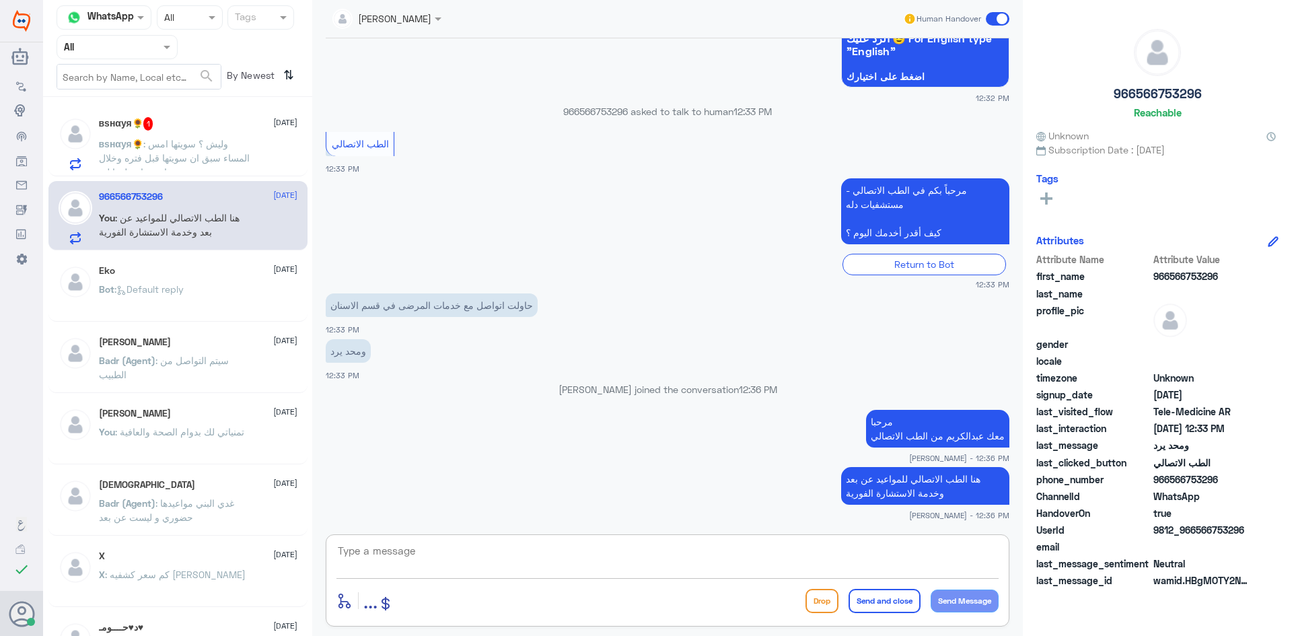
click at [182, 143] on span ": وليش ؟ سويتها امس المساء سبق ان سويتها قبل فتره وخلال ساعتين ارسلوها لي" at bounding box center [174, 158] width 151 height 40
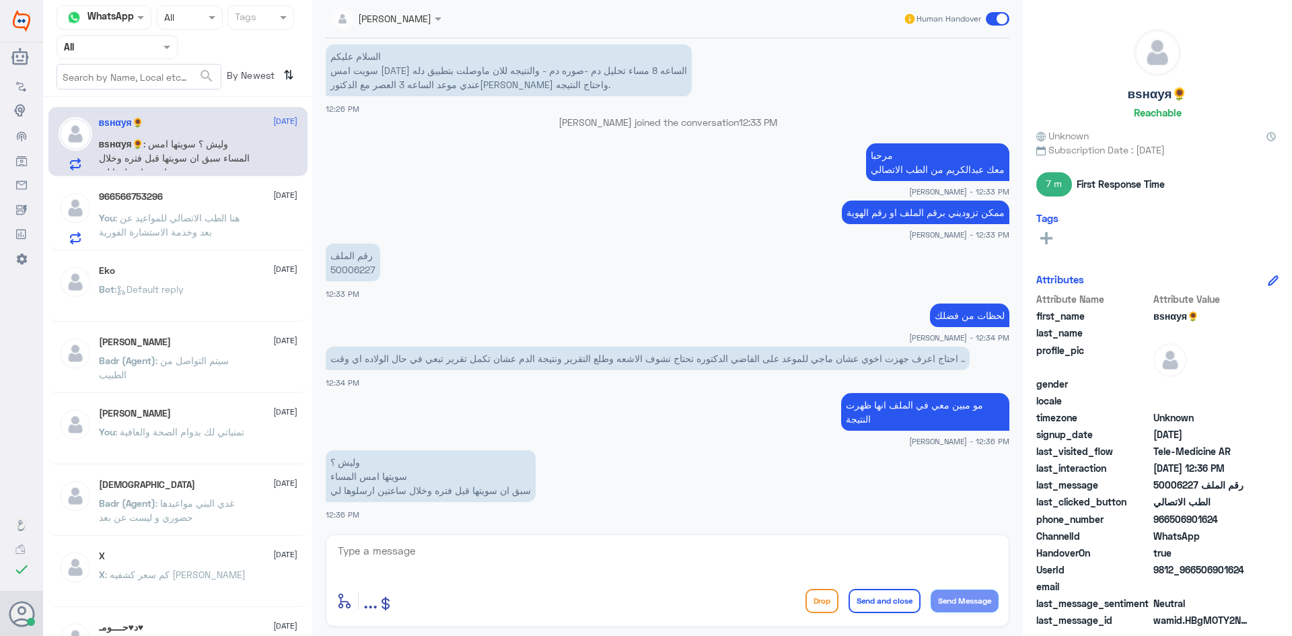
scroll to position [842, 0]
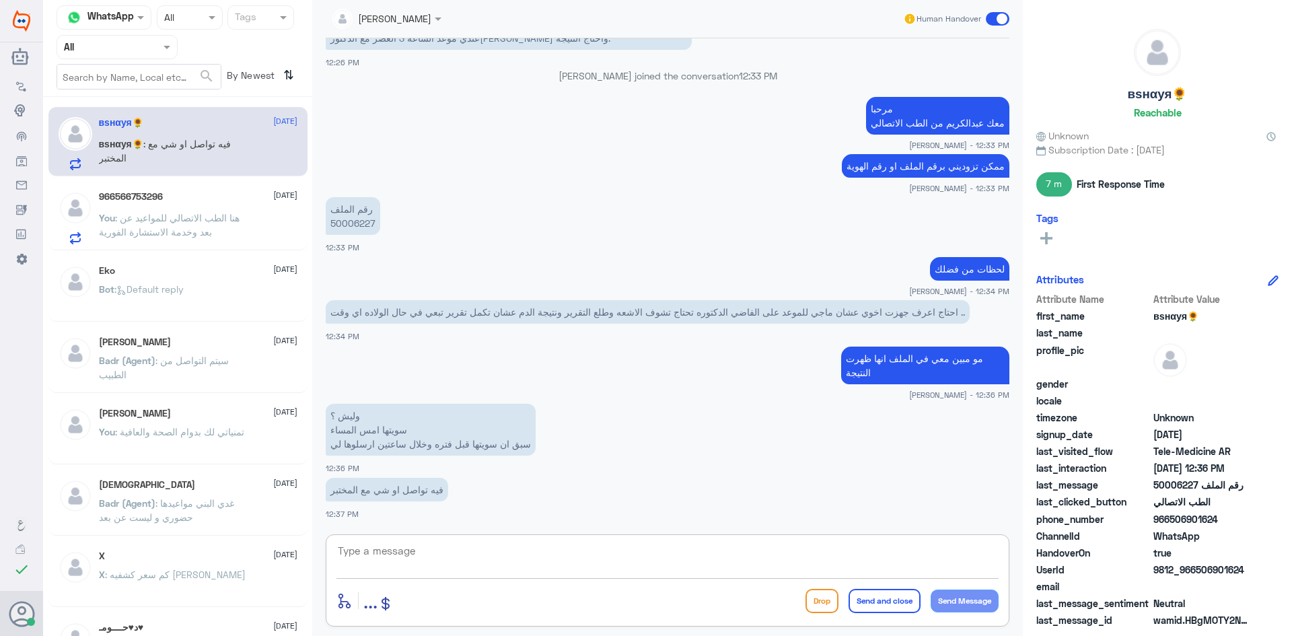
click at [440, 554] on textarea at bounding box center [667, 558] width 662 height 33
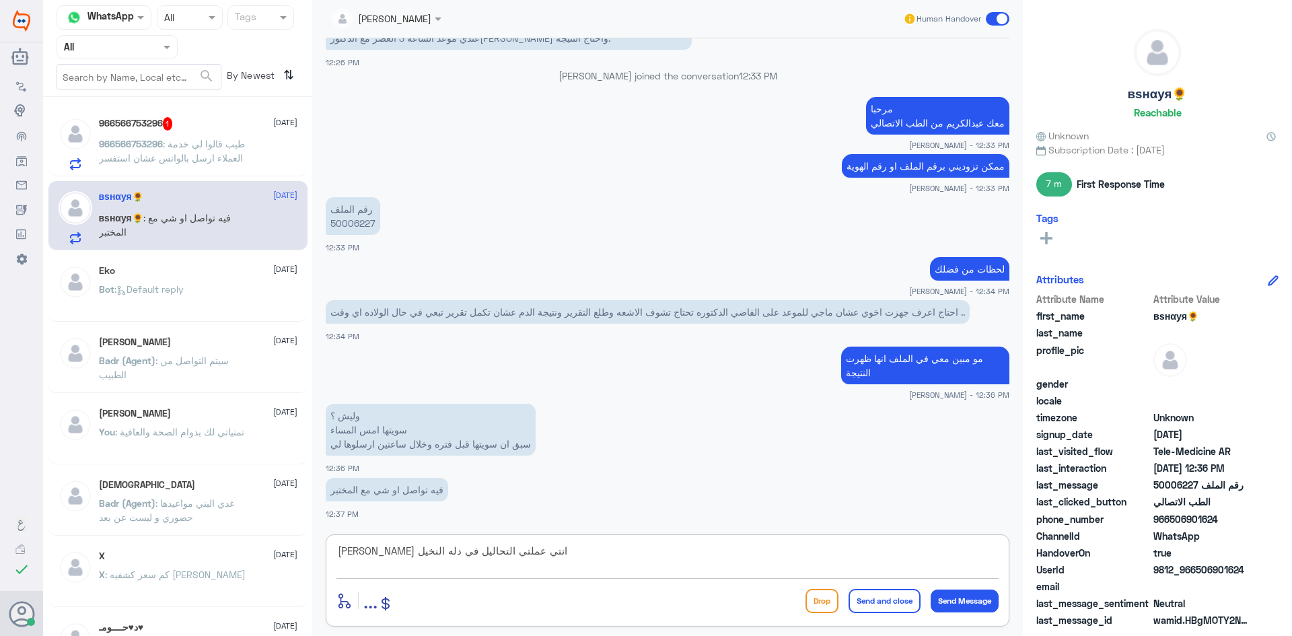
type textarea "لوسمحتي انتي عملتي التحاليل في دله النخيل ؟"
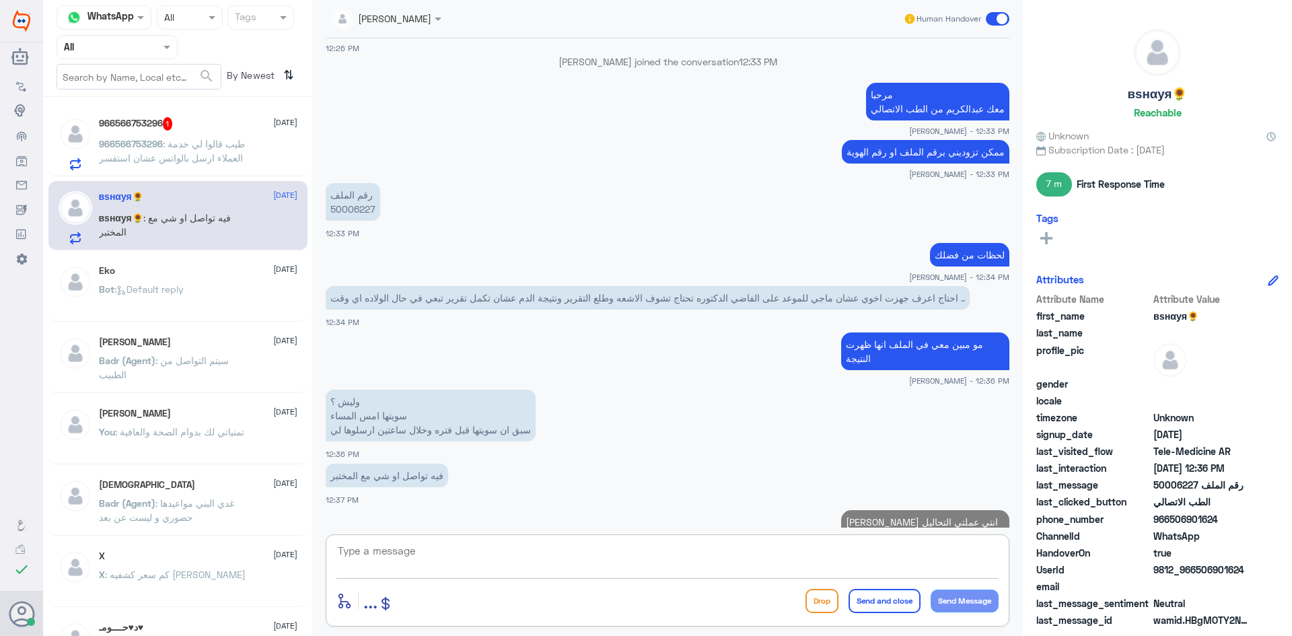
scroll to position [899, 0]
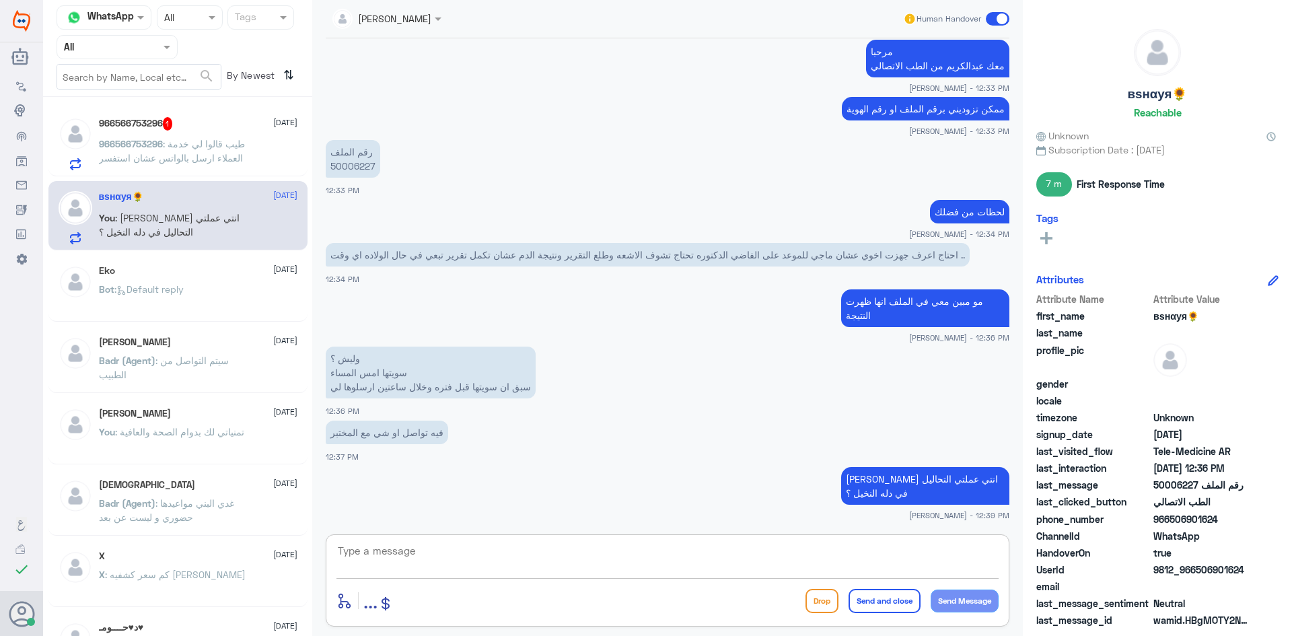
click at [278, 137] on div "966566753296 1 17 August 966566753296 : طيب قالوا لي خدمة العملاء ارسل بالواتس …" at bounding box center [198, 143] width 198 height 53
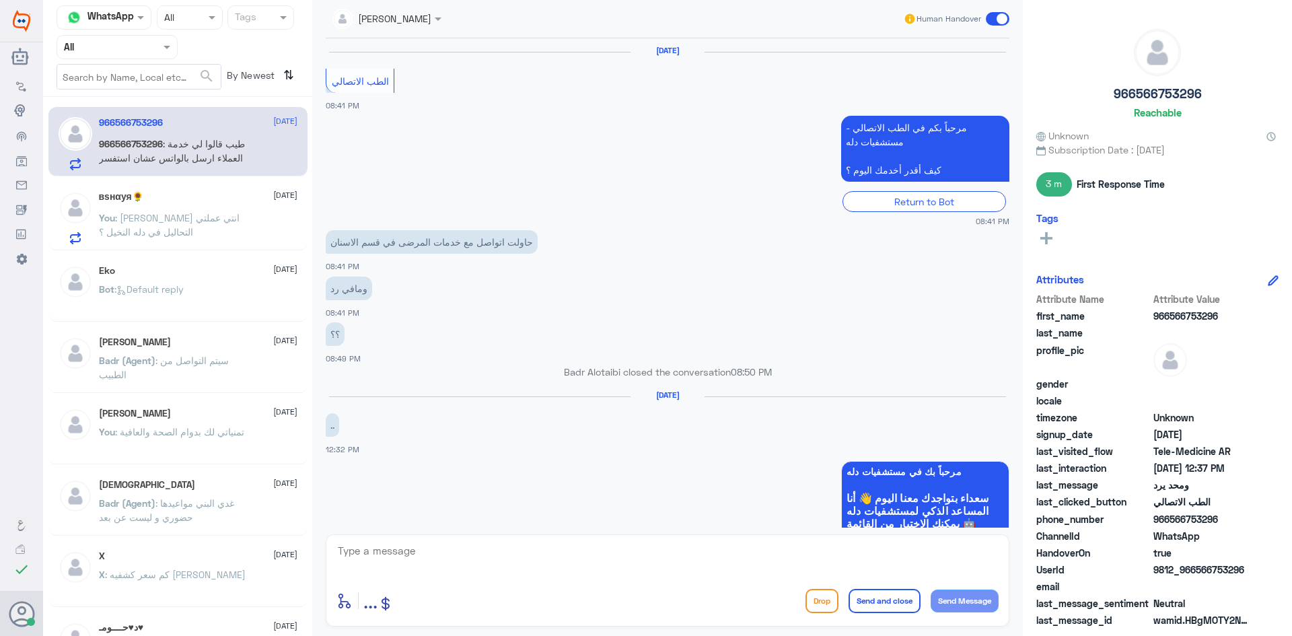
scroll to position [760, 0]
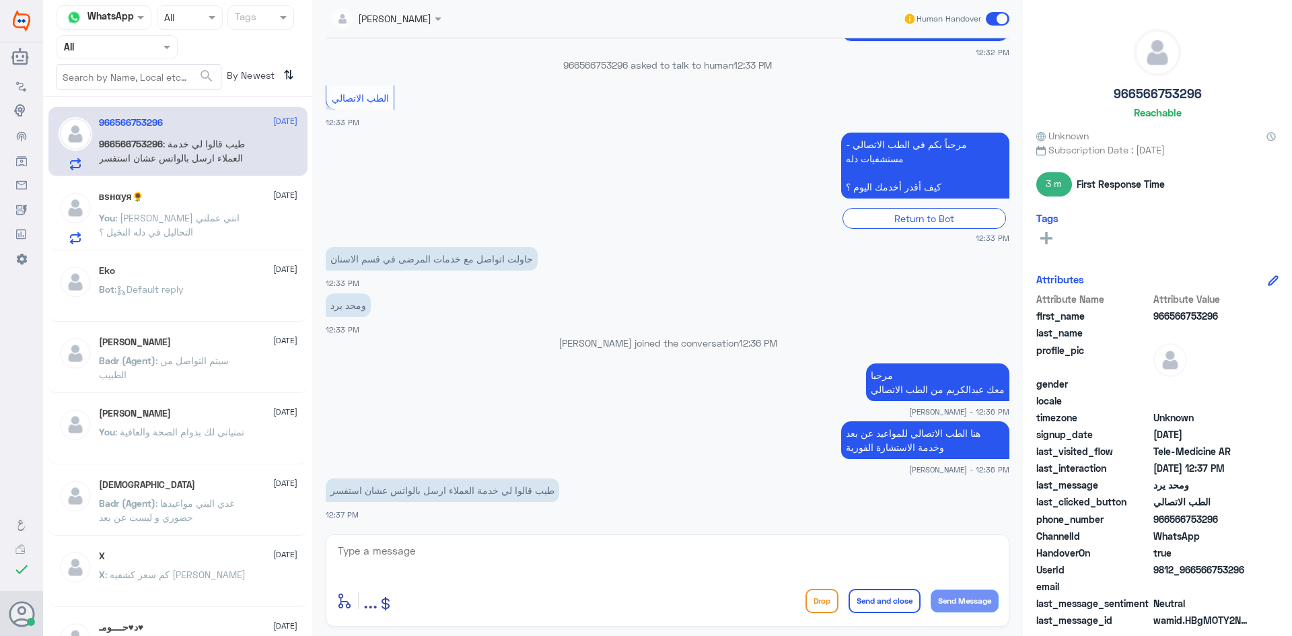
click at [491, 552] on textarea at bounding box center [667, 558] width 662 height 33
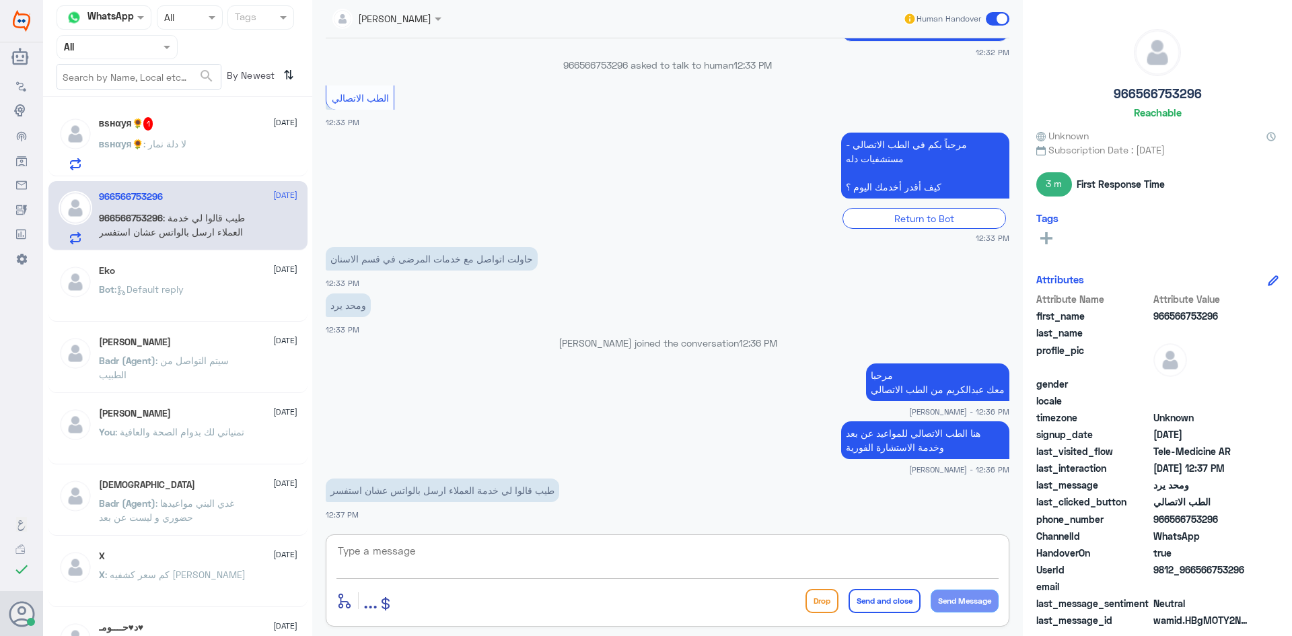
click at [219, 145] on div "вѕнαуя🌻 : لا دلة نمار" at bounding box center [198, 155] width 198 height 30
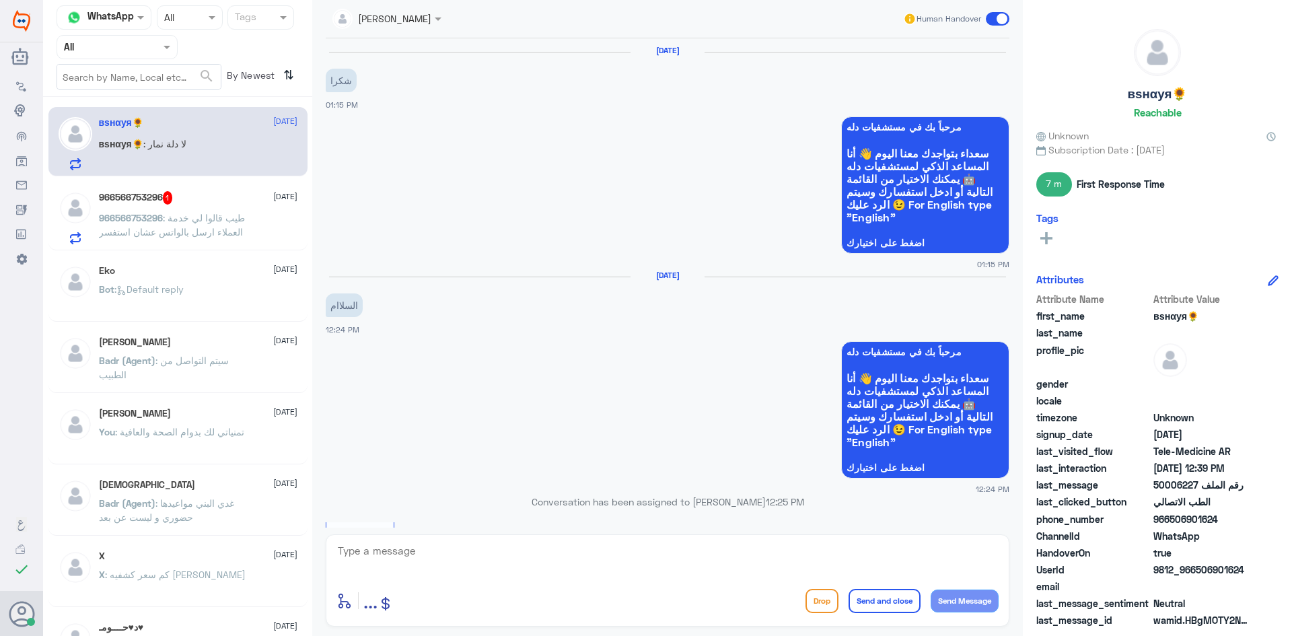
scroll to position [803, 0]
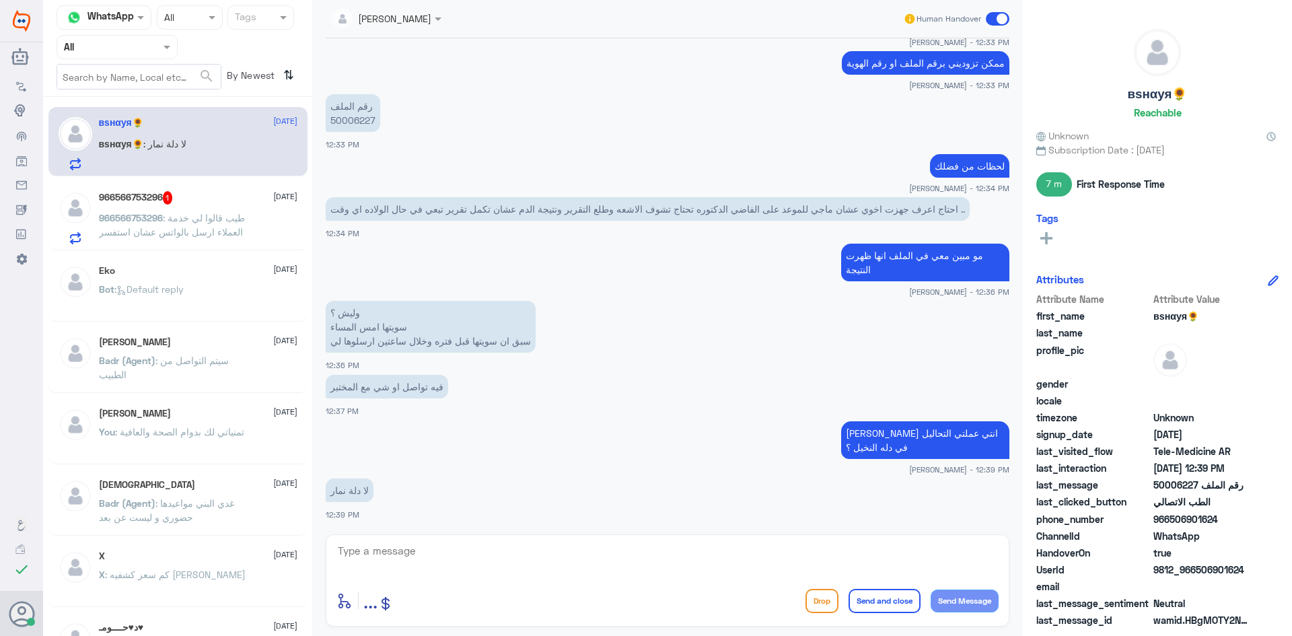
click at [496, 559] on textarea at bounding box center [667, 558] width 662 height 33
type textarea "ع"
type textarea "ت"
type textarea "ب"
type textarea "ع"
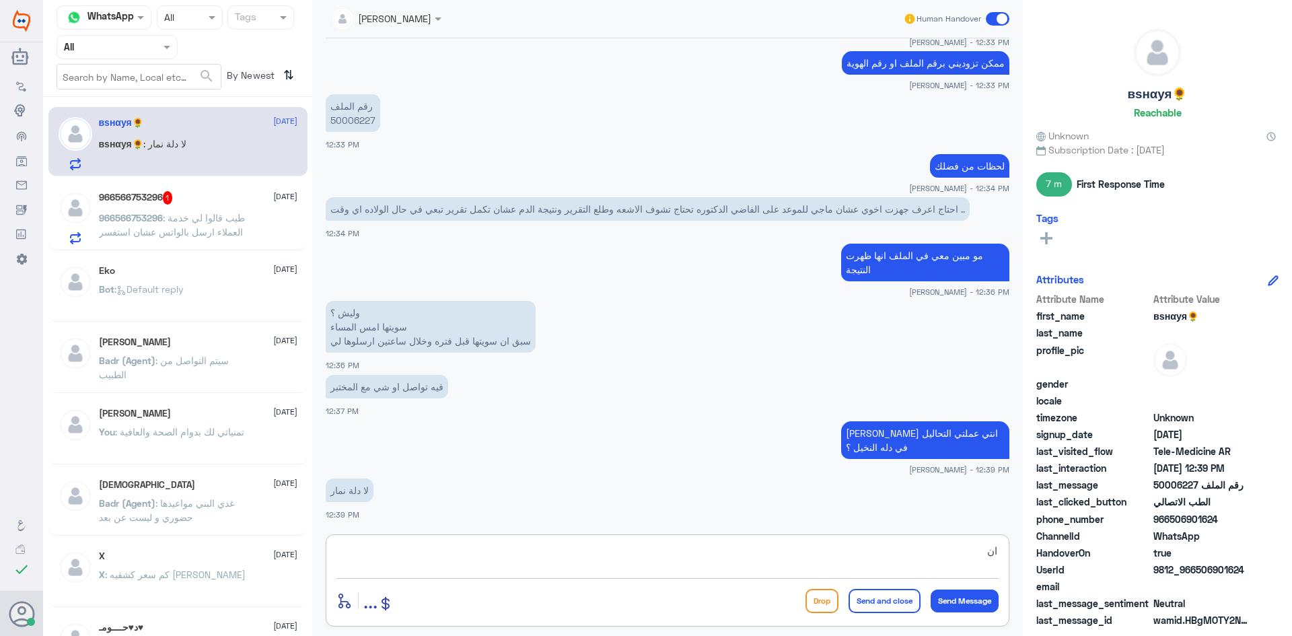
type textarea "ا"
type textarea "بإمكانك التواصل مع مستشفى دله - نمار عن طريق رقم 0546022896 وتمنياتنا لك بدوام …"
click at [872, 594] on button "Send and close" at bounding box center [884, 601] width 72 height 24
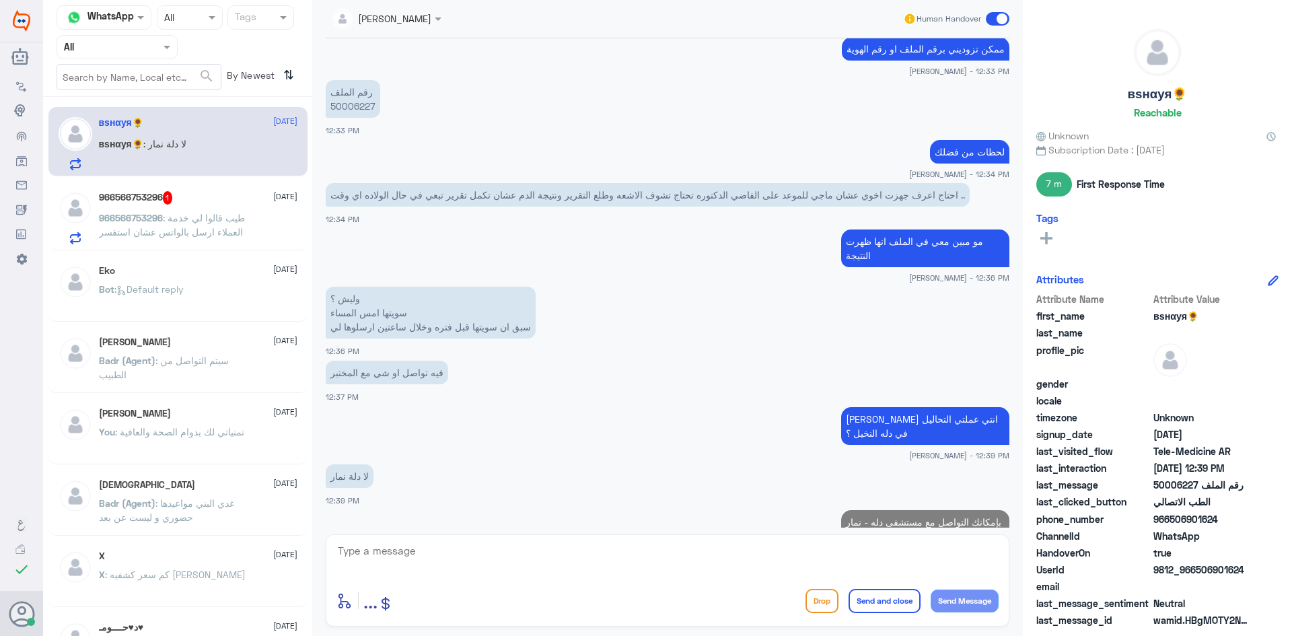
scroll to position [874, 0]
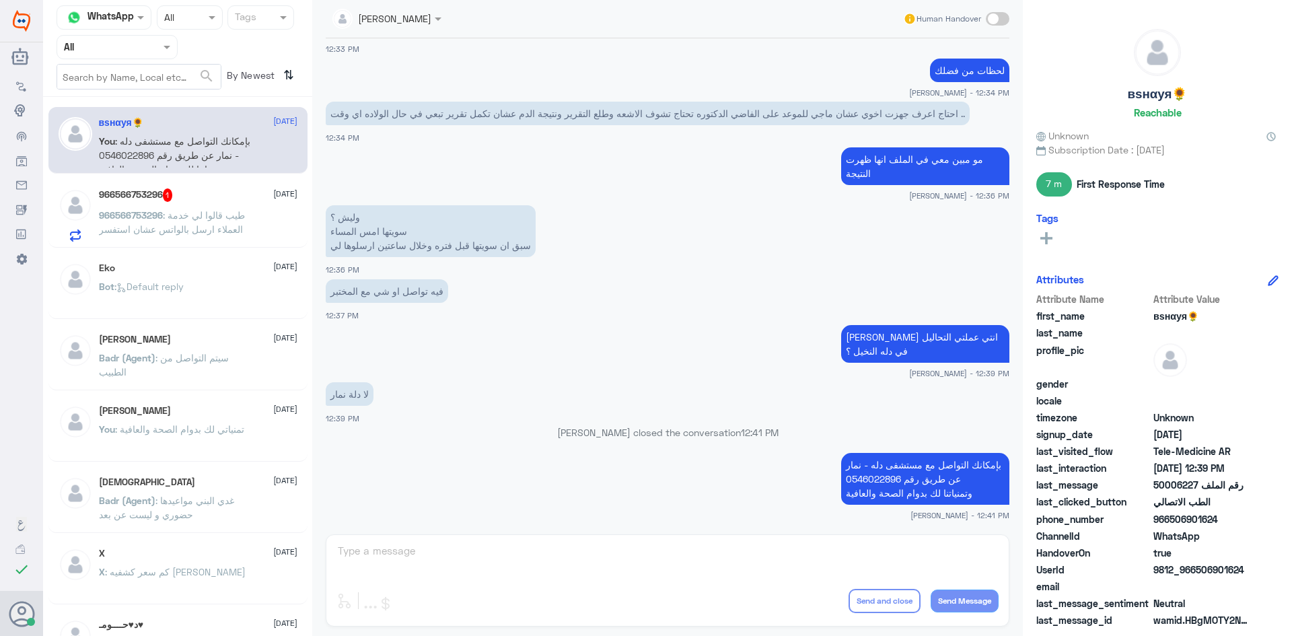
click at [214, 199] on div "966566753296 1 17 August" at bounding box center [198, 194] width 198 height 13
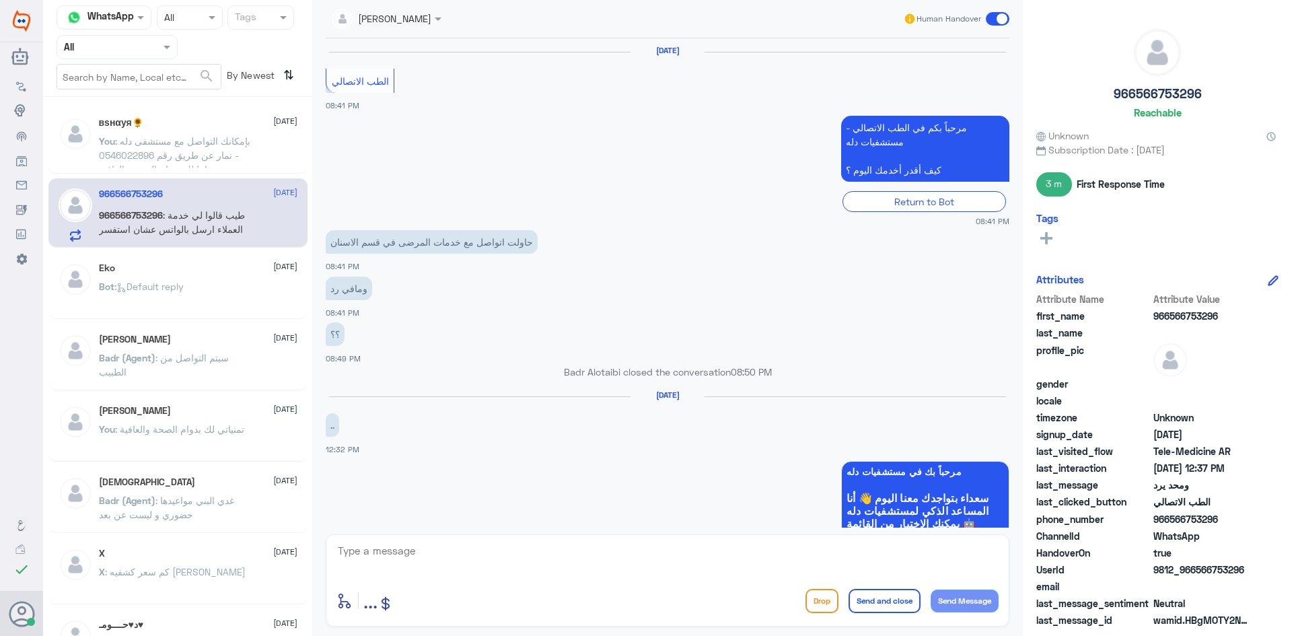
scroll to position [760, 0]
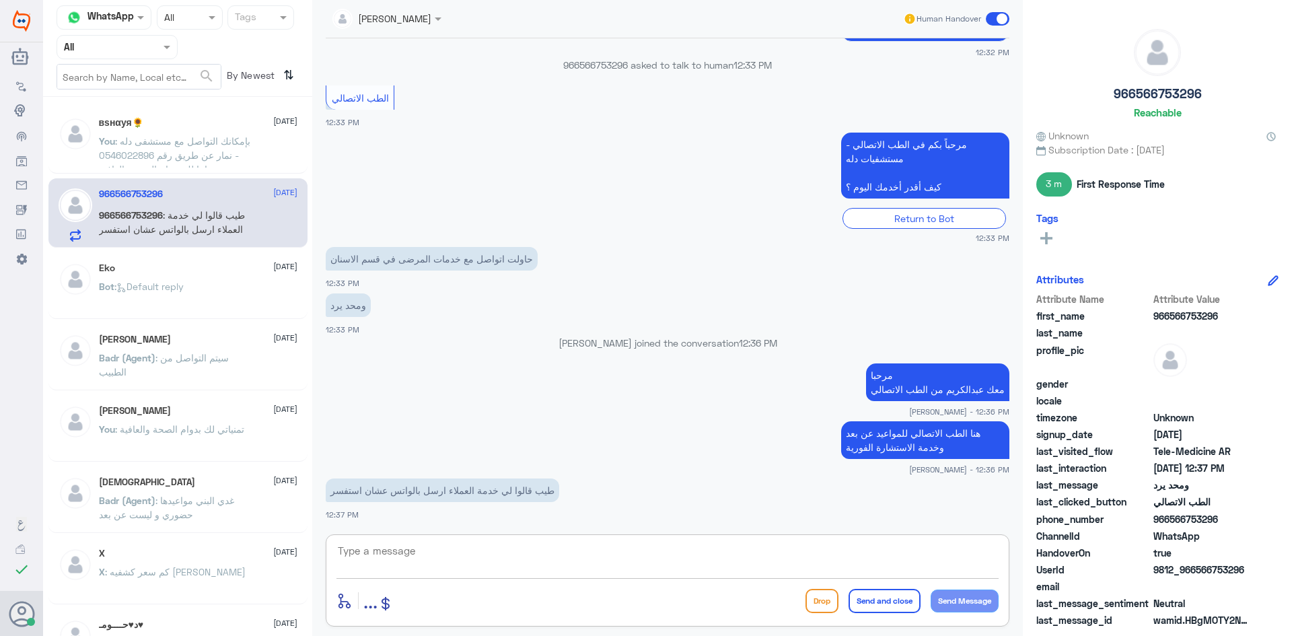
click at [459, 564] on textarea at bounding box center [667, 558] width 662 height 33
type textarea "ب"
type textarea "ل"
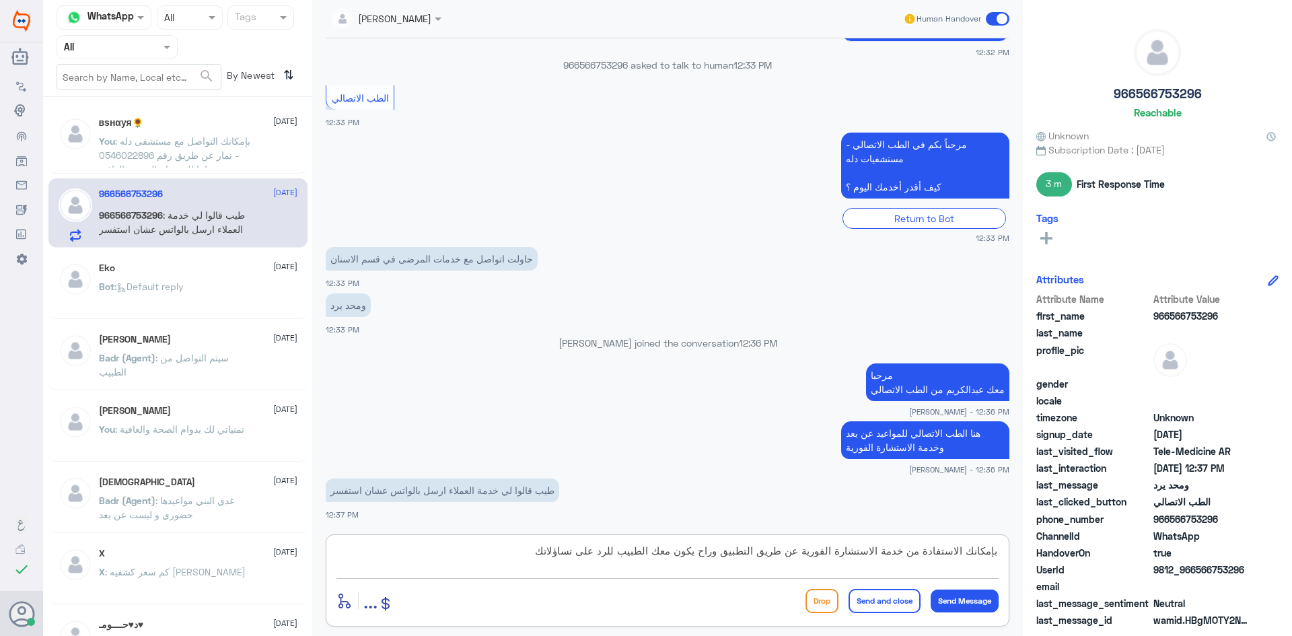
type textarea "بإمكانك الاستفادة من خدمة الاستشارة الفورية عن طريق التطبيق وراح يكون معك الطبي…"
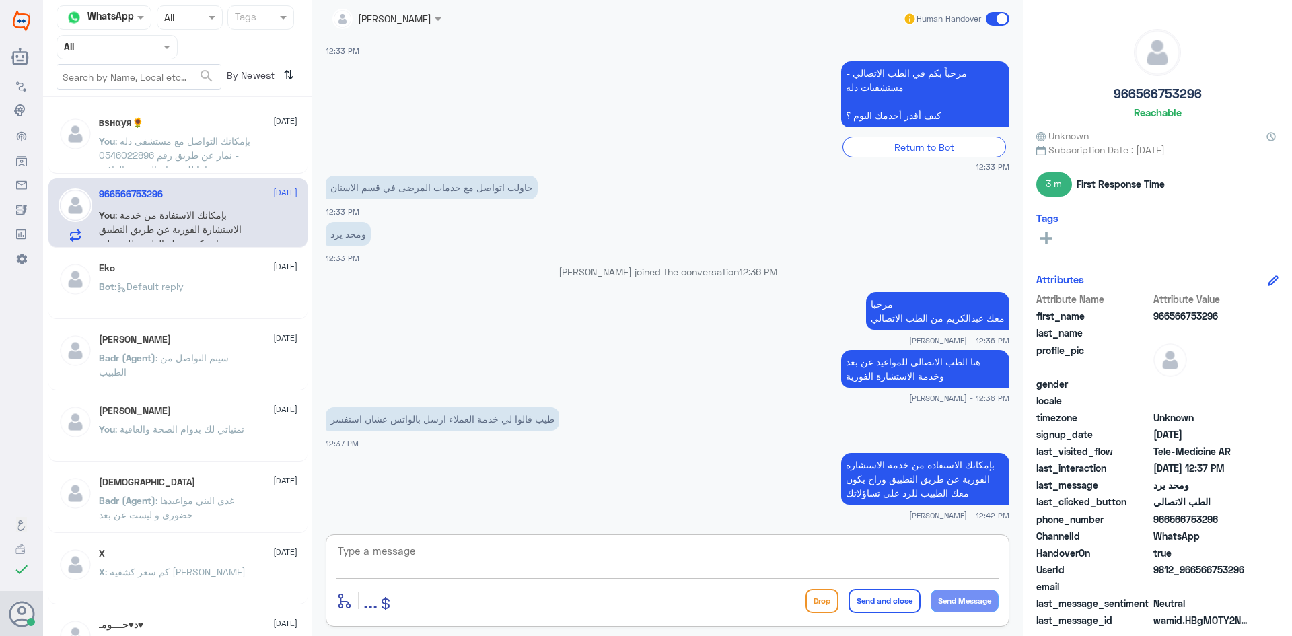
click at [990, 18] on span at bounding box center [998, 18] width 24 height 13
click at [0, 0] on input "checkbox" at bounding box center [0, 0] width 0 height 0
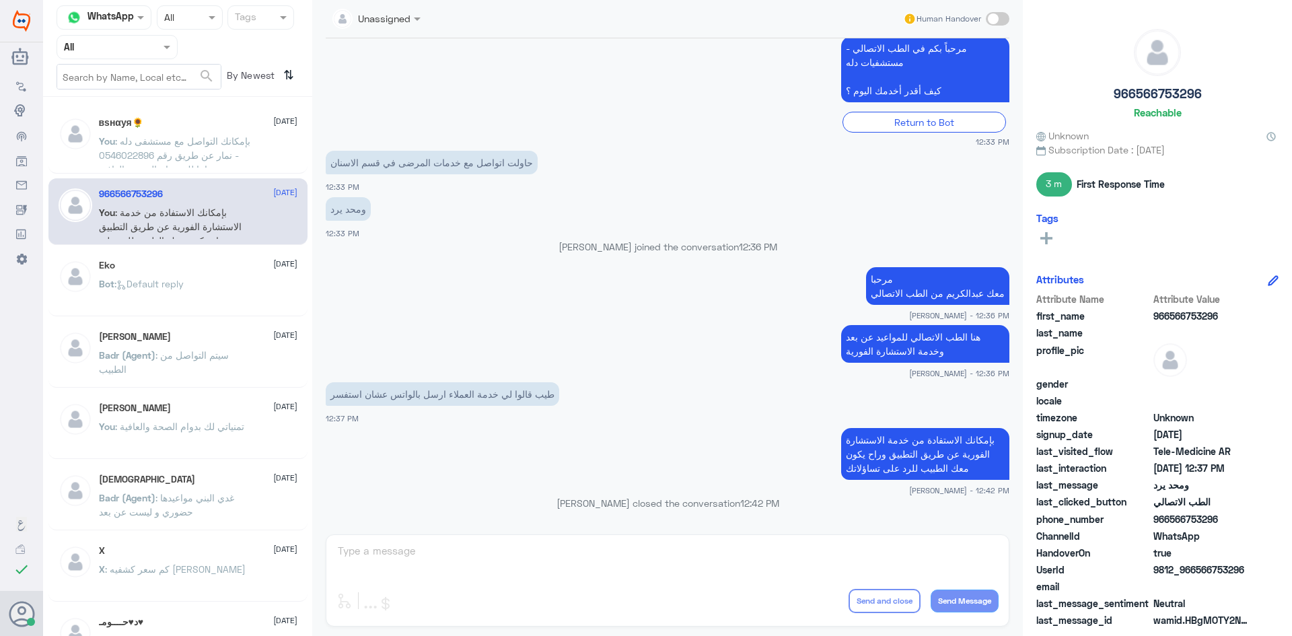
click at [230, 143] on span ": بإمكانك التواصل مع مستشفى دله - نمار عن طريق رقم 0546022896 وتمنياتنا لك بدوا…" at bounding box center [174, 155] width 151 height 40
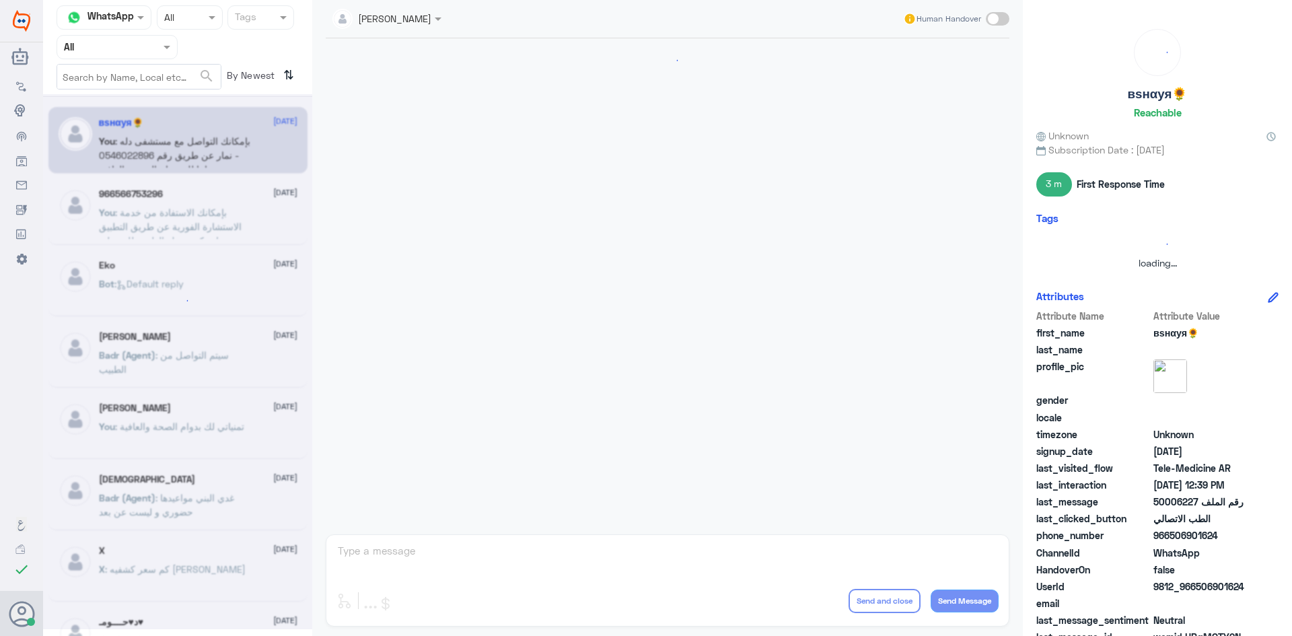
scroll to position [674, 0]
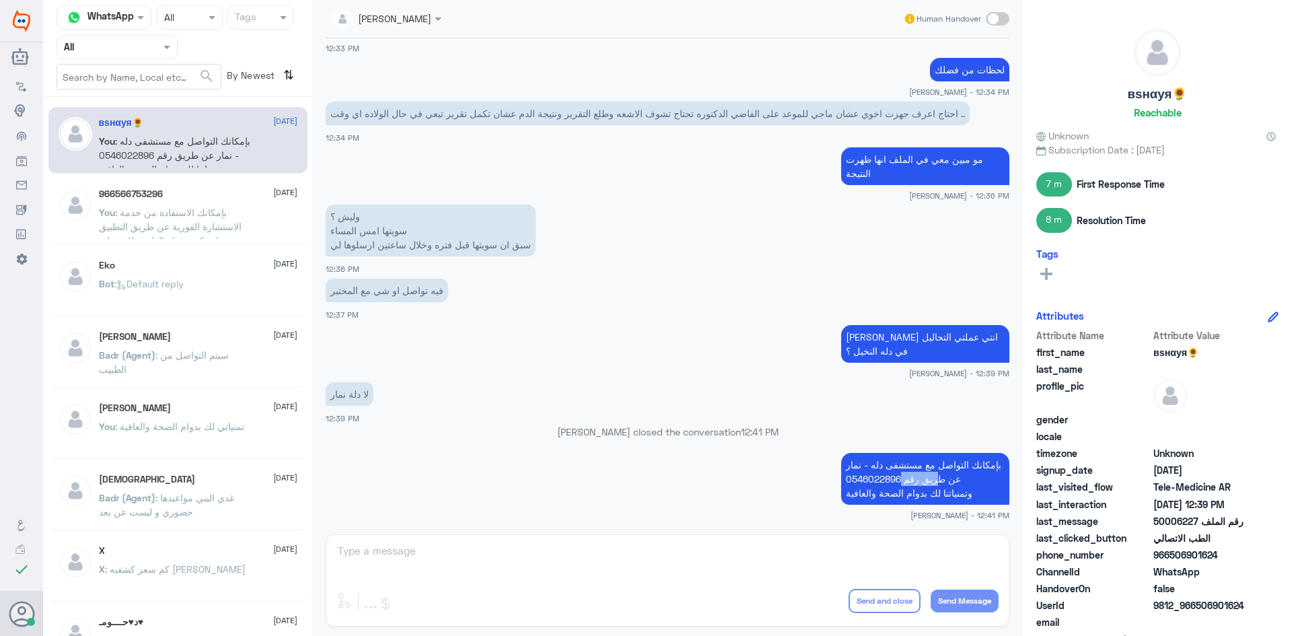
drag, startPoint x: 928, startPoint y: 486, endPoint x: 969, endPoint y: 443, distance: 59.0
click at [945, 466] on app-msgs-text "بإمكانك التواصل مع مستشفى دله - نمار عن طريق رقم 0546022896 وتمنياتنا لك بدوام …" at bounding box center [667, 479] width 683 height 53
click at [198, 293] on div "Bot : Default reply" at bounding box center [198, 295] width 198 height 30
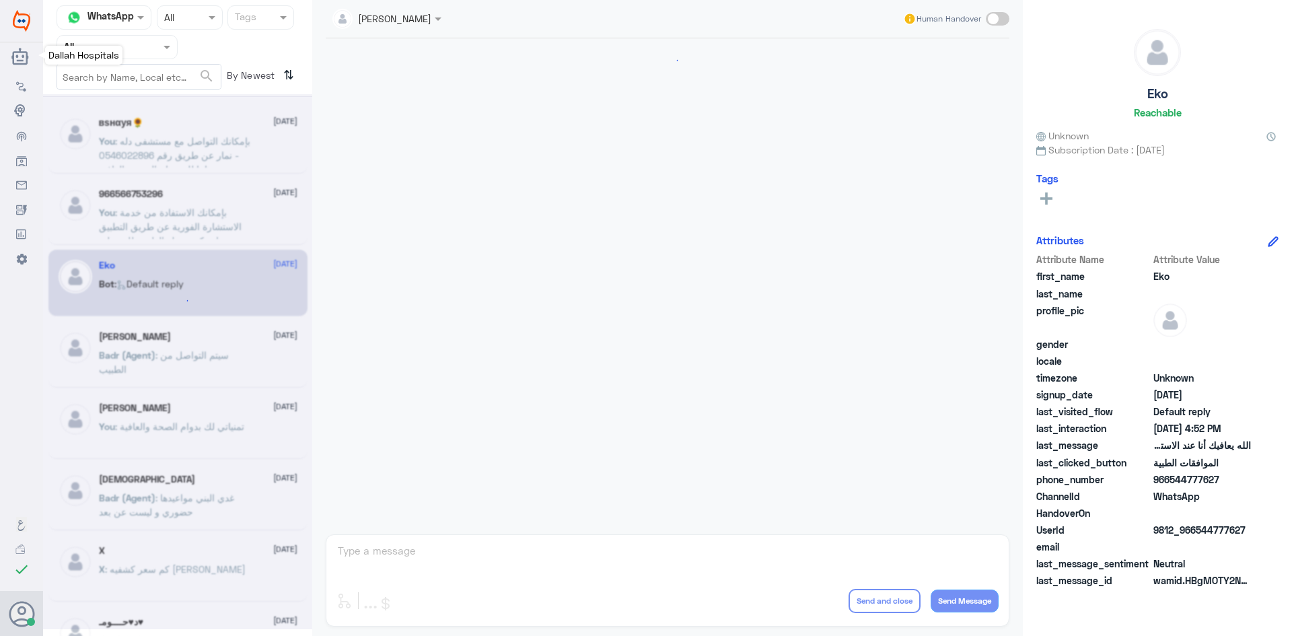
scroll to position [1285, 0]
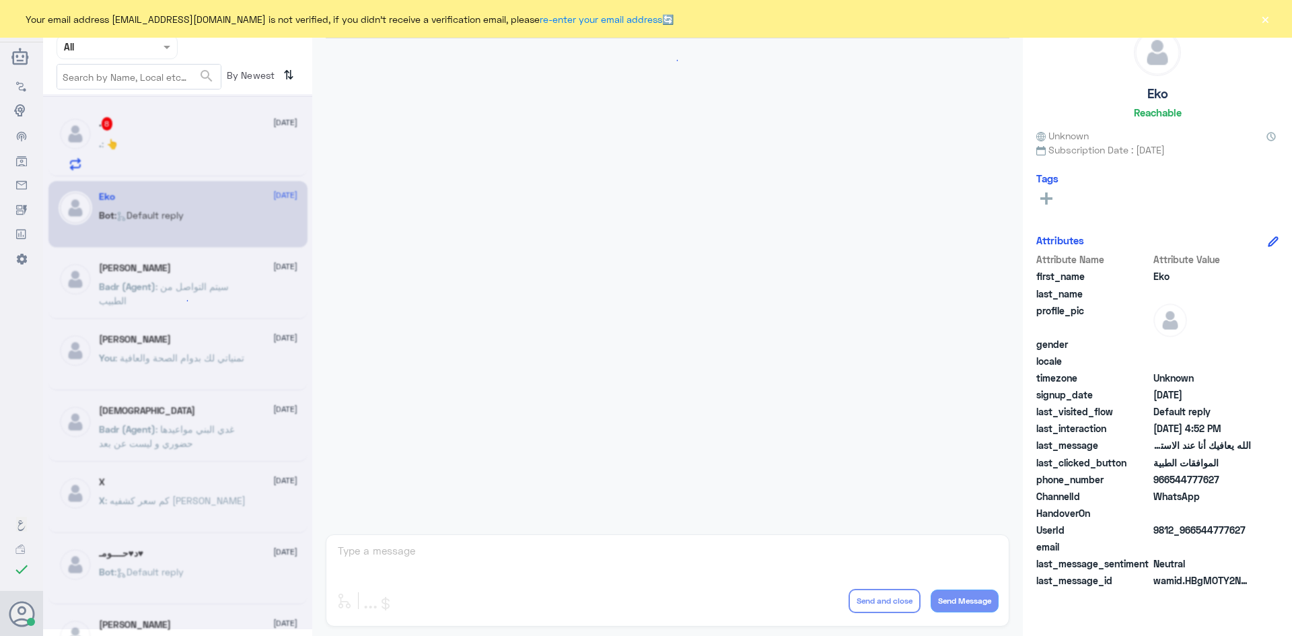
scroll to position [211, 0]
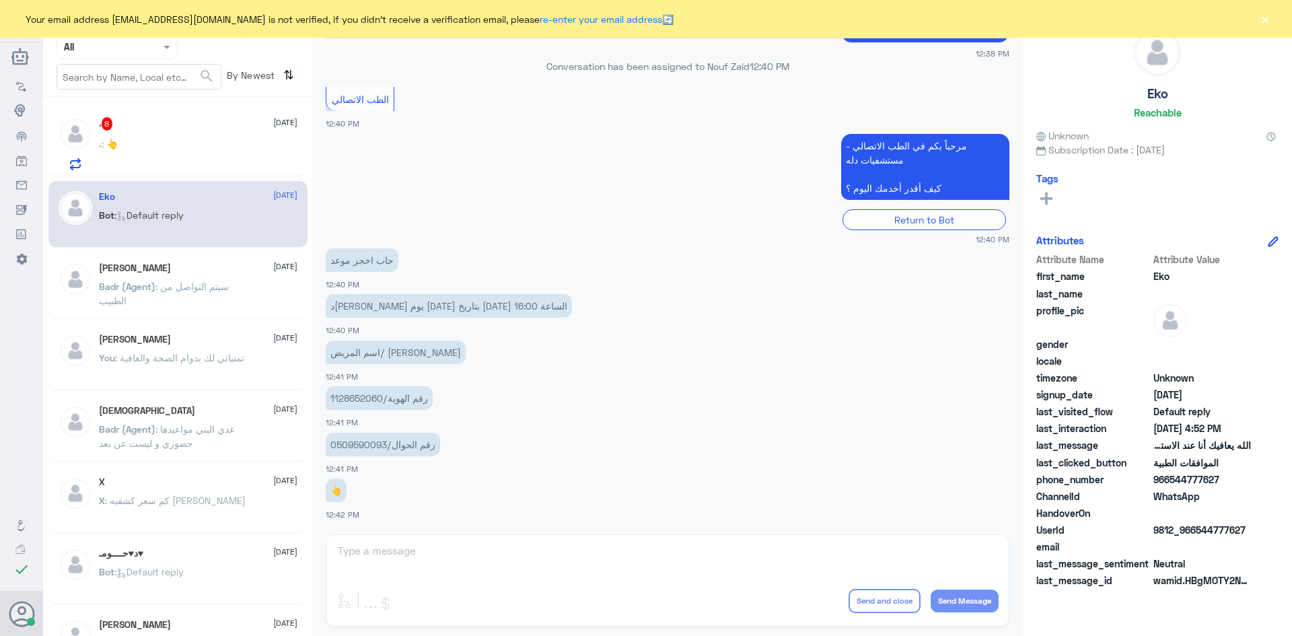
click at [439, 559] on div "[PERSON_NAME] Human Handover [DATE] احاب احجز موعد 12:38 PM مرحباً بك في مستشفي…" at bounding box center [667, 320] width 710 height 640
click at [1268, 22] on button "×" at bounding box center [1264, 18] width 13 height 13
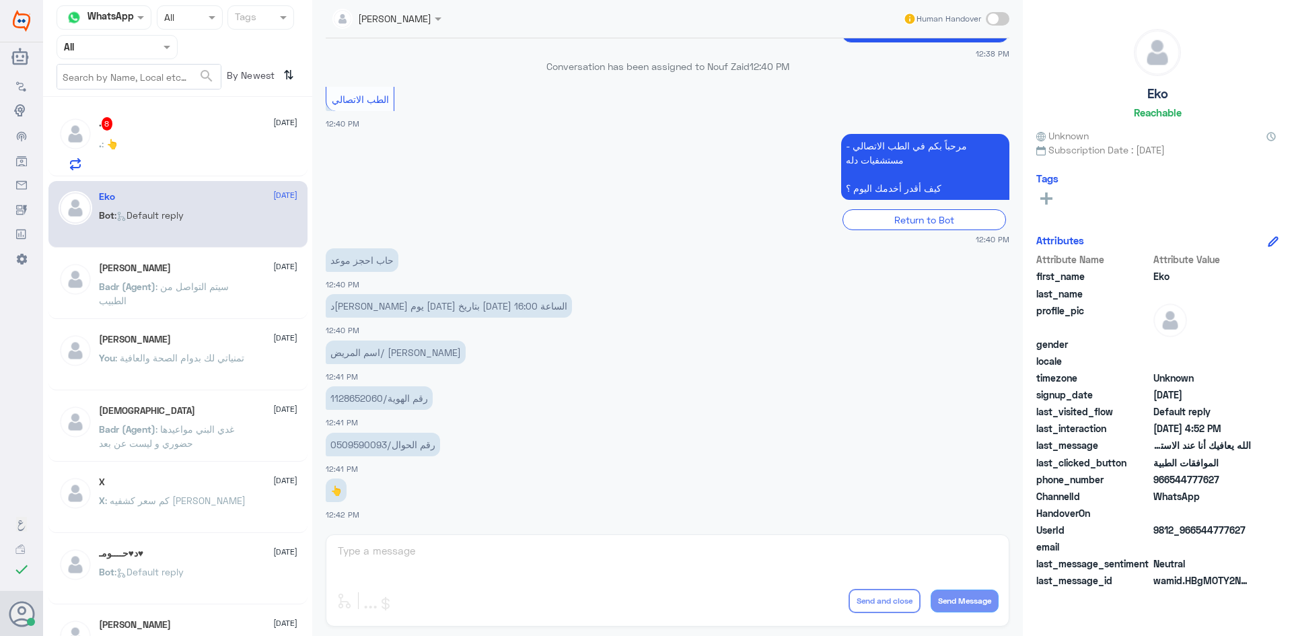
click at [214, 137] on div ". 8 [DATE] . : 👆" at bounding box center [198, 143] width 198 height 53
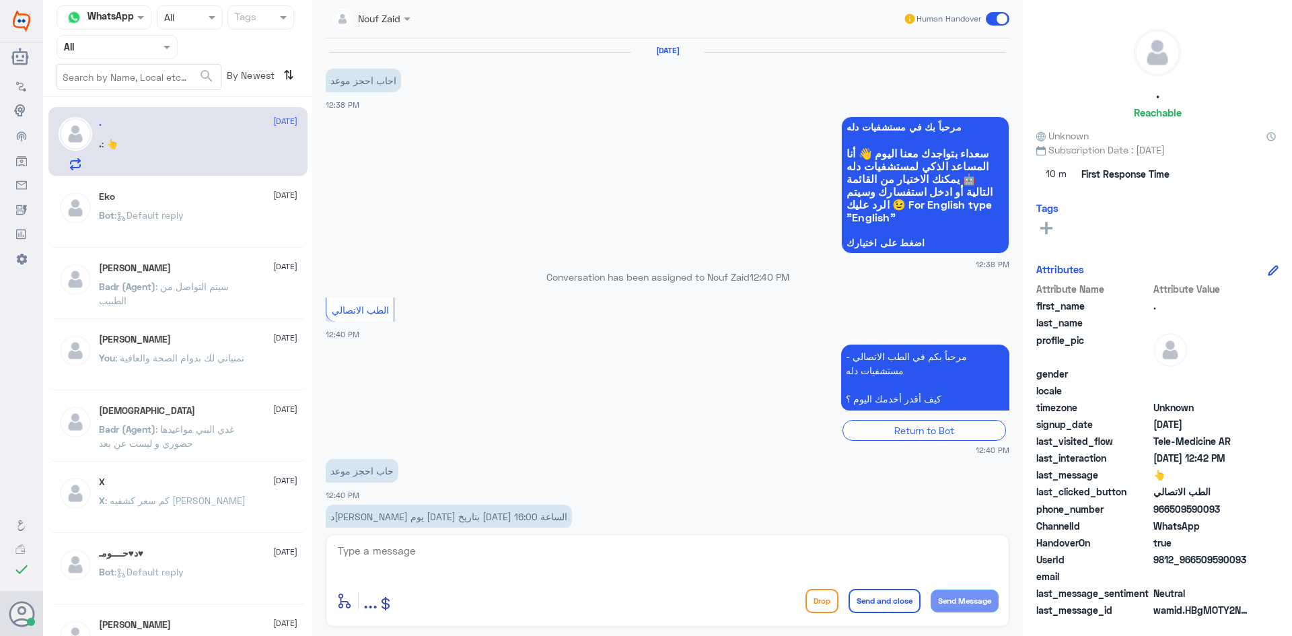
scroll to position [211, 0]
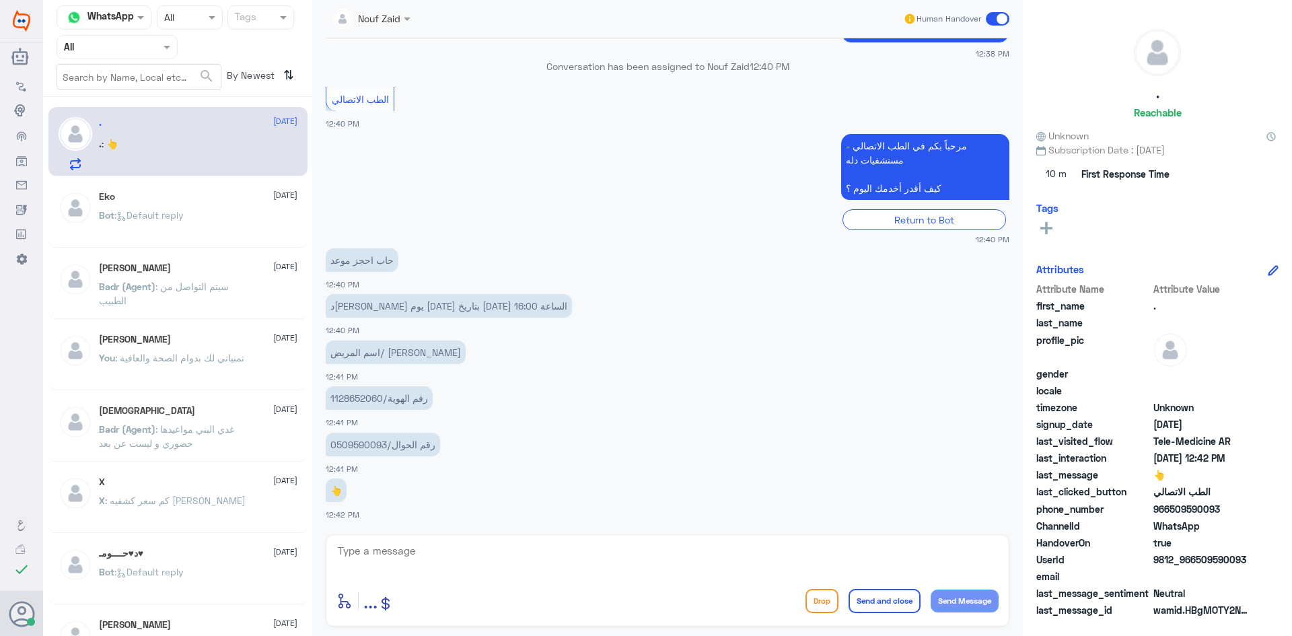
click at [507, 562] on textarea at bounding box center [667, 558] width 662 height 33
paste textarea "مرحبا معك [PERSON_NAME] من الطب الاتصالي"
type textarea "مرحبا معك [PERSON_NAME] من الطب الاتصالي"
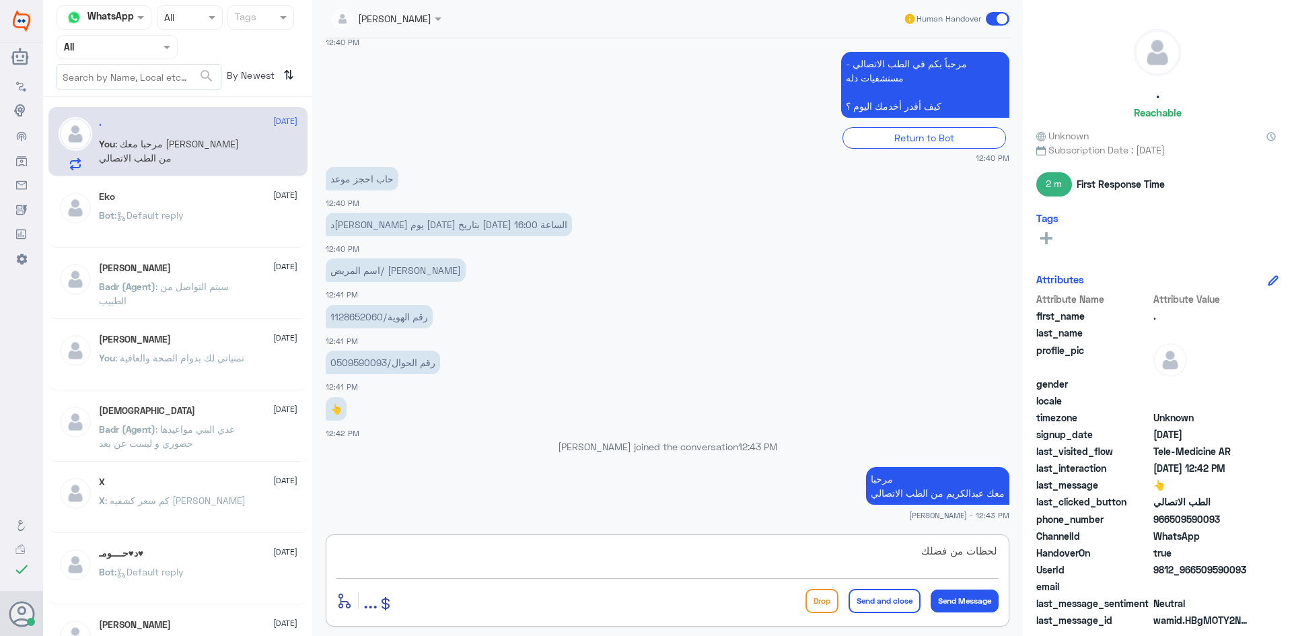
type textarea "لحظات من فضلك"
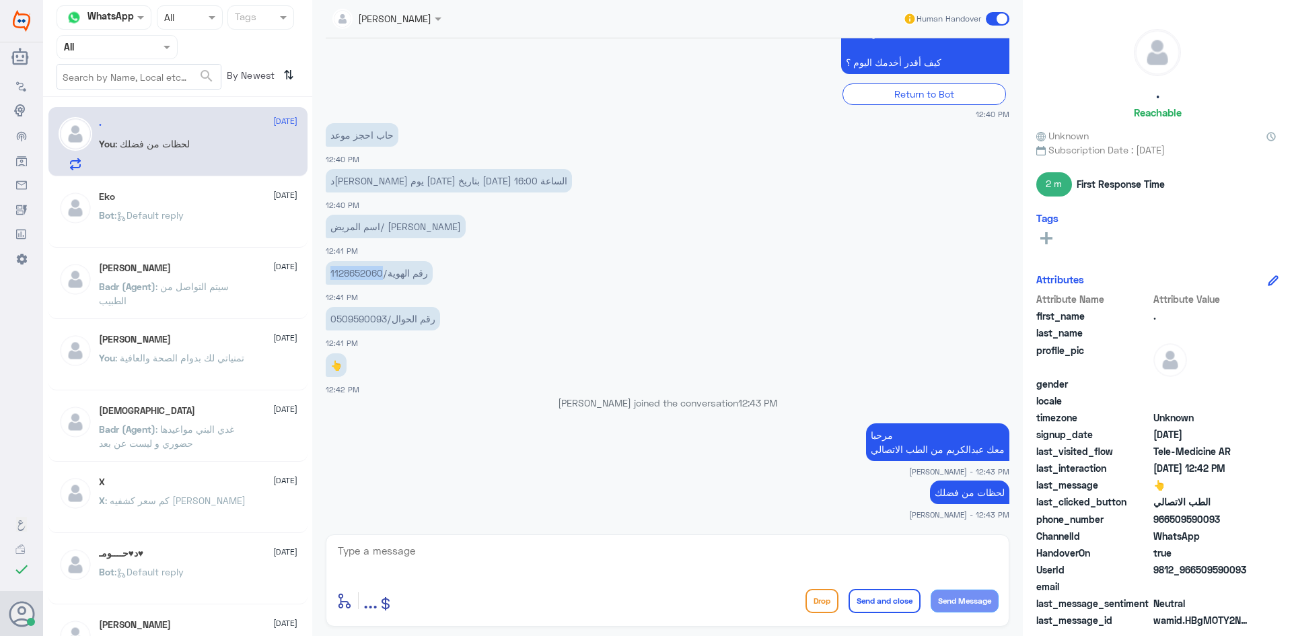
drag, startPoint x: 330, startPoint y: 272, endPoint x: 380, endPoint y: 276, distance: 50.6
click at [380, 276] on p "رقم الهوية/1128652060" at bounding box center [379, 273] width 107 height 24
copy p "1128652060"
click at [772, 532] on div "[PERSON_NAME] Human Handover [DATE] احاب احجز موعد 12:38 PM مرحباً بك في مستشفي…" at bounding box center [667, 320] width 710 height 640
click at [771, 542] on textarea at bounding box center [667, 558] width 662 height 33
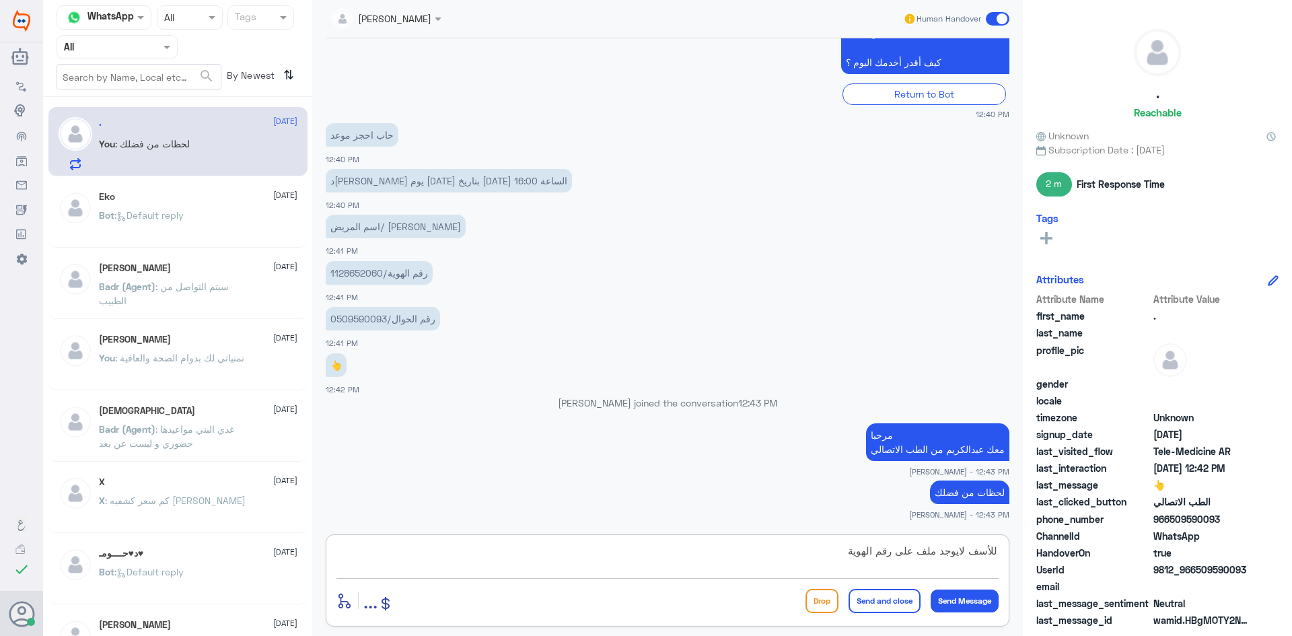
type textarea "للأسف لايوجد ملف على رقم الهوية"
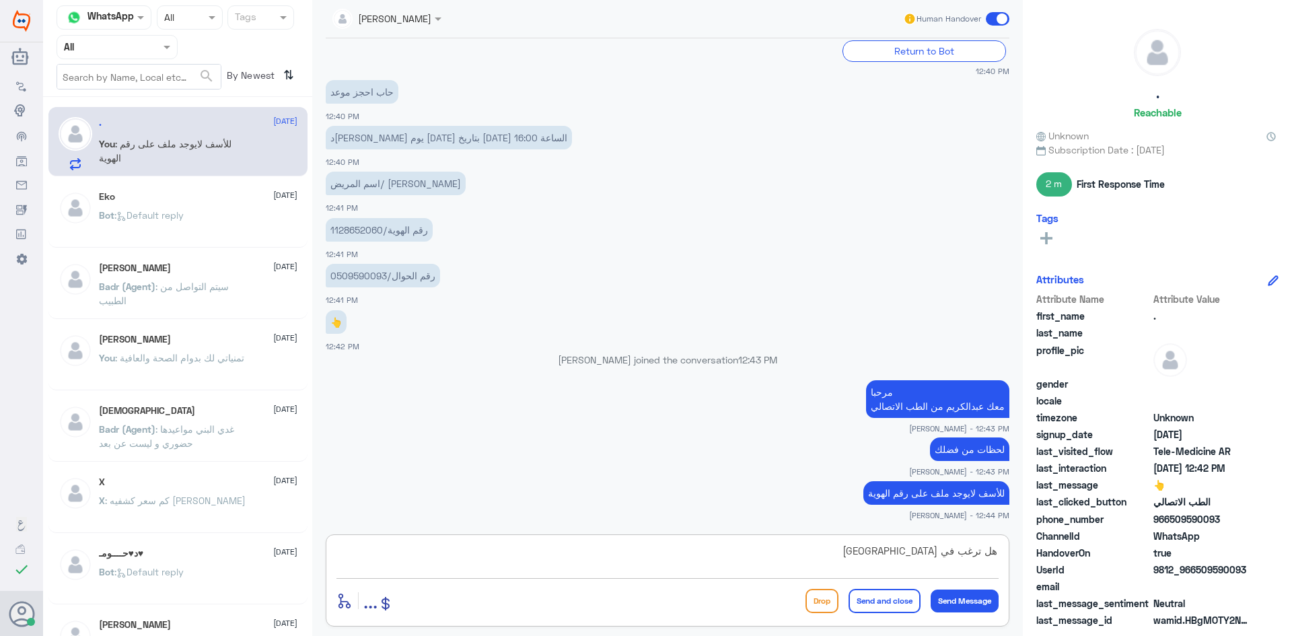
type textarea "هل ترغب في مستشفى دله - النخيل ؟"
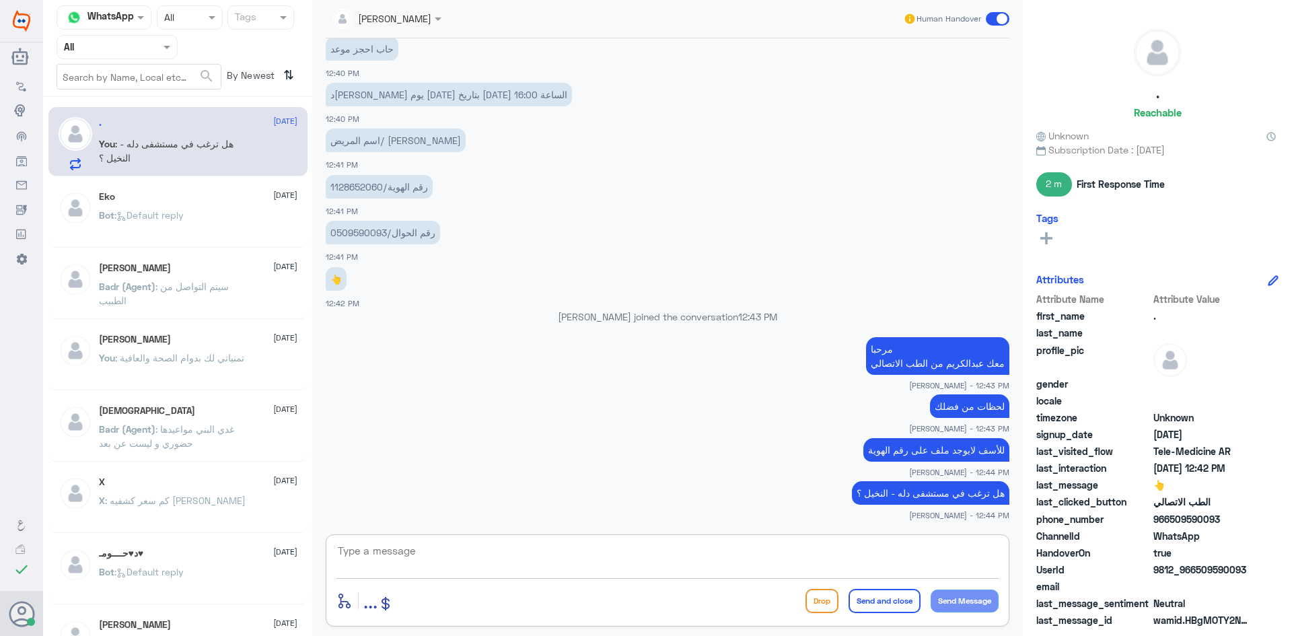
paste textarea "بإمكانك حجز موعد عن طريق التطبيق أو بالاتصال على الرقم الموحد 920012222"
type textarea "بإمكانك حجز موعد عن طريق التطبيق أو بالاتصال على الرقم الموحد 920012222"
click at [871, 600] on button "Send and close" at bounding box center [884, 601] width 72 height 24
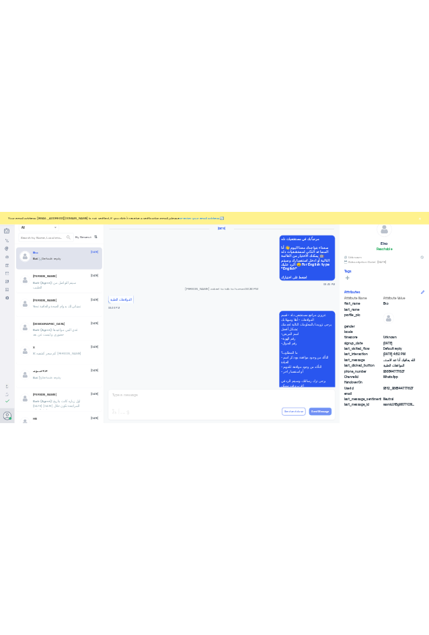
scroll to position [1285, 0]
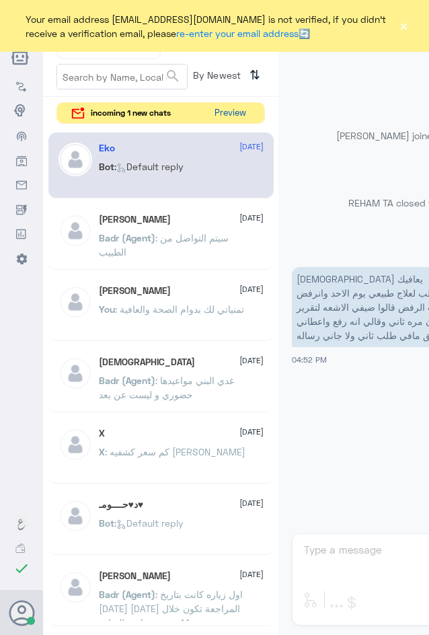
click at [233, 114] on button "Preview" at bounding box center [230, 113] width 42 height 21
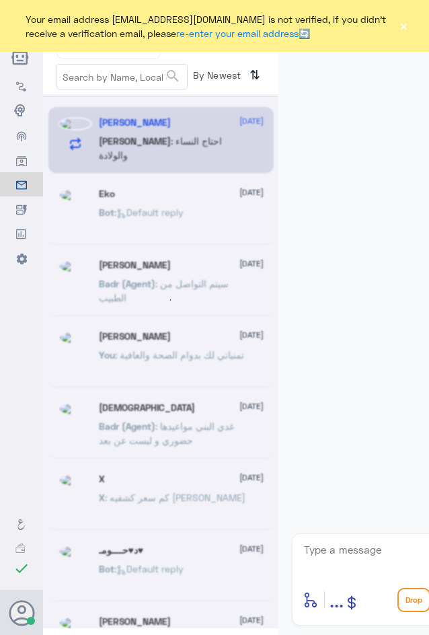
scroll to position [616, 0]
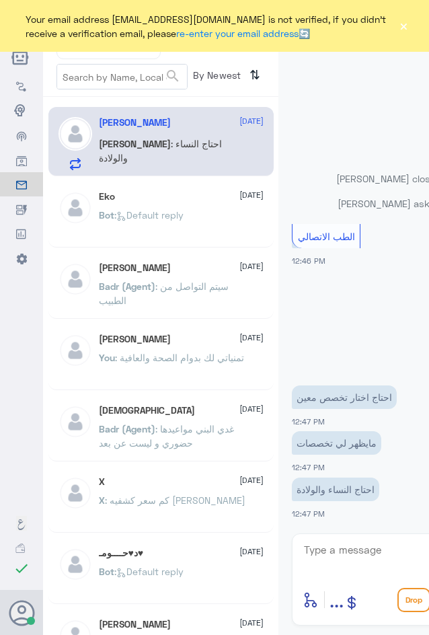
paste textarea "مرحبا معك [PERSON_NAME] من الطب الاتصالي"
type textarea "مرحبا معك [PERSON_NAME] من الطب الاتصالي"
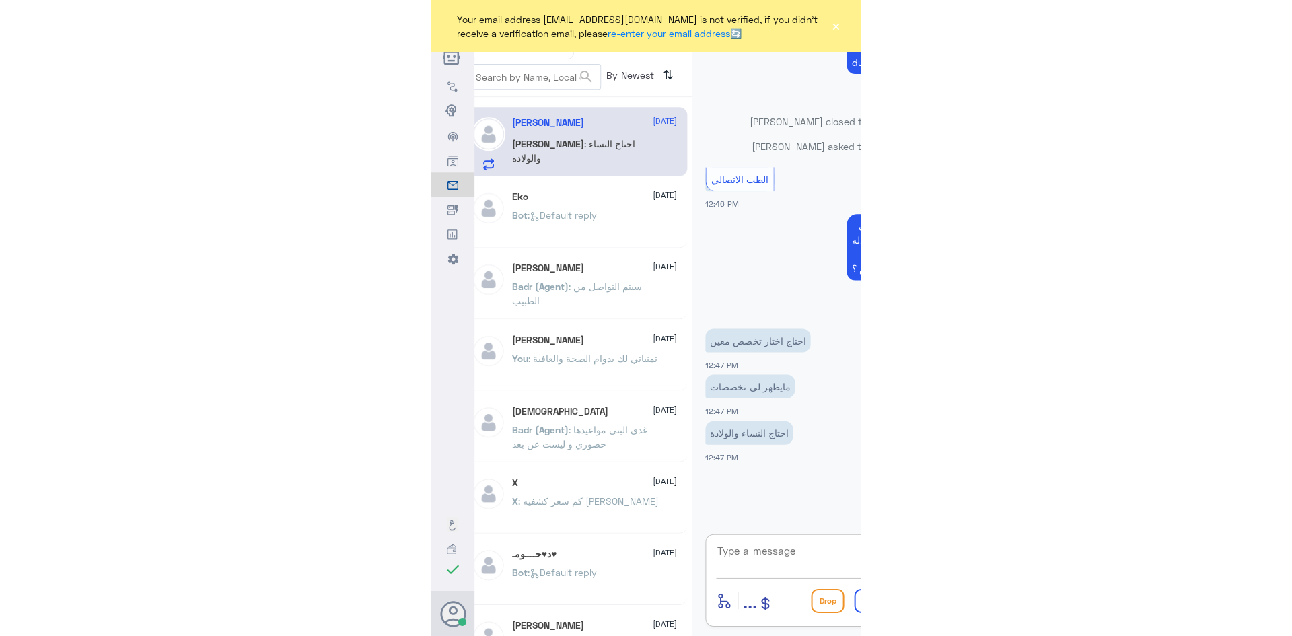
scroll to position [0, 0]
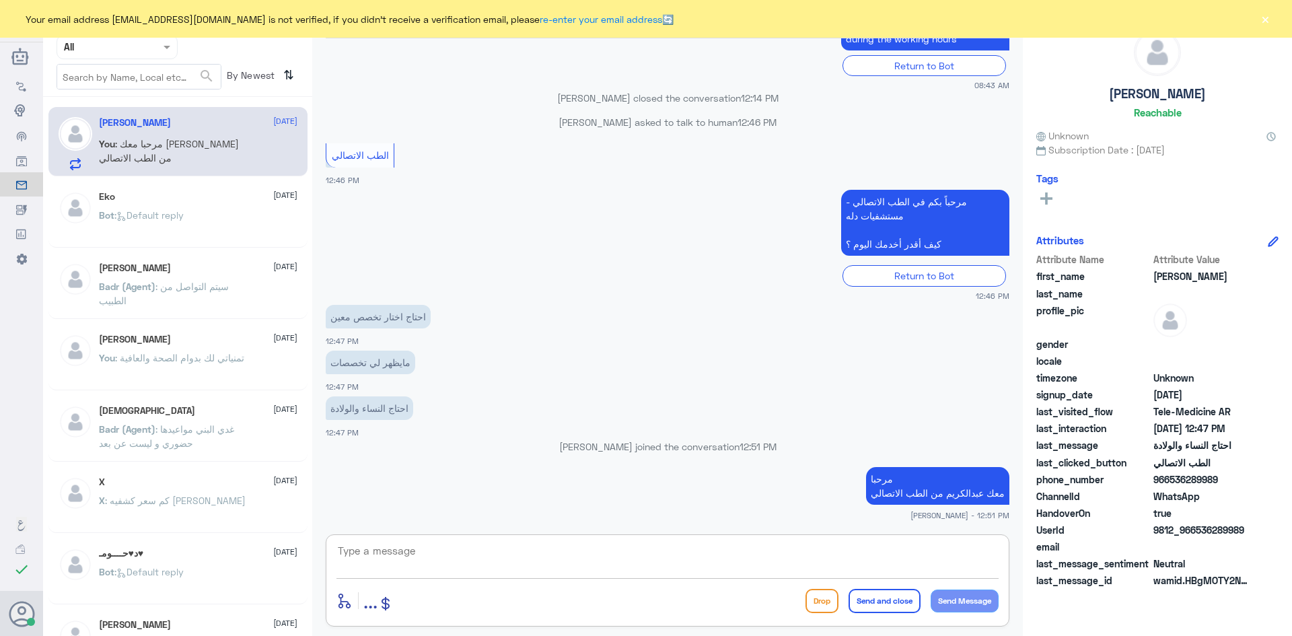
click at [886, 551] on textarea at bounding box center [667, 558] width 662 height 33
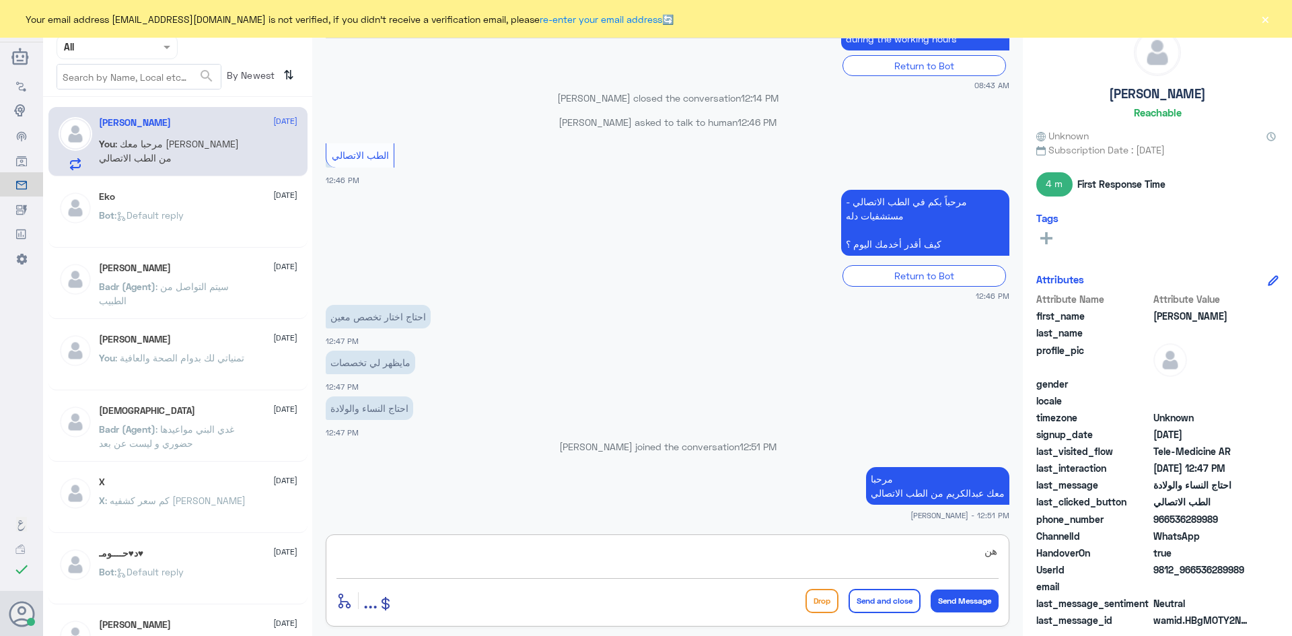
type textarea "ه"
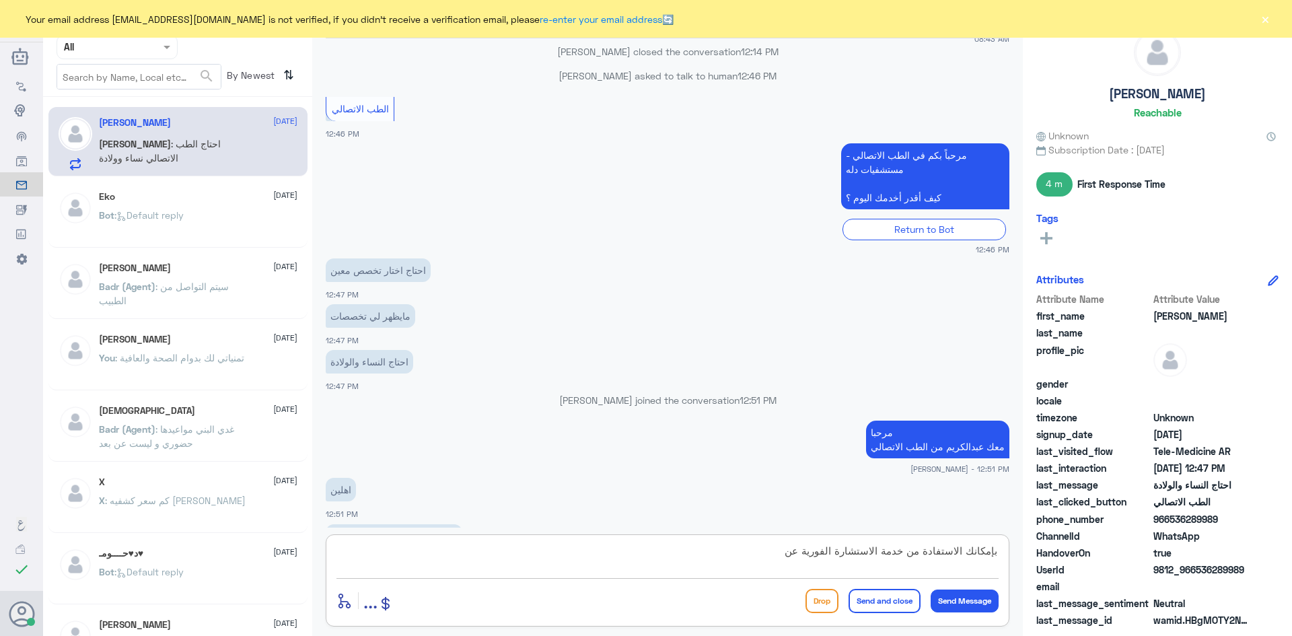
scroll to position [759, 0]
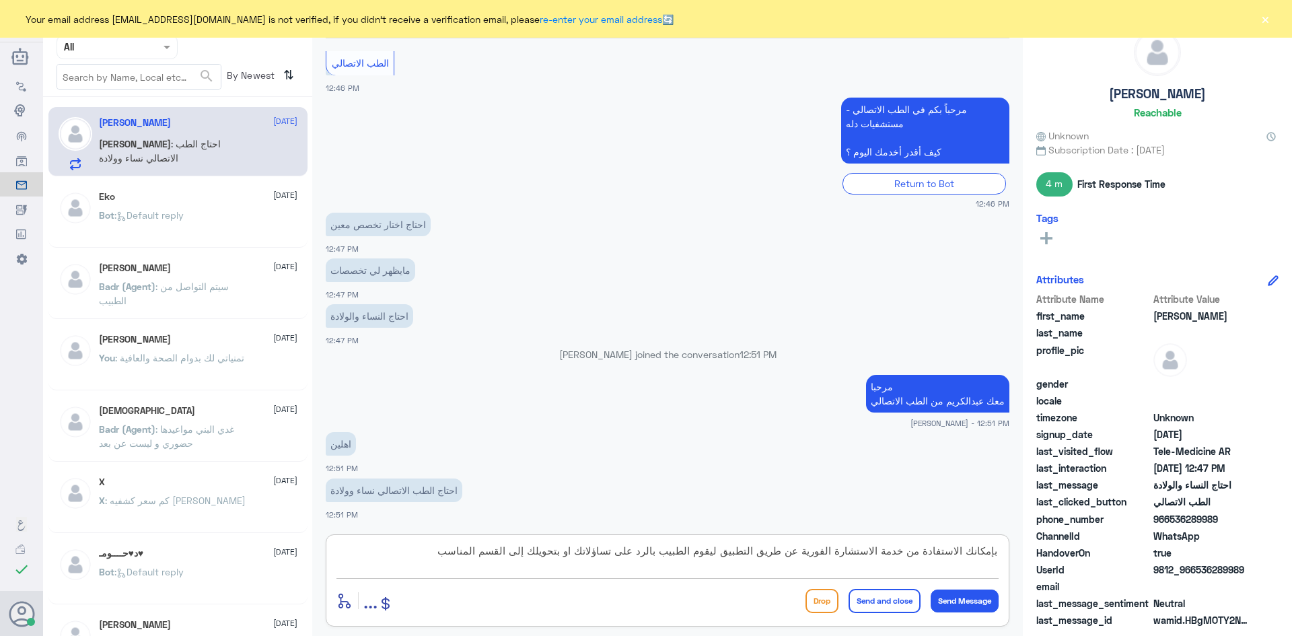
type textarea "بإمكانك الاستفادة من خدمة الاستشارة الفورية عن طريق التطبيق ليقوم الطبيب بالرد …"
click at [875, 599] on button "Send and close" at bounding box center [884, 601] width 72 height 24
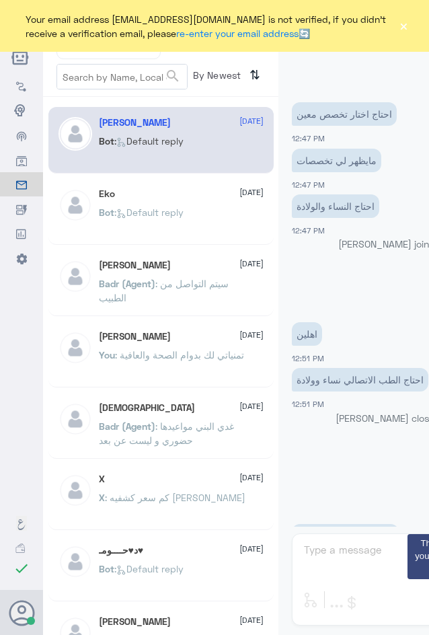
scroll to position [1049, 0]
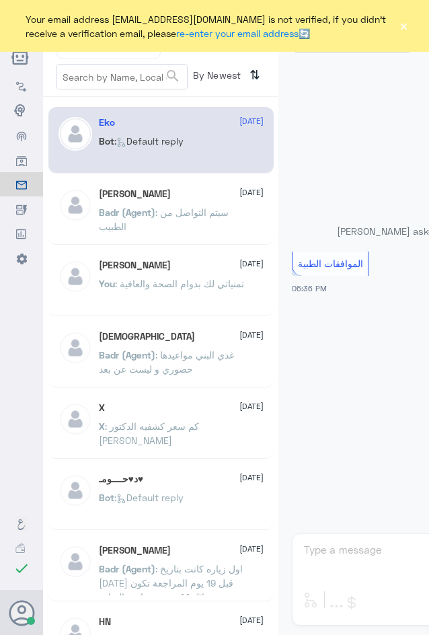
scroll to position [1333, 0]
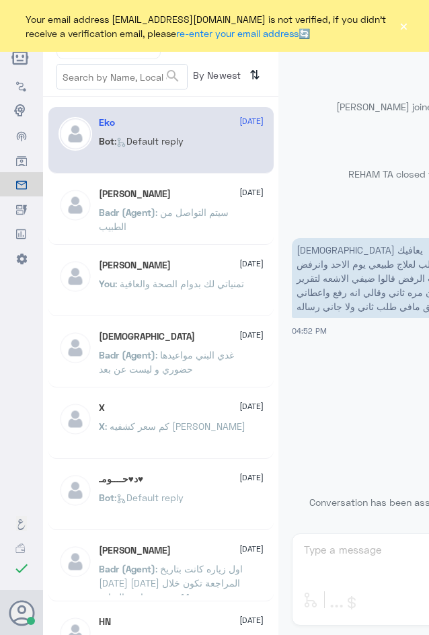
click at [402, 23] on button "×" at bounding box center [404, 26] width 10 height 13
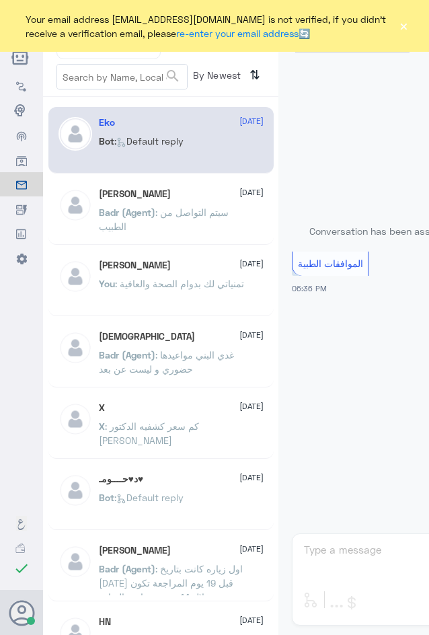
scroll to position [1333, 0]
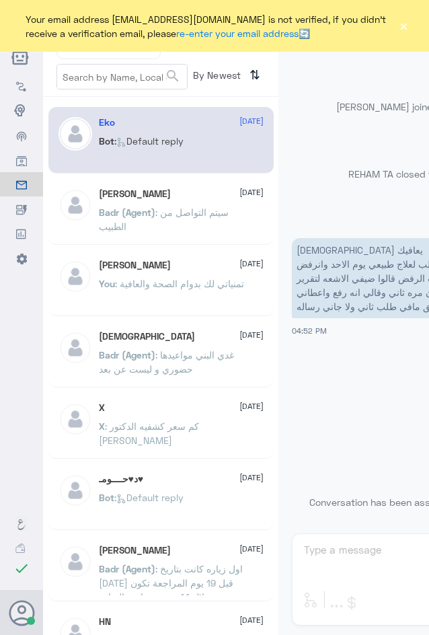
click at [402, 24] on button "×" at bounding box center [404, 26] width 10 height 13
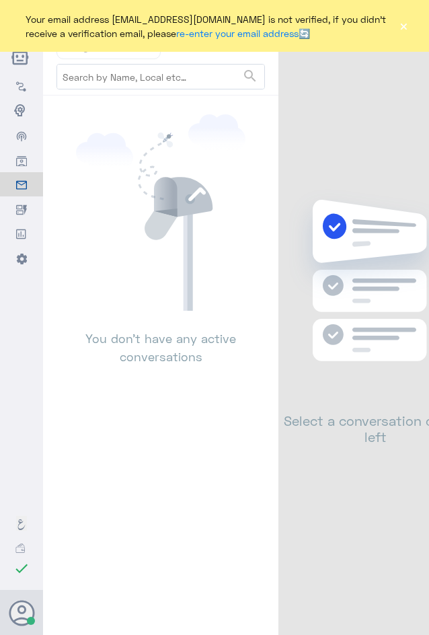
click at [401, 24] on button "×" at bounding box center [404, 26] width 10 height 13
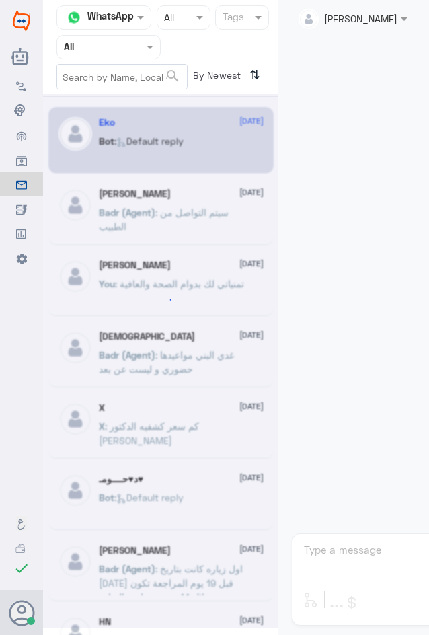
scroll to position [1333, 0]
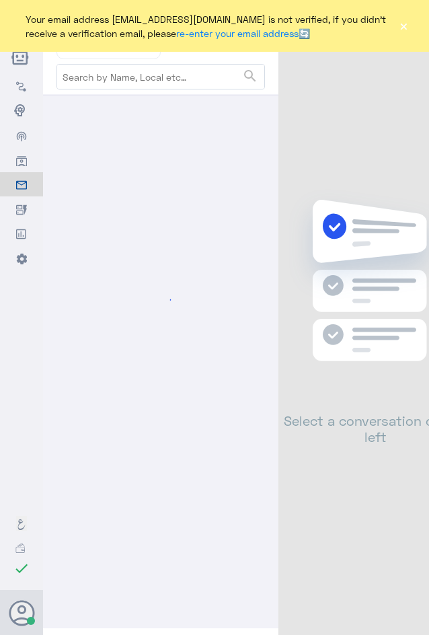
click at [407, 26] on button "×" at bounding box center [404, 26] width 10 height 13
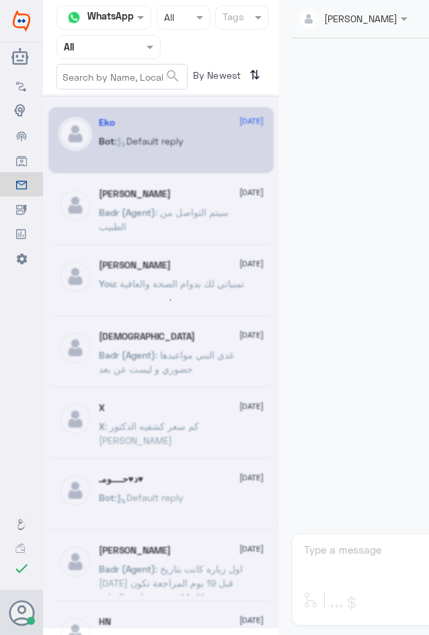
scroll to position [1333, 0]
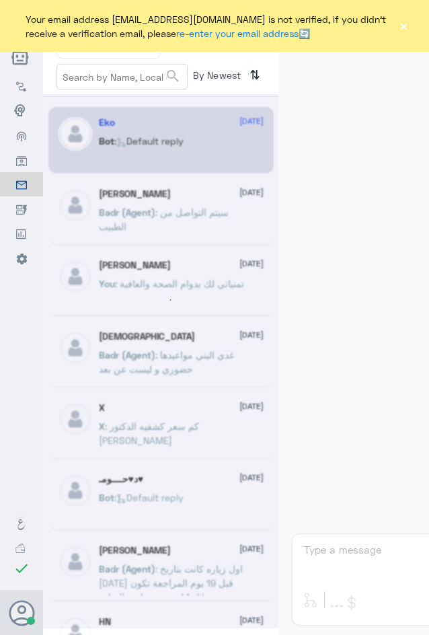
scroll to position [1333, 0]
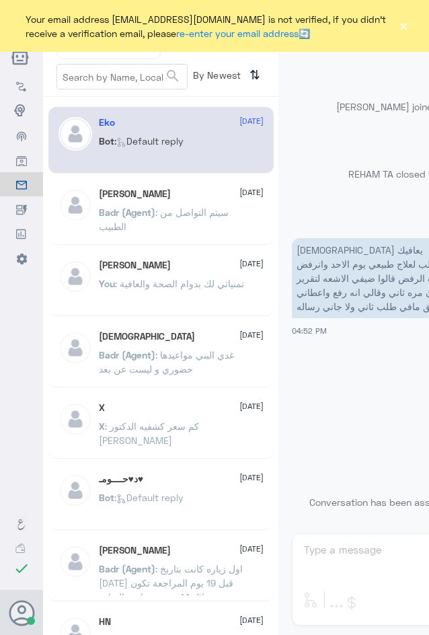
click at [403, 26] on button "×" at bounding box center [404, 26] width 10 height 13
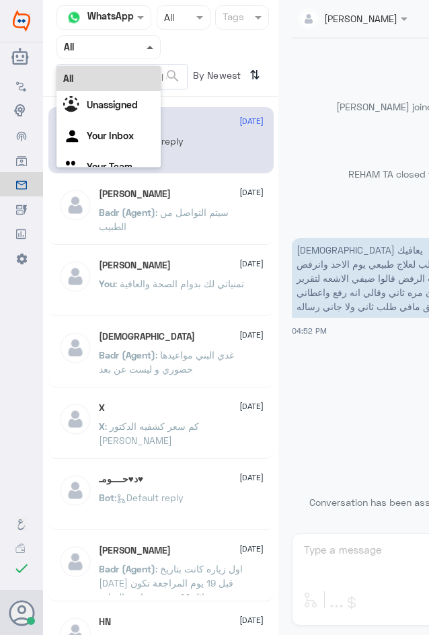
click at [149, 46] on span at bounding box center [150, 47] width 7 height 3
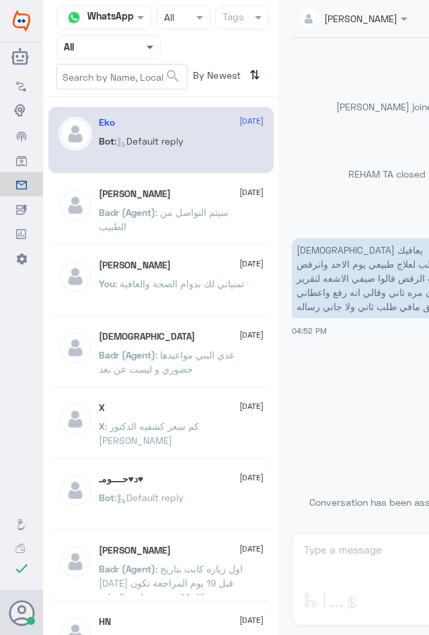
click at [149, 48] on span at bounding box center [150, 48] width 7 height 5
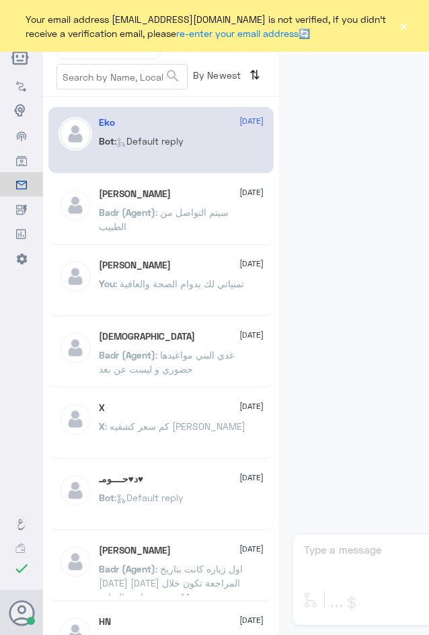
click at [404, 27] on button "×" at bounding box center [404, 26] width 10 height 13
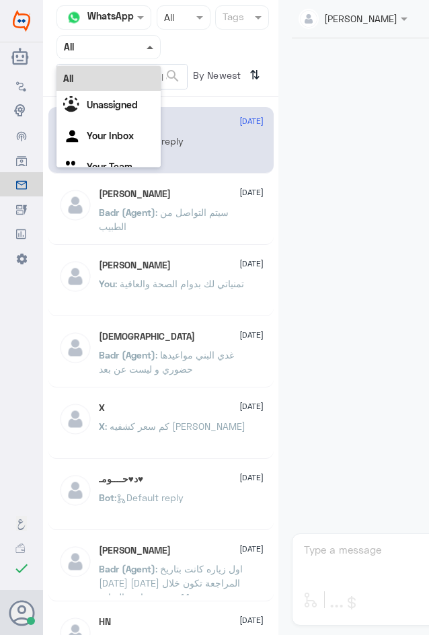
click at [151, 50] on span at bounding box center [151, 47] width 17 height 14
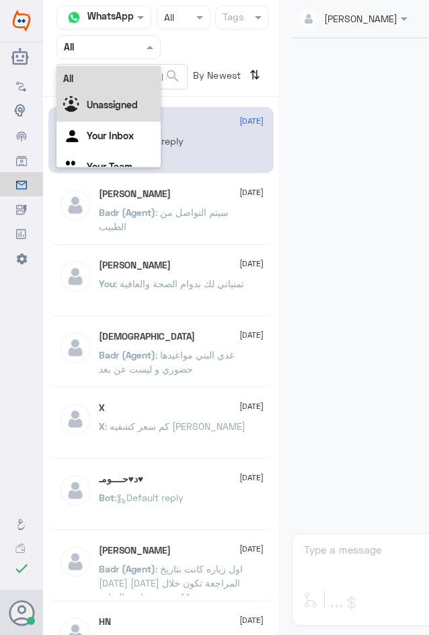
click at [124, 104] on b "Unassigned" at bounding box center [112, 104] width 51 height 11
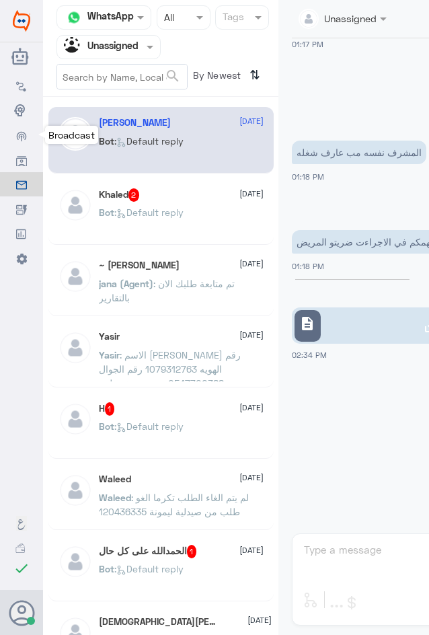
scroll to position [712, 0]
click at [225, 218] on div "Bot : Default reply" at bounding box center [181, 224] width 165 height 30
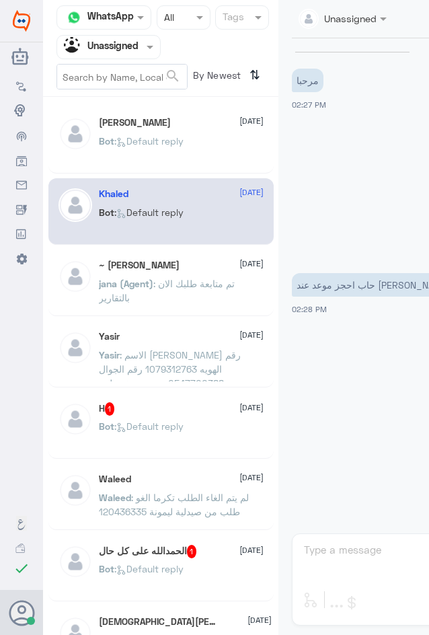
click at [161, 424] on span ": Default reply" at bounding box center [148, 425] width 69 height 11
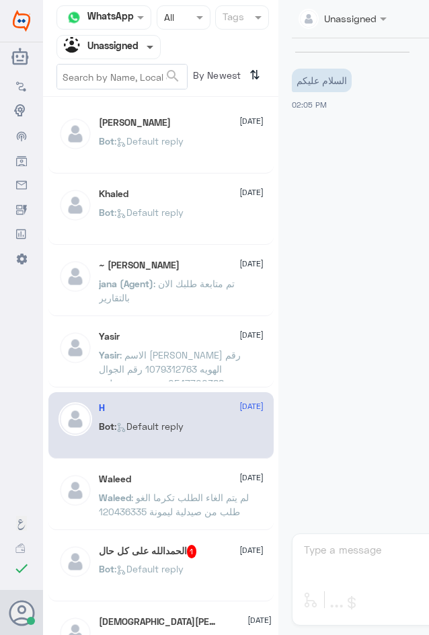
click at [151, 47] on span at bounding box center [150, 48] width 7 height 5
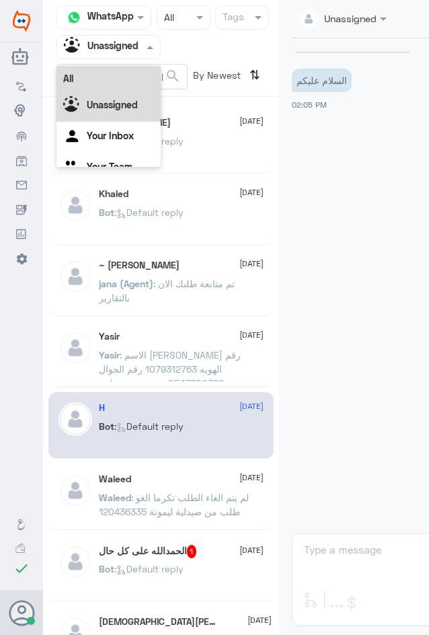
click at [125, 77] on div "All" at bounding box center [109, 78] width 104 height 25
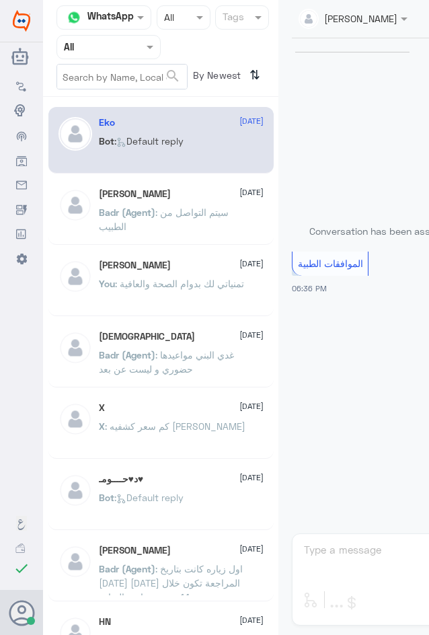
scroll to position [1333, 0]
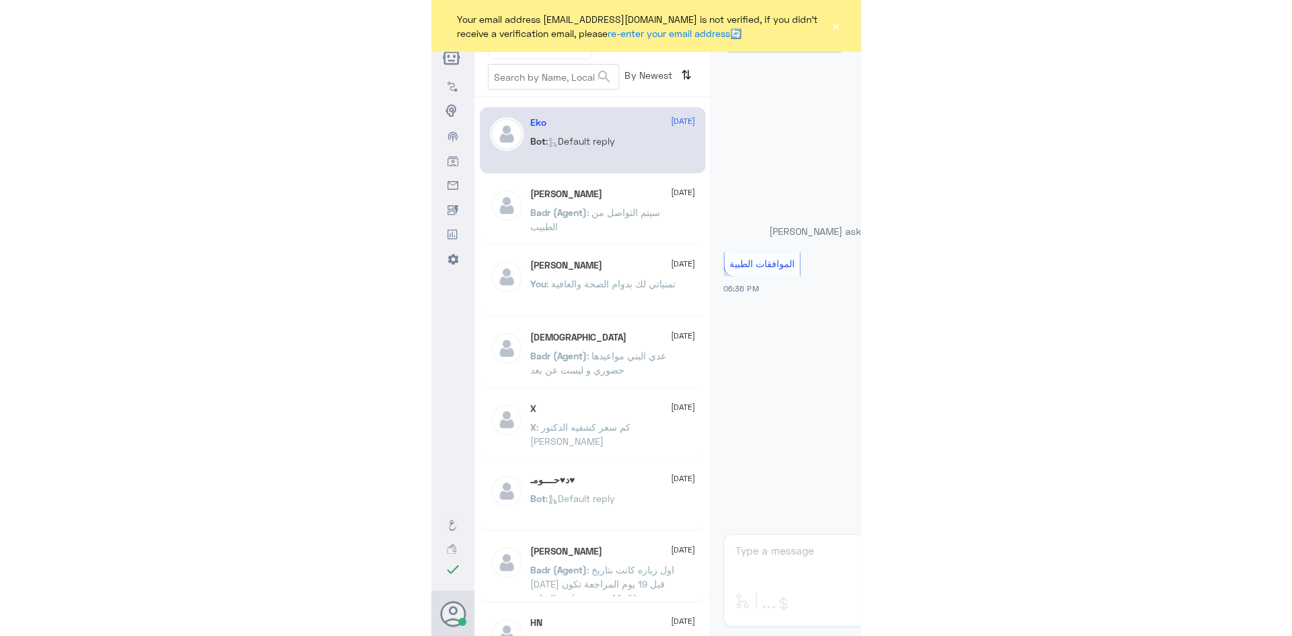
scroll to position [1333, 0]
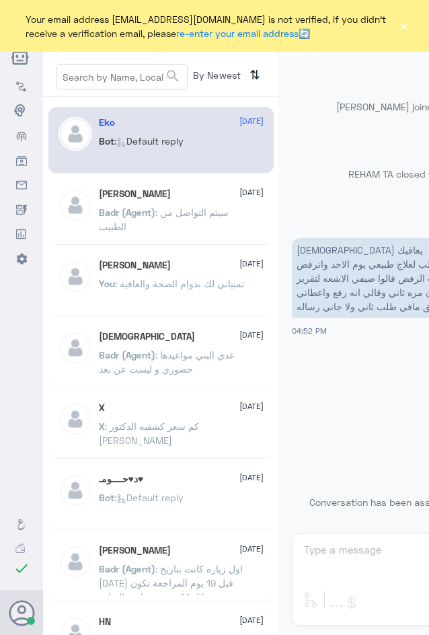
click at [402, 24] on button "×" at bounding box center [404, 26] width 10 height 13
